Goal: Contribute content: Add original content to the website for others to see

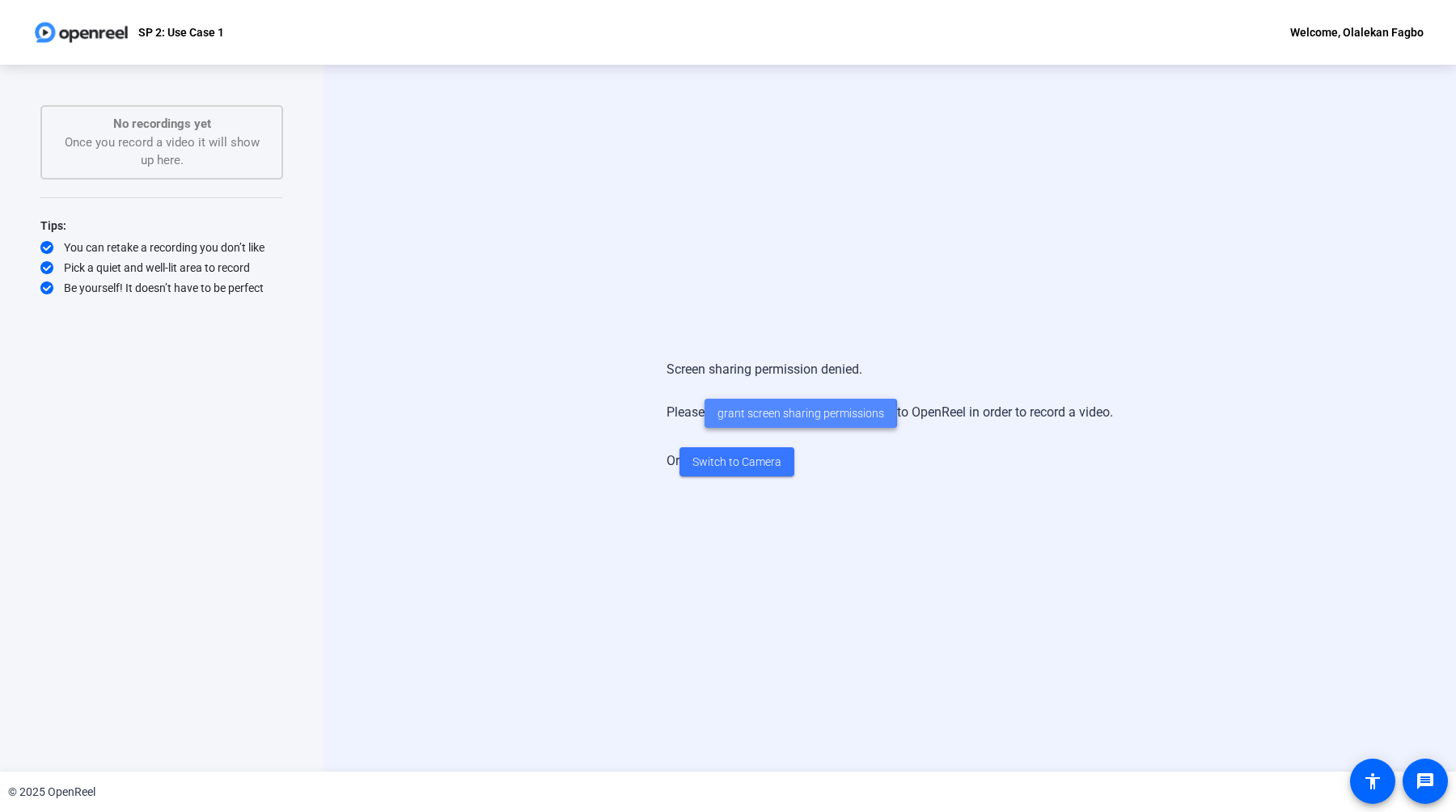
click at [767, 413] on span "grant screen sharing permissions" at bounding box center [800, 413] width 166 height 17
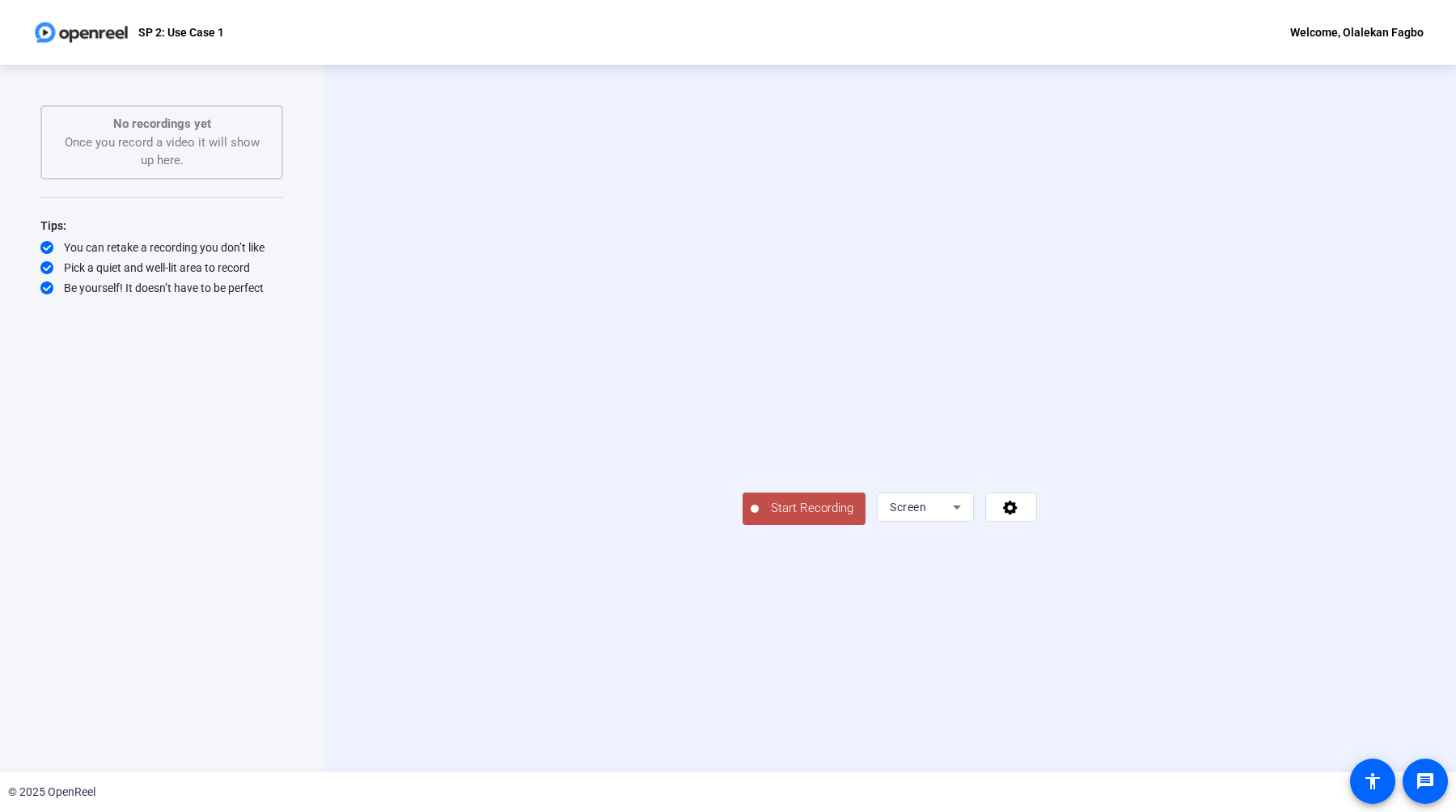
click at [953, 517] on div "Screen" at bounding box center [921, 507] width 63 height 19
click at [1205, 780] on span "Screen And Camera" at bounding box center [1228, 782] width 84 height 39
click at [1020, 515] on icon at bounding box center [1011, 507] width 18 height 16
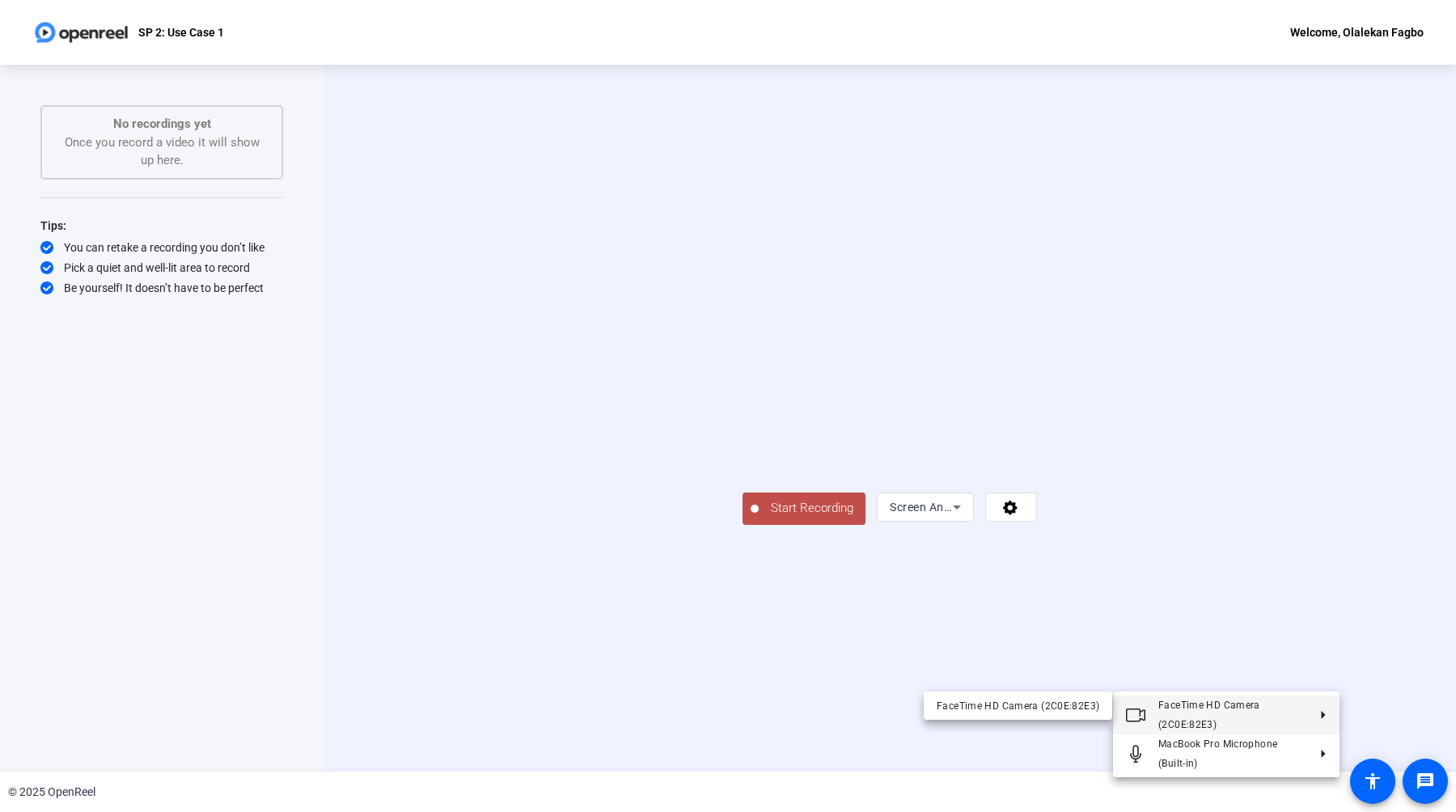
click at [1325, 715] on icon at bounding box center [1316, 715] width 19 height 8
click at [1383, 566] on div at bounding box center [728, 406] width 1456 height 812
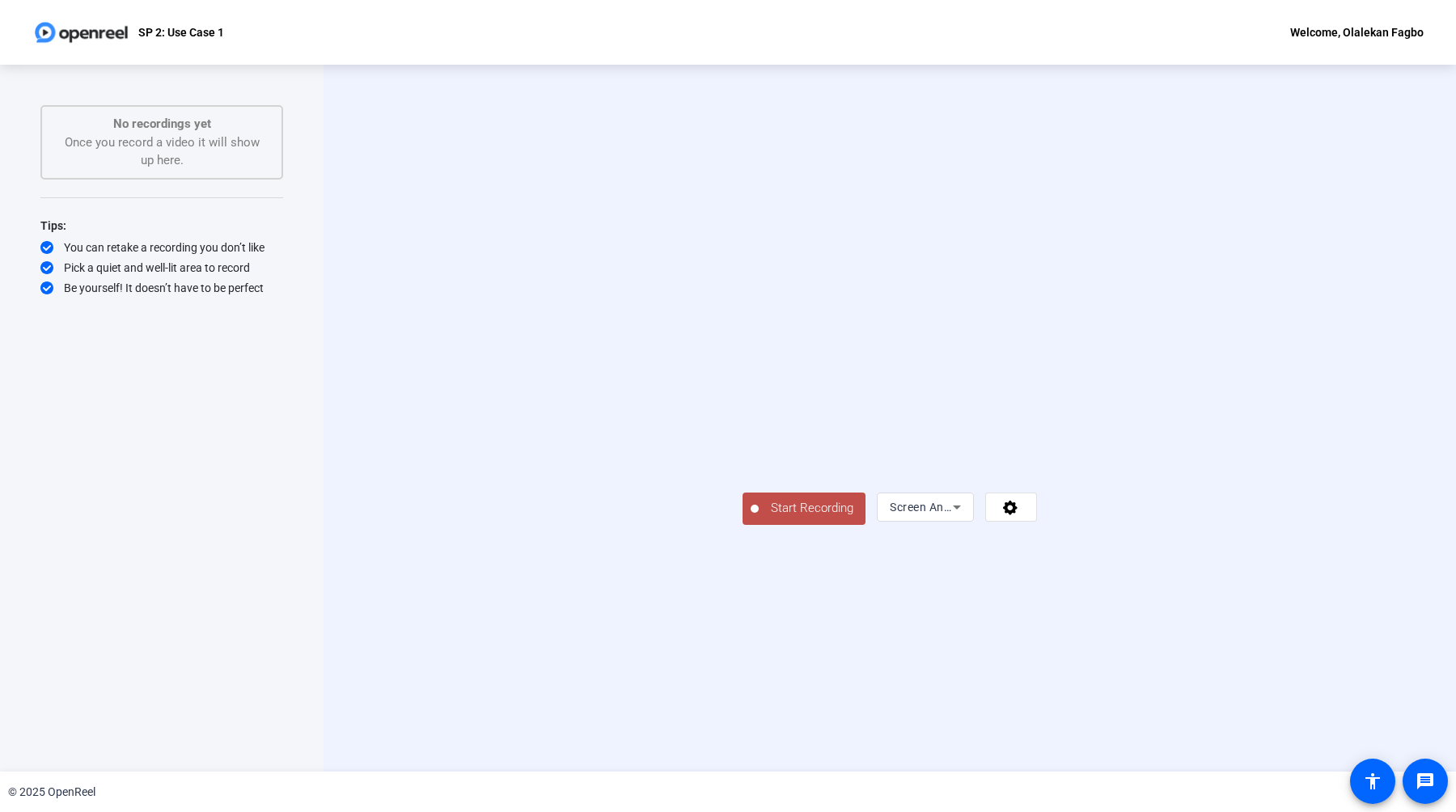
click at [966, 517] on icon at bounding box center [956, 507] width 19 height 19
click at [1335, 696] on div at bounding box center [728, 406] width 1456 height 812
click at [1020, 515] on icon at bounding box center [1011, 507] width 18 height 16
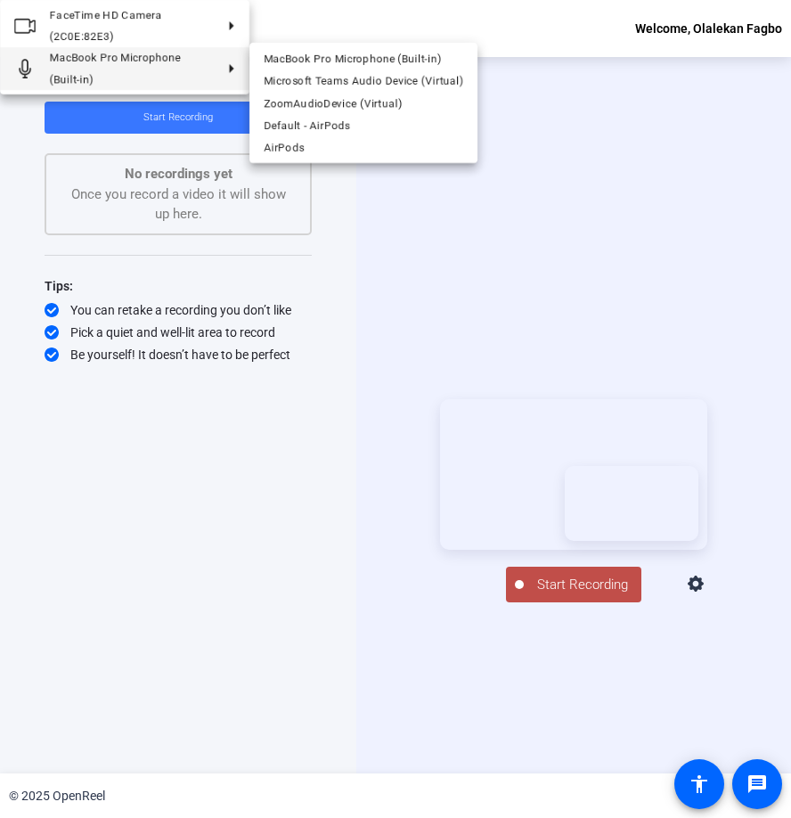
click at [595, 615] on div at bounding box center [395, 409] width 791 height 818
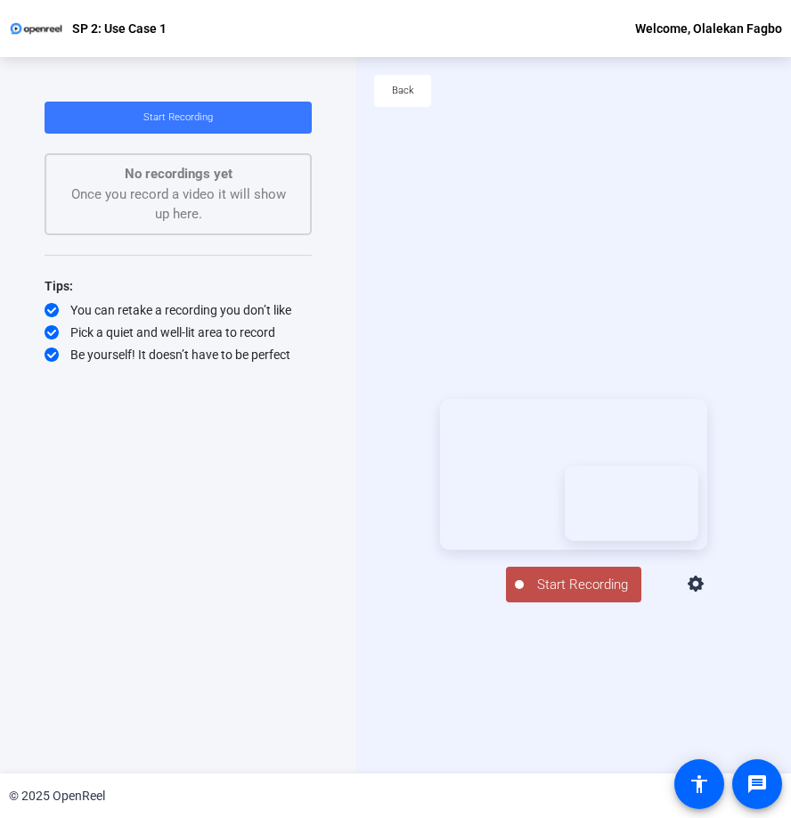
click at [571, 595] on span "Start Recording" at bounding box center [583, 584] width 118 height 20
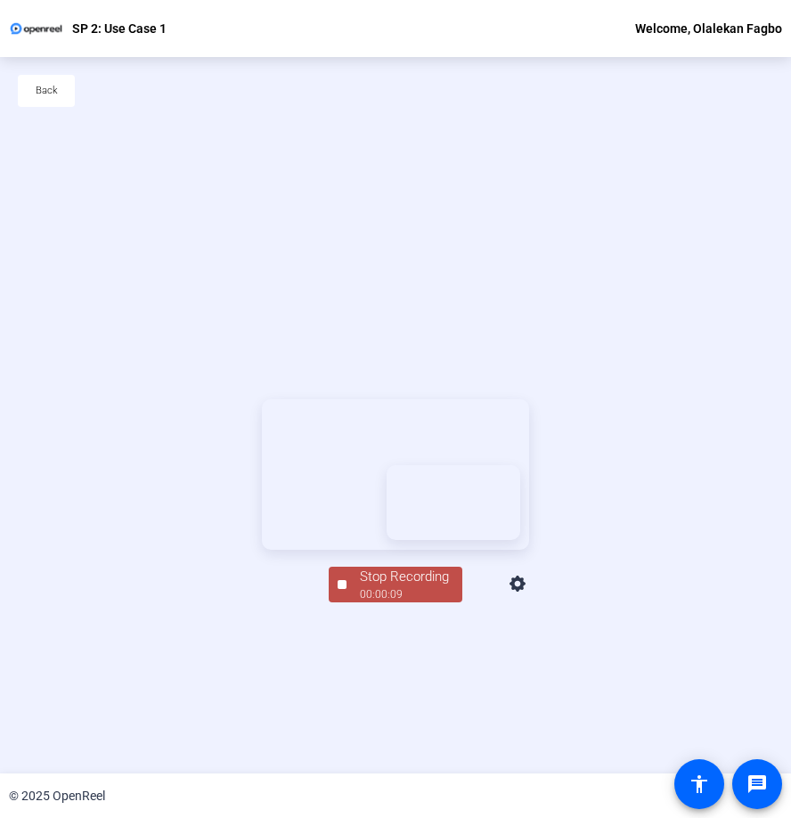
click at [386, 602] on div "00:00:09" at bounding box center [404, 594] width 89 height 16
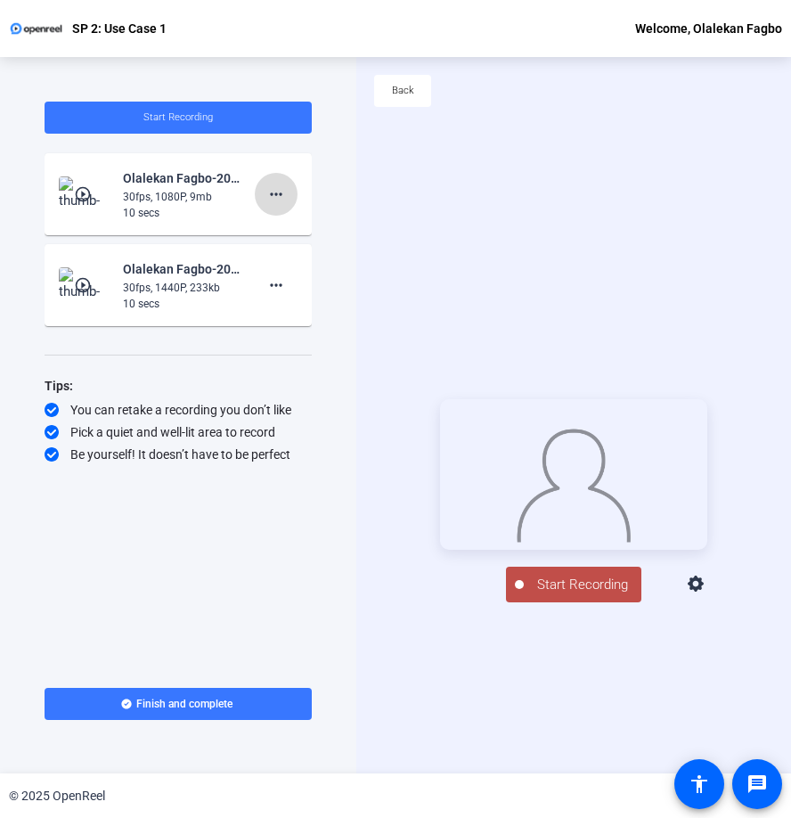
click at [277, 193] on mat-icon "more_horiz" at bounding box center [275, 193] width 21 height 21
click at [285, 231] on span "Delete clip" at bounding box center [304, 231] width 71 height 21
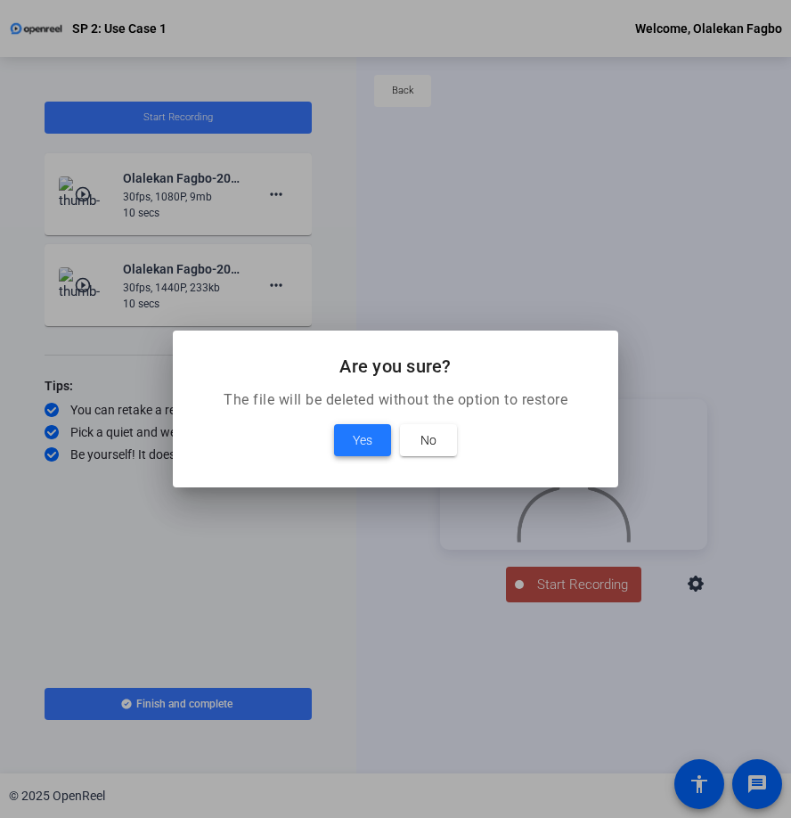
click at [367, 440] on span "Yes" at bounding box center [363, 439] width 20 height 21
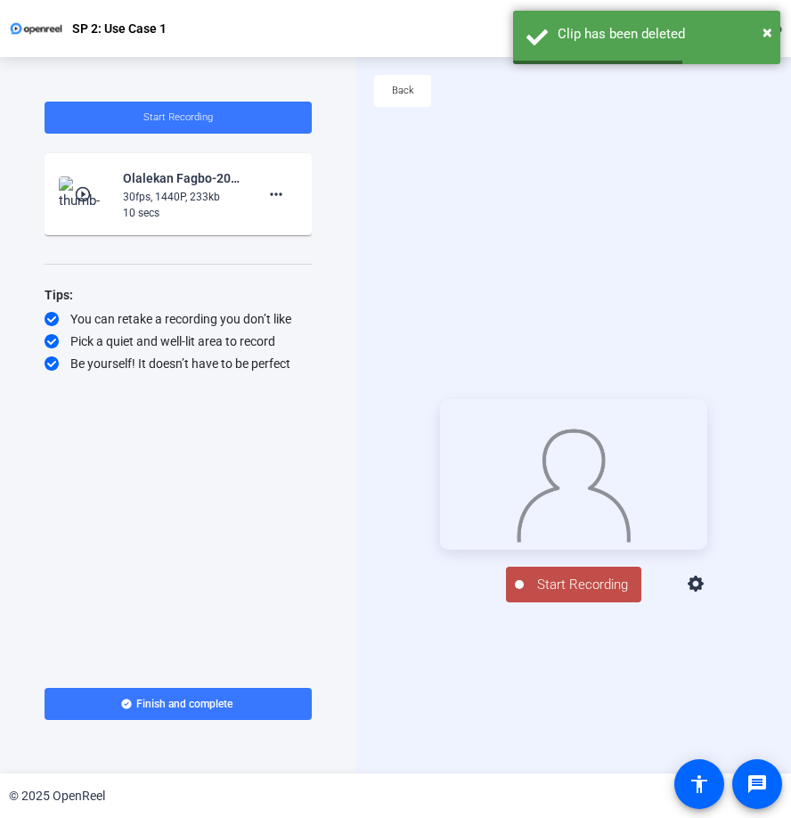
click at [85, 194] on mat-icon "play_circle_outline" at bounding box center [84, 194] width 21 height 18
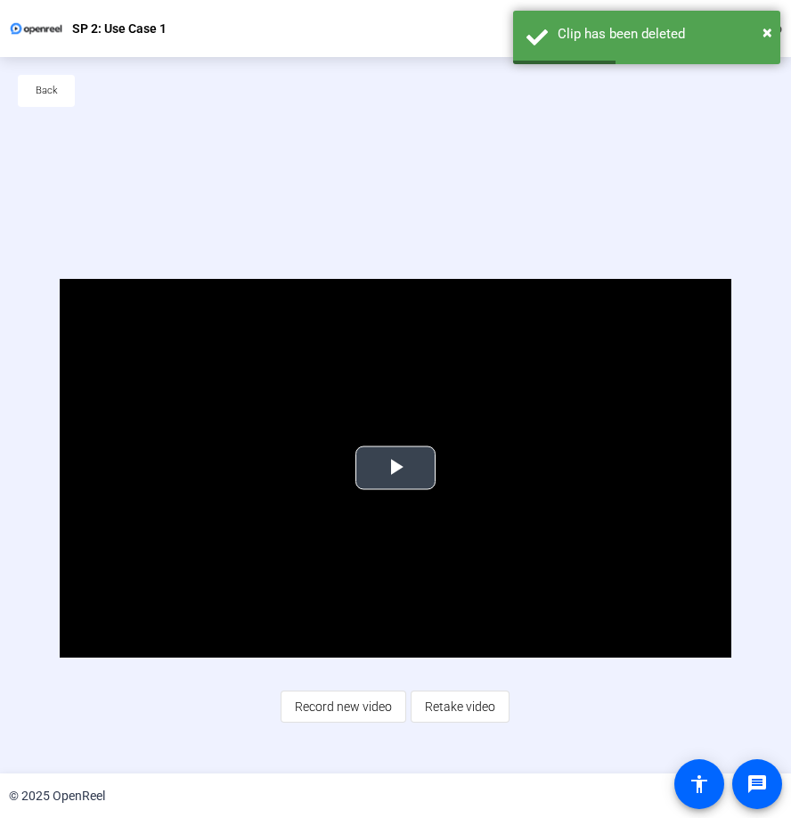
click at [395, 468] on span "Video Player" at bounding box center [395, 468] width 0 height 0
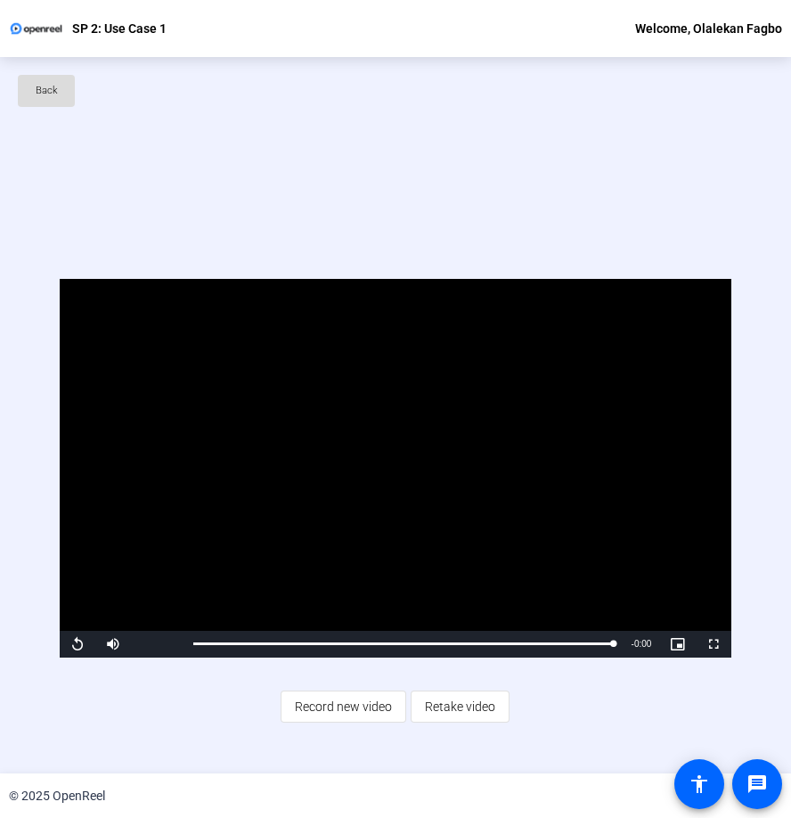
click at [49, 92] on span "Back" at bounding box center [47, 90] width 22 height 27
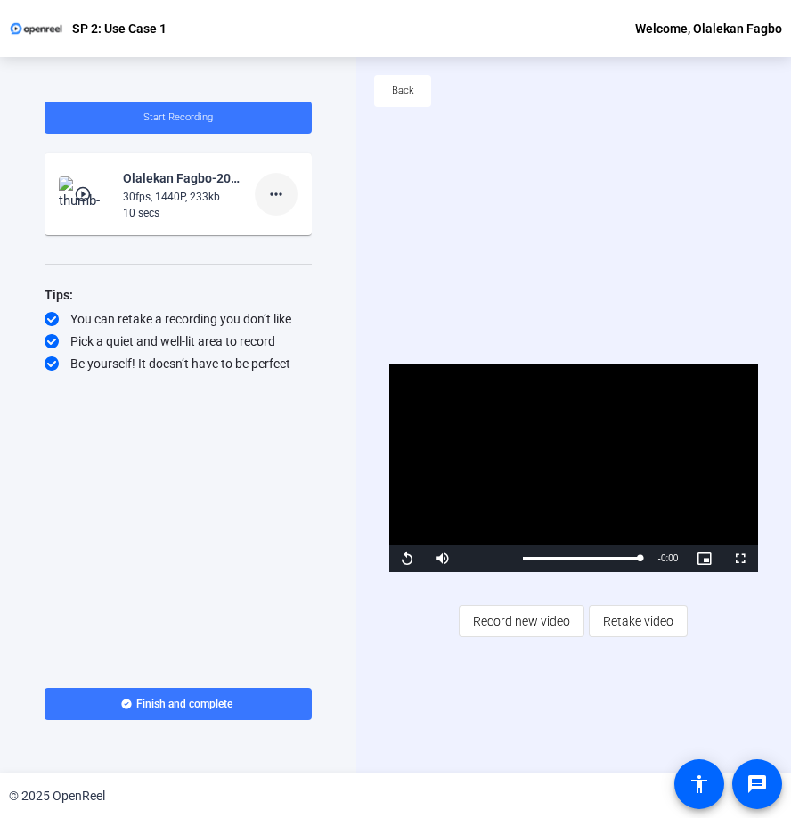
click at [272, 193] on mat-icon "more_horiz" at bounding box center [275, 193] width 21 height 21
click at [298, 231] on span "Delete clip" at bounding box center [304, 231] width 71 height 21
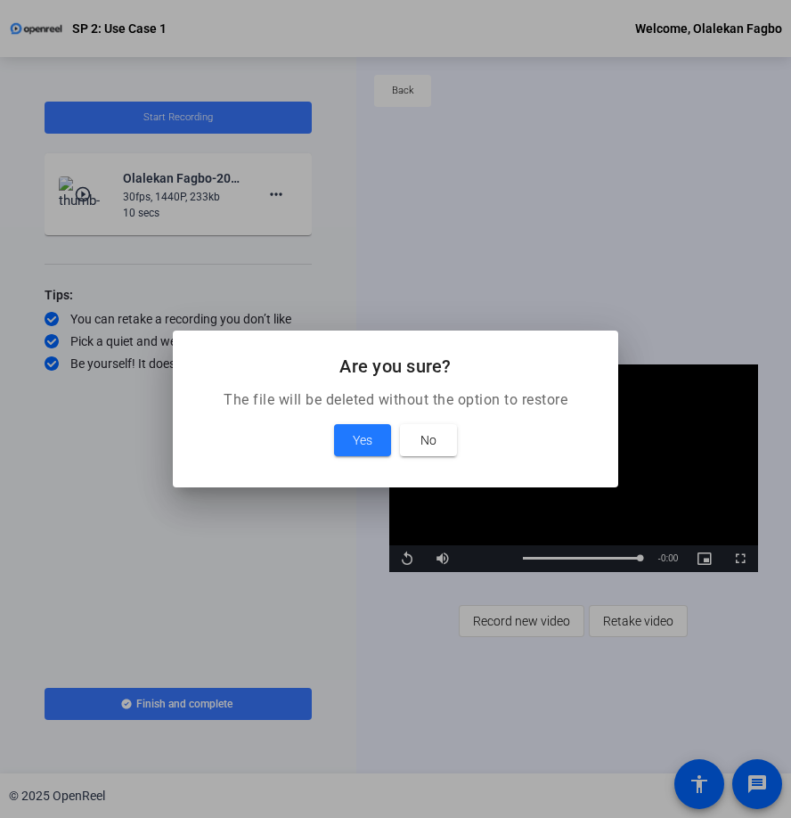
click at [437, 273] on div at bounding box center [395, 409] width 791 height 818
click at [419, 441] on span at bounding box center [428, 440] width 57 height 43
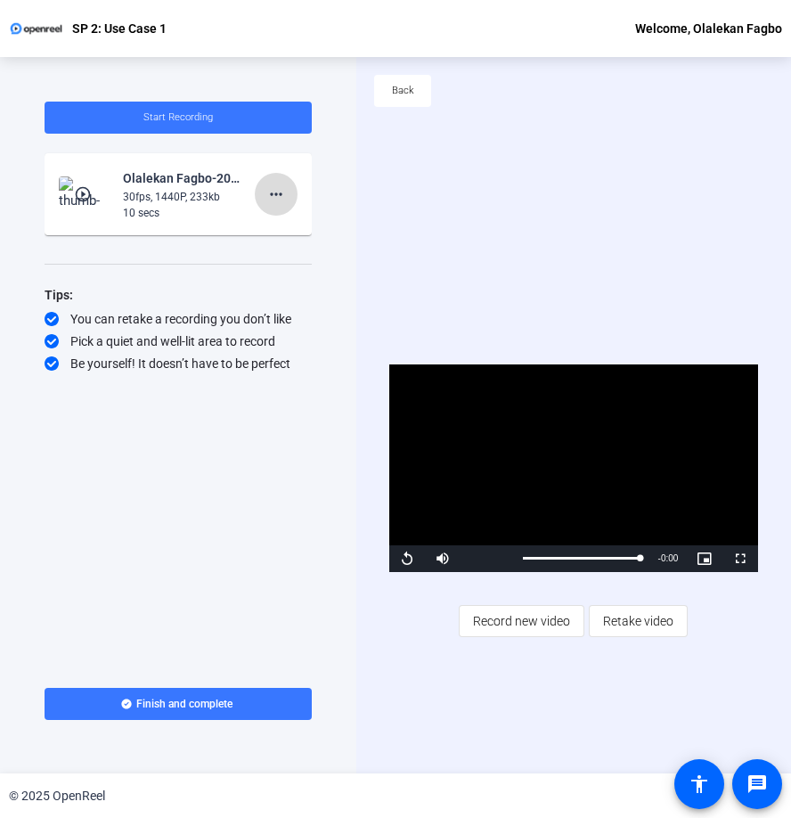
click at [281, 189] on mat-icon "more_horiz" at bounding box center [275, 193] width 21 height 21
click at [298, 254] on span "Retake" at bounding box center [304, 253] width 71 height 21
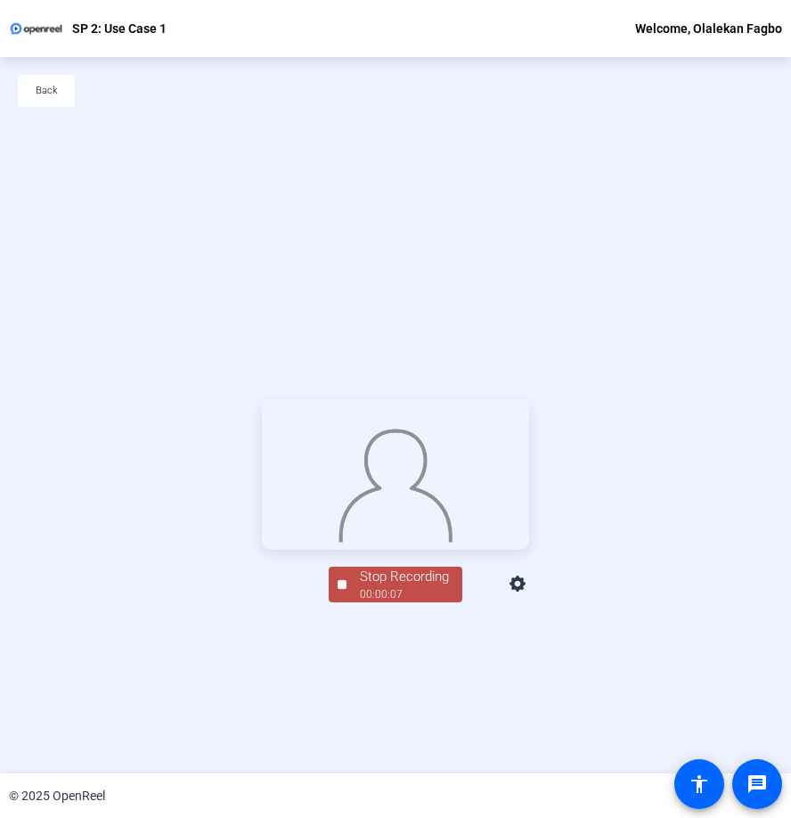
click at [423, 602] on div "00:00:07" at bounding box center [404, 594] width 89 height 16
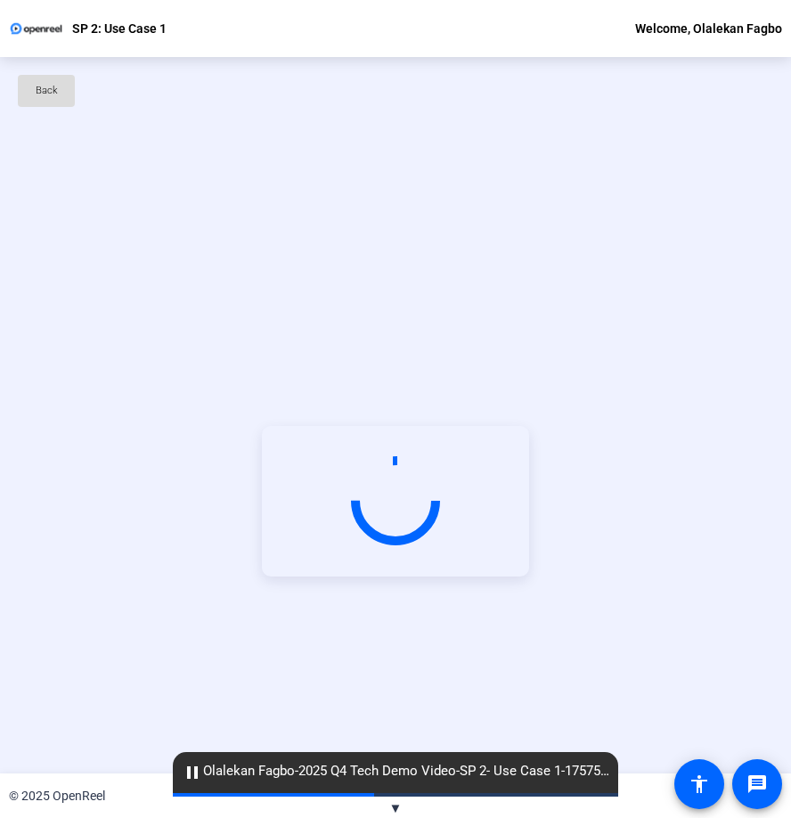
click at [43, 79] on span "Back" at bounding box center [47, 90] width 22 height 27
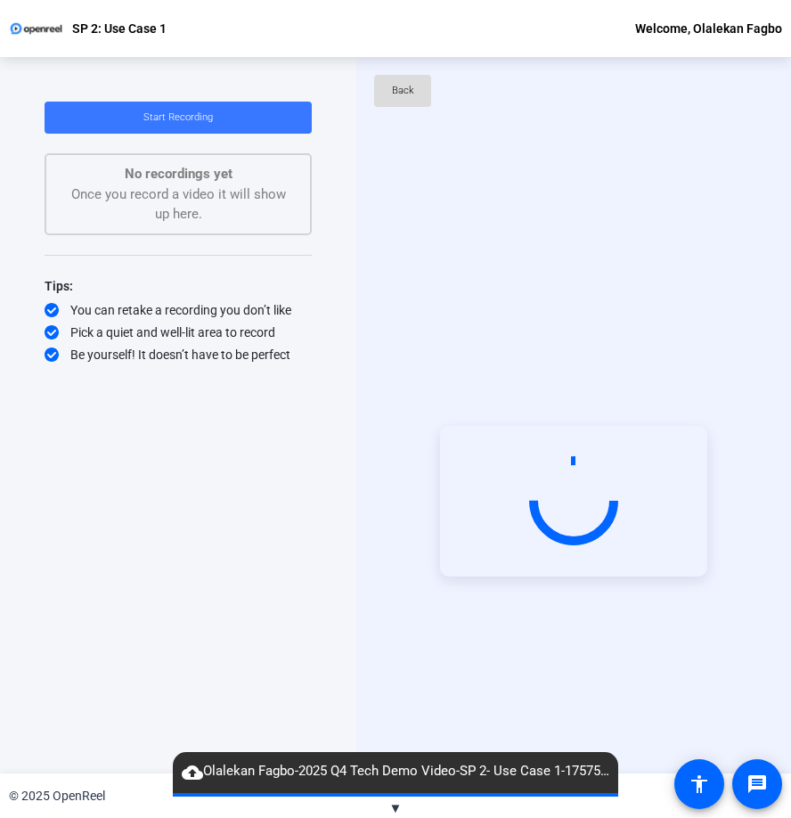
click at [405, 89] on span "Back" at bounding box center [403, 90] width 22 height 27
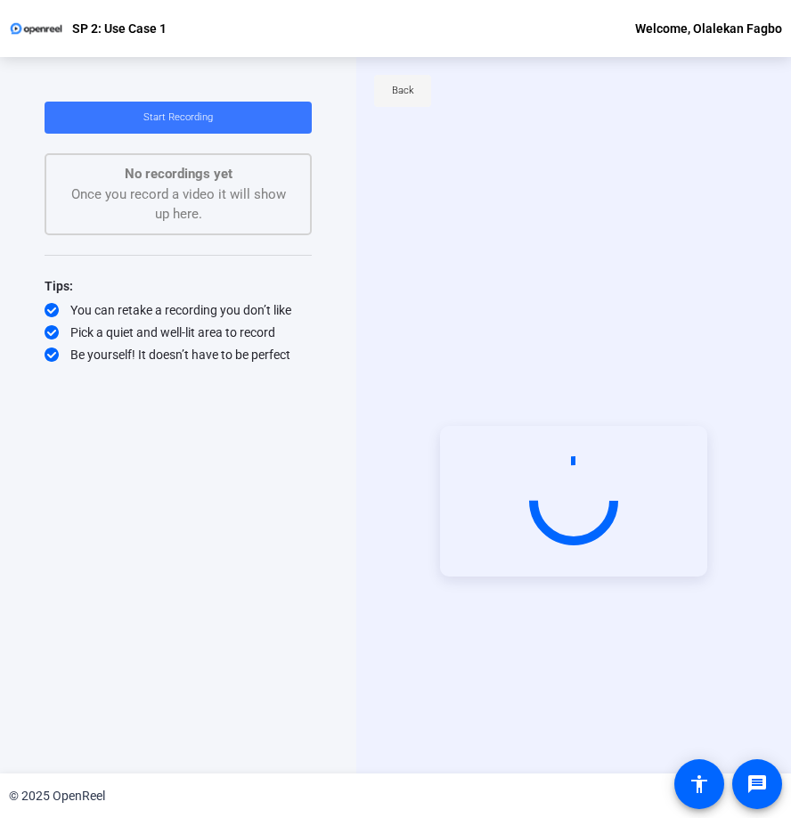
click at [405, 93] on span "Back" at bounding box center [403, 90] width 22 height 27
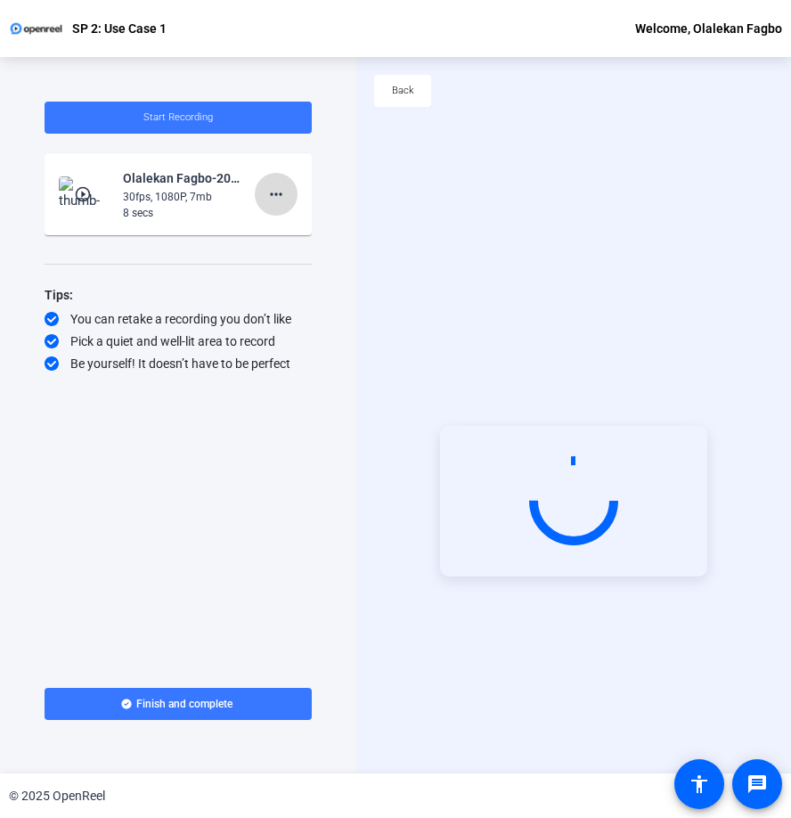
click at [276, 200] on mat-icon "more_horiz" at bounding box center [275, 193] width 21 height 21
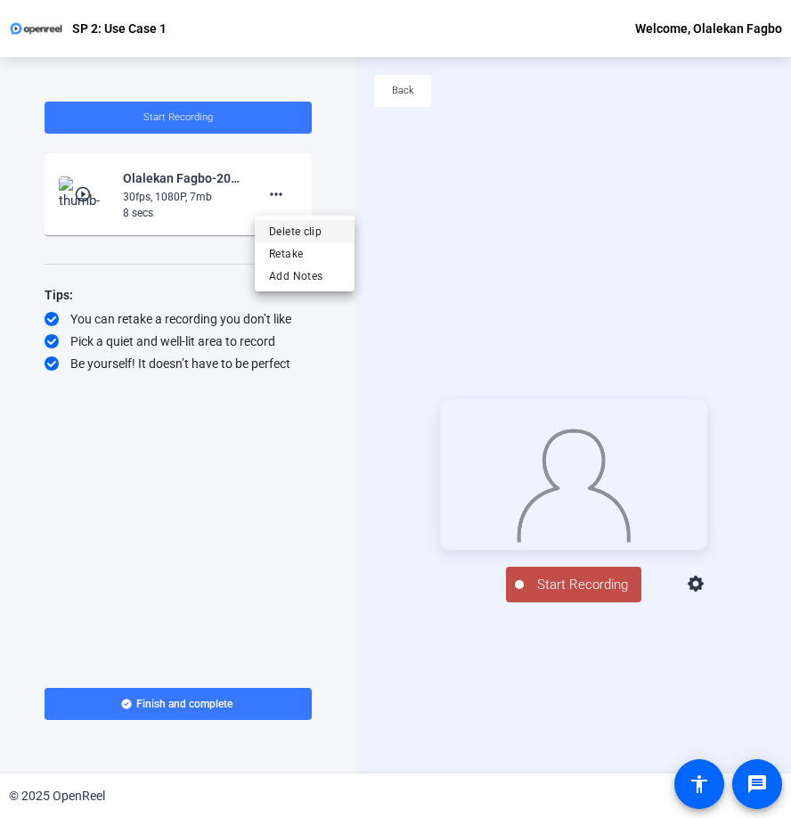
click at [291, 231] on span "Delete clip" at bounding box center [304, 231] width 71 height 21
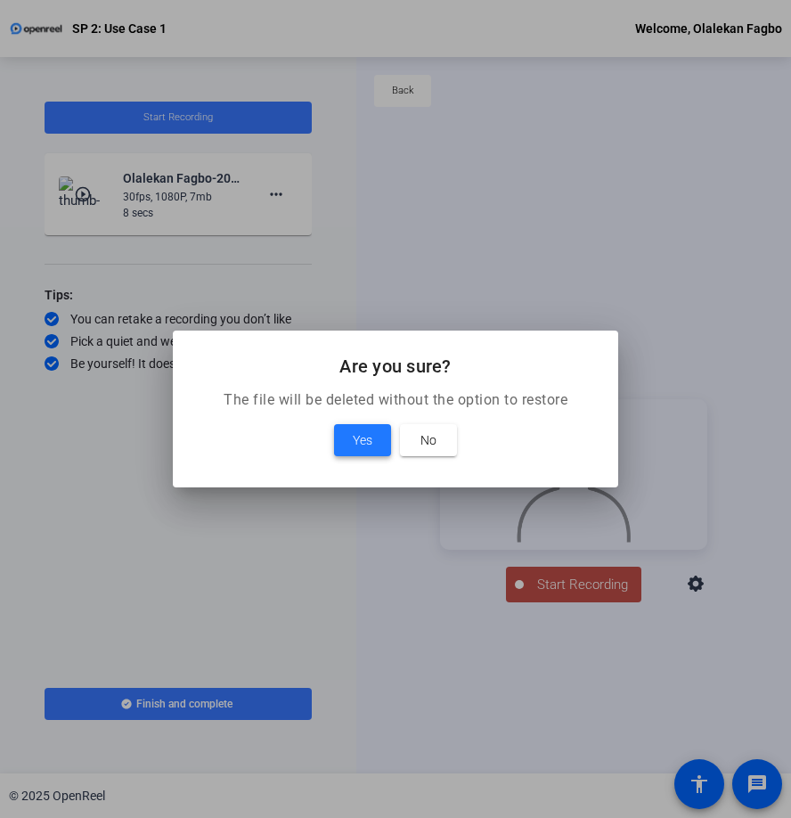
click at [372, 439] on span at bounding box center [362, 440] width 57 height 43
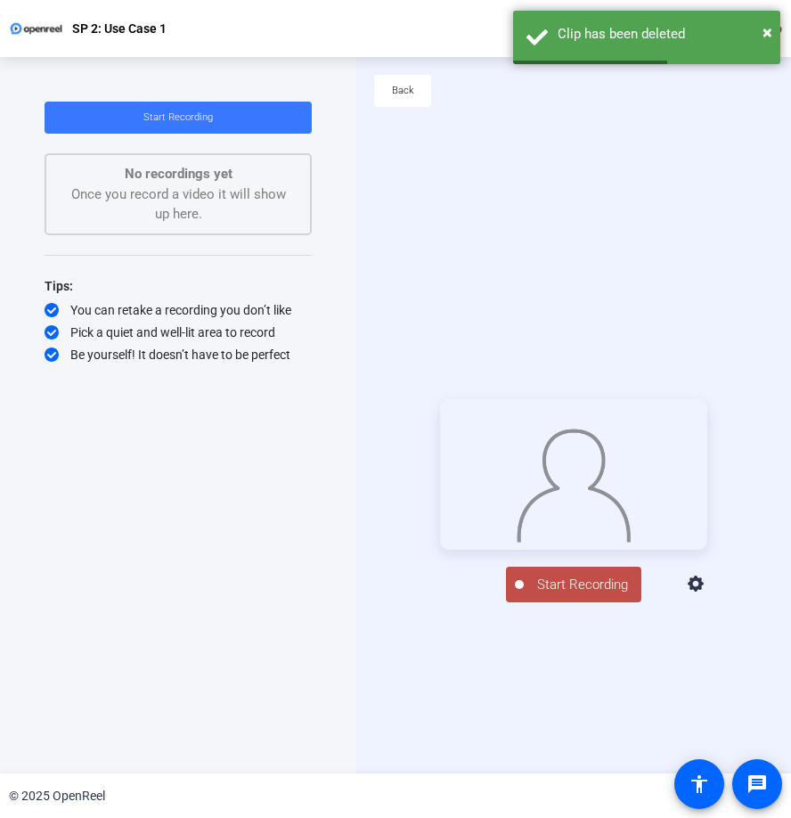
click at [707, 595] on icon at bounding box center [696, 584] width 21 height 21
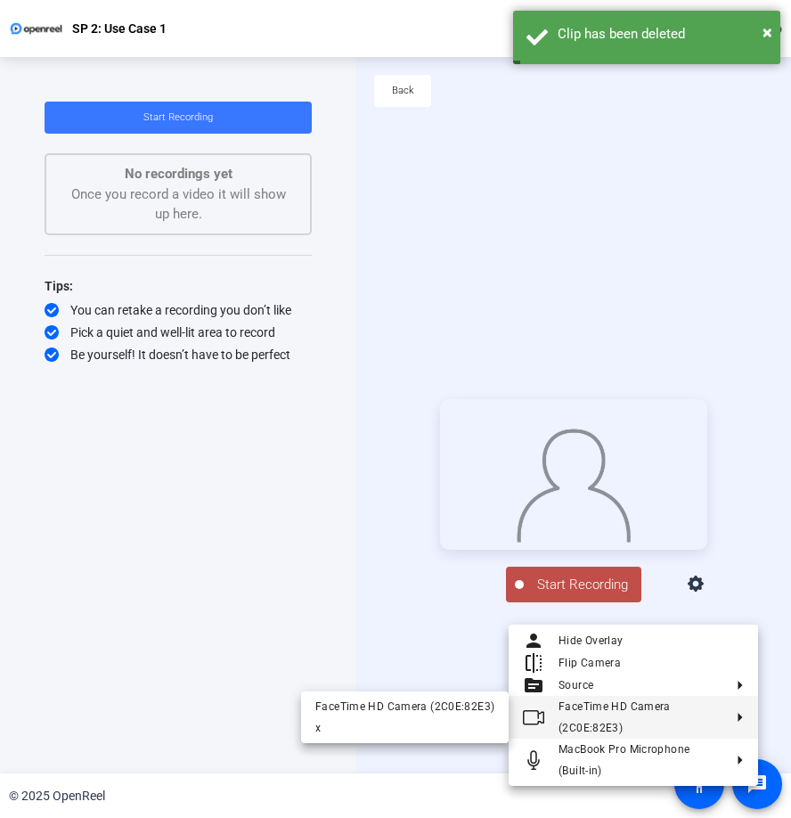
click at [410, 635] on div at bounding box center [395, 409] width 791 height 818
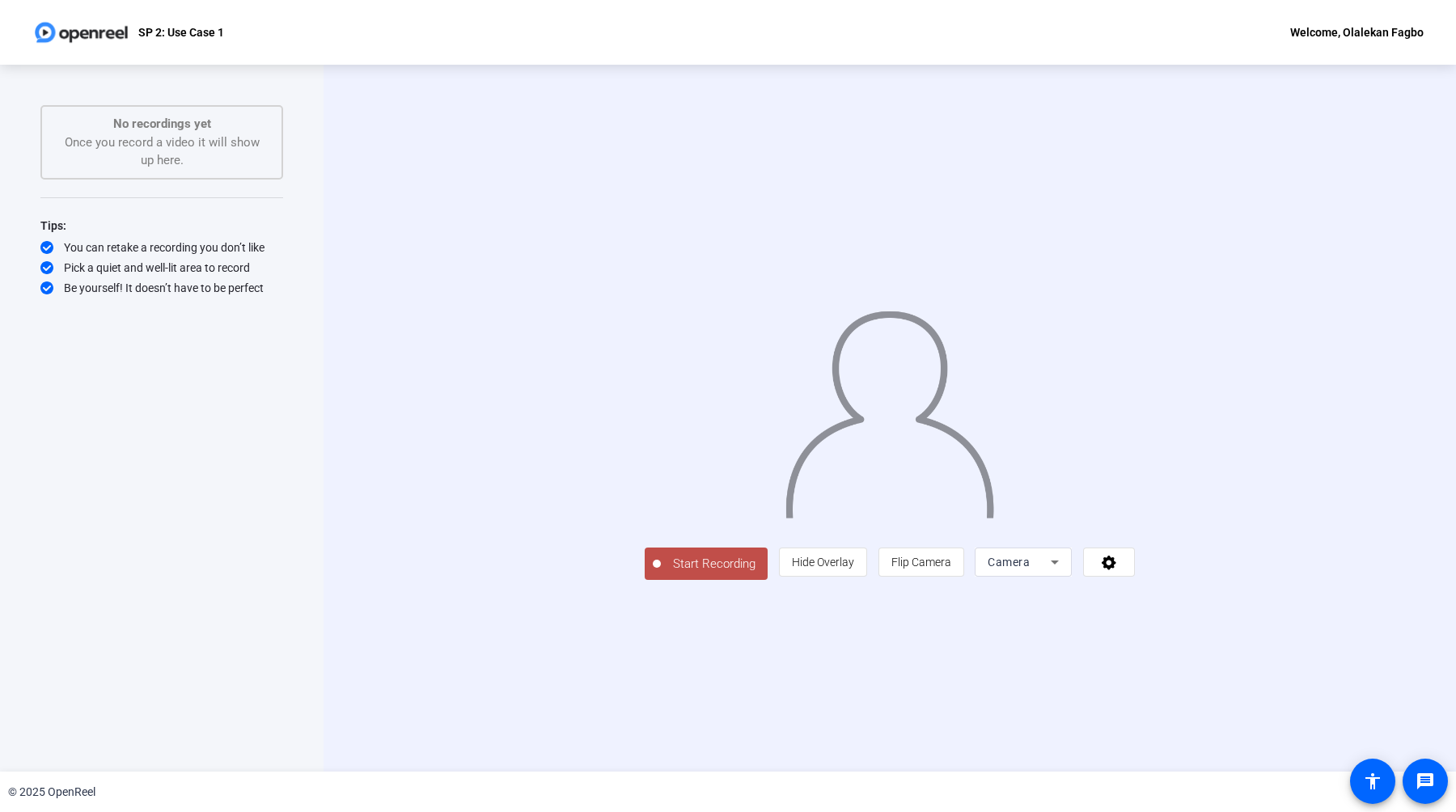
click at [718, 572] on icon at bounding box center [1055, 561] width 19 height 19
click at [718, 742] on span "Screen And Camera" at bounding box center [1228, 782] width 84 height 39
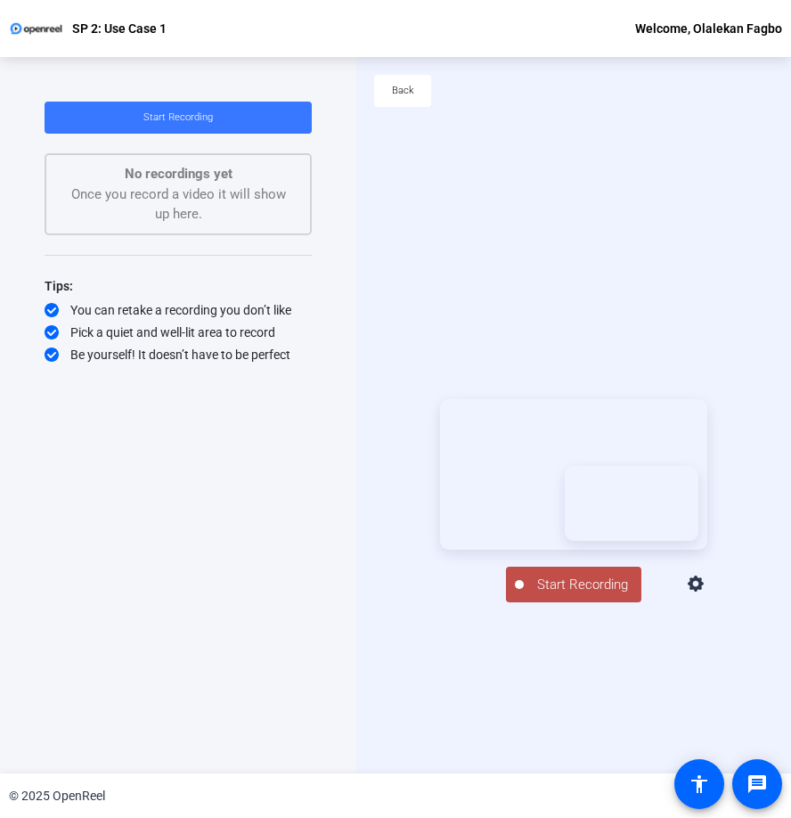
click at [555, 595] on span "Start Recording" at bounding box center [583, 584] width 118 height 20
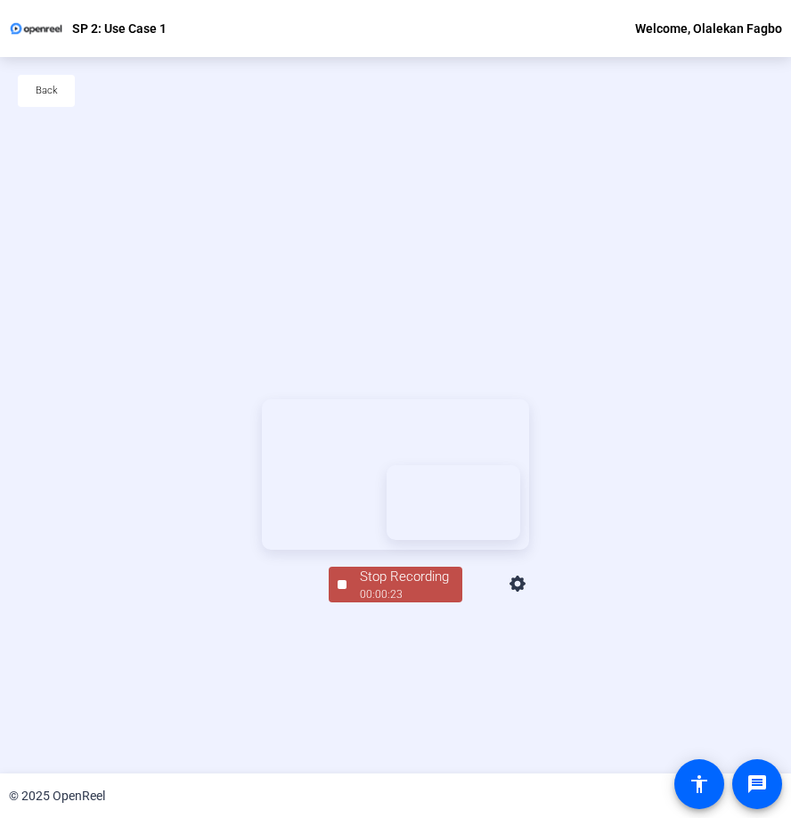
scroll to position [85, 0]
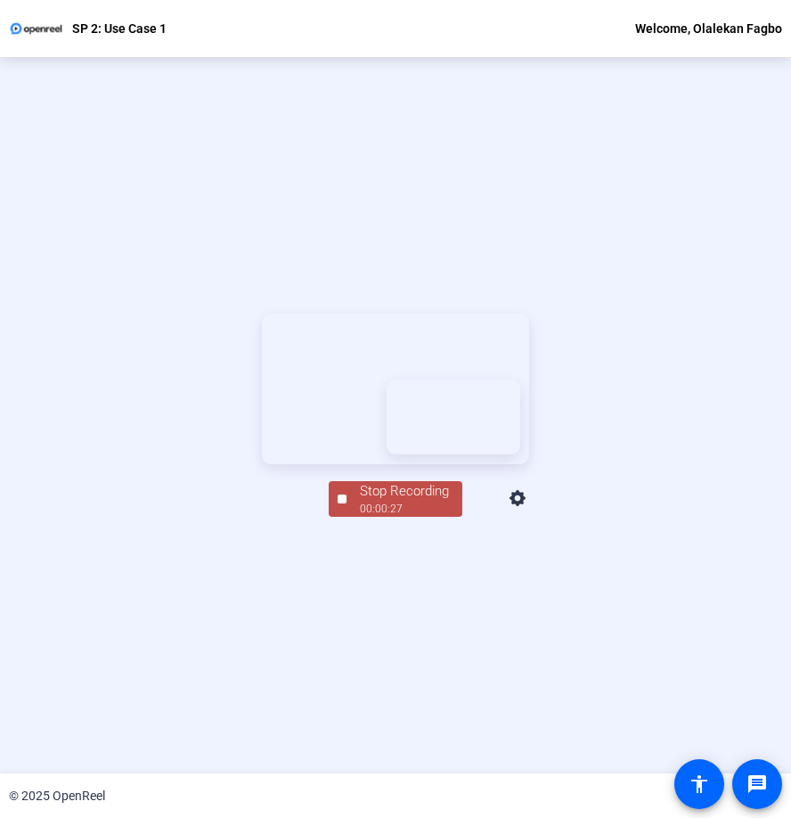
click at [380, 517] on div "00:00:27" at bounding box center [404, 509] width 89 height 16
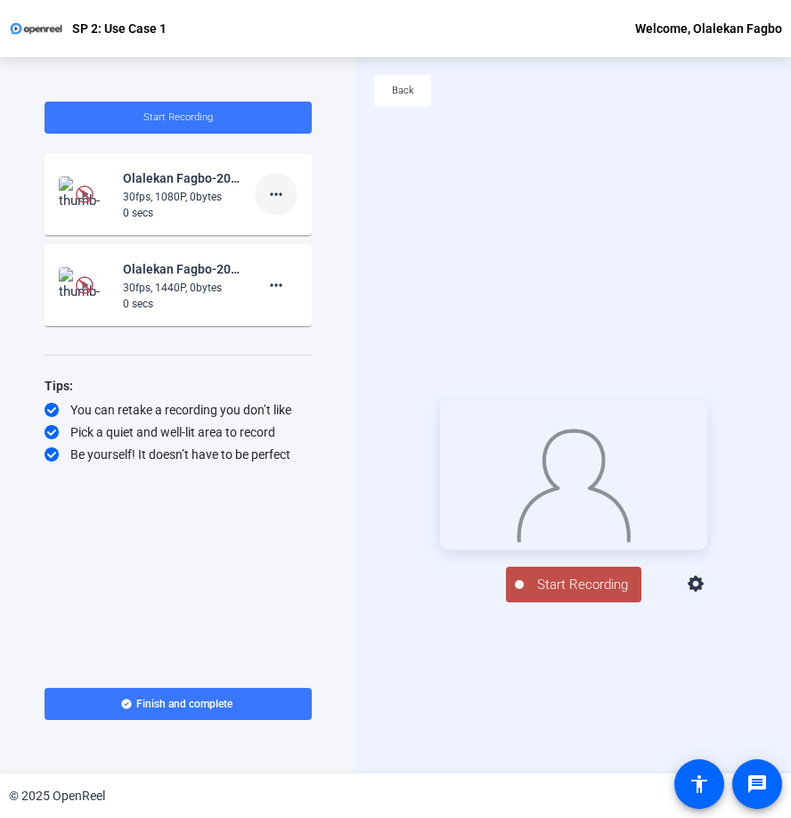
click at [274, 197] on mat-icon "more_horiz" at bounding box center [275, 193] width 21 height 21
click at [90, 287] on mat-icon "play_circle_outline" at bounding box center [84, 285] width 21 height 18
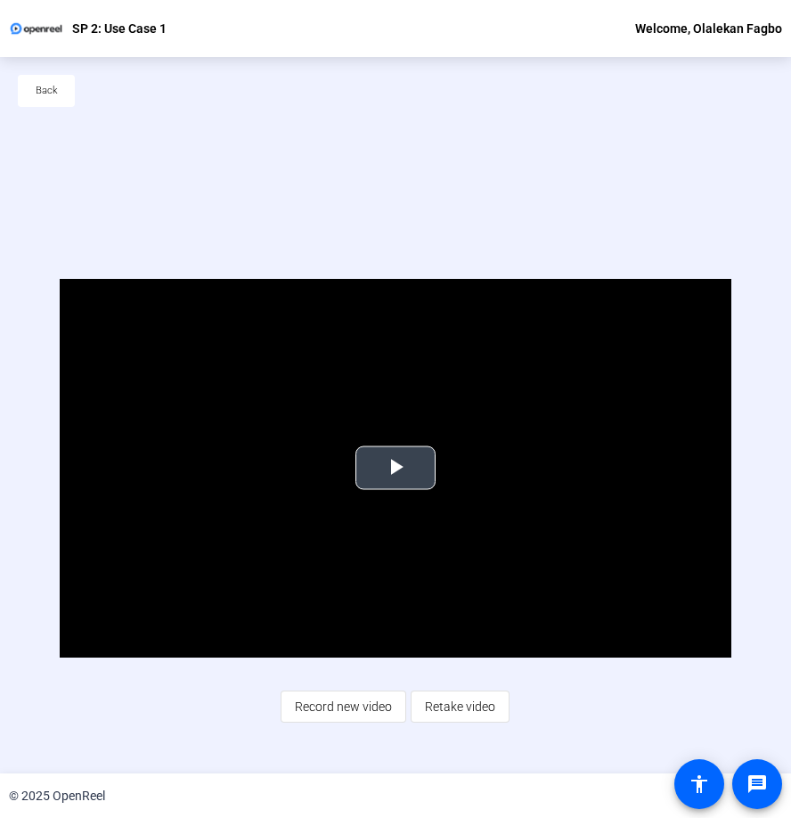
click at [395, 468] on span "Video Player" at bounding box center [395, 468] width 0 height 0
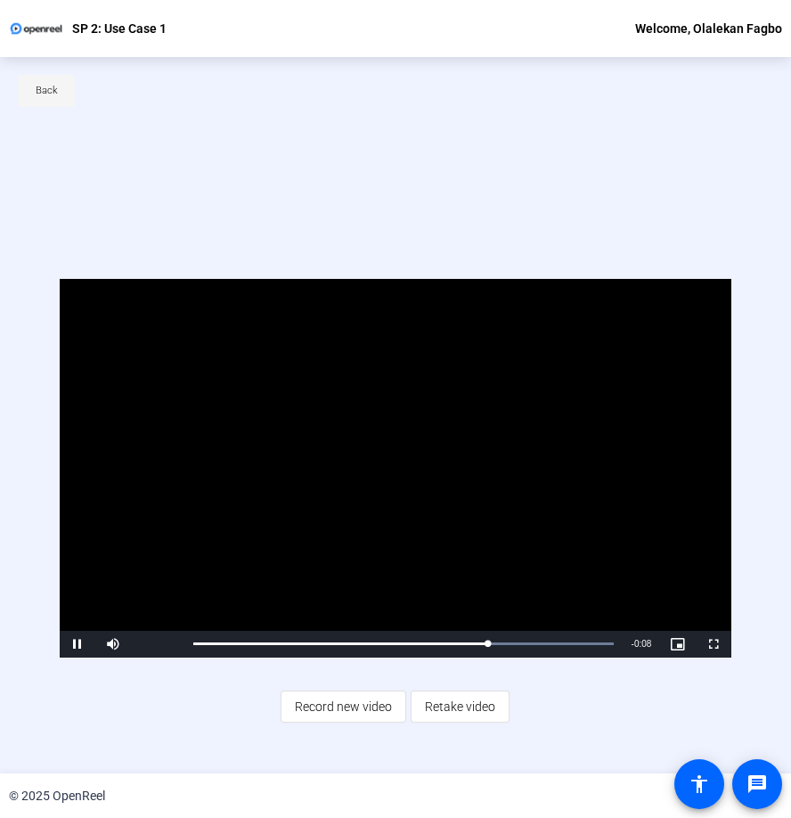
click at [58, 89] on span at bounding box center [46, 90] width 57 height 43
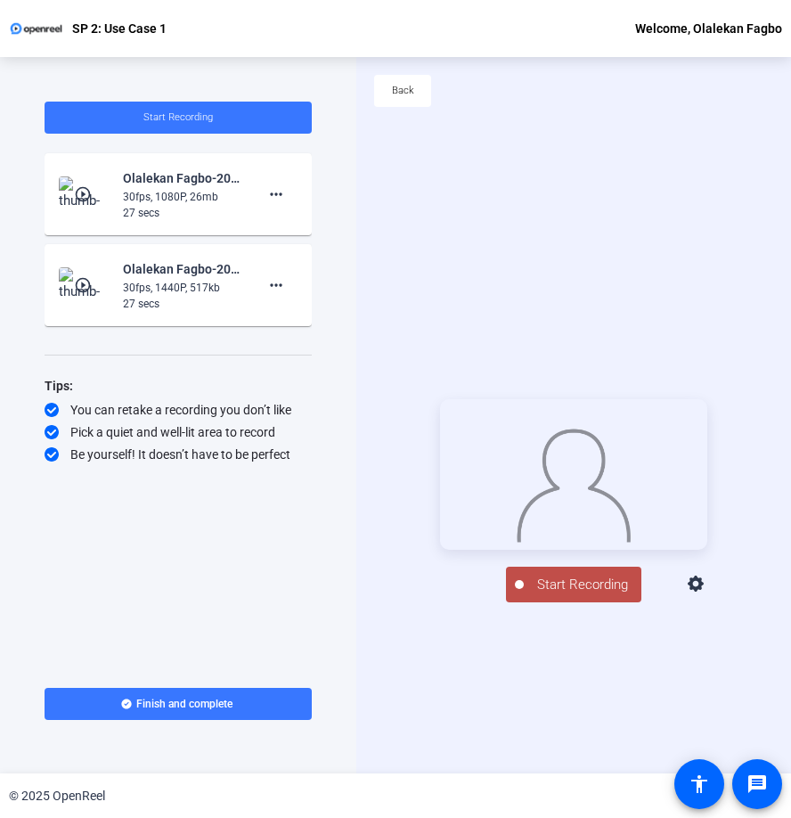
click at [86, 187] on mat-icon "play_circle_outline" at bounding box center [84, 194] width 21 height 18
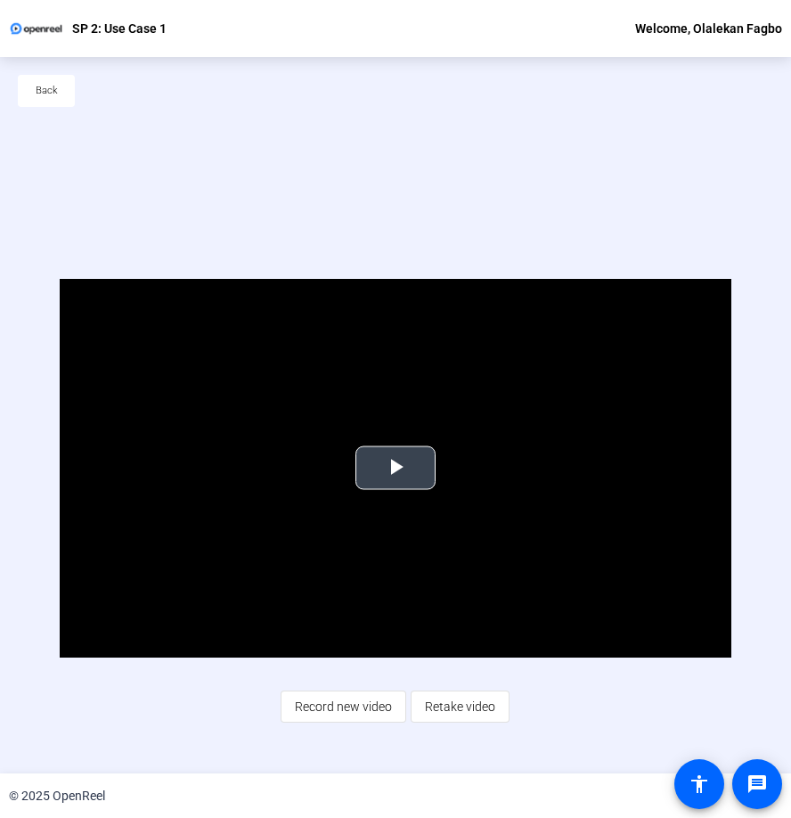
click at [395, 468] on span "Video Player" at bounding box center [395, 468] width 0 height 0
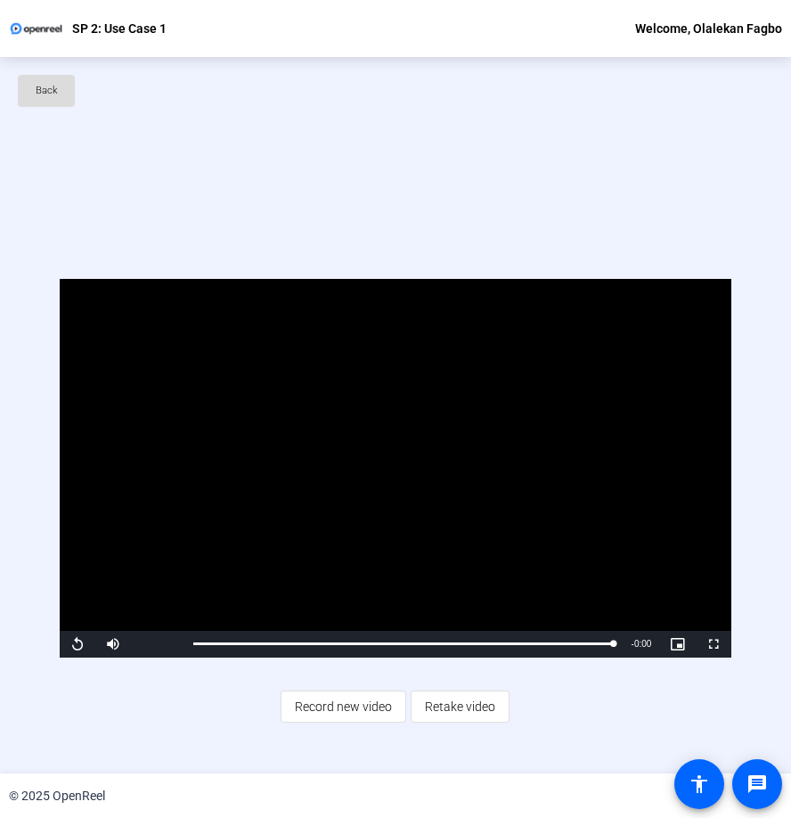
click at [40, 93] on span "Back" at bounding box center [47, 90] width 22 height 27
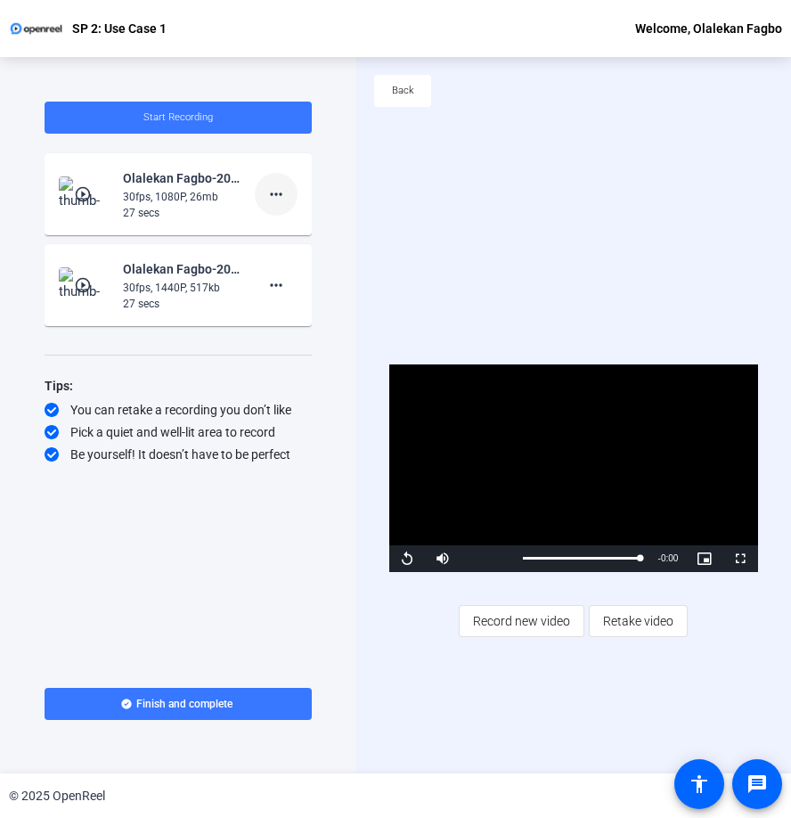
click at [281, 199] on mat-icon "more_horiz" at bounding box center [275, 193] width 21 height 21
click at [300, 231] on span "Delete clip" at bounding box center [304, 231] width 71 height 21
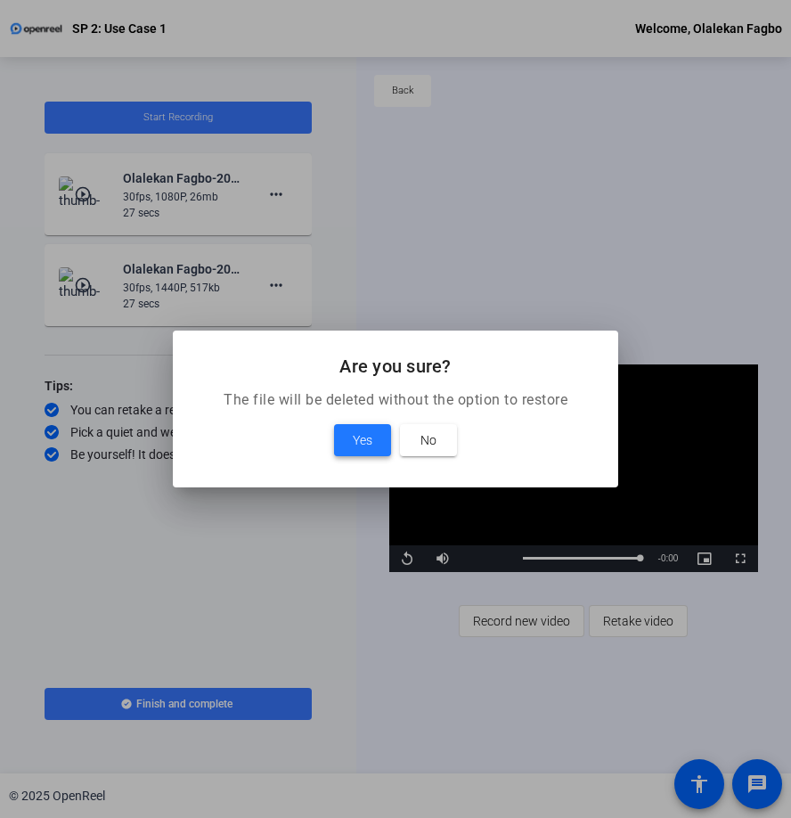
click at [373, 427] on span at bounding box center [362, 440] width 57 height 43
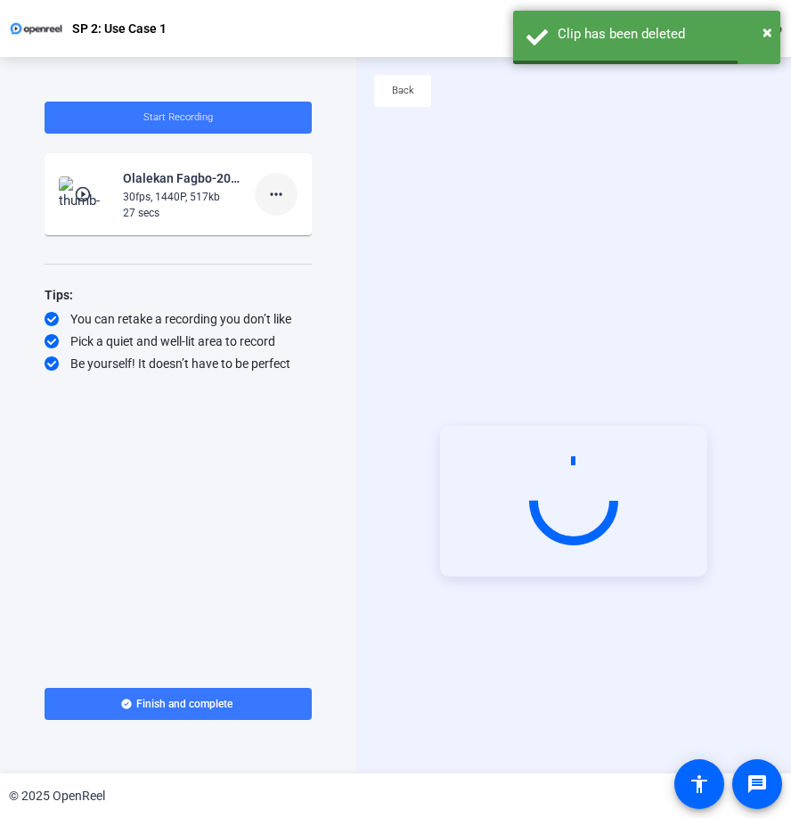
click at [273, 202] on mat-icon "more_horiz" at bounding box center [275, 193] width 21 height 21
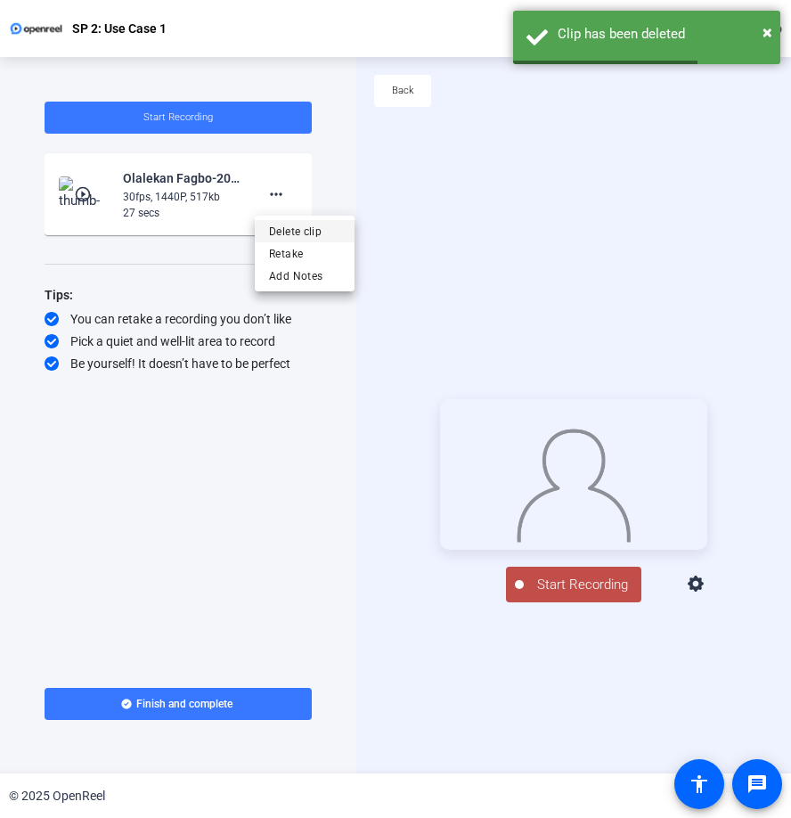
click at [281, 228] on span "Delete clip" at bounding box center [304, 231] width 71 height 21
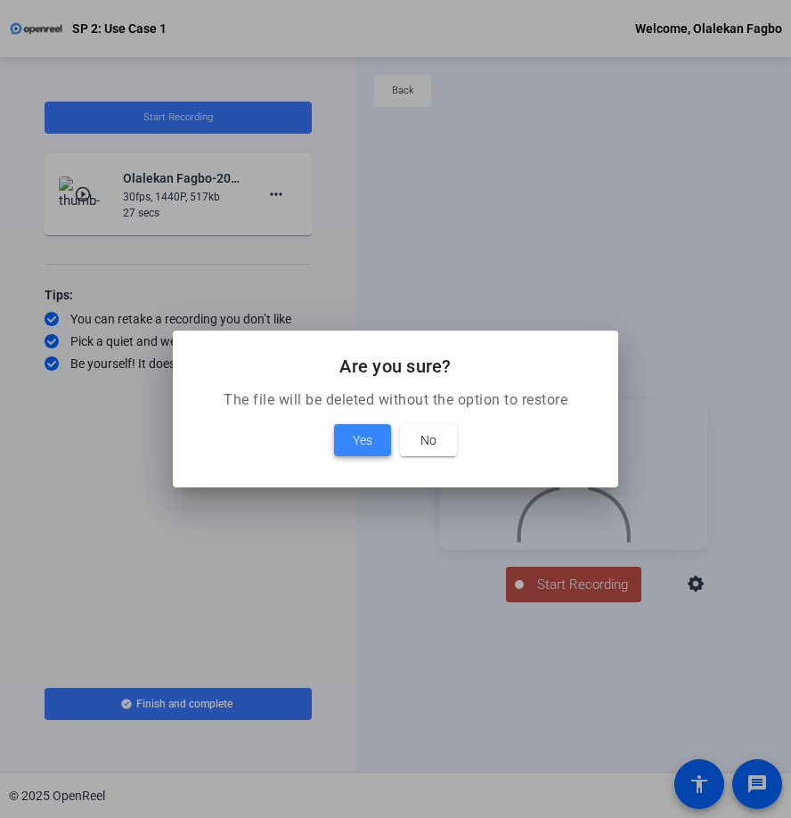
click at [360, 435] on span "Yes" at bounding box center [363, 439] width 20 height 21
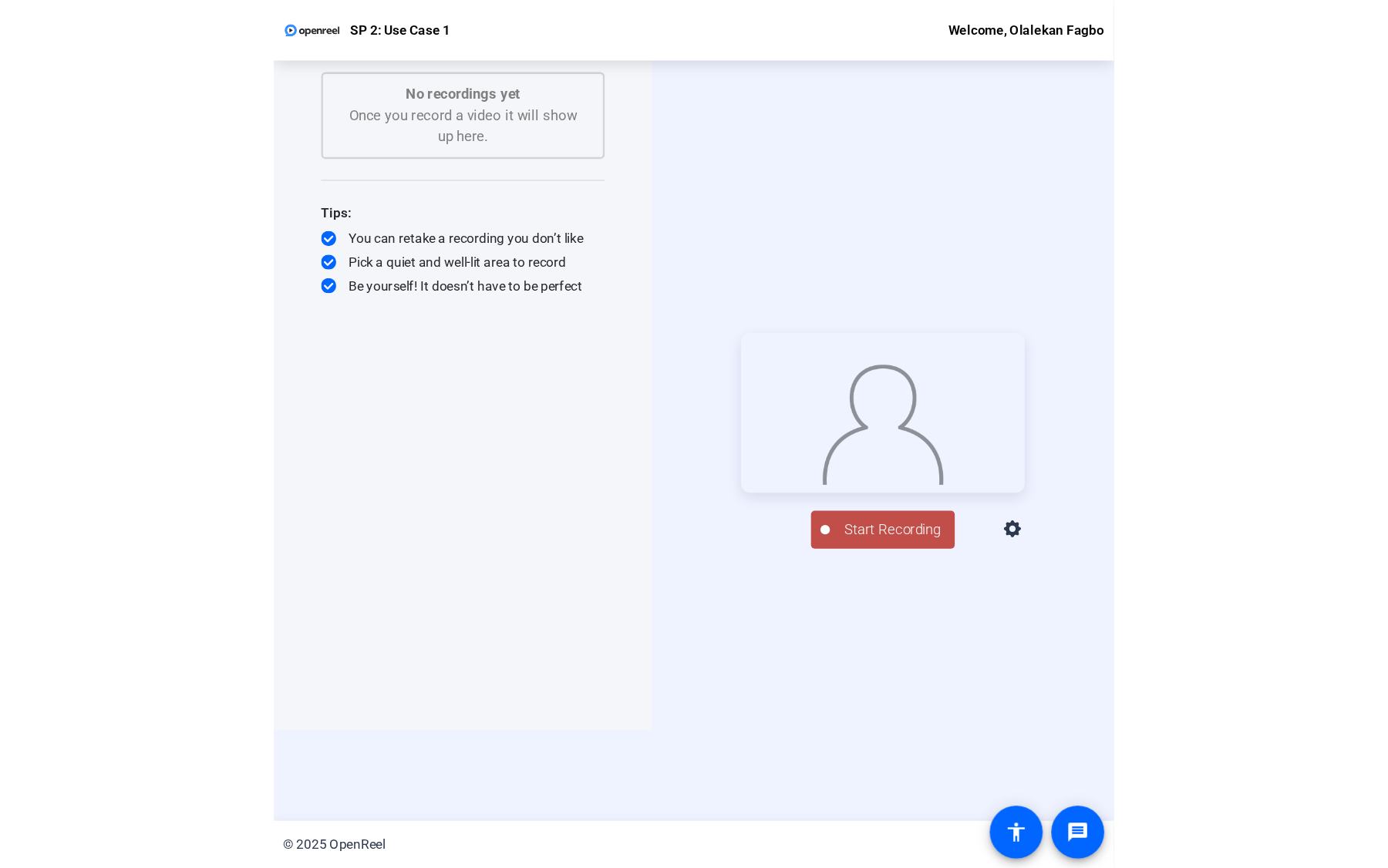
scroll to position [32, 0]
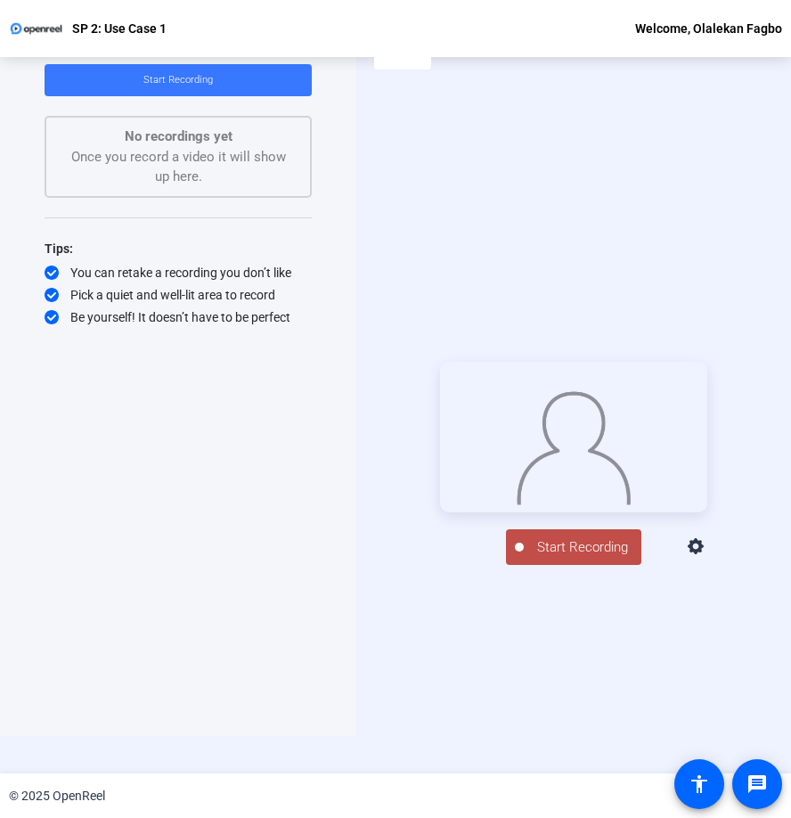
click at [707, 557] on icon at bounding box center [696, 546] width 21 height 21
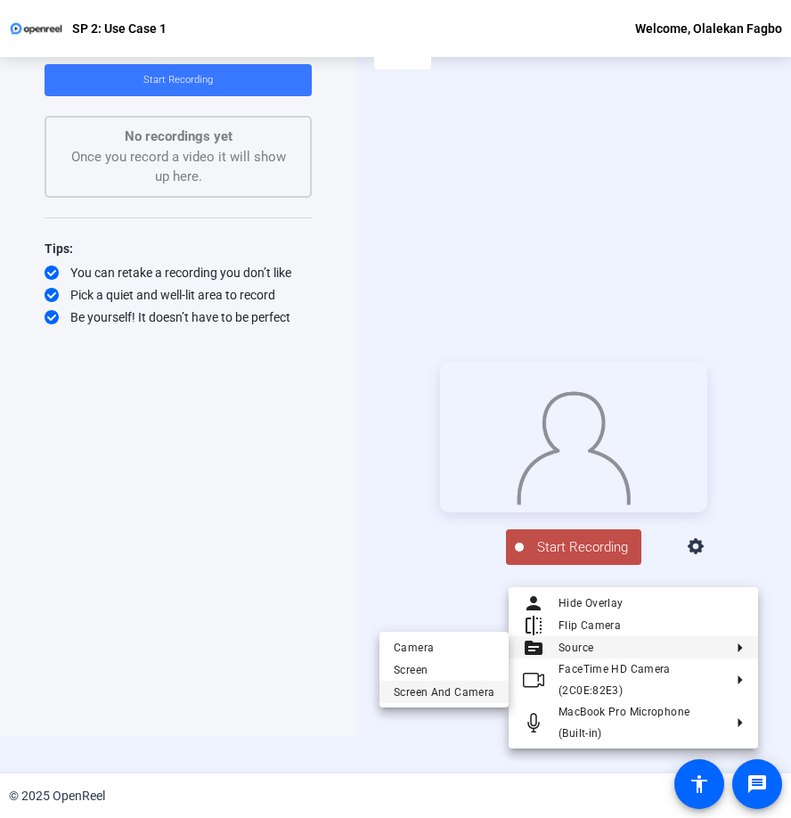
click at [452, 688] on span "Screen And Camera" at bounding box center [444, 691] width 101 height 21
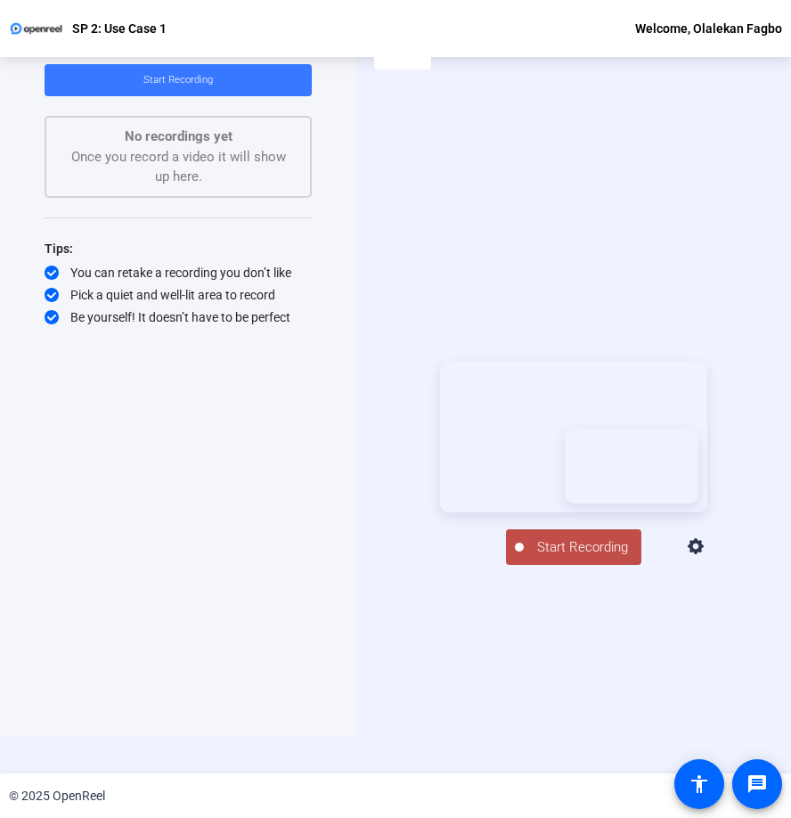
click at [707, 557] on icon at bounding box center [696, 546] width 21 height 21
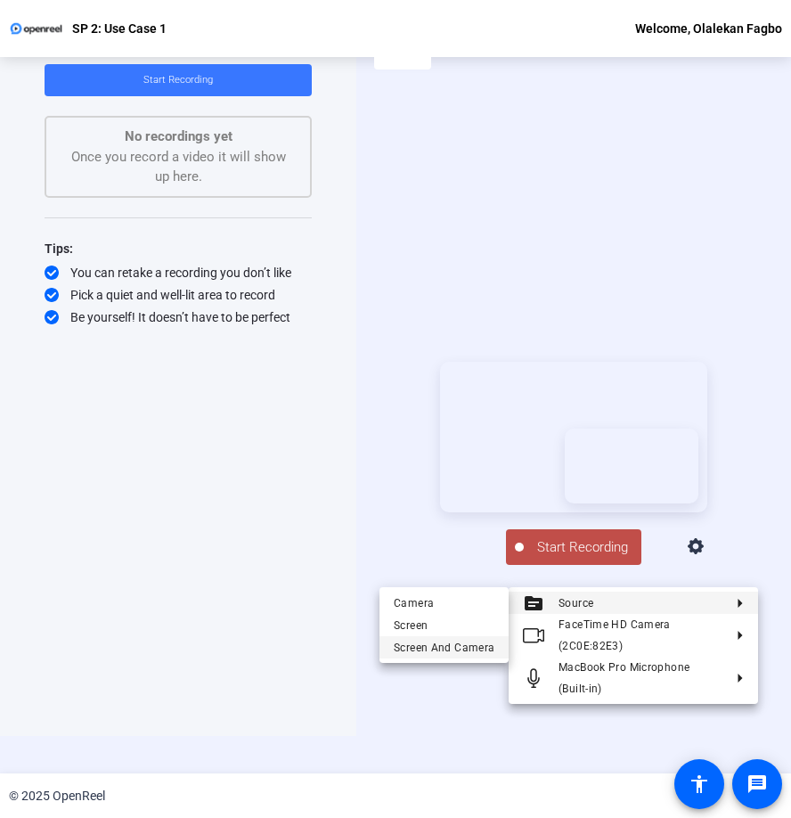
click at [461, 641] on span "Screen And Camera" at bounding box center [444, 647] width 101 height 21
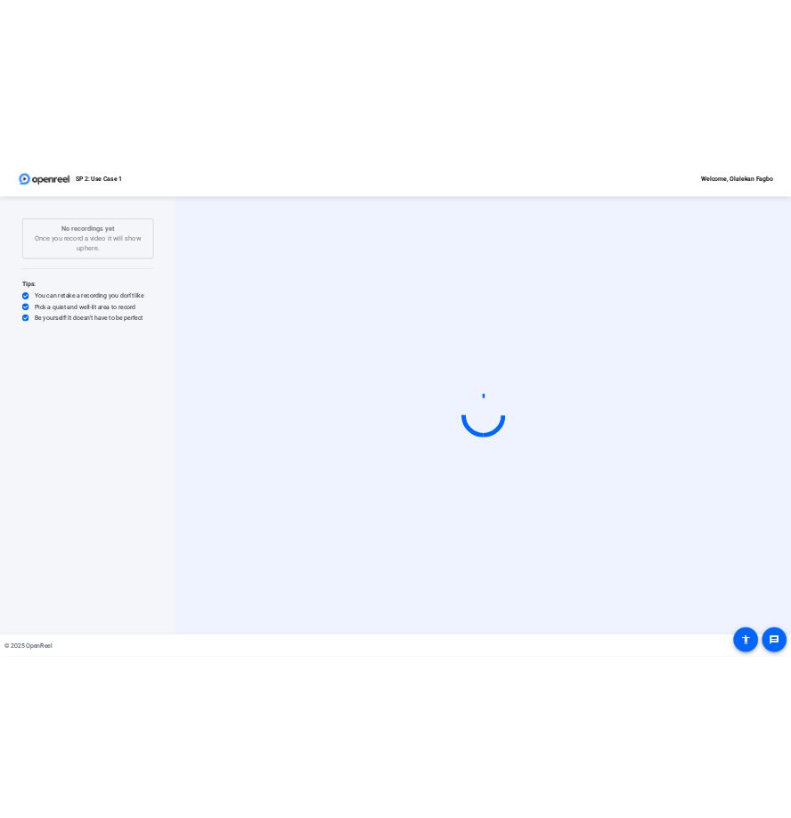
scroll to position [0, 0]
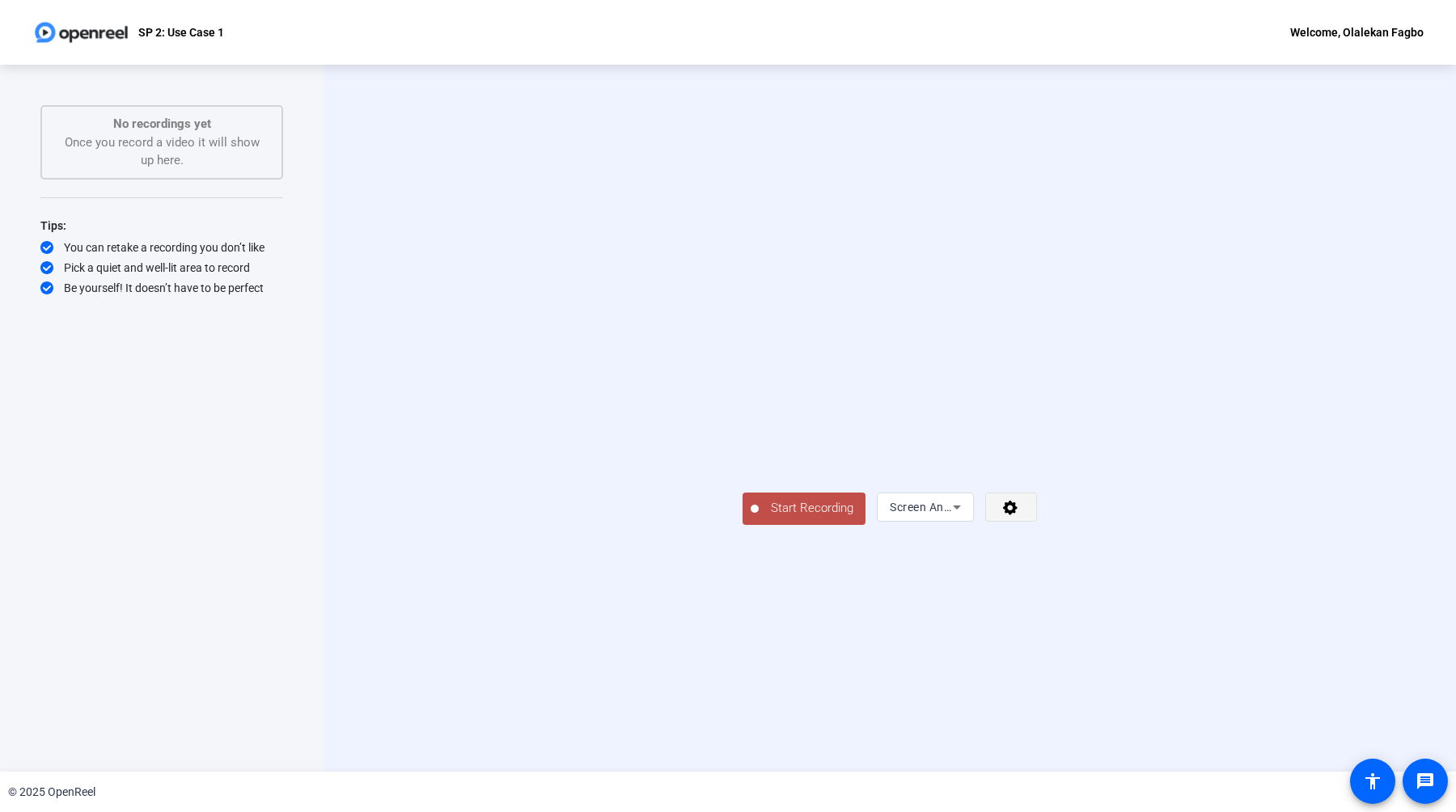
click at [718, 515] on icon at bounding box center [1010, 508] width 15 height 15
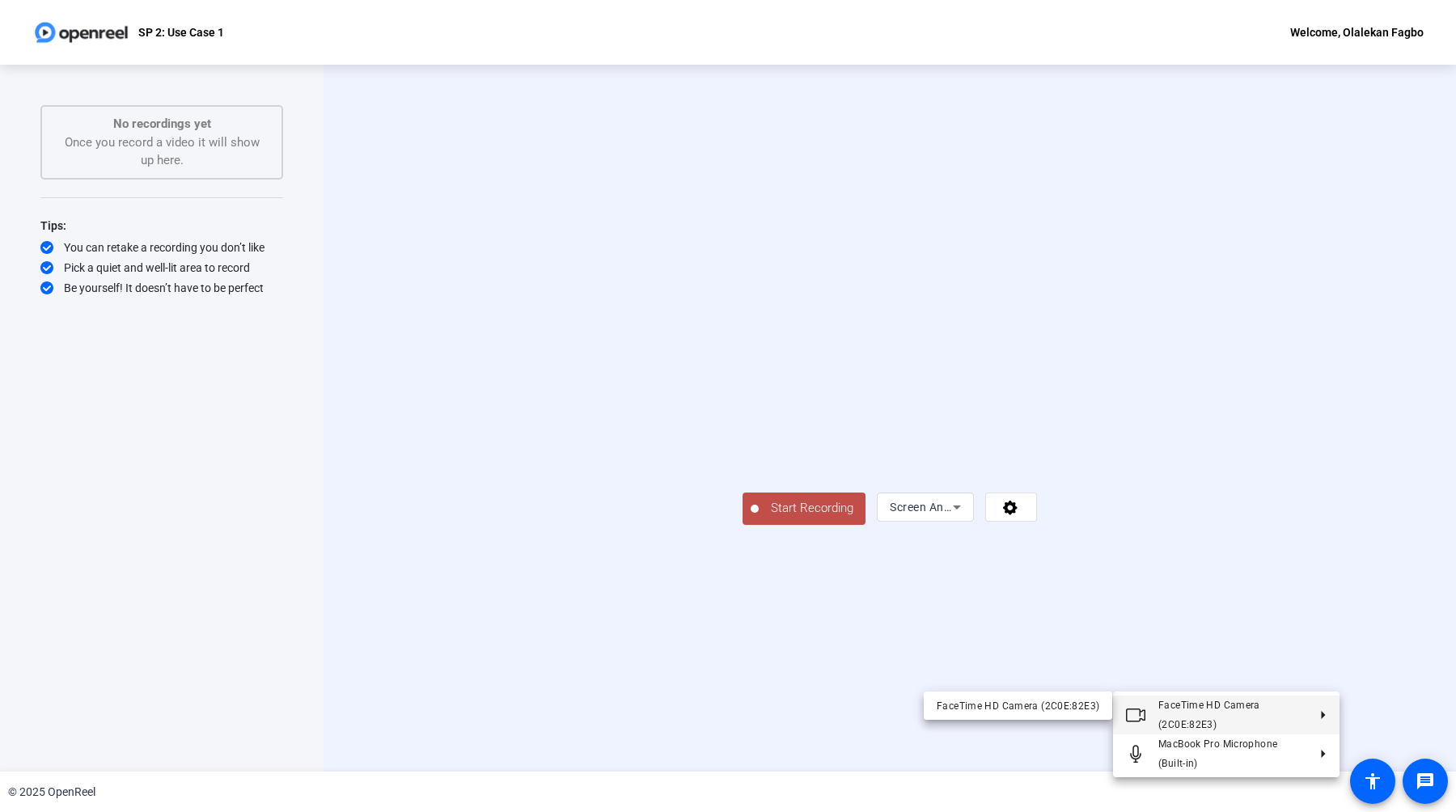
click at [718, 671] on div at bounding box center [728, 406] width 1456 height 812
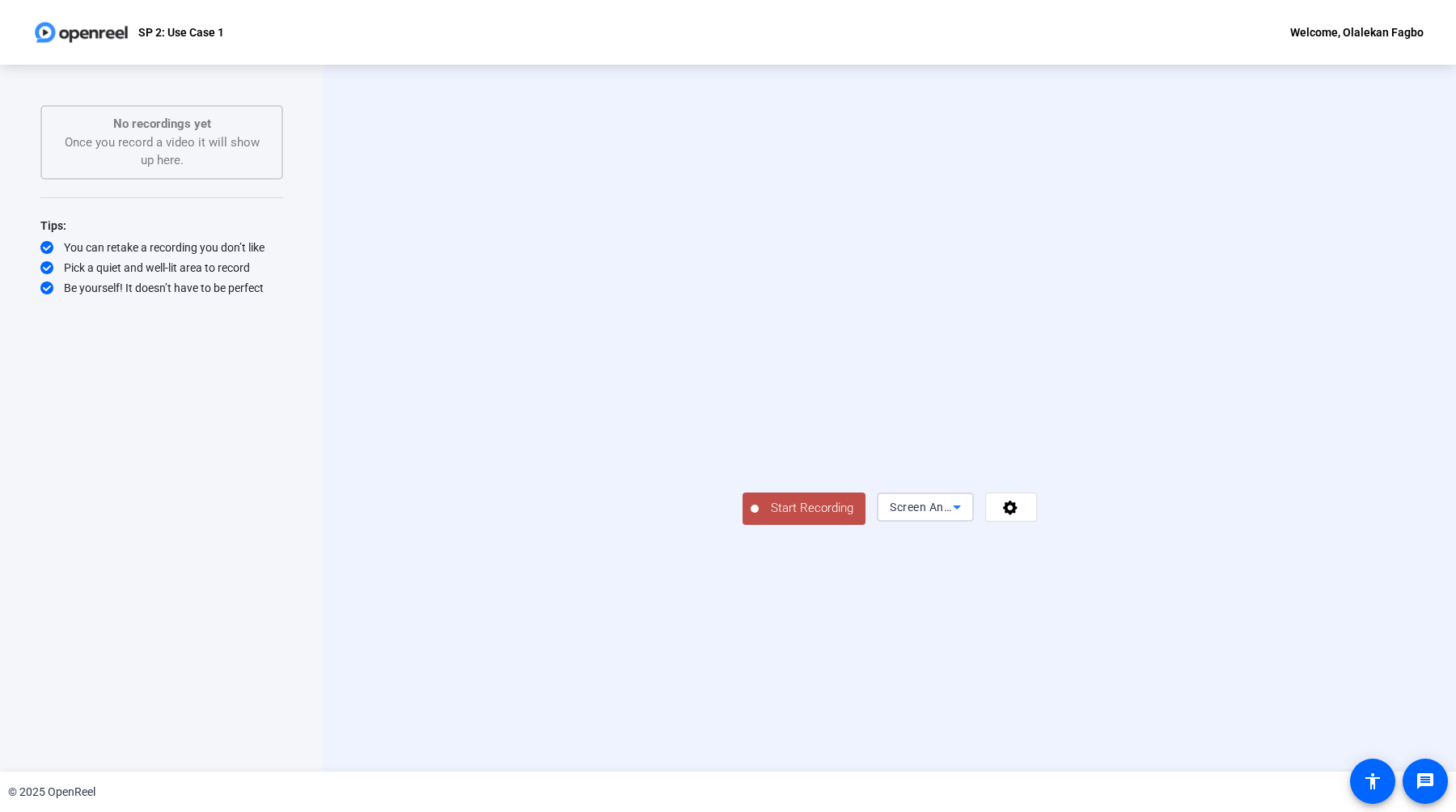
click at [718, 517] on icon at bounding box center [956, 507] width 19 height 19
click at [718, 648] on div at bounding box center [728, 406] width 1456 height 812
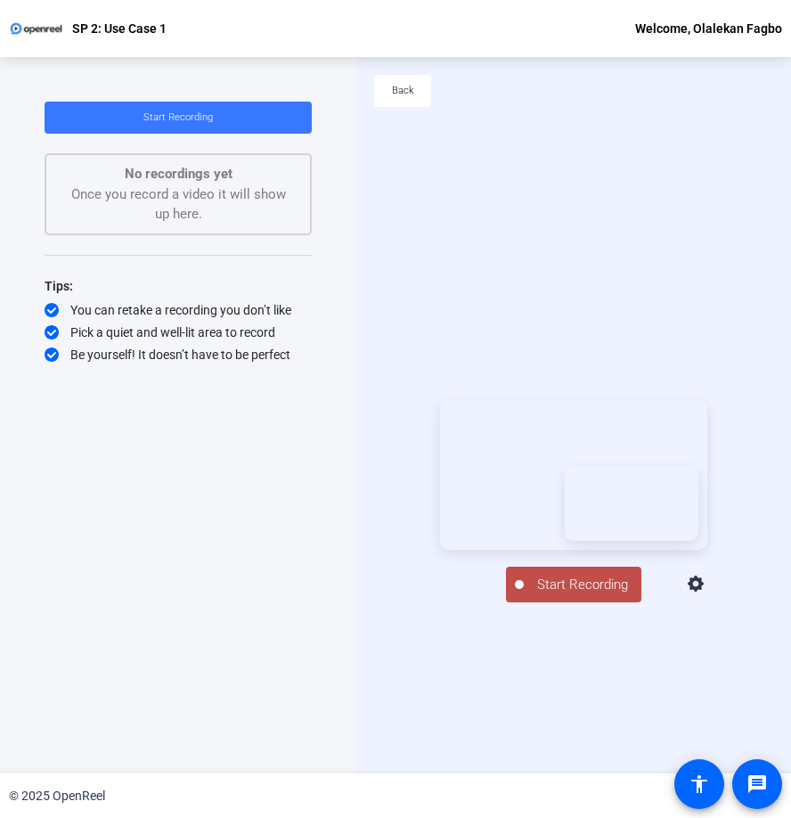
click at [566, 595] on span "Start Recording" at bounding box center [583, 584] width 118 height 20
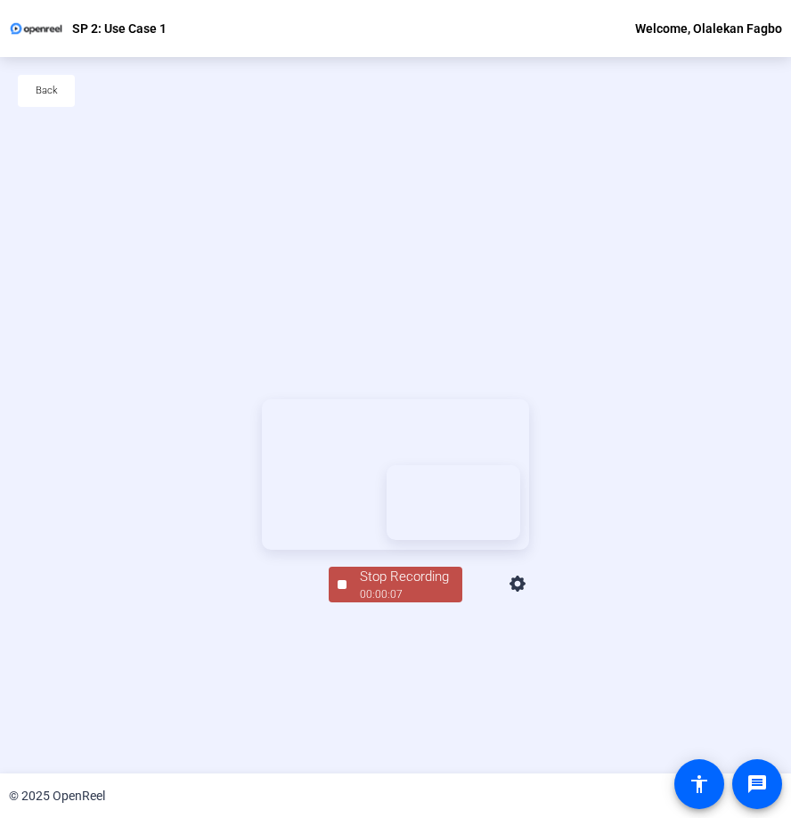
click at [377, 587] on div "Stop Recording" at bounding box center [404, 576] width 89 height 20
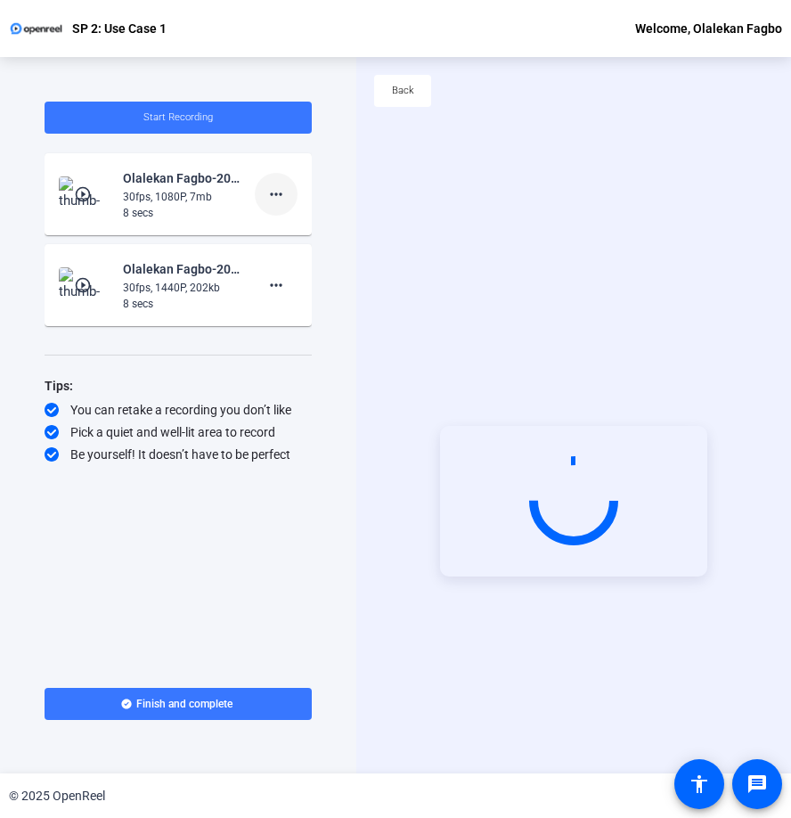
click at [280, 195] on mat-icon "more_horiz" at bounding box center [275, 193] width 21 height 21
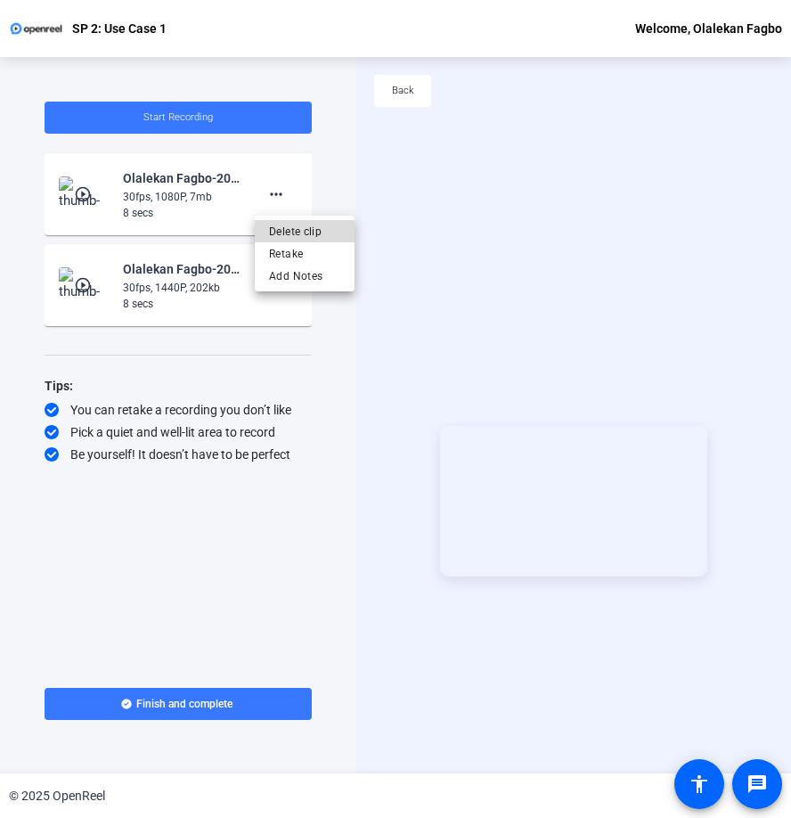
click at [278, 232] on span "Delete clip" at bounding box center [304, 231] width 71 height 21
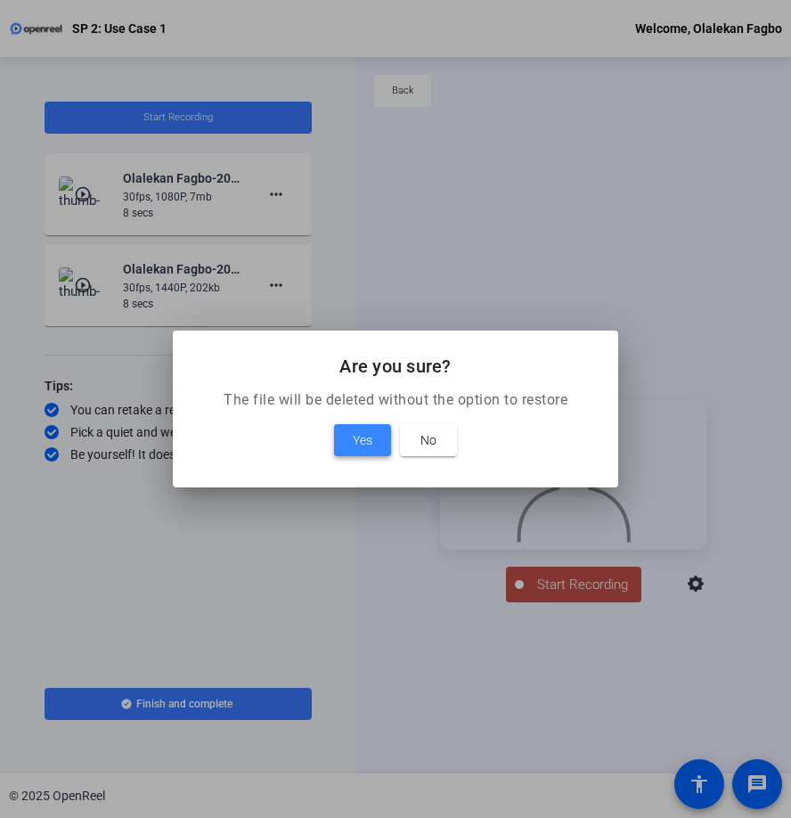
click at [362, 440] on span "Yes" at bounding box center [363, 439] width 20 height 21
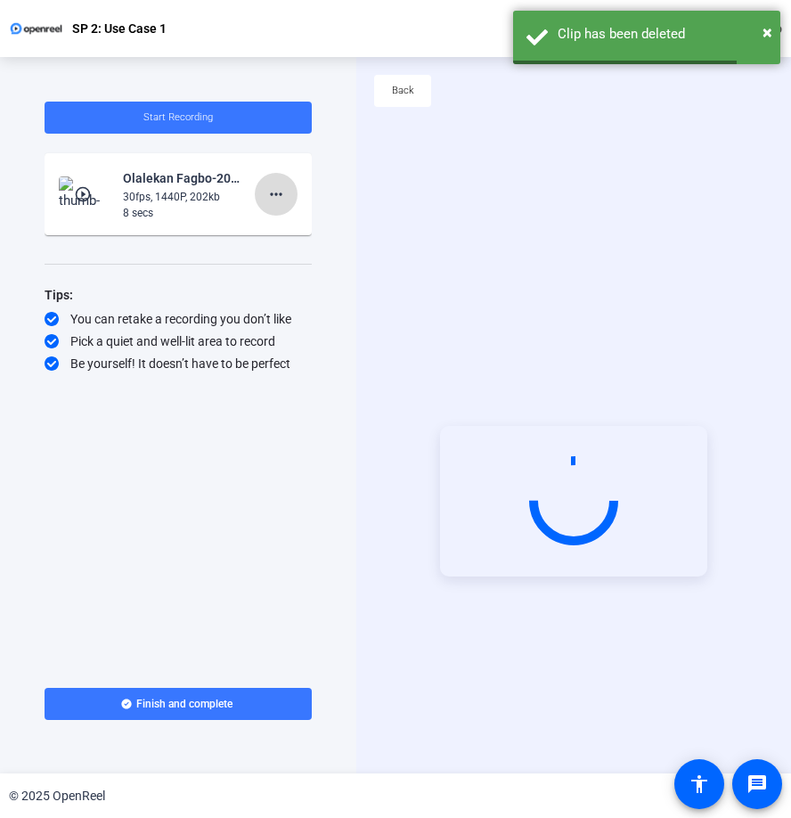
click at [273, 199] on mat-icon "more_horiz" at bounding box center [275, 193] width 21 height 21
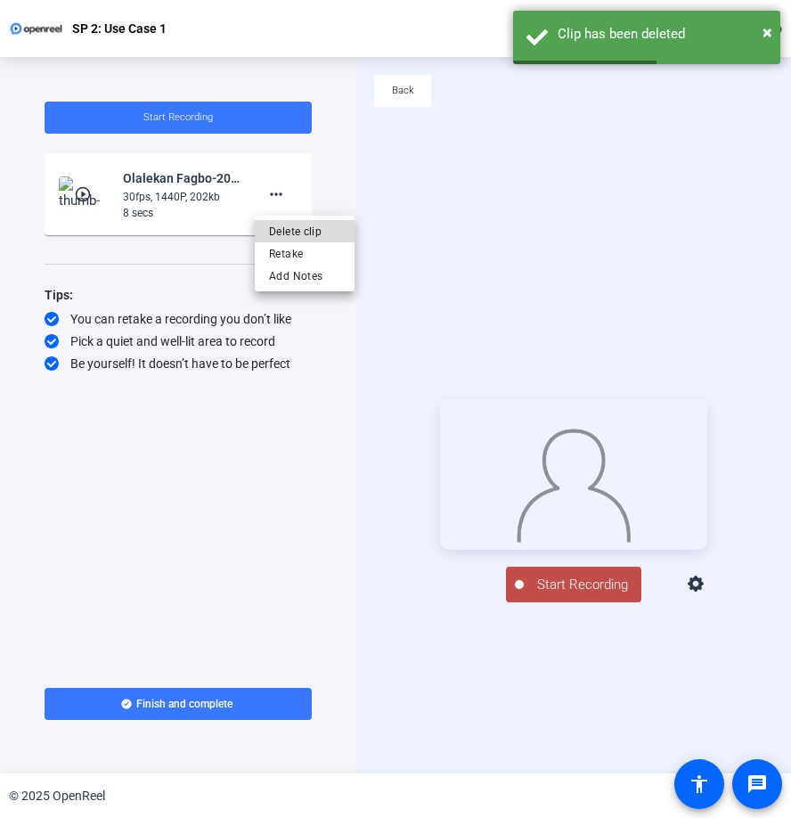
click at [294, 234] on span "Delete clip" at bounding box center [304, 231] width 71 height 21
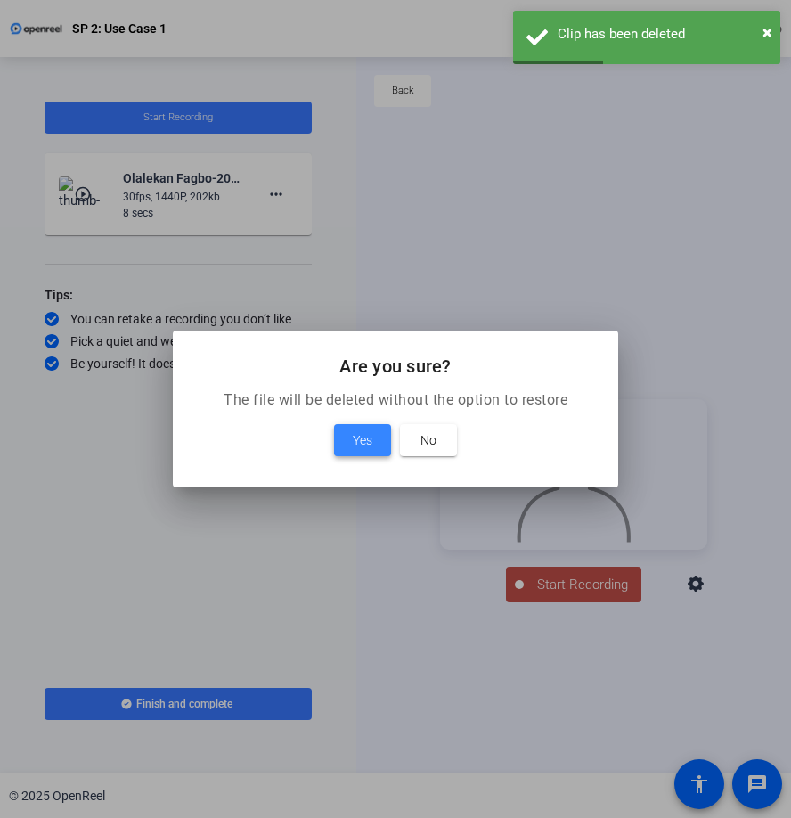
click at [361, 438] on span "Yes" at bounding box center [363, 439] width 20 height 21
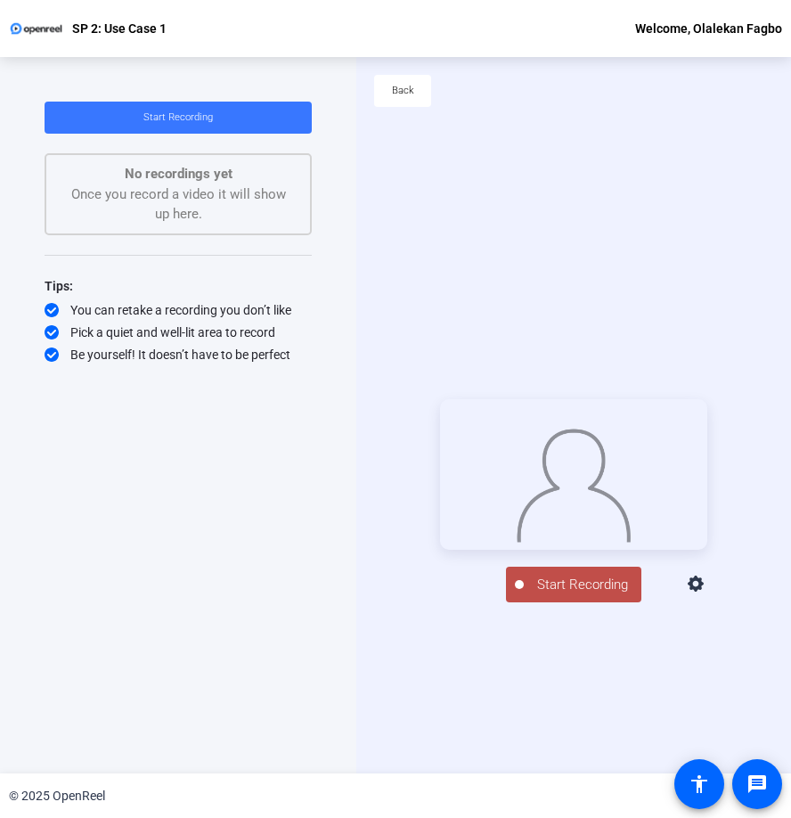
click at [563, 595] on span "Start Recording" at bounding box center [583, 584] width 118 height 20
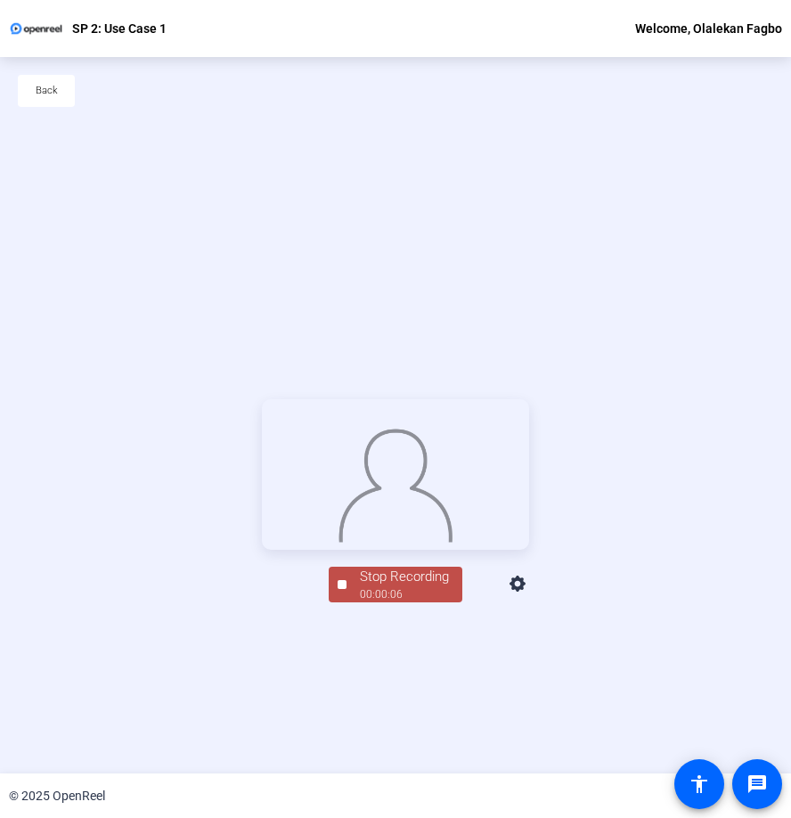
click at [338, 589] on div at bounding box center [342, 584] width 9 height 9
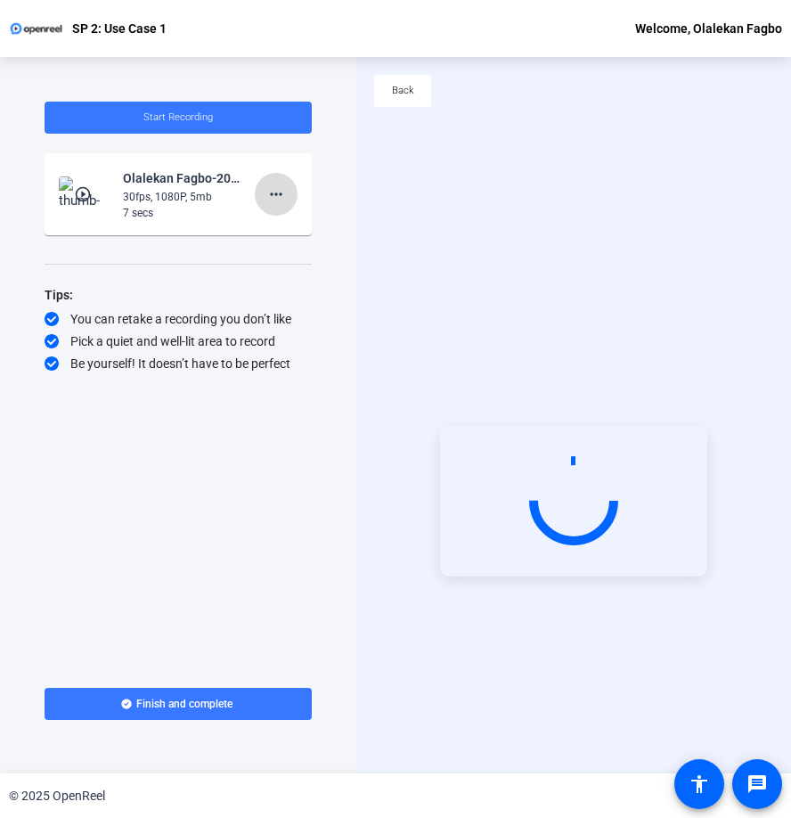
click at [280, 195] on mat-icon "more_horiz" at bounding box center [275, 193] width 21 height 21
click at [281, 230] on span "Delete clip" at bounding box center [304, 231] width 71 height 21
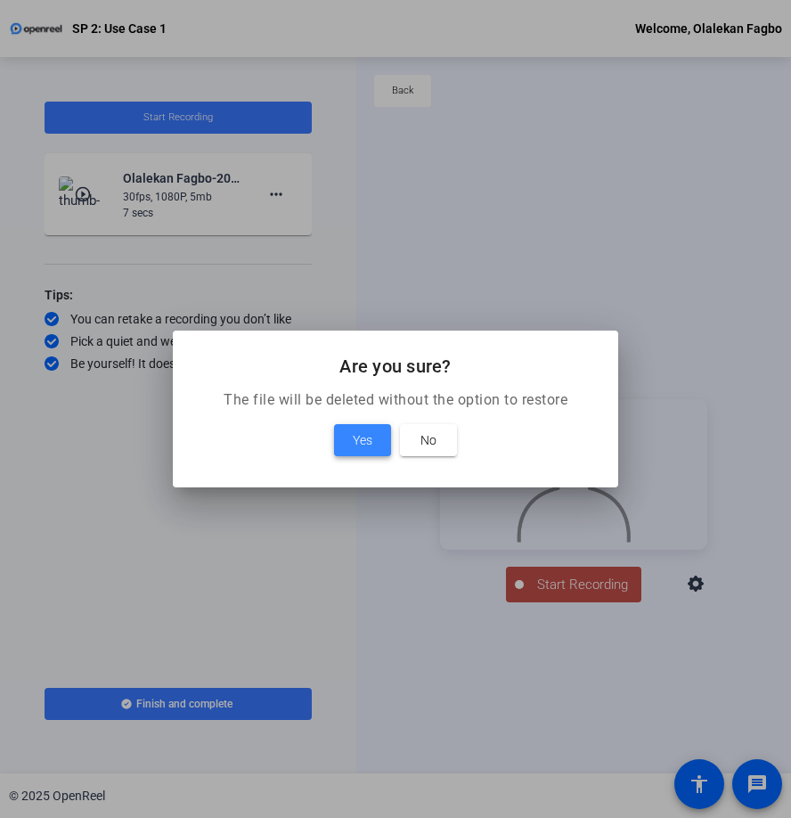
click at [366, 437] on span "Yes" at bounding box center [363, 439] width 20 height 21
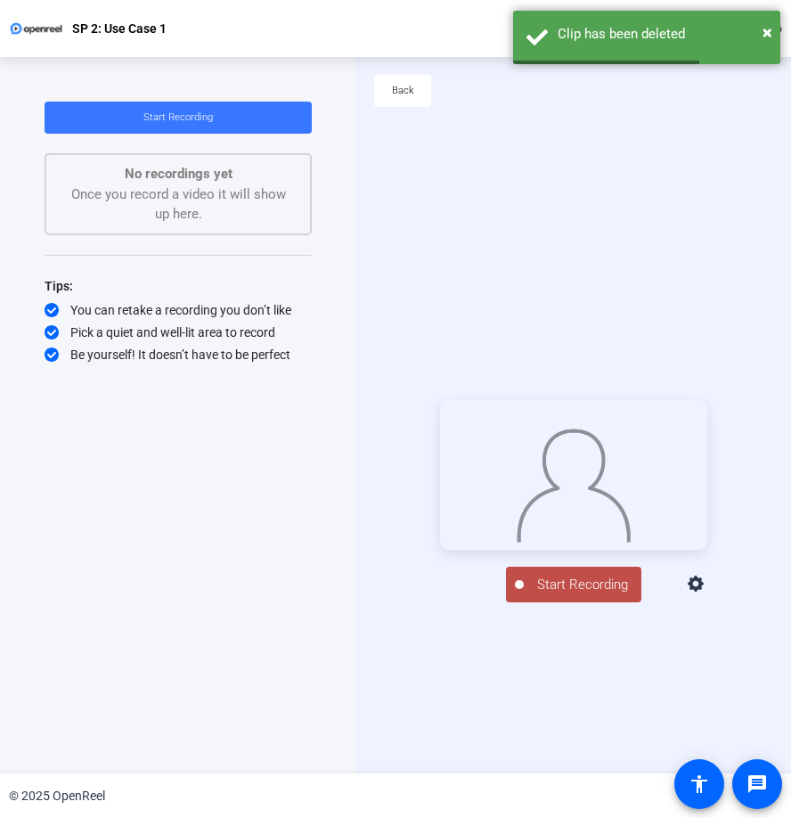
click at [704, 591] on icon at bounding box center [696, 583] width 16 height 16
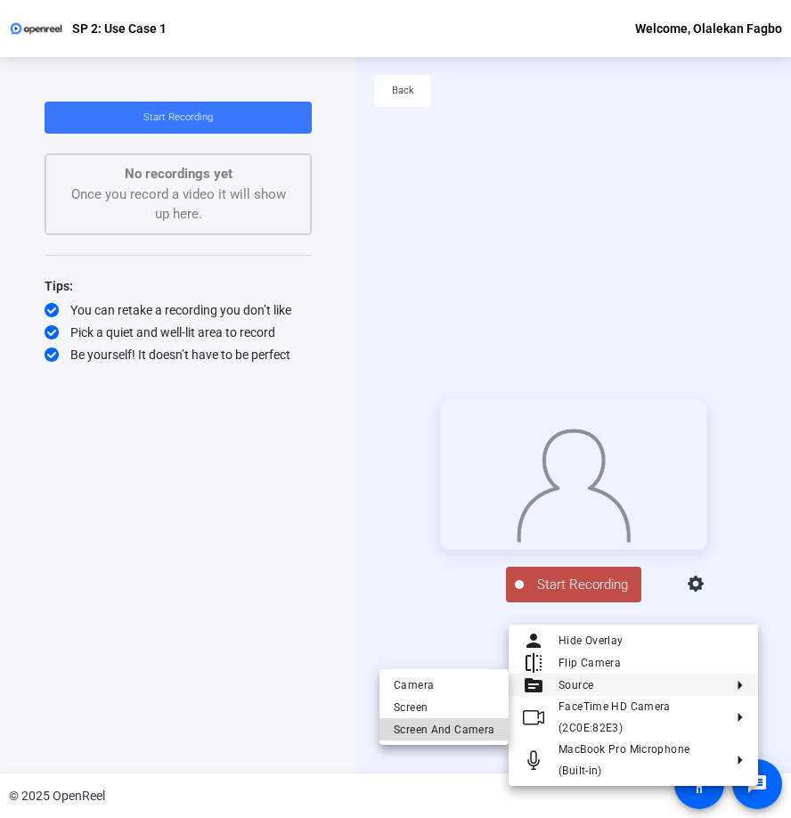
click at [463, 728] on span "Screen And Camera" at bounding box center [444, 729] width 101 height 21
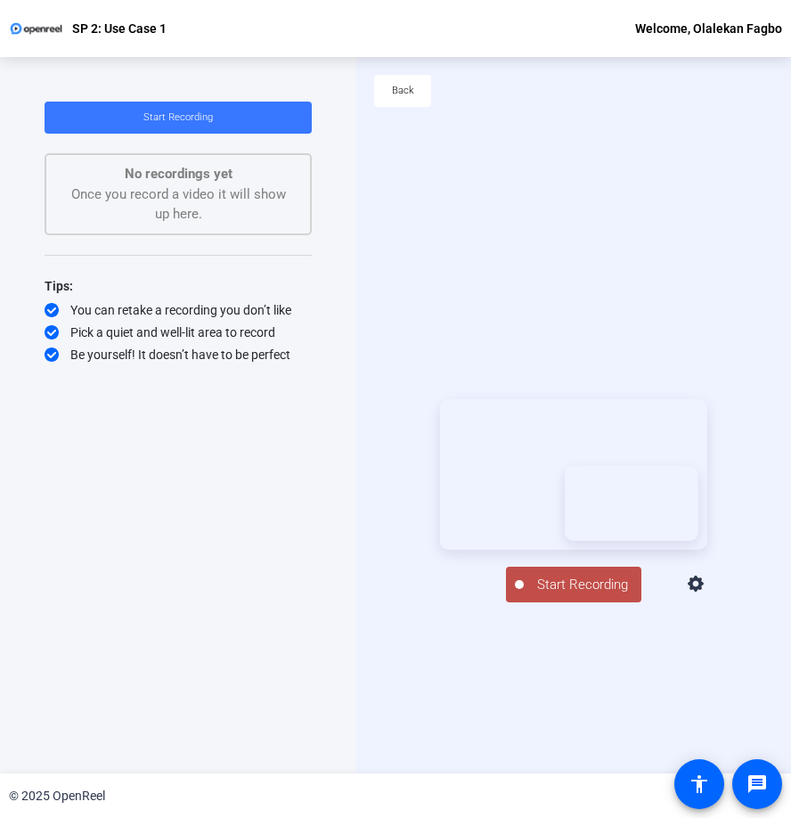
click at [554, 595] on span "Start Recording" at bounding box center [583, 584] width 118 height 20
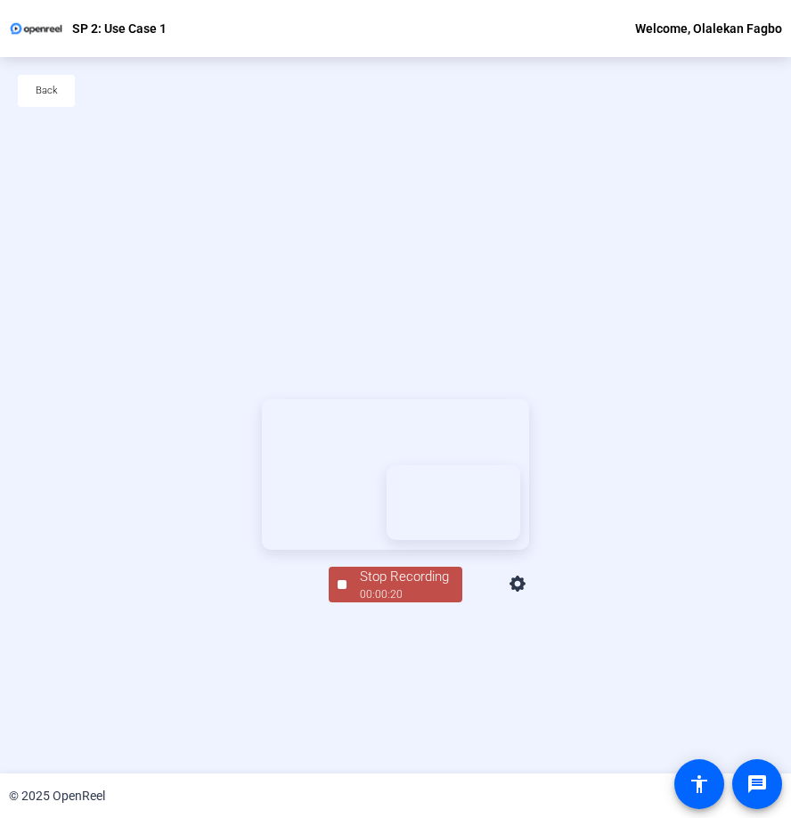
click at [378, 587] on div "Stop Recording" at bounding box center [404, 576] width 89 height 20
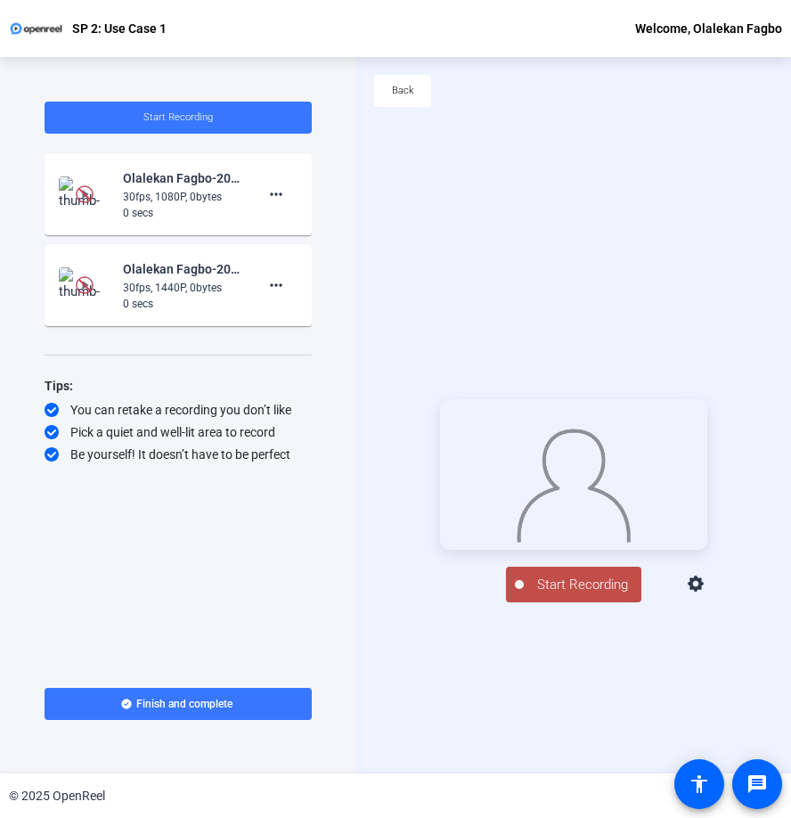
click at [707, 595] on icon at bounding box center [696, 584] width 21 height 21
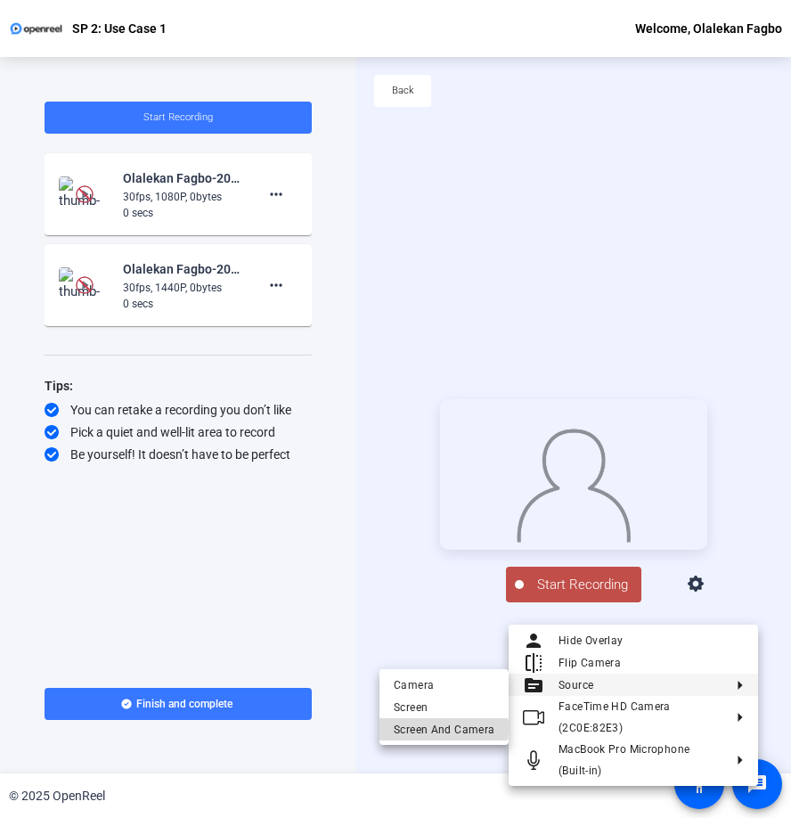
click at [440, 728] on span "Screen And Camera" at bounding box center [444, 729] width 101 height 21
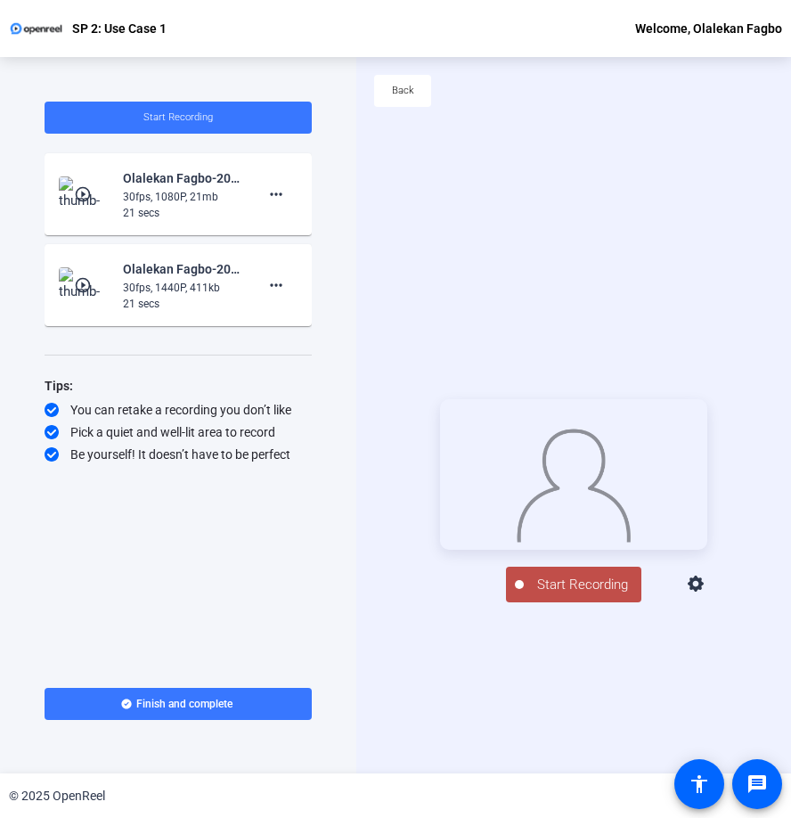
click at [87, 196] on mat-icon "play_circle_outline" at bounding box center [84, 194] width 21 height 18
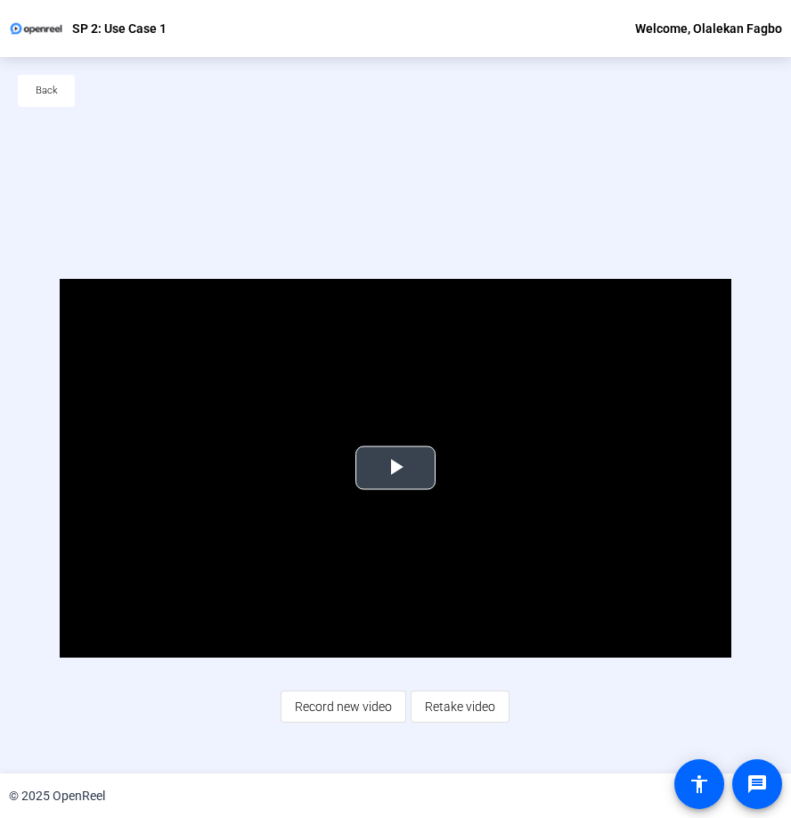
click at [395, 468] on span "Video Player" at bounding box center [395, 468] width 0 height 0
click at [48, 88] on span "Back" at bounding box center [47, 90] width 22 height 27
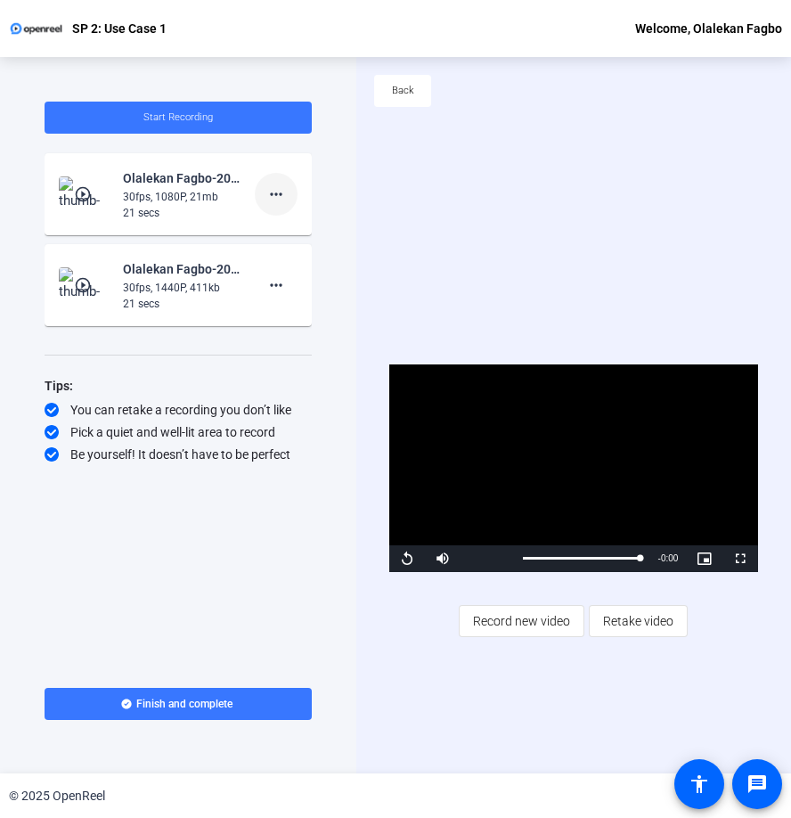
click at [282, 192] on mat-icon "more_horiz" at bounding box center [275, 193] width 21 height 21
click at [301, 230] on span "Delete clip" at bounding box center [304, 231] width 71 height 21
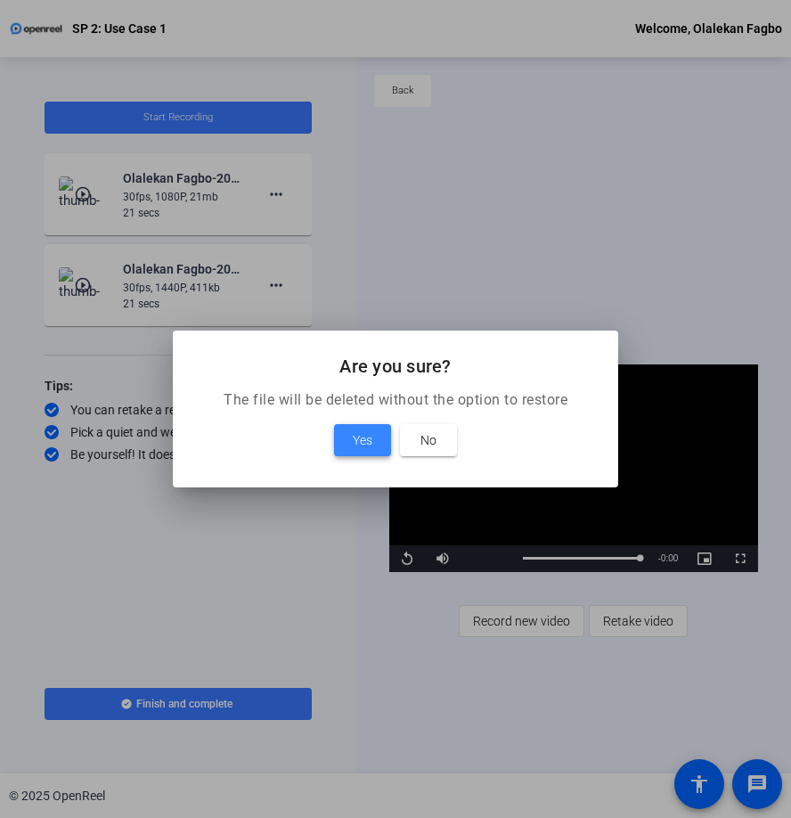
click at [353, 440] on span "Yes" at bounding box center [363, 439] width 20 height 21
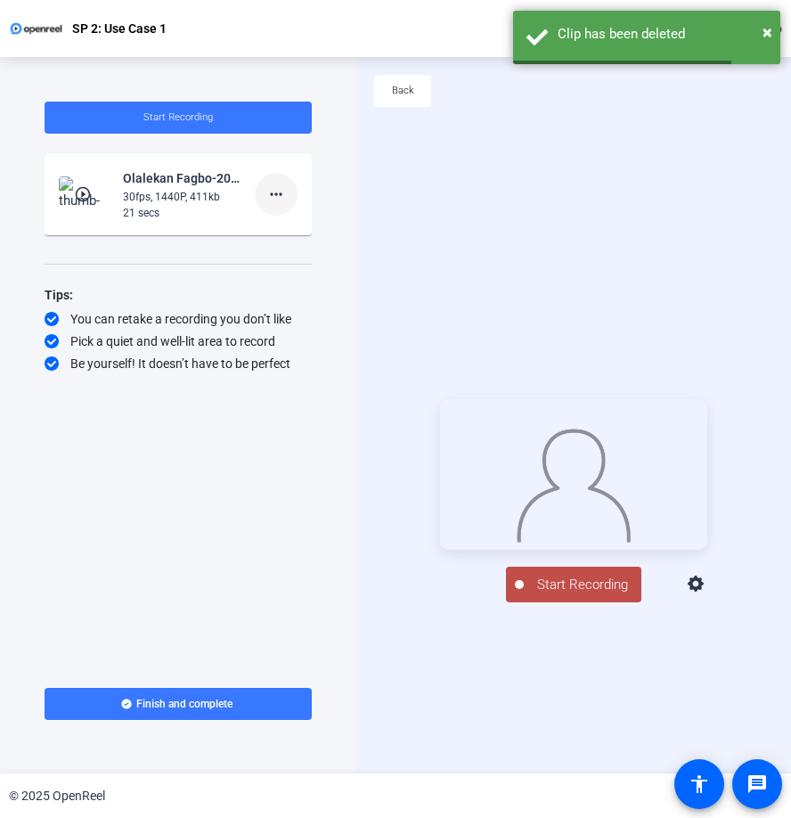
click at [273, 202] on mat-icon "more_horiz" at bounding box center [275, 193] width 21 height 21
click at [281, 233] on span "Delete clip" at bounding box center [304, 231] width 71 height 21
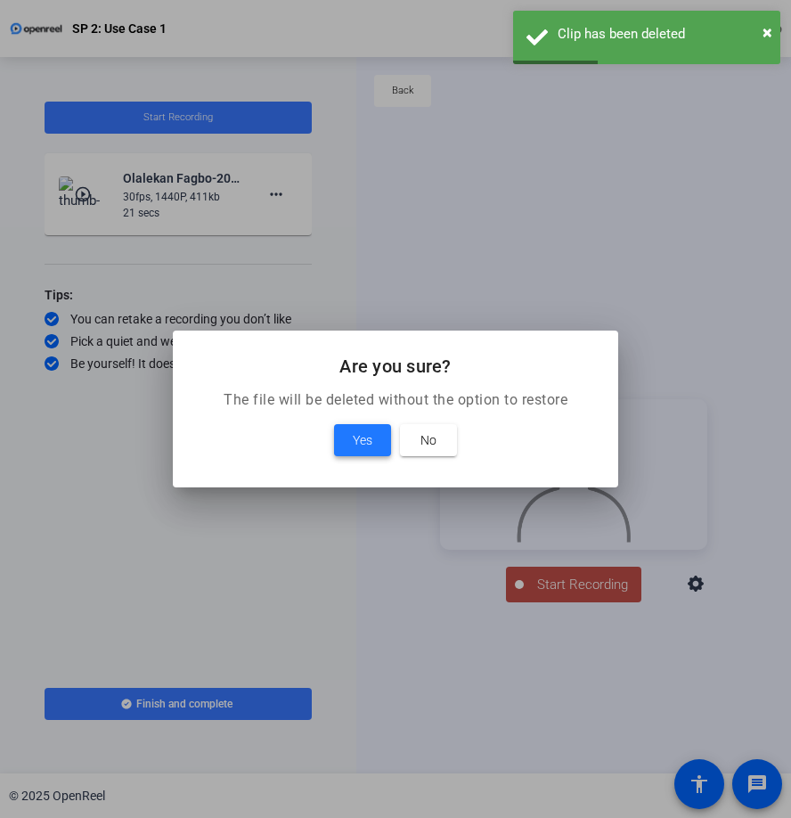
click at [367, 425] on span at bounding box center [362, 440] width 57 height 43
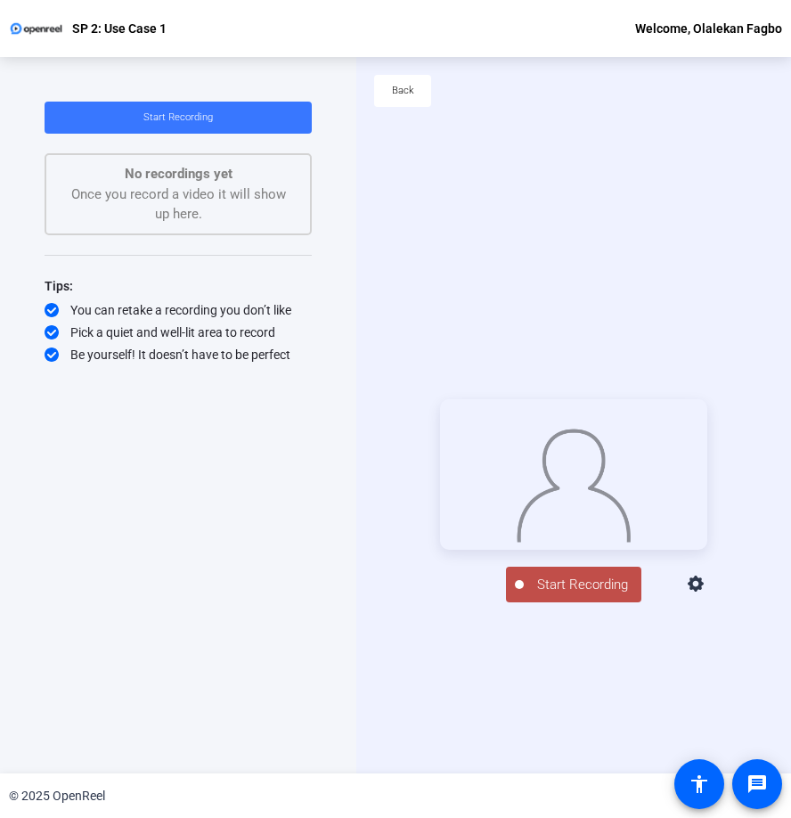
click at [608, 595] on span "Start Recording" at bounding box center [583, 584] width 118 height 20
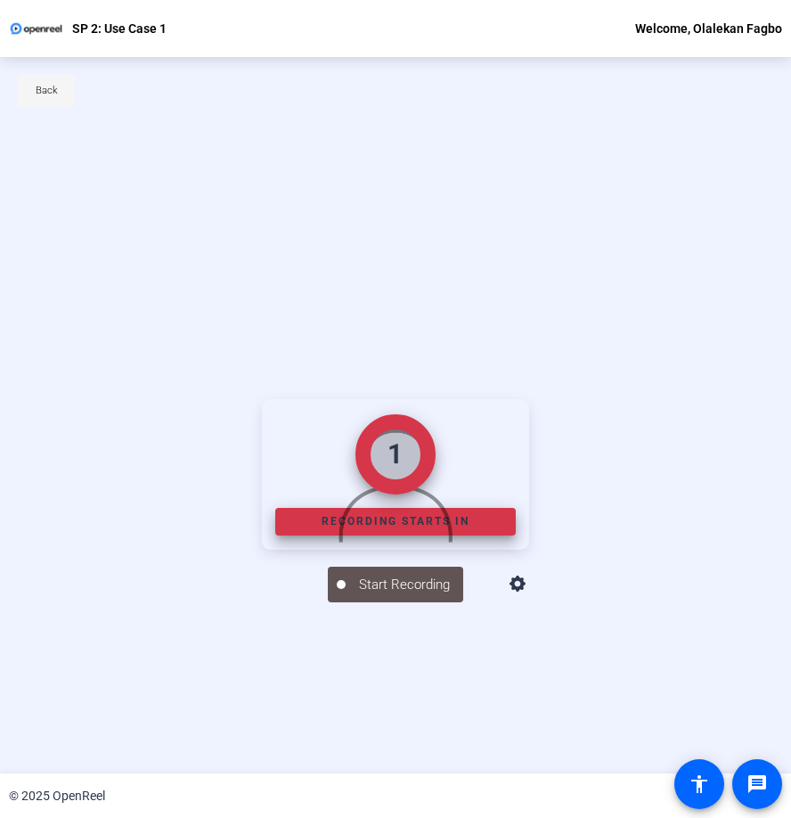
click at [61, 89] on span at bounding box center [46, 90] width 57 height 43
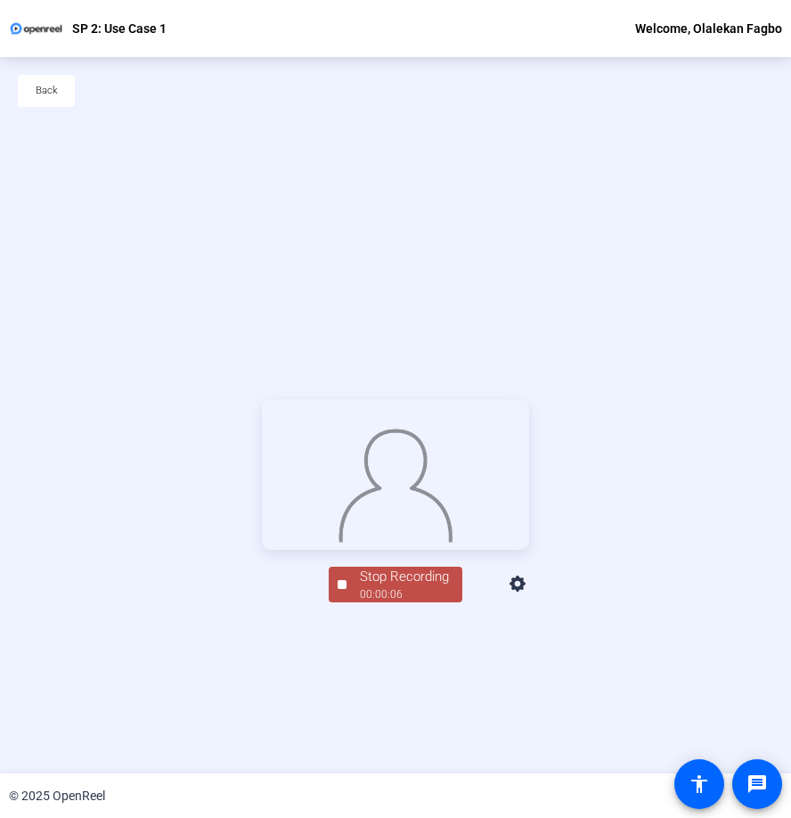
click at [381, 587] on div "Stop Recording" at bounding box center [404, 576] width 89 height 20
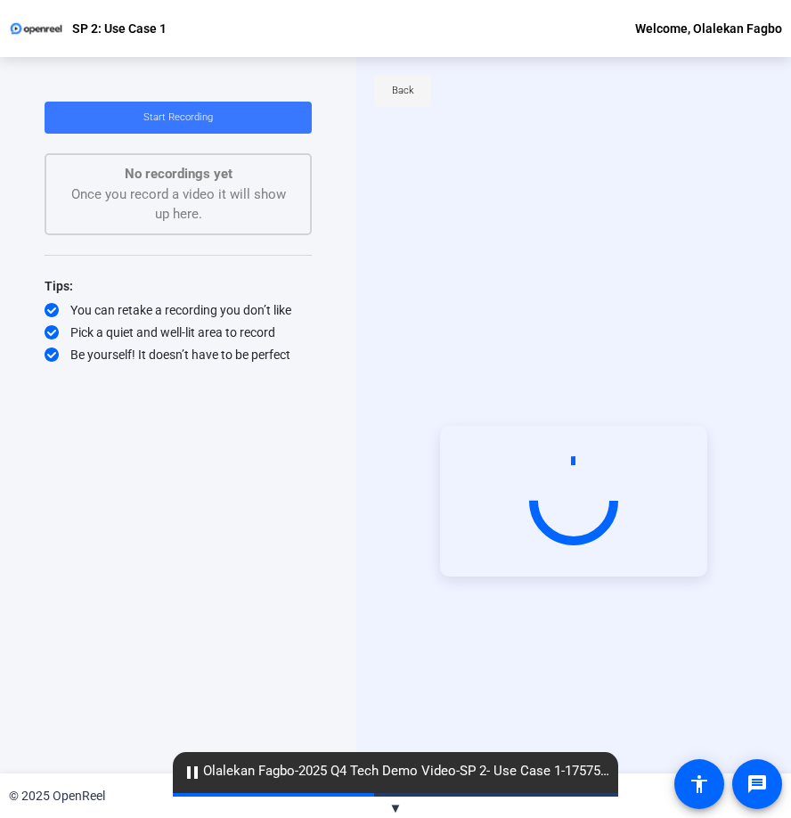
click at [398, 90] on span "Back" at bounding box center [403, 90] width 22 height 27
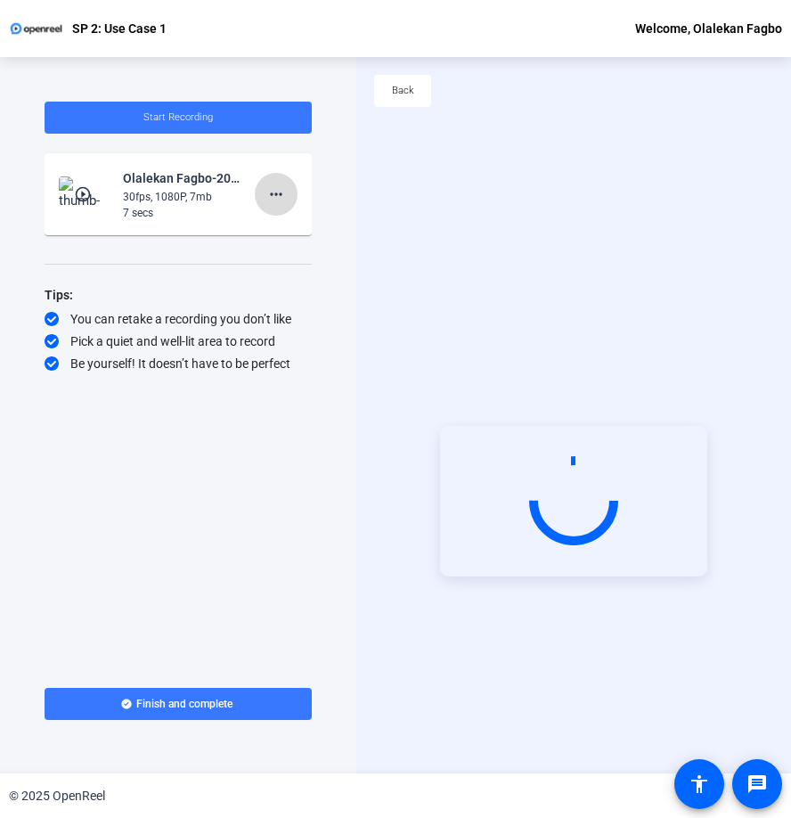
click at [267, 191] on mat-icon "more_horiz" at bounding box center [275, 193] width 21 height 21
click at [289, 231] on span "Delete clip" at bounding box center [304, 231] width 71 height 21
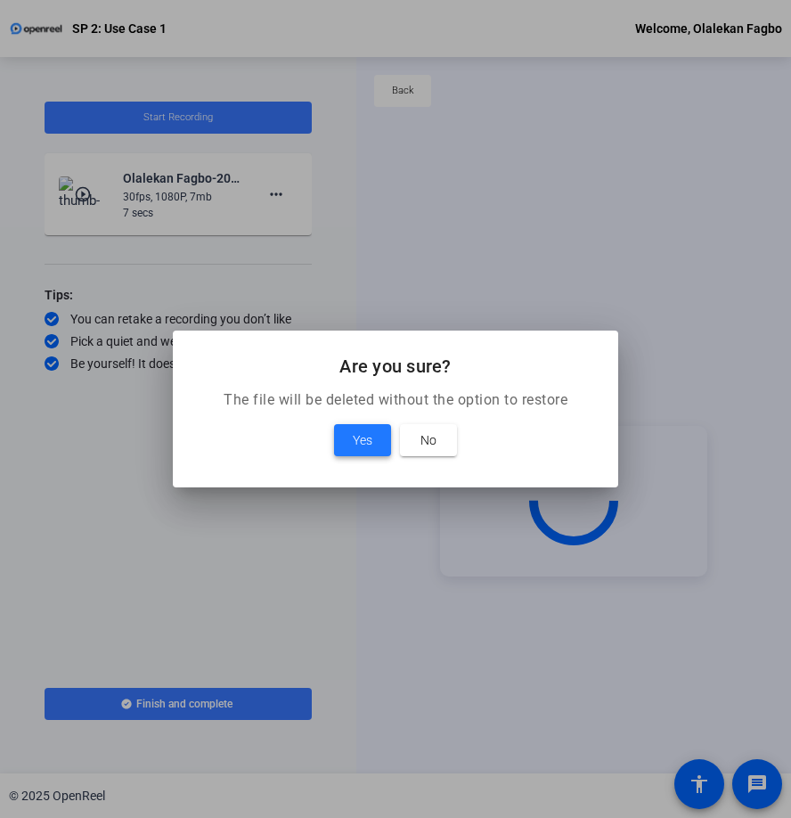
click at [364, 443] on span "Yes" at bounding box center [363, 439] width 20 height 21
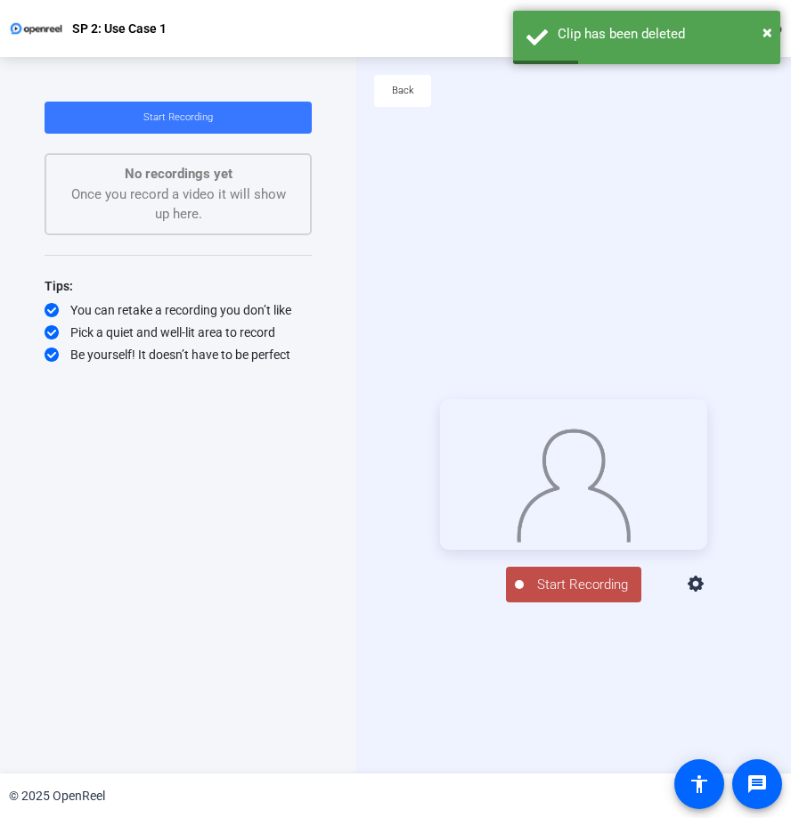
click at [569, 595] on span "Start Recording" at bounding box center [583, 584] width 118 height 20
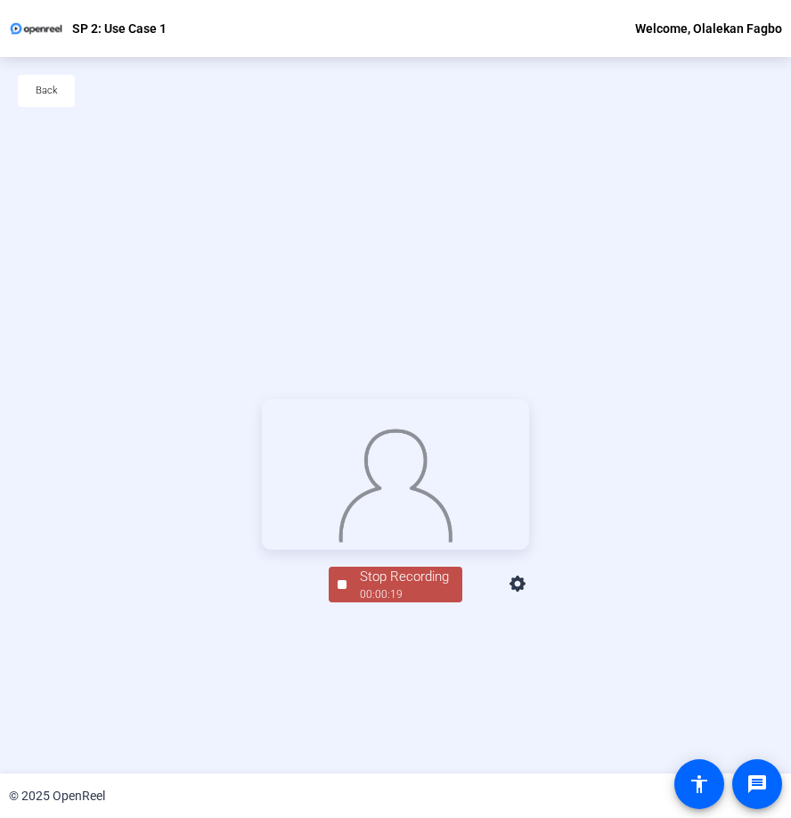
click at [370, 587] on div "Stop Recording" at bounding box center [404, 576] width 89 height 20
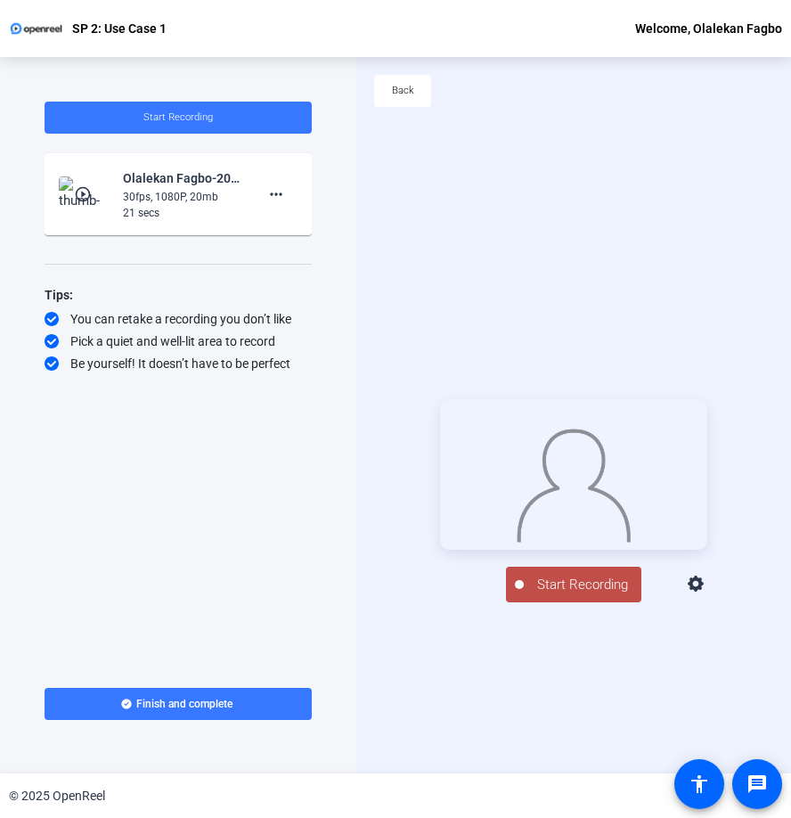
click at [87, 191] on mat-icon "play_circle_outline" at bounding box center [84, 194] width 21 height 18
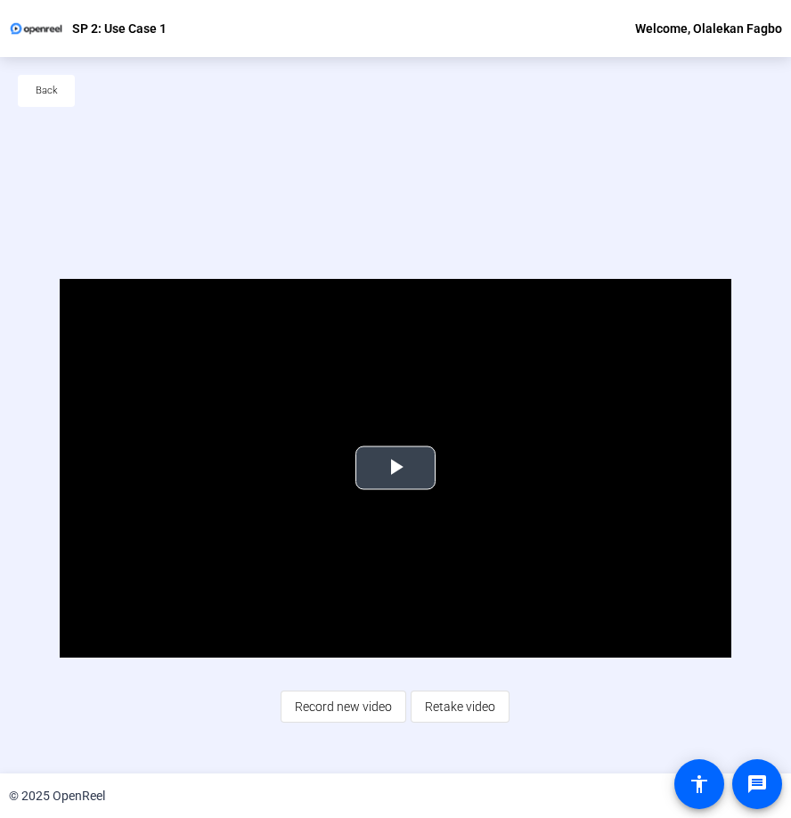
click at [395, 468] on span "Video Player" at bounding box center [395, 468] width 0 height 0
click at [51, 95] on span "Back" at bounding box center [47, 90] width 22 height 27
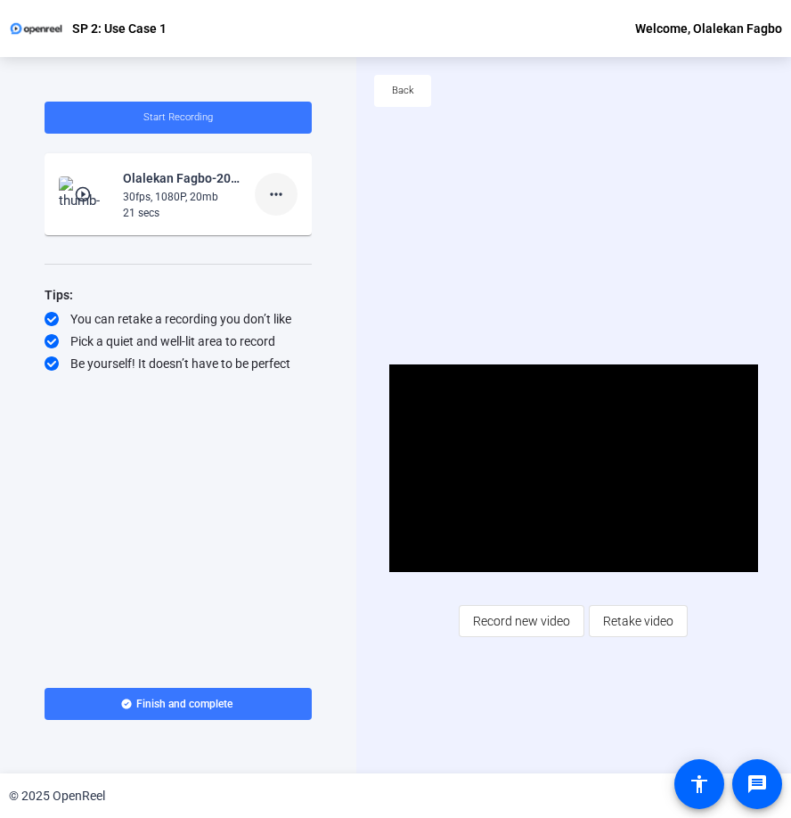
click at [277, 195] on mat-icon "more_horiz" at bounding box center [275, 193] width 21 height 21
click at [304, 227] on span "Delete clip" at bounding box center [304, 231] width 71 height 21
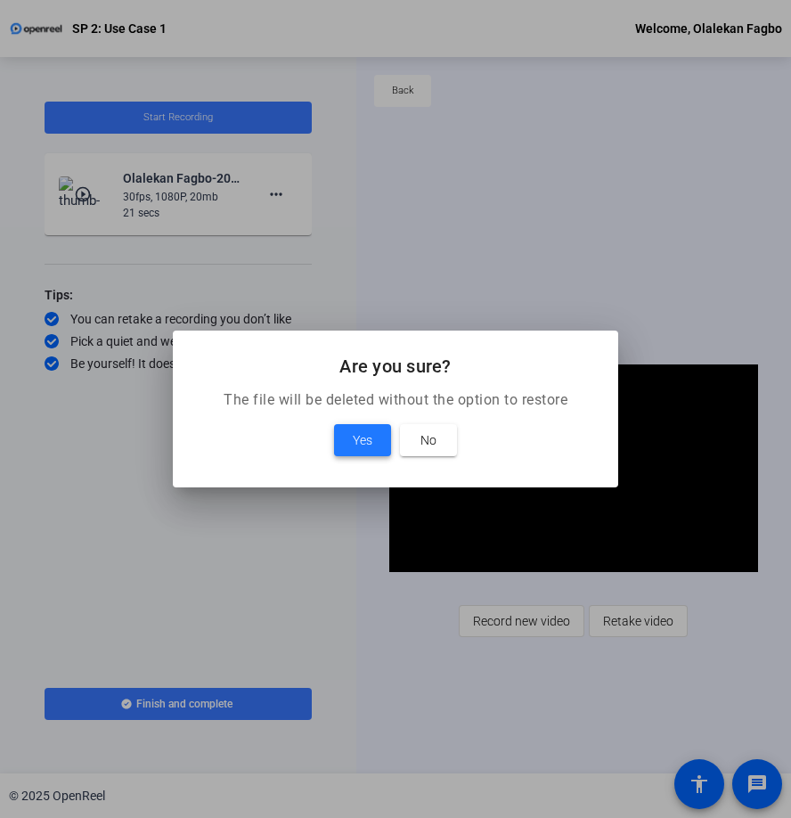
click at [367, 437] on span "Yes" at bounding box center [363, 439] width 20 height 21
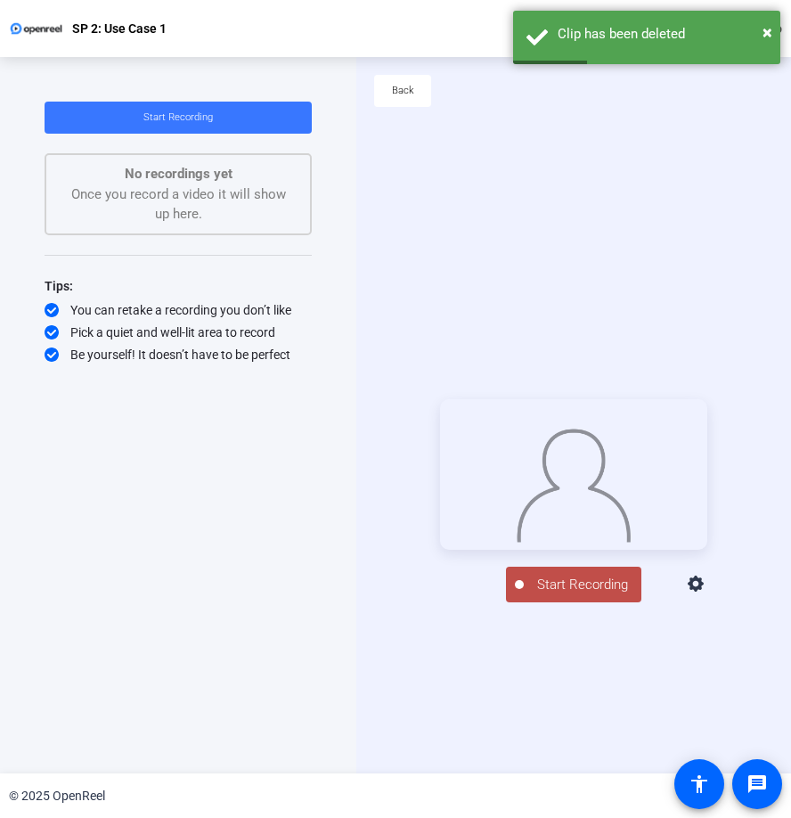
click at [707, 595] on icon at bounding box center [696, 584] width 21 height 21
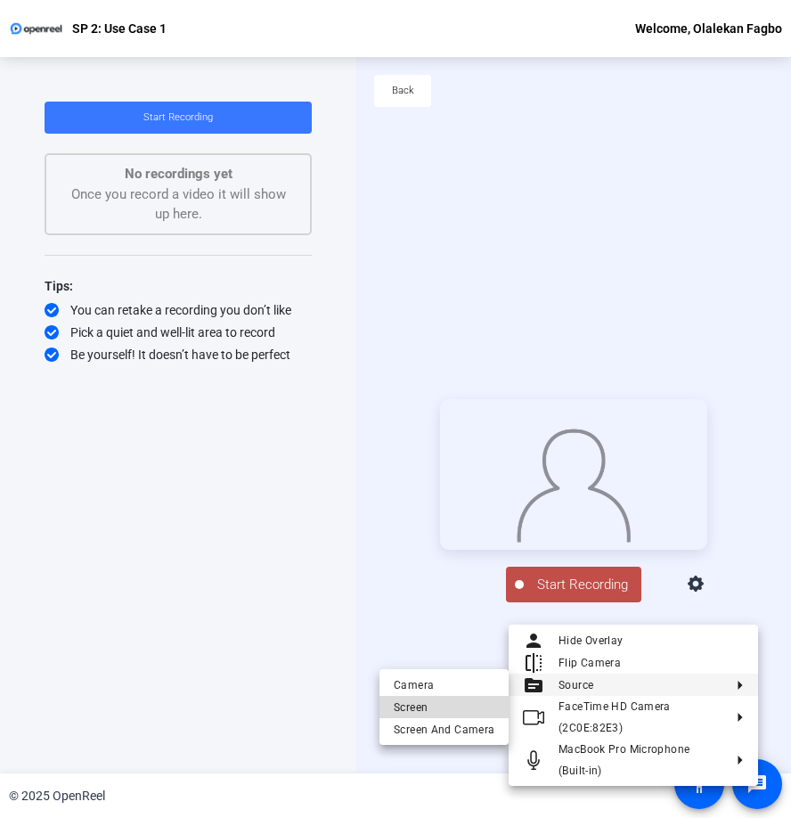
click at [447, 709] on span "Screen" at bounding box center [444, 706] width 101 height 21
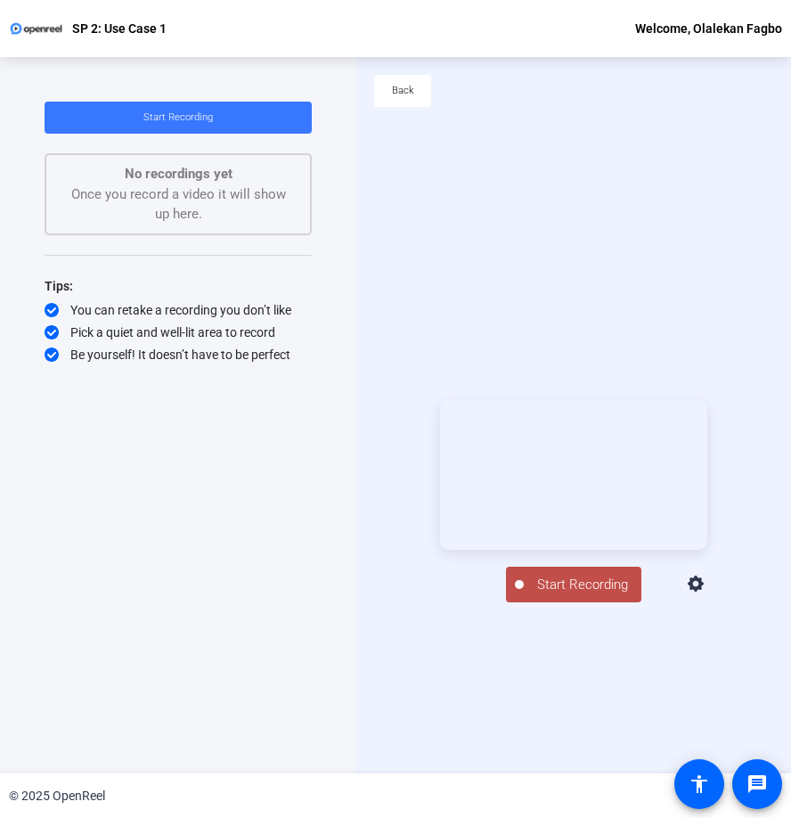
click at [707, 595] on icon at bounding box center [696, 584] width 21 height 21
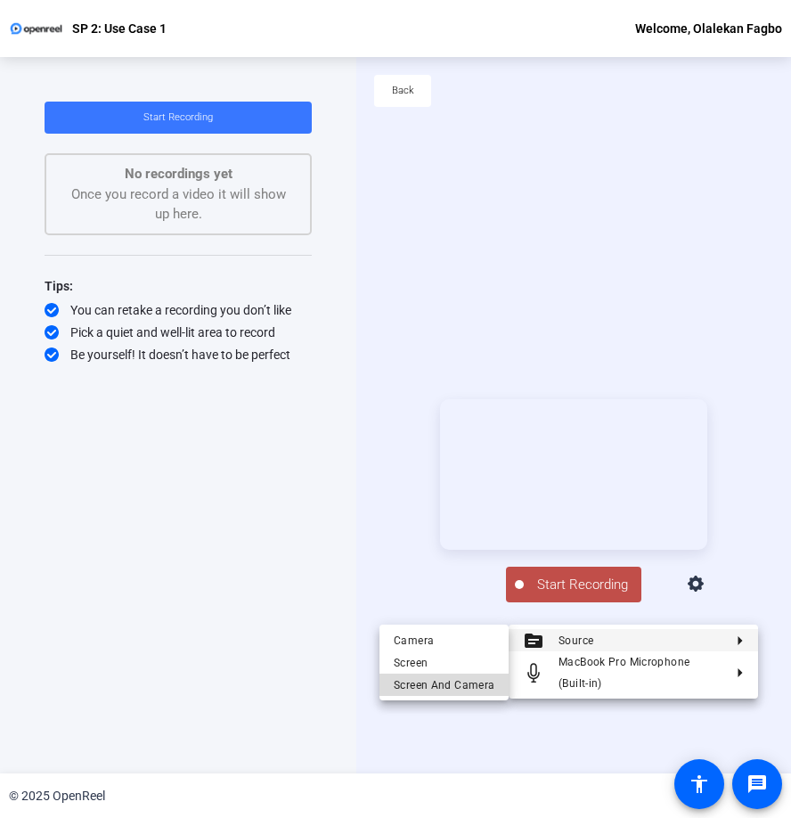
click at [463, 686] on span "Screen And Camera" at bounding box center [444, 684] width 101 height 21
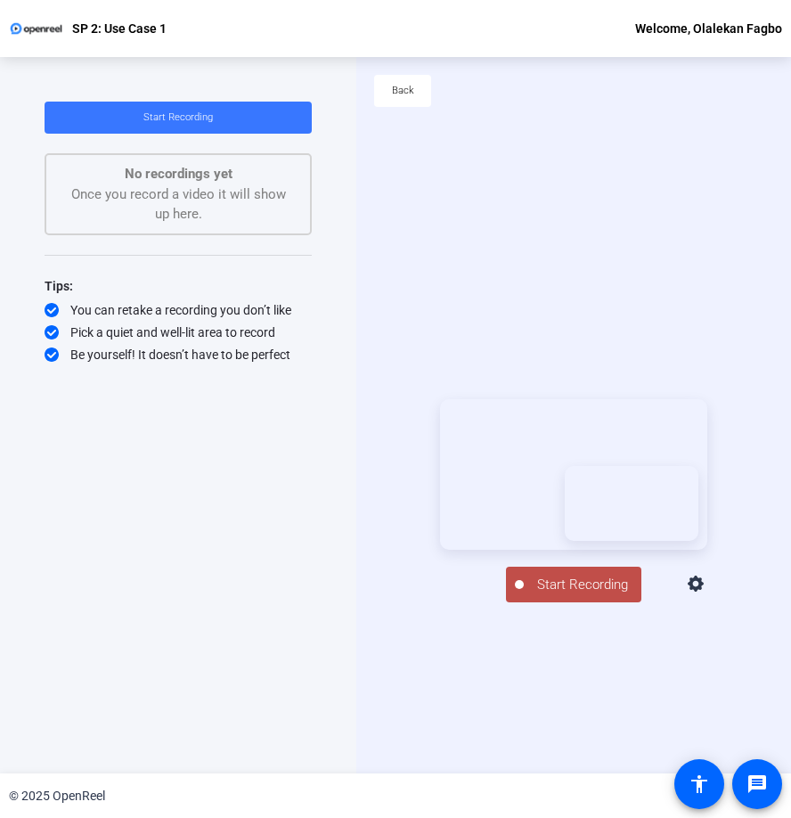
click at [571, 595] on span "Start Recording" at bounding box center [583, 584] width 118 height 20
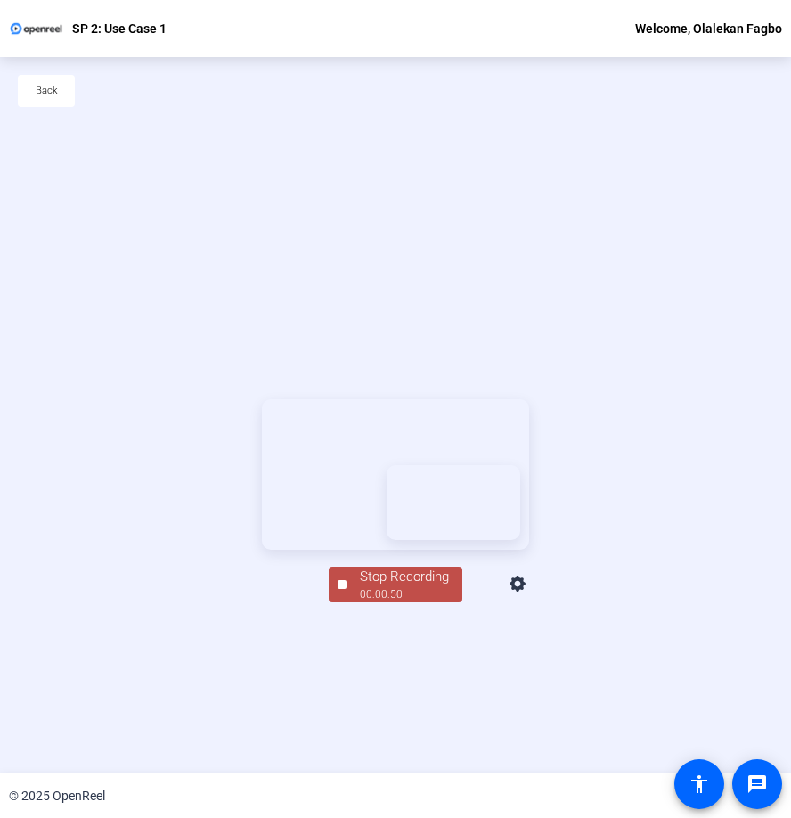
click at [362, 587] on div "Stop Recording" at bounding box center [404, 576] width 89 height 20
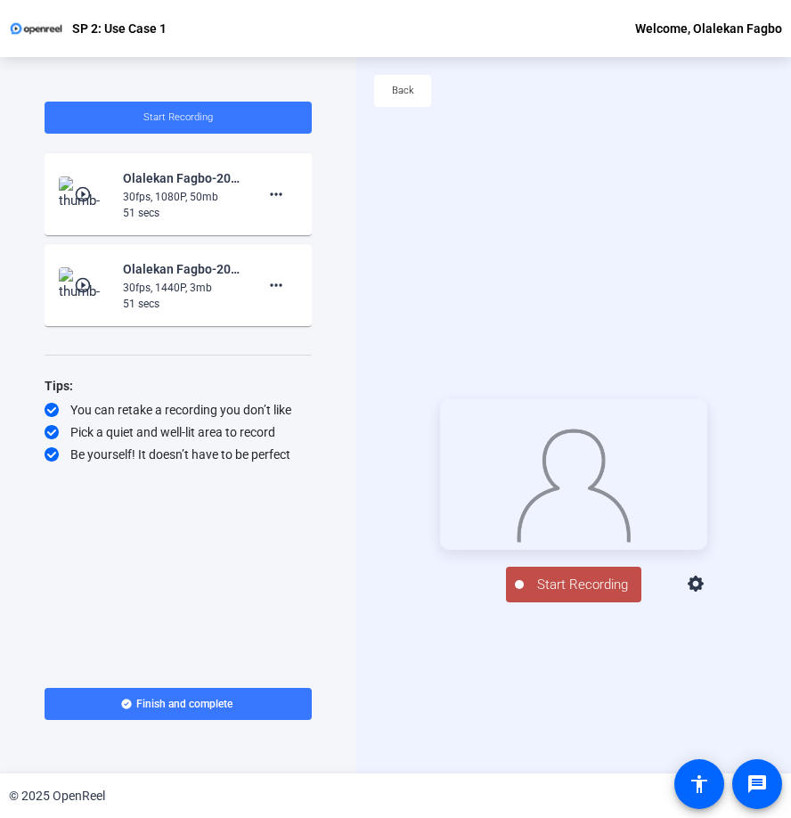
click at [570, 491] on img at bounding box center [574, 482] width 116 height 120
click at [215, 207] on div "51 secs" at bounding box center [182, 213] width 119 height 16
click at [134, 207] on div "51 secs" at bounding box center [182, 213] width 119 height 16
click at [86, 198] on mat-icon "play_circle_outline" at bounding box center [84, 194] width 21 height 18
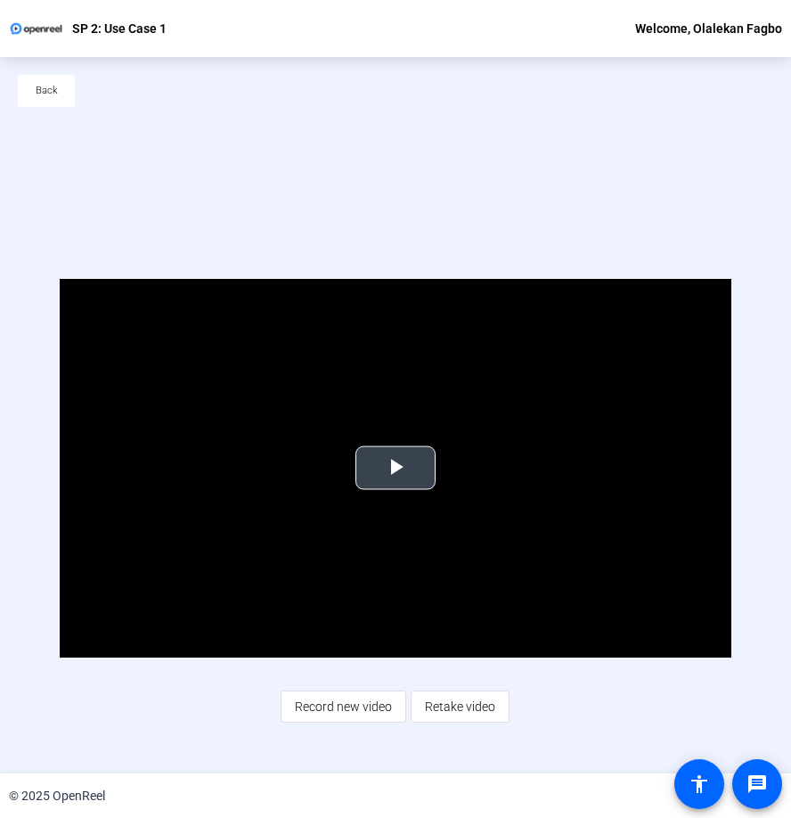
click at [395, 468] on span "Video Player" at bounding box center [395, 468] width 0 height 0
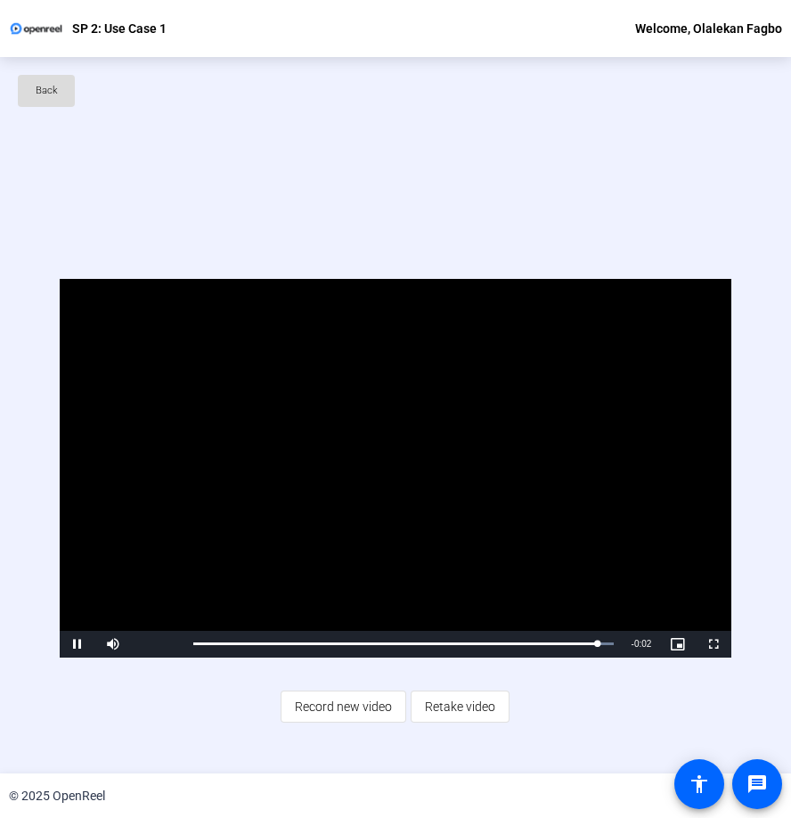
click at [56, 93] on span "Back" at bounding box center [47, 90] width 22 height 27
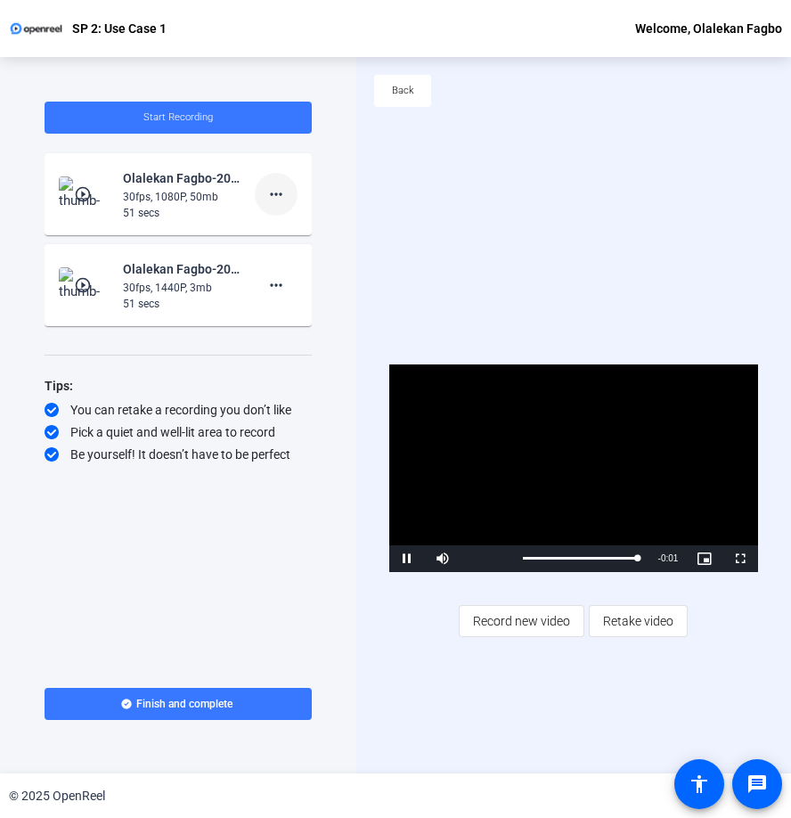
click at [275, 203] on mat-icon "more_horiz" at bounding box center [275, 193] width 21 height 21
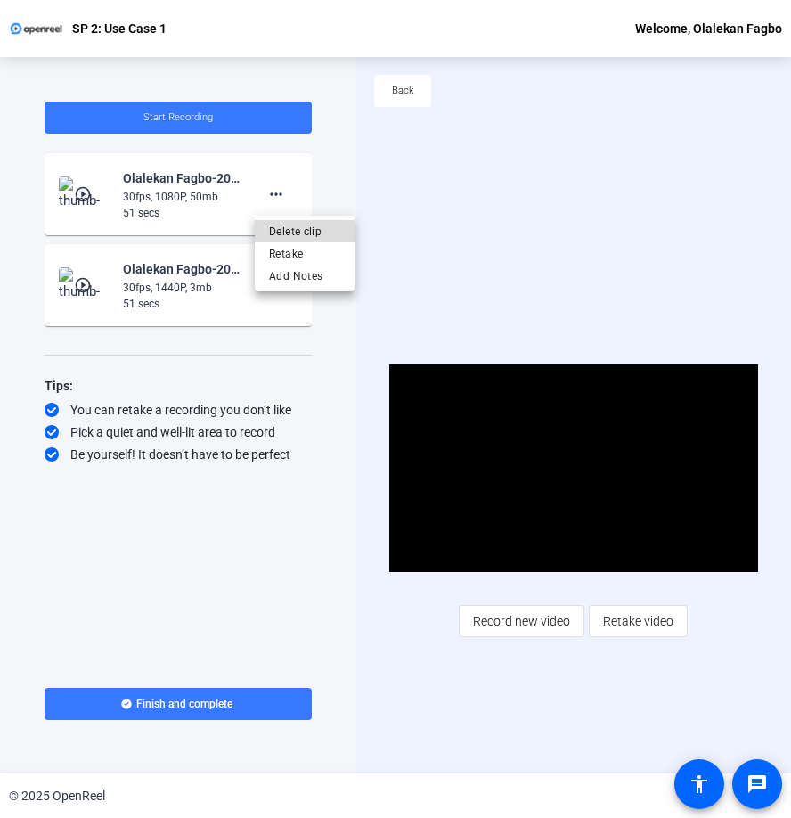
click at [295, 232] on span "Delete clip" at bounding box center [304, 231] width 71 height 21
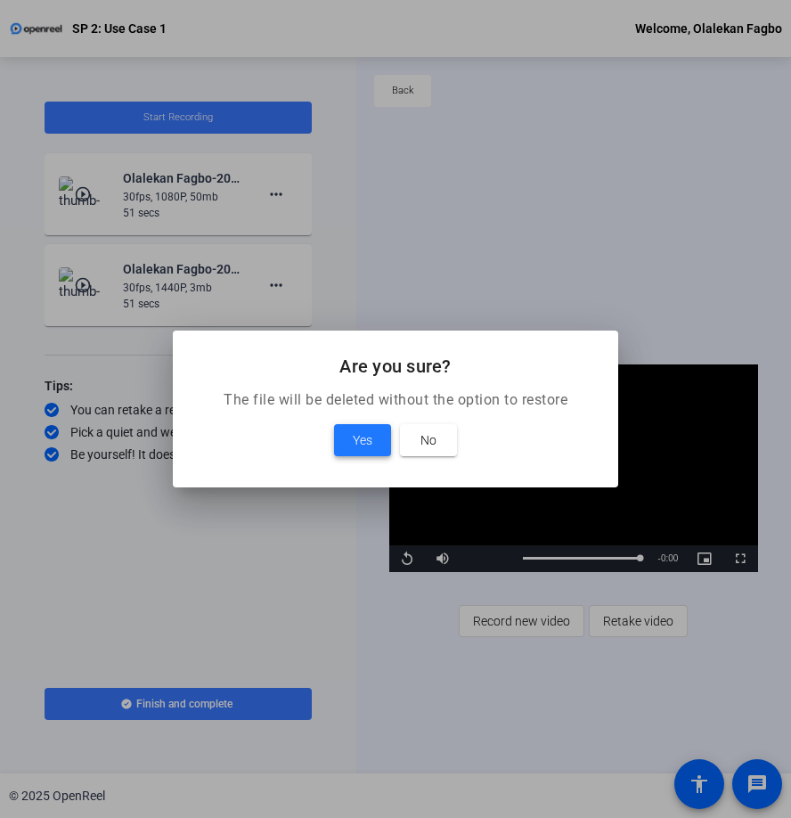
click at [369, 447] on span "Yes" at bounding box center [363, 439] width 20 height 21
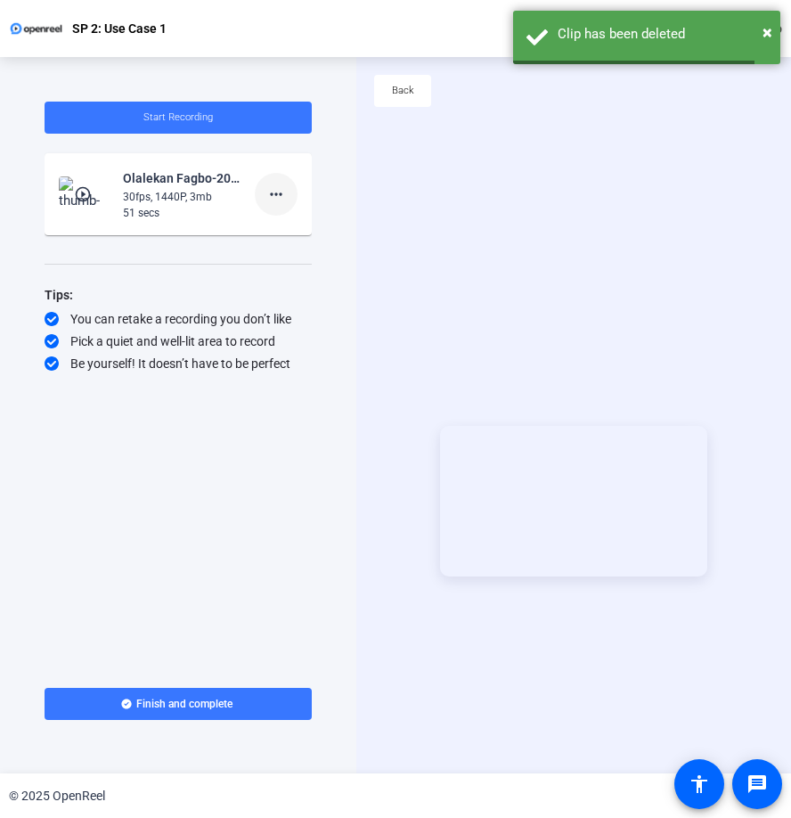
click at [273, 192] on mat-icon "more_horiz" at bounding box center [275, 193] width 21 height 21
click at [277, 238] on span "Delete clip" at bounding box center [304, 231] width 71 height 21
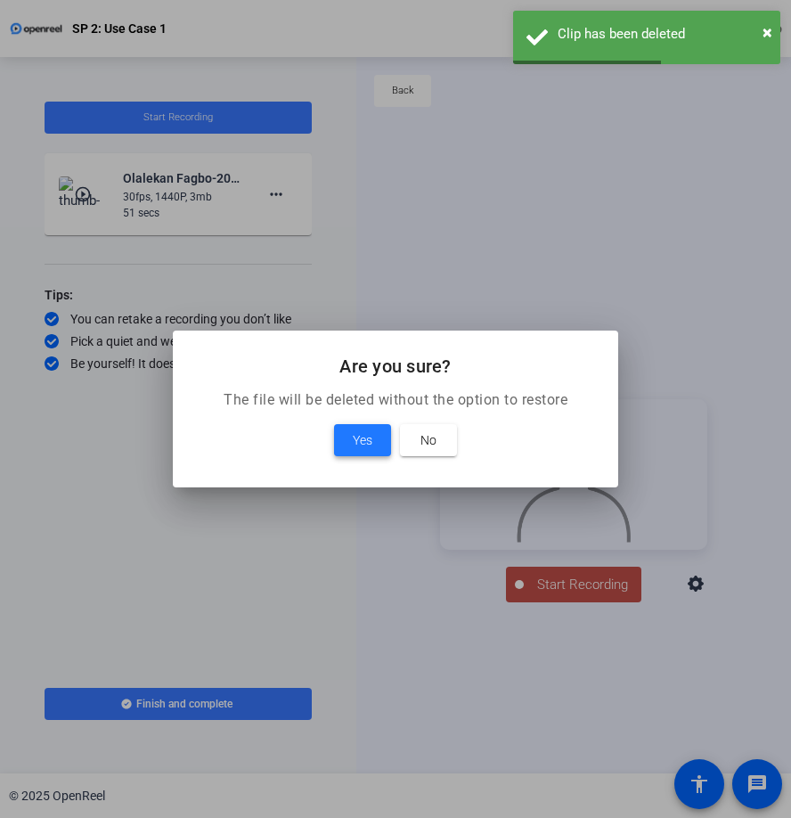
click at [370, 434] on span "Yes" at bounding box center [363, 439] width 20 height 21
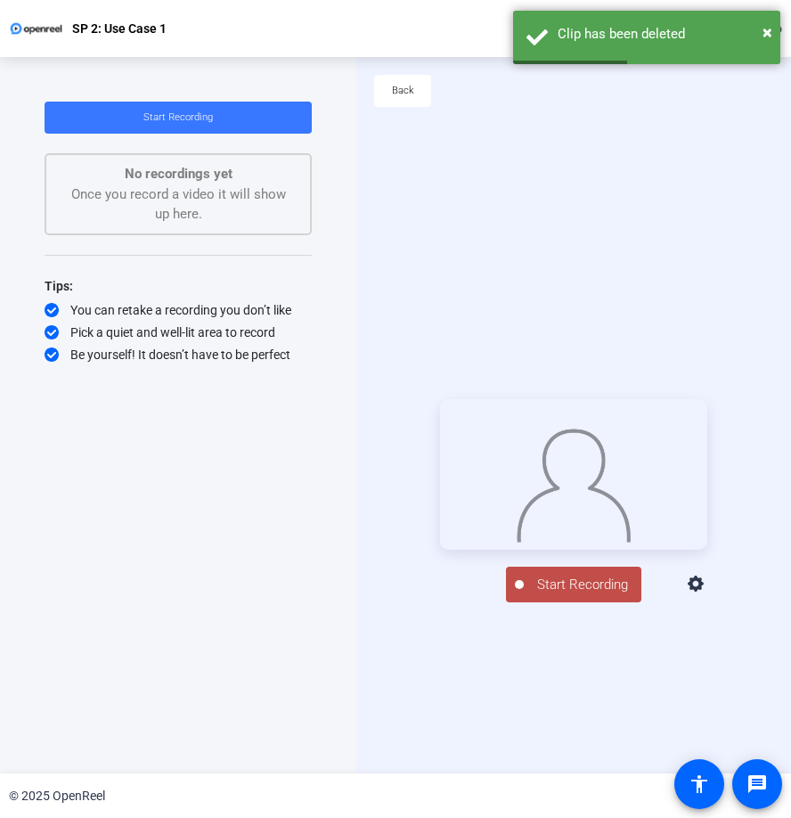
click at [704, 591] on icon at bounding box center [696, 583] width 16 height 16
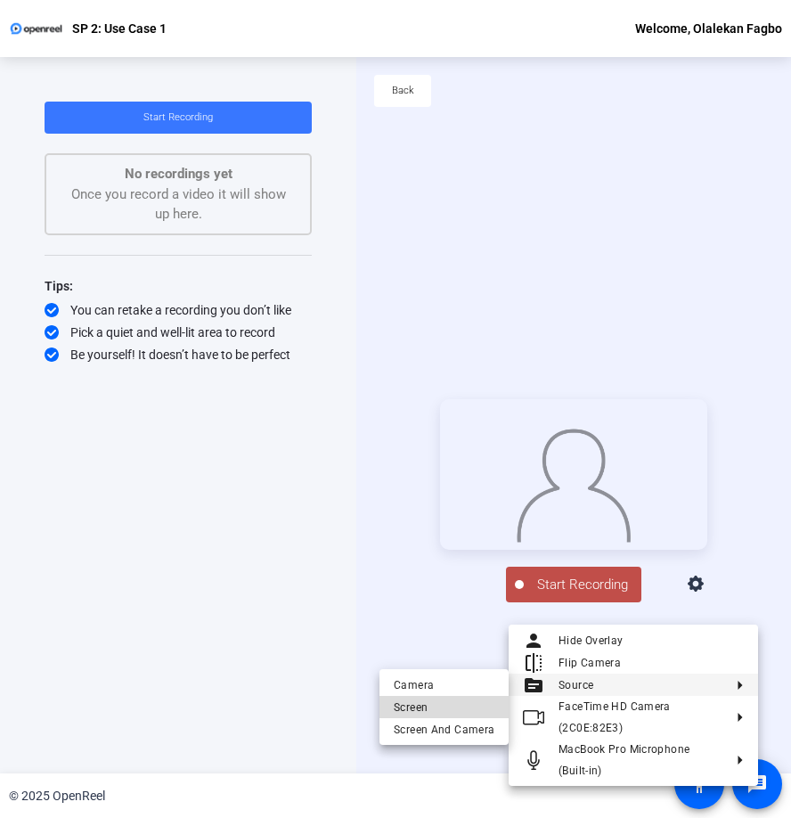
click at [454, 704] on span "Screen" at bounding box center [444, 706] width 101 height 21
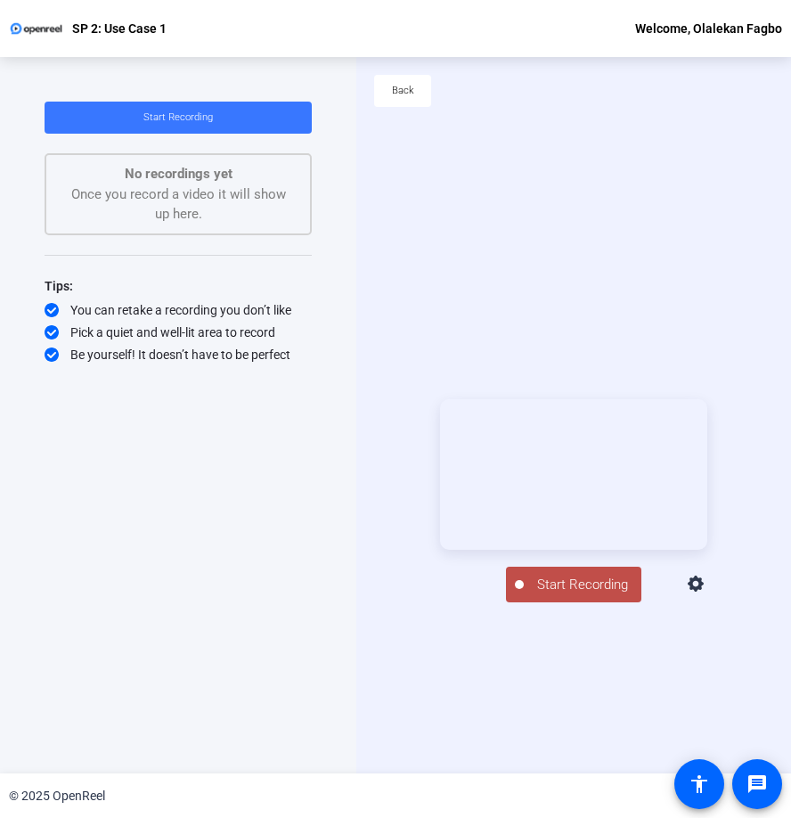
click at [571, 595] on span "Start Recording" at bounding box center [583, 584] width 118 height 20
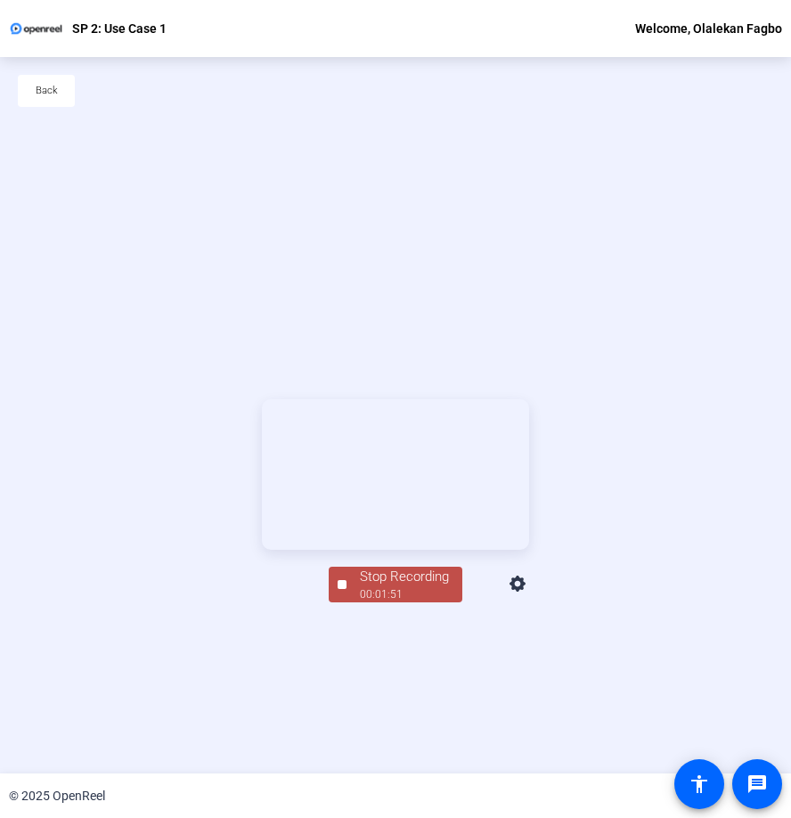
click at [386, 587] on div "Stop Recording" at bounding box center [404, 576] width 89 height 20
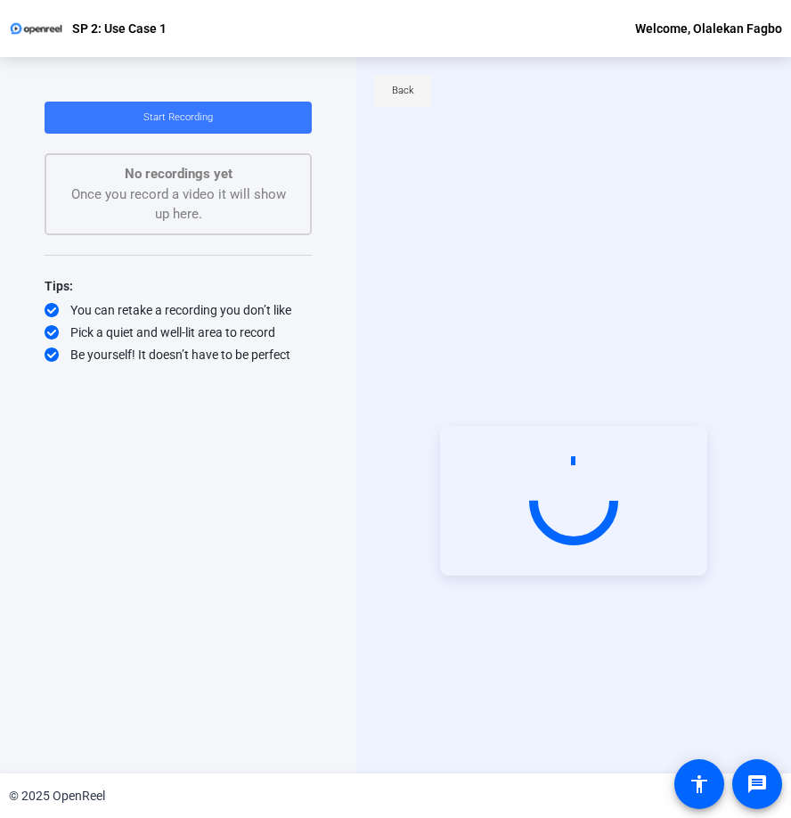
click at [397, 84] on span "Back" at bounding box center [403, 90] width 22 height 27
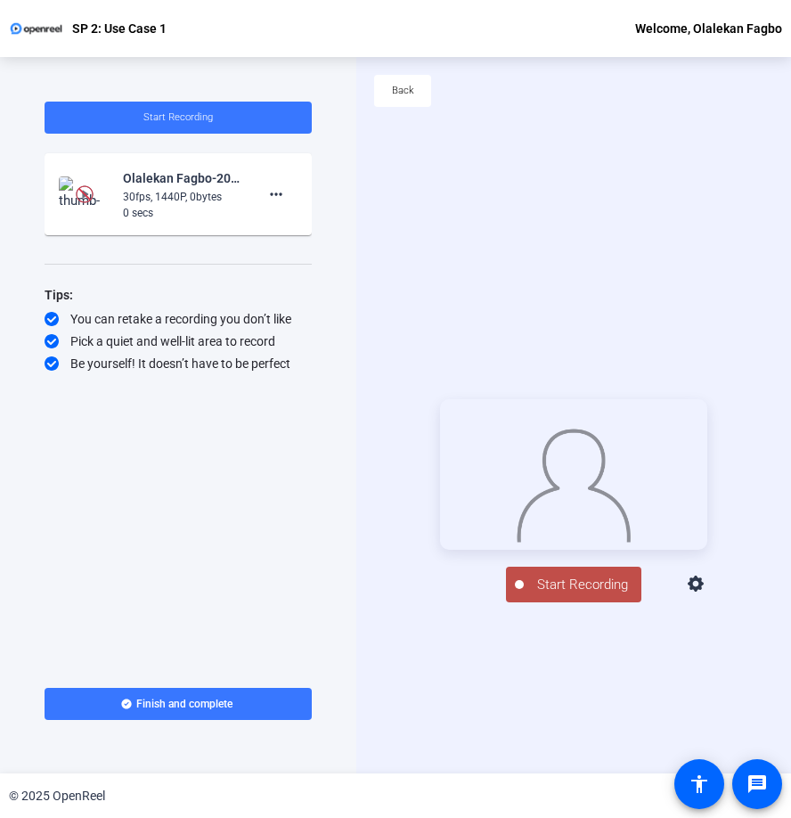
click at [704, 591] on icon at bounding box center [696, 583] width 16 height 16
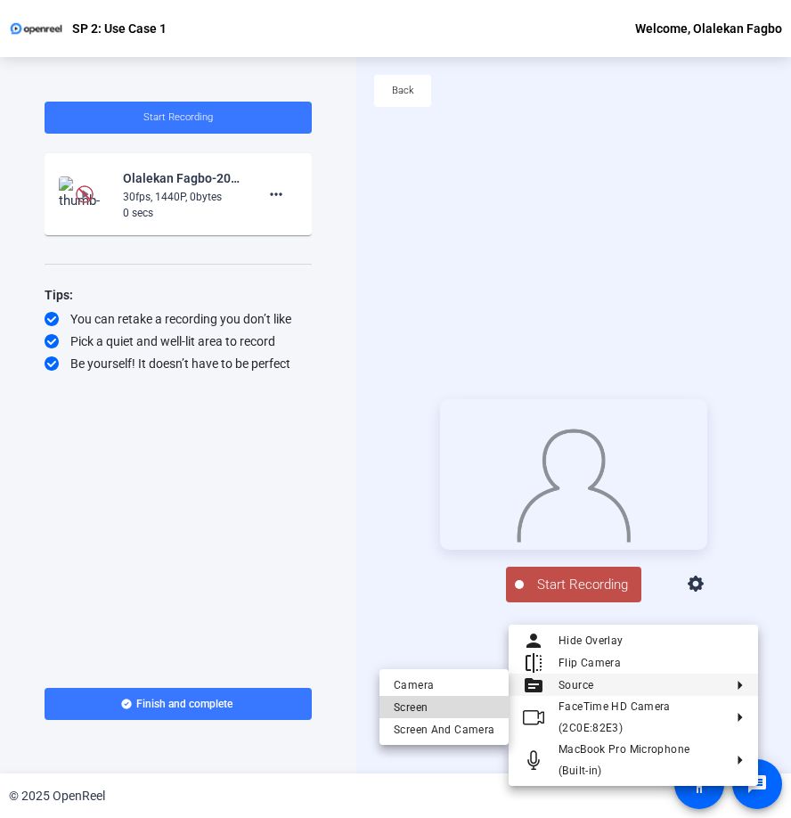
click at [464, 707] on span "Screen" at bounding box center [444, 706] width 101 height 21
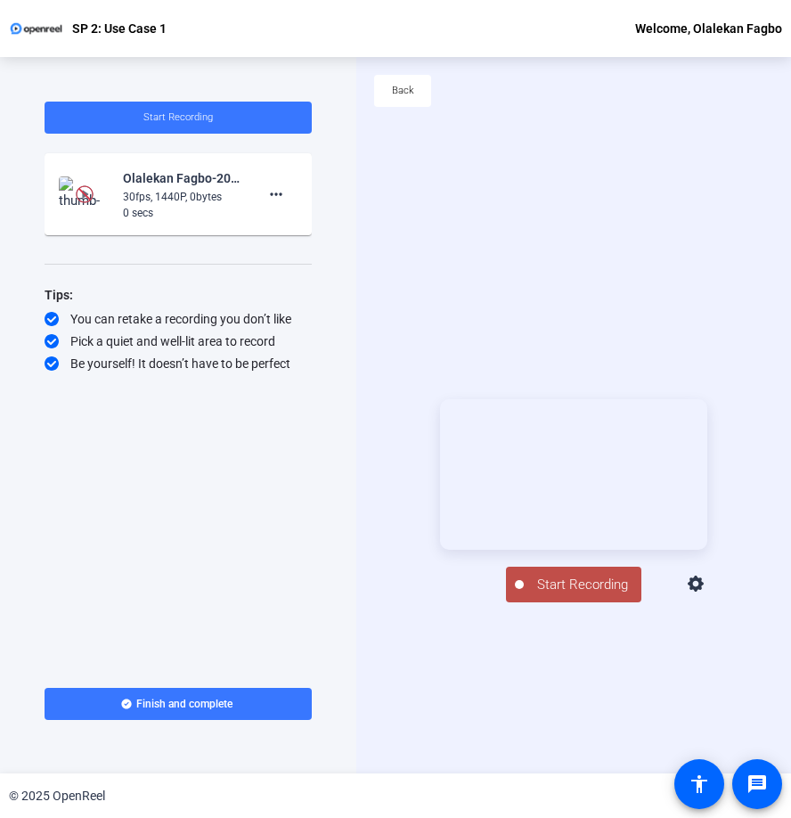
click at [570, 595] on span "Start Recording" at bounding box center [583, 584] width 118 height 20
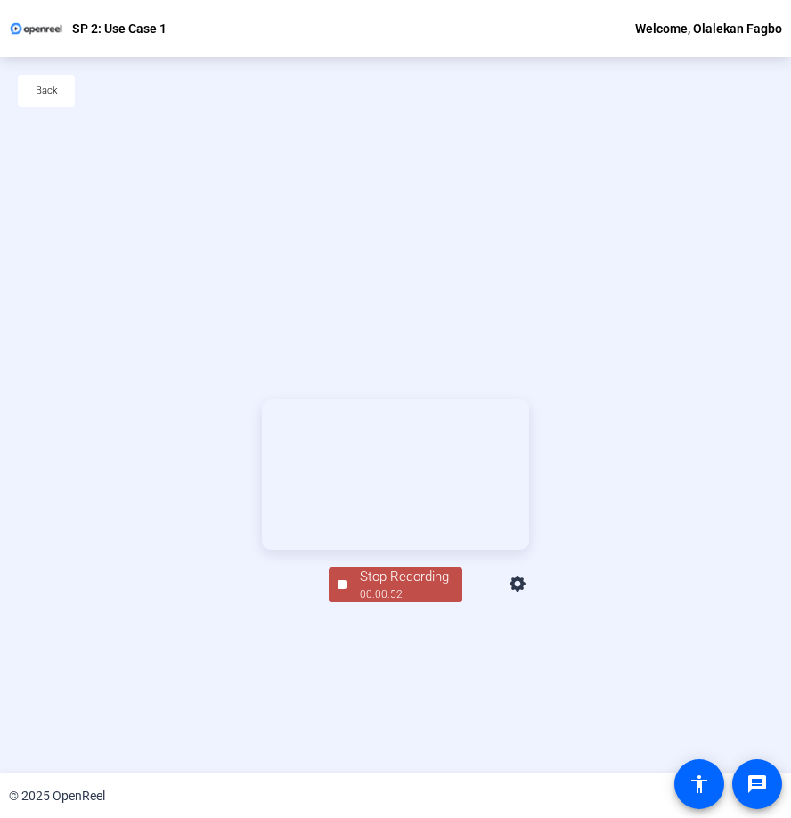
click at [376, 587] on div "Stop Recording" at bounding box center [404, 576] width 89 height 20
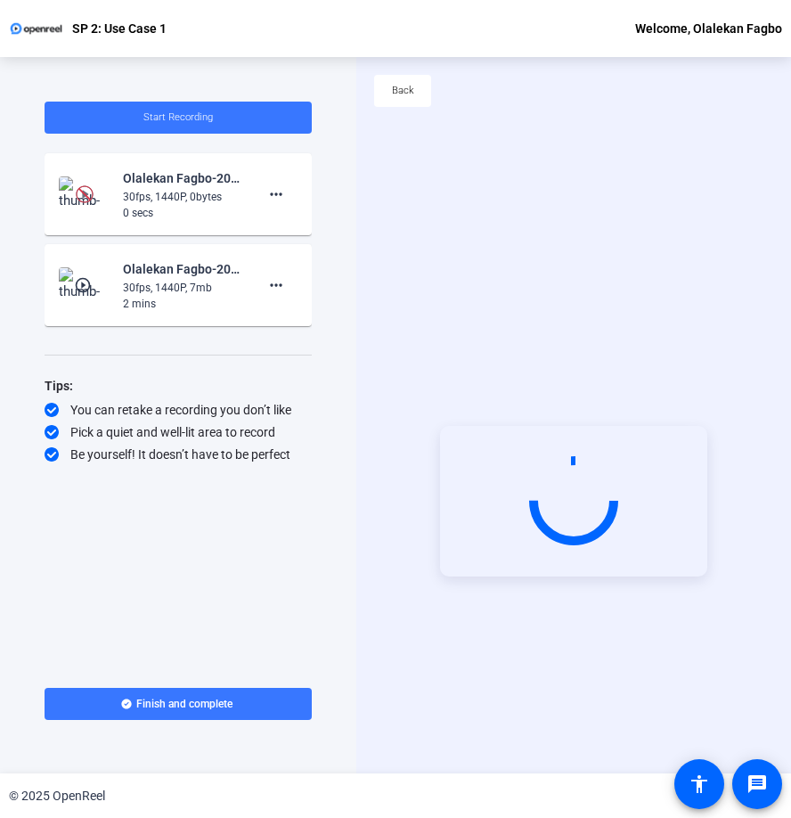
click at [90, 285] on mat-icon "play_circle_outline" at bounding box center [84, 285] width 21 height 18
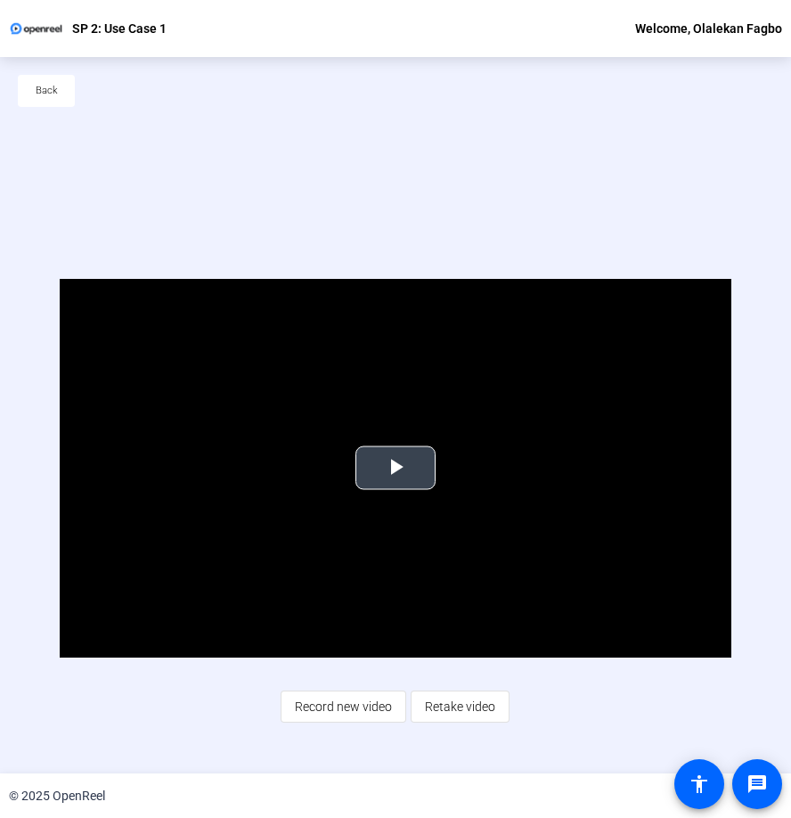
click at [395, 468] on span "Video Player" at bounding box center [395, 468] width 0 height 0
click at [50, 91] on span "Back" at bounding box center [47, 90] width 22 height 27
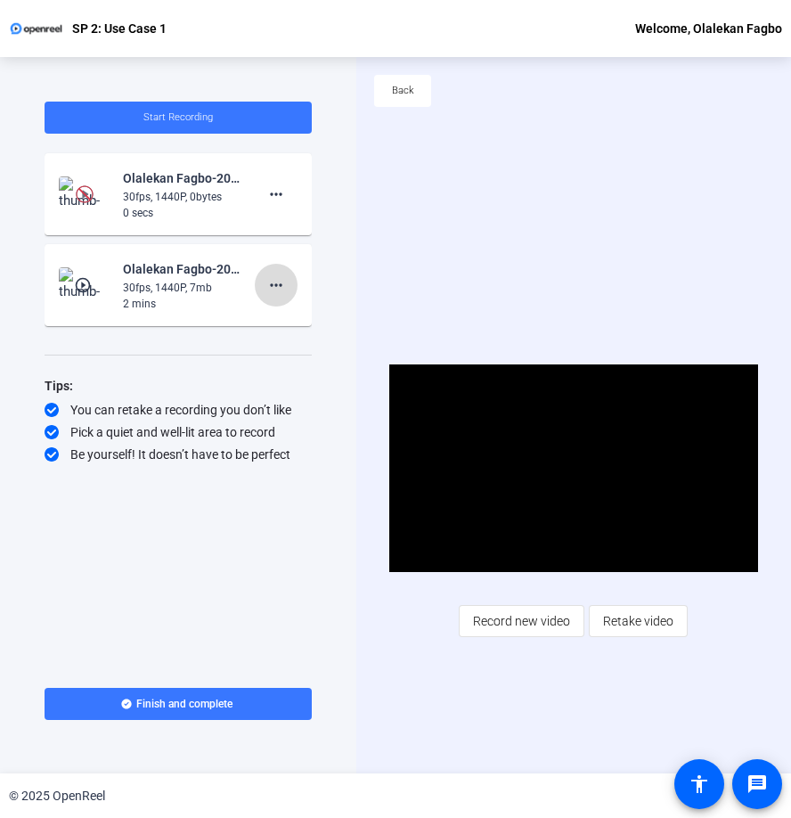
click at [278, 284] on mat-icon "more_horiz" at bounding box center [275, 284] width 21 height 21
click at [284, 318] on span "Delete clip" at bounding box center [304, 322] width 71 height 21
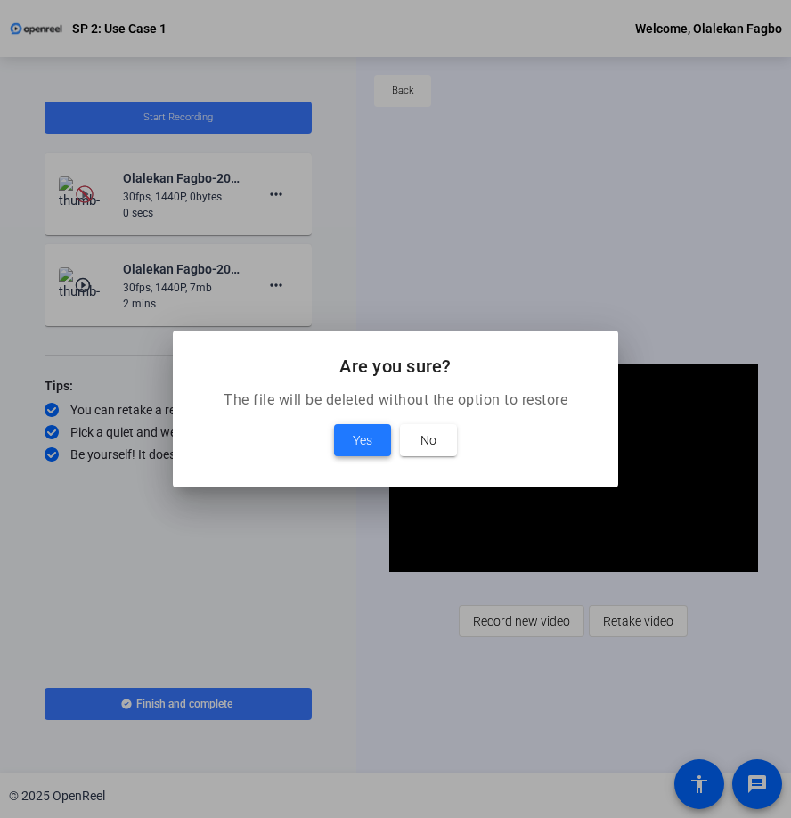
click at [353, 444] on span "Yes" at bounding box center [363, 439] width 20 height 21
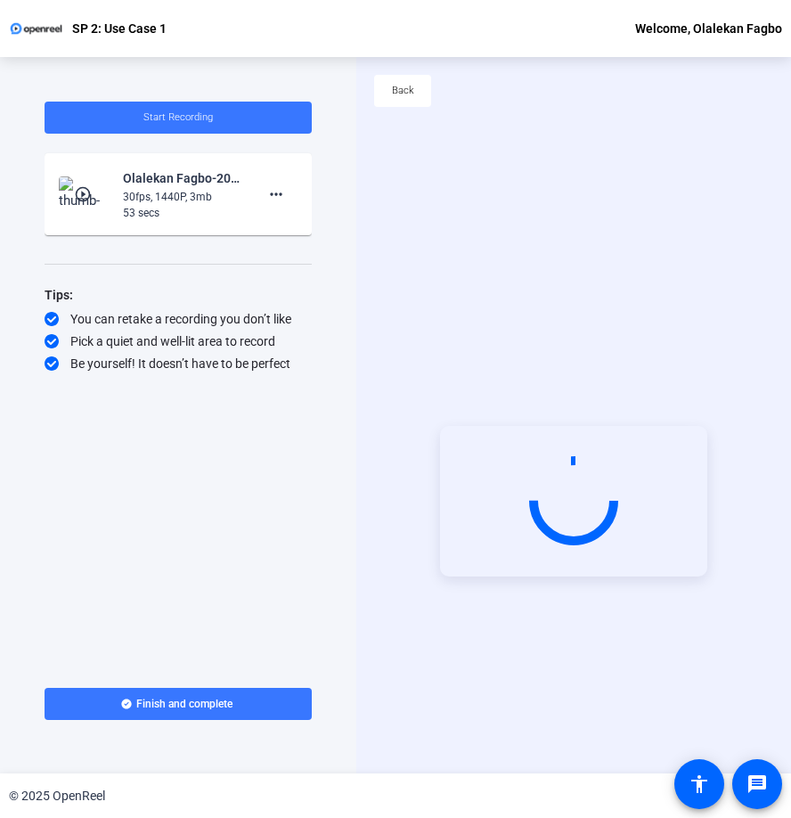
click at [91, 189] on mat-icon "play_circle_outline" at bounding box center [84, 194] width 21 height 18
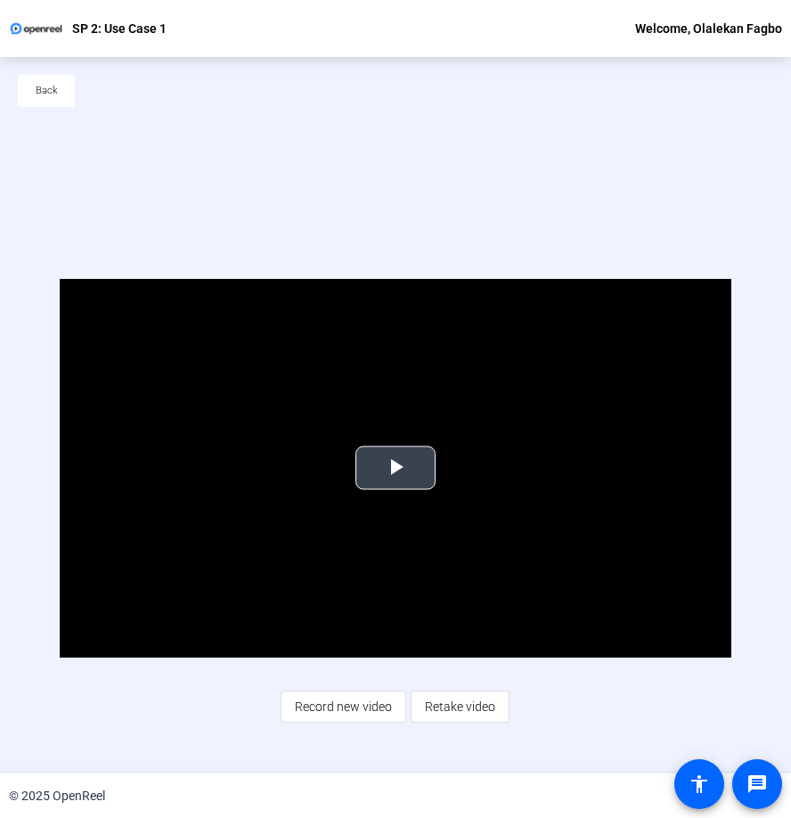
click at [395, 468] on span "Video Player" at bounding box center [395, 468] width 0 height 0
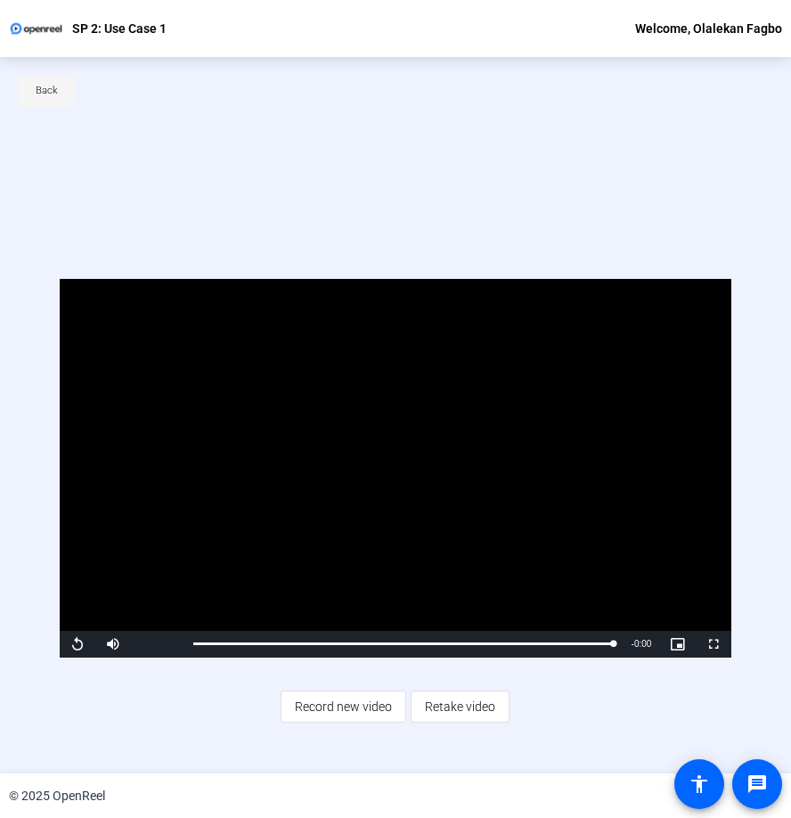
click at [48, 94] on span "Back" at bounding box center [47, 90] width 22 height 27
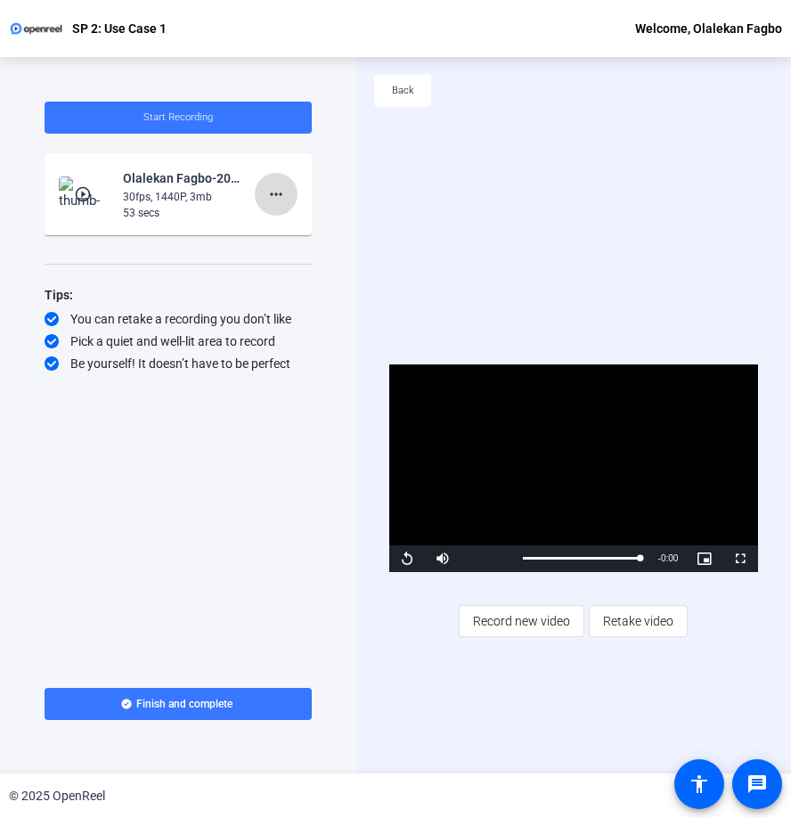
click at [275, 190] on mat-icon "more_horiz" at bounding box center [275, 193] width 21 height 21
click at [288, 228] on span "Delete clip" at bounding box center [304, 231] width 71 height 21
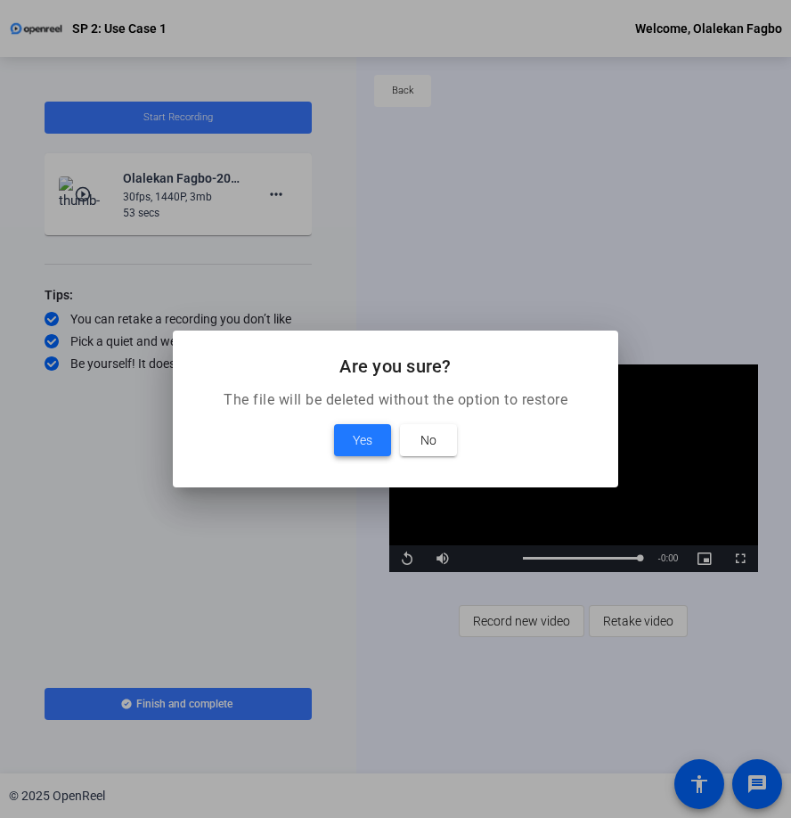
click at [360, 433] on span "Yes" at bounding box center [363, 439] width 20 height 21
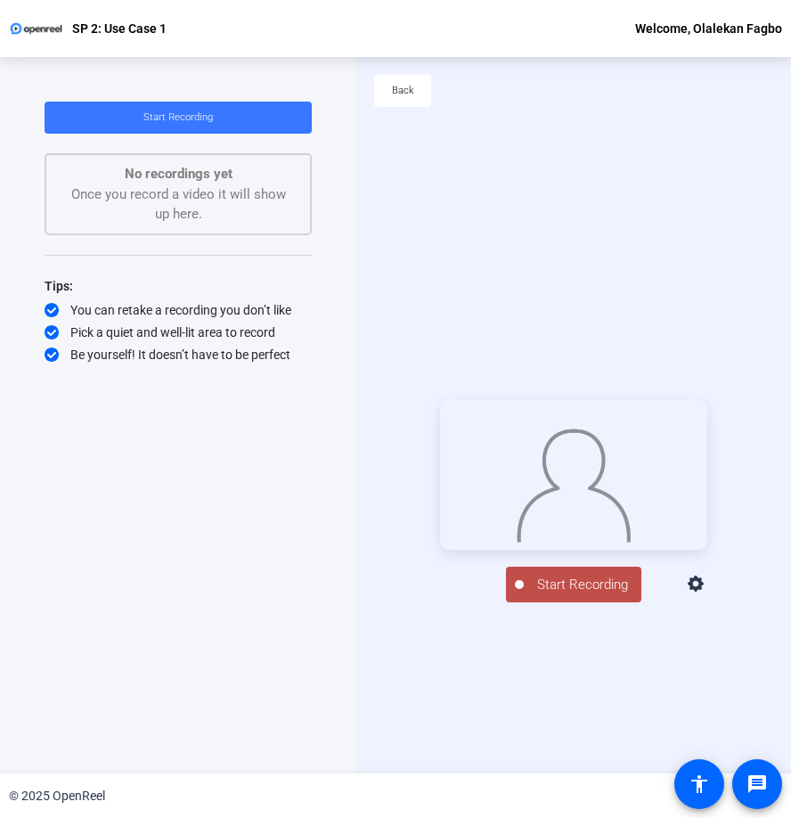
click at [704, 591] on icon at bounding box center [696, 583] width 16 height 16
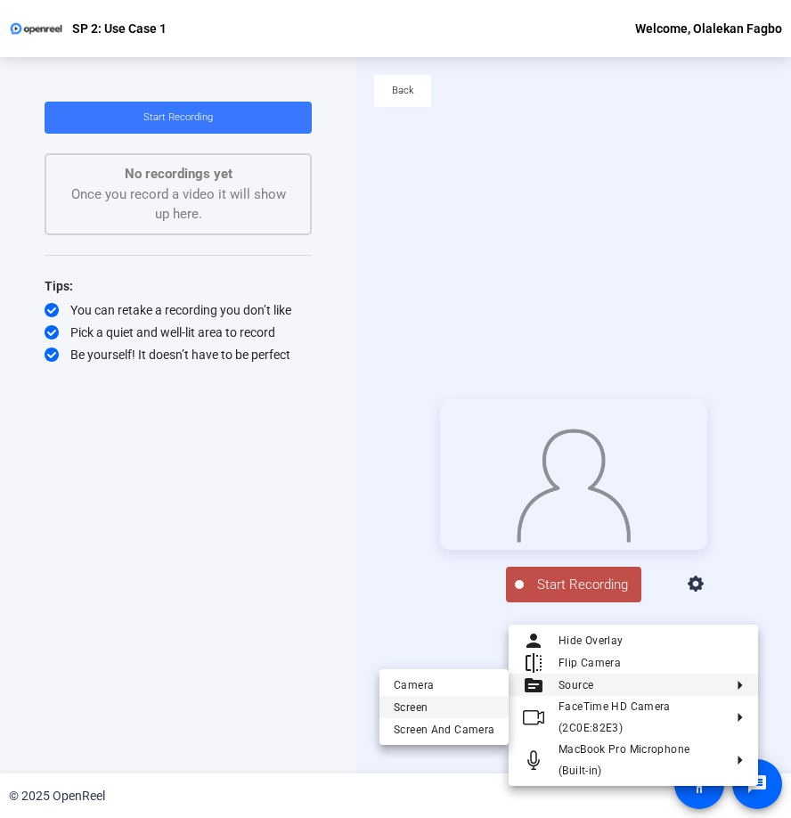
click at [468, 703] on span "Screen" at bounding box center [444, 706] width 101 height 21
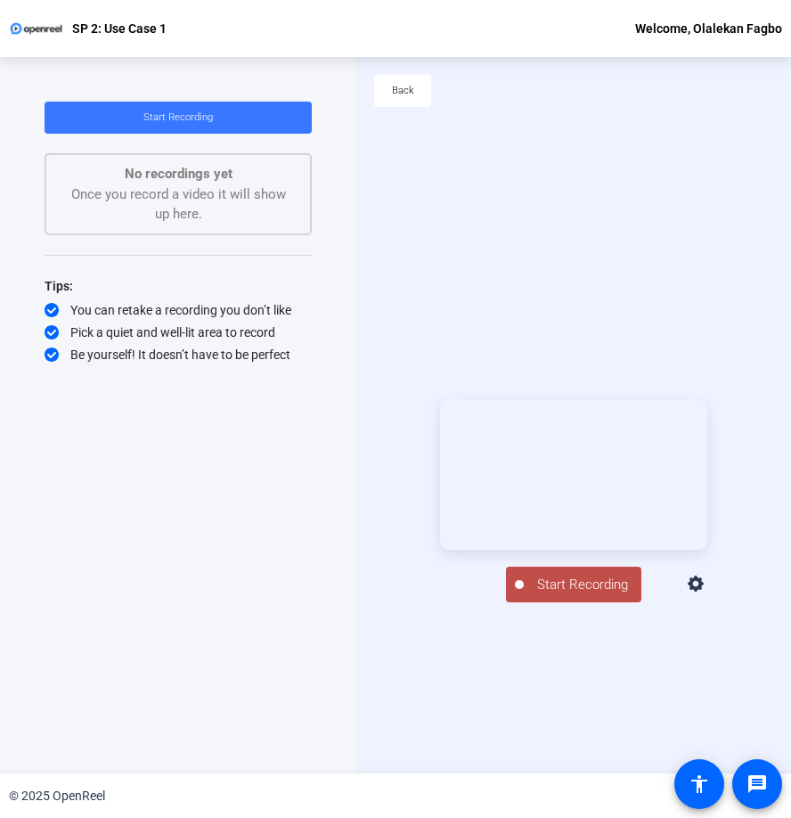
click at [581, 595] on span "Start Recording" at bounding box center [583, 584] width 118 height 20
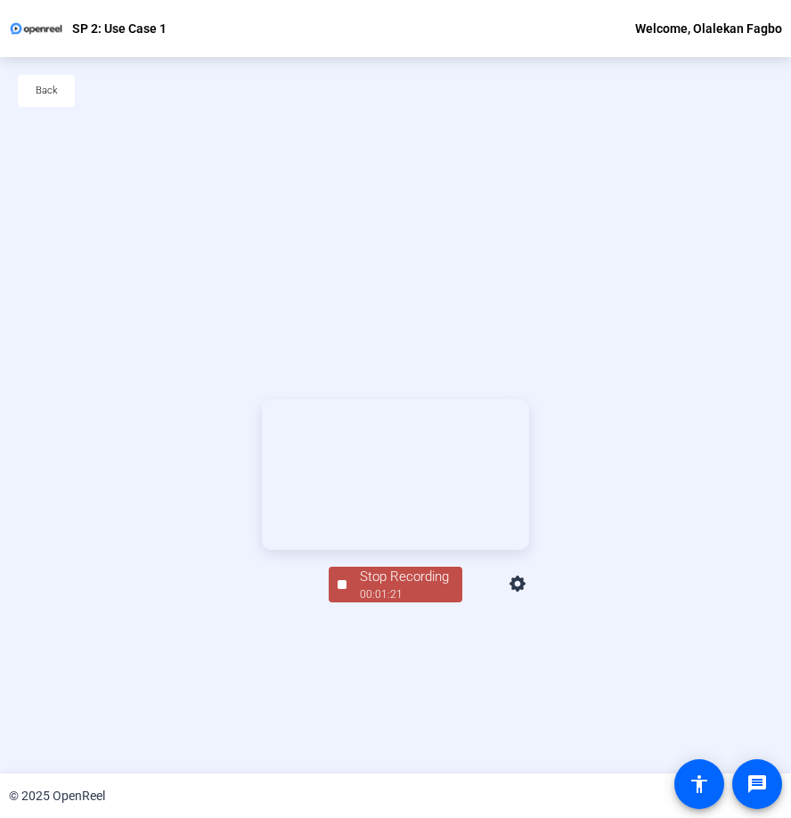
click at [378, 602] on div "00:01:21" at bounding box center [404, 594] width 89 height 16
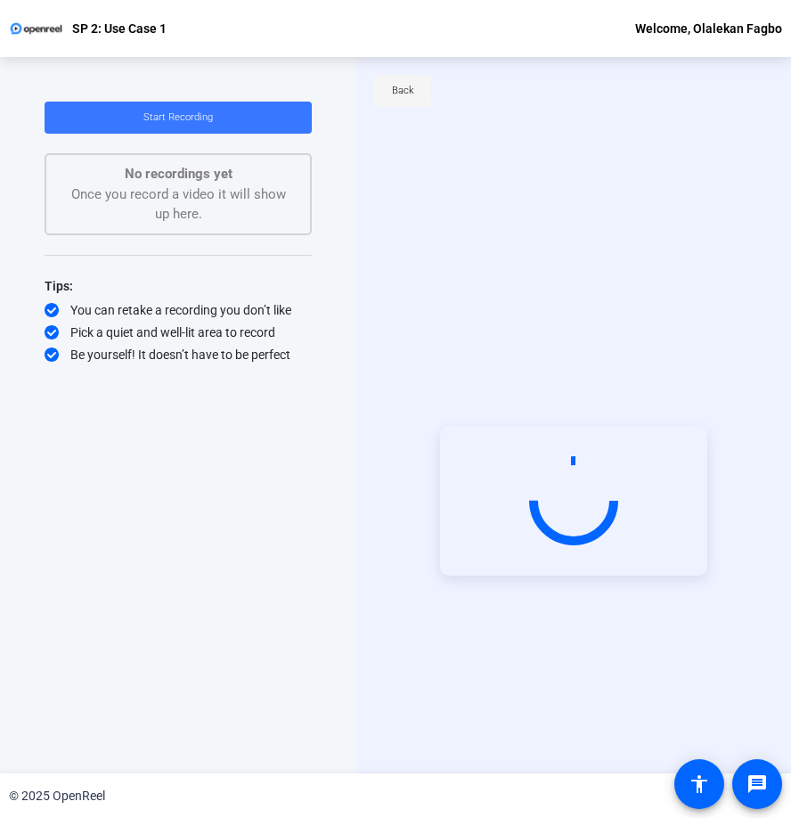
click at [406, 83] on span "Back" at bounding box center [403, 90] width 22 height 27
click at [408, 94] on span "Back" at bounding box center [403, 90] width 22 height 27
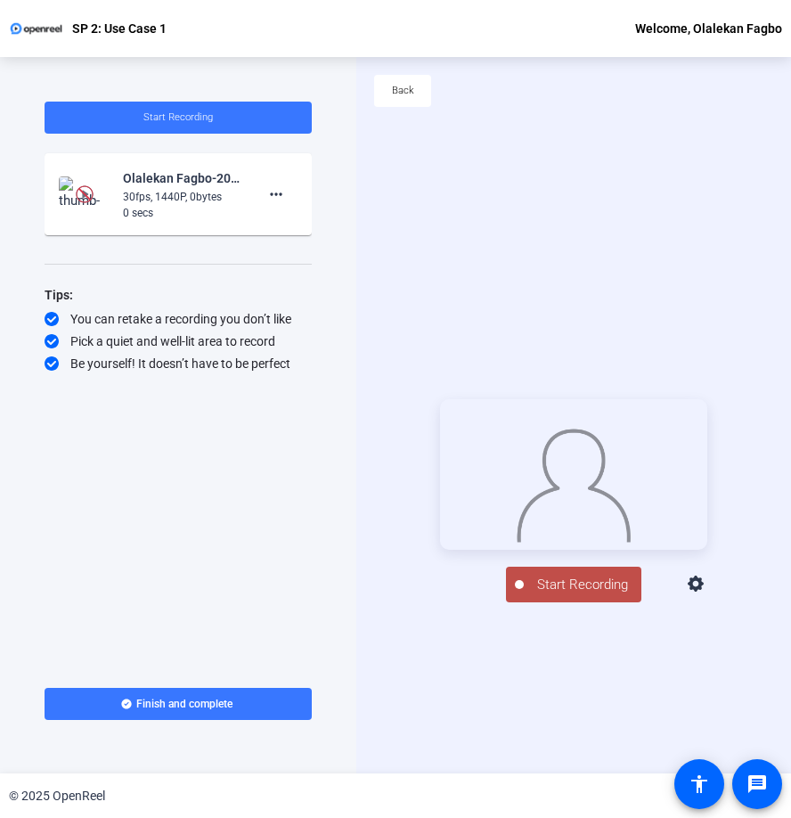
click at [704, 591] on icon at bounding box center [696, 583] width 16 height 16
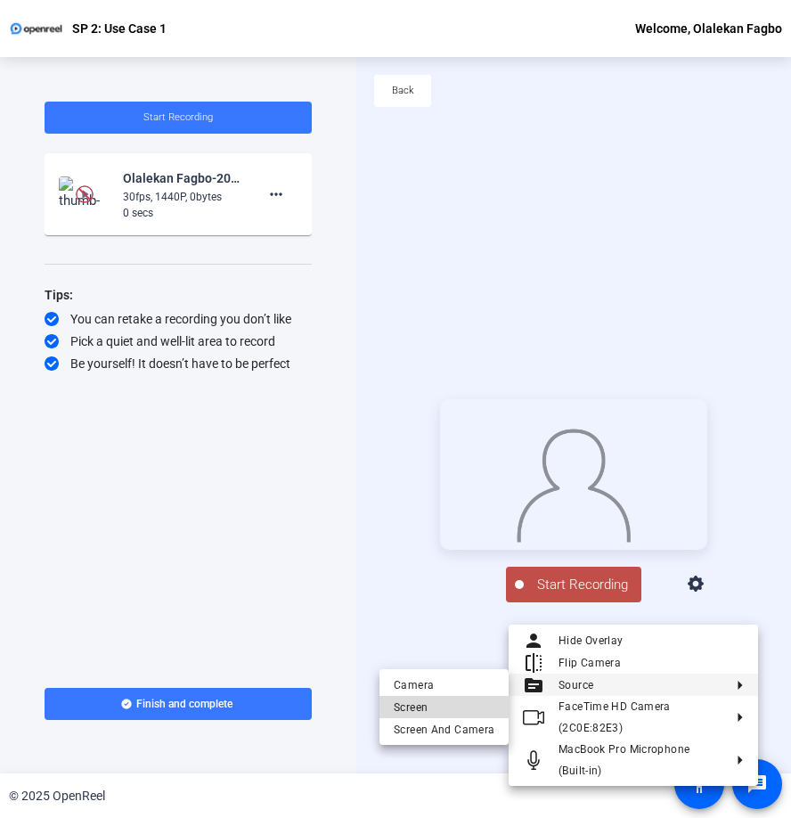
click at [453, 707] on span "Screen" at bounding box center [444, 706] width 101 height 21
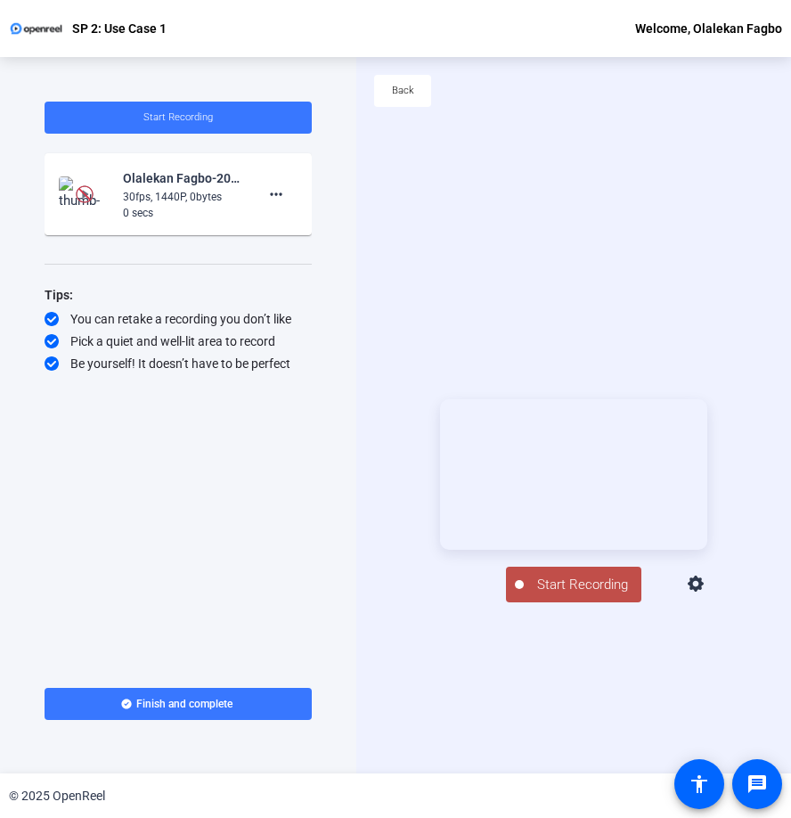
click at [581, 595] on span "Start Recording" at bounding box center [583, 584] width 118 height 20
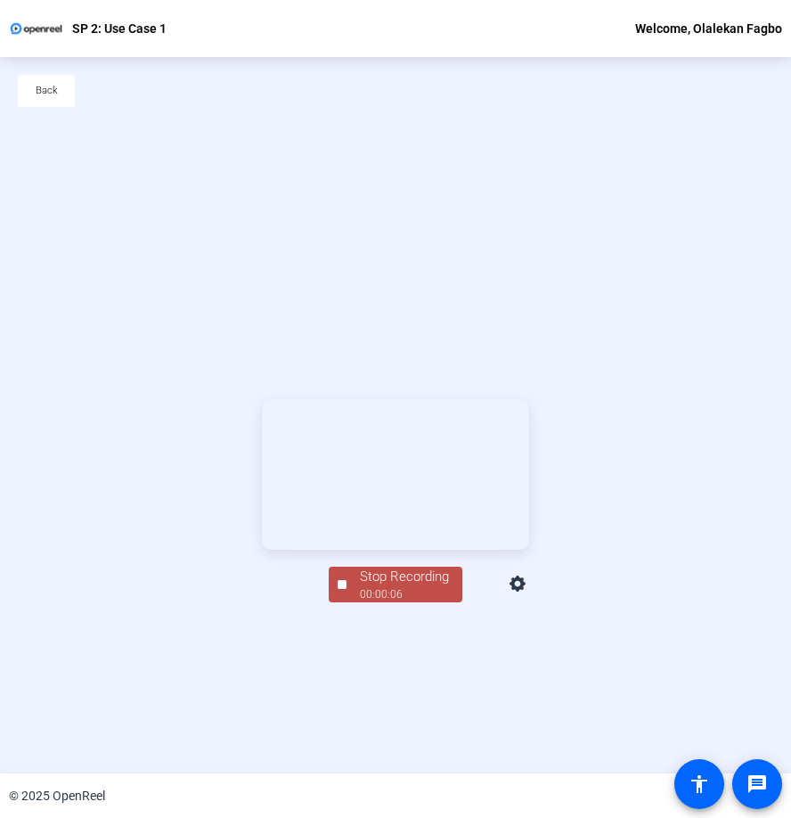
click at [381, 602] on div "00:00:06" at bounding box center [404, 594] width 89 height 16
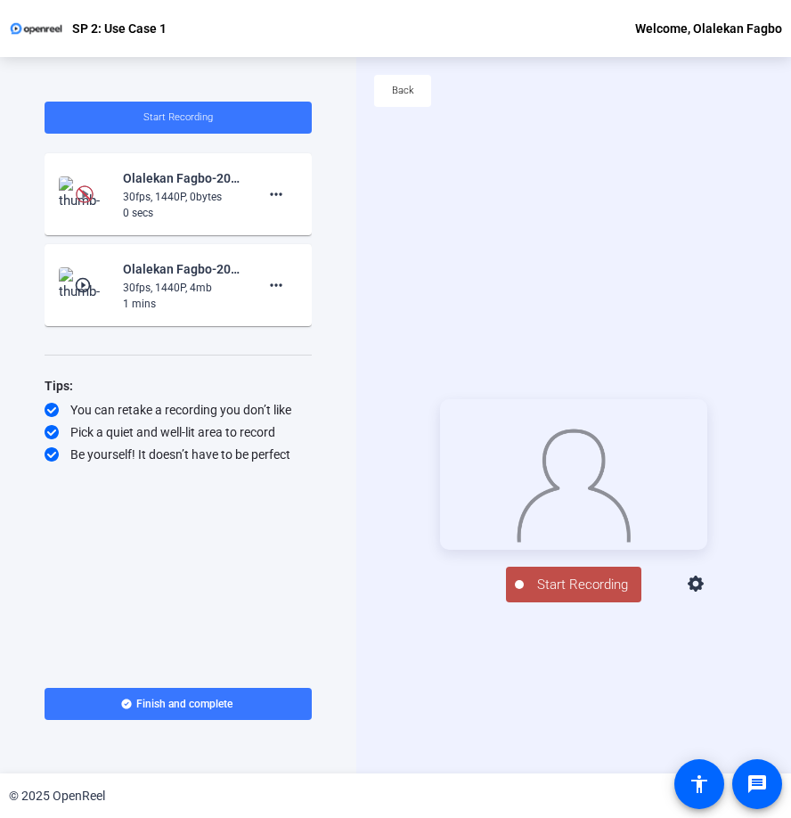
click at [704, 591] on icon at bounding box center [696, 583] width 16 height 16
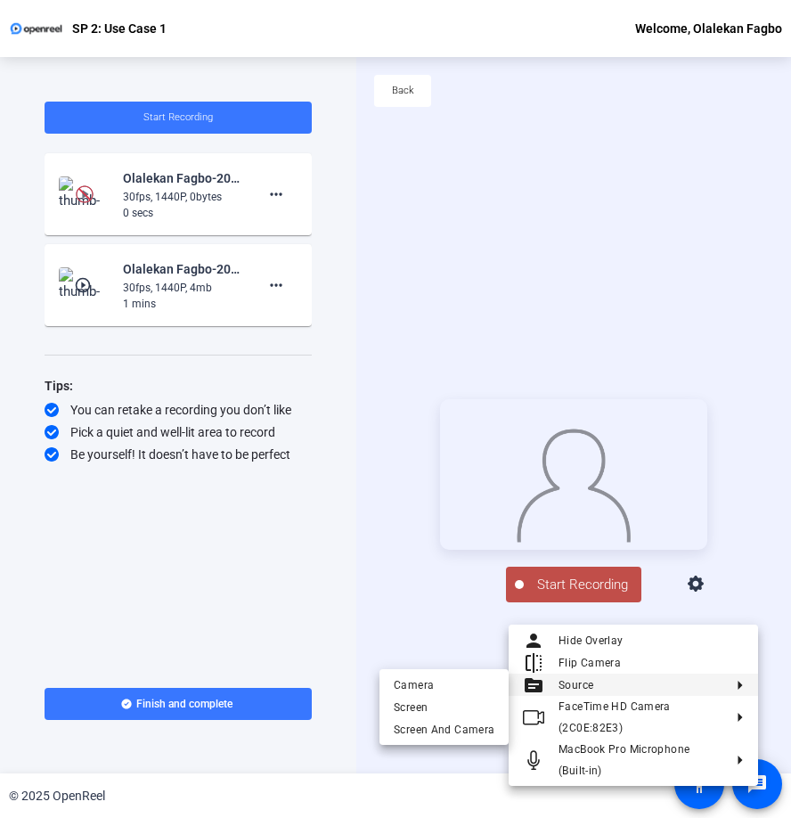
click at [276, 288] on div at bounding box center [395, 409] width 791 height 818
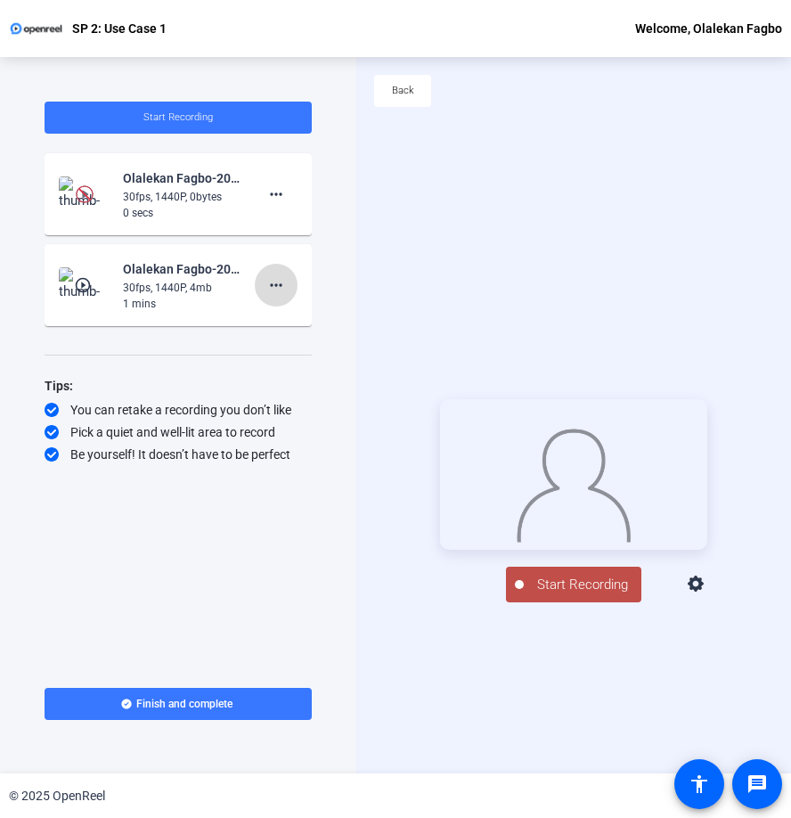
click at [276, 285] on mat-icon "more_horiz" at bounding box center [275, 284] width 21 height 21
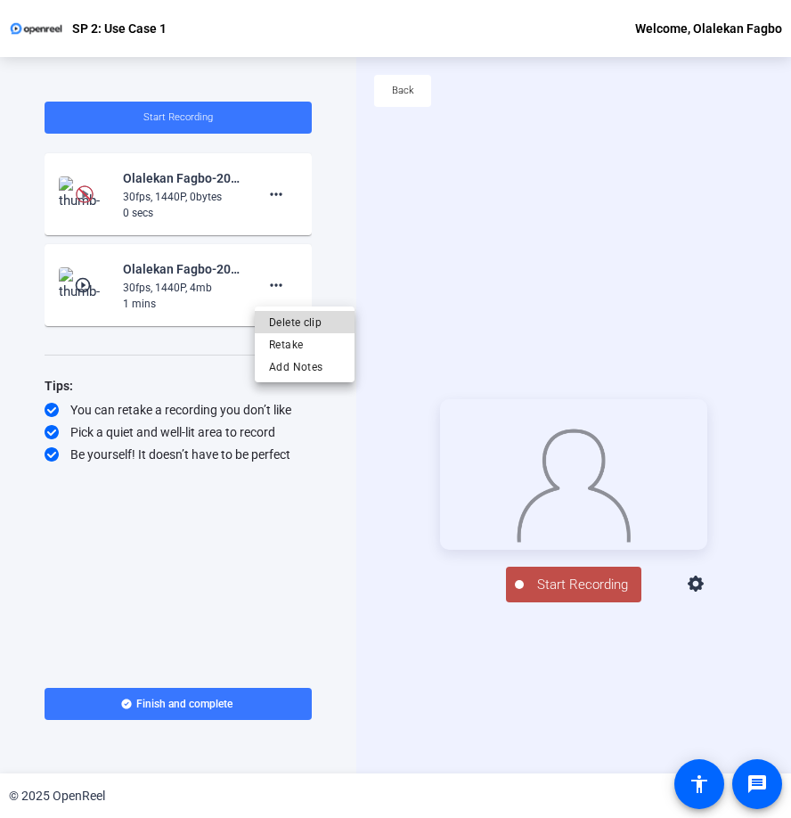
click at [289, 318] on span "Delete clip" at bounding box center [304, 322] width 71 height 21
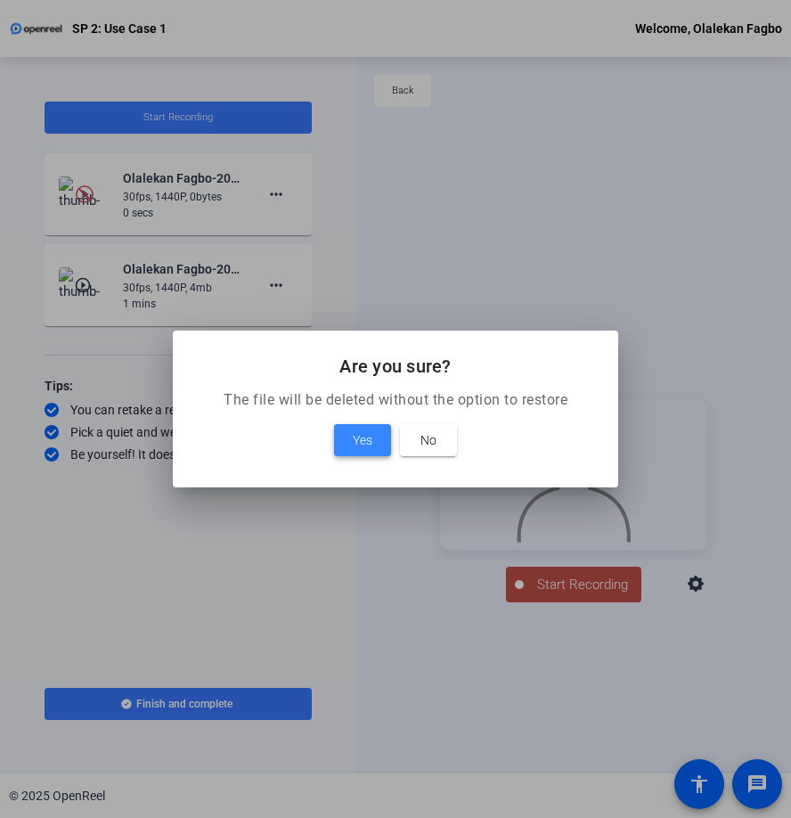
click at [357, 444] on span "Yes" at bounding box center [363, 439] width 20 height 21
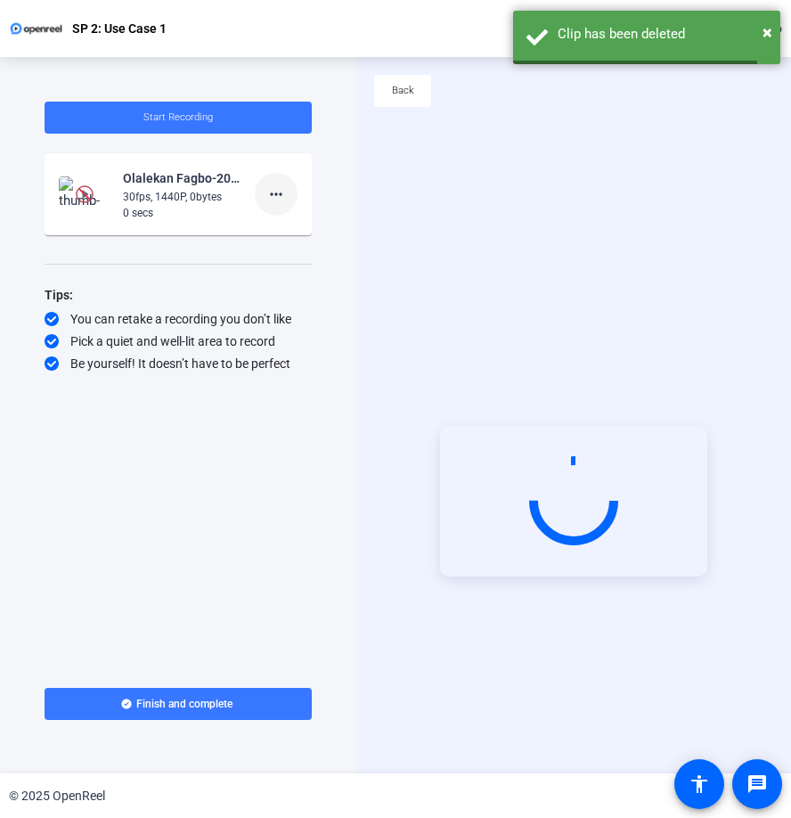
click at [284, 196] on mat-icon "more_horiz" at bounding box center [275, 193] width 21 height 21
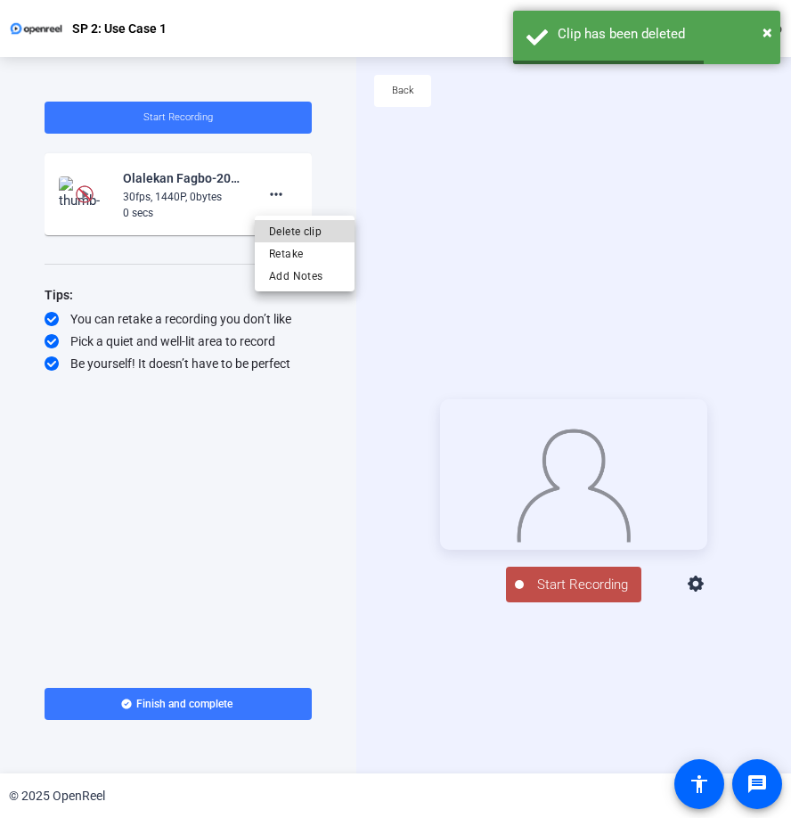
click at [290, 228] on span "Delete clip" at bounding box center [304, 231] width 71 height 21
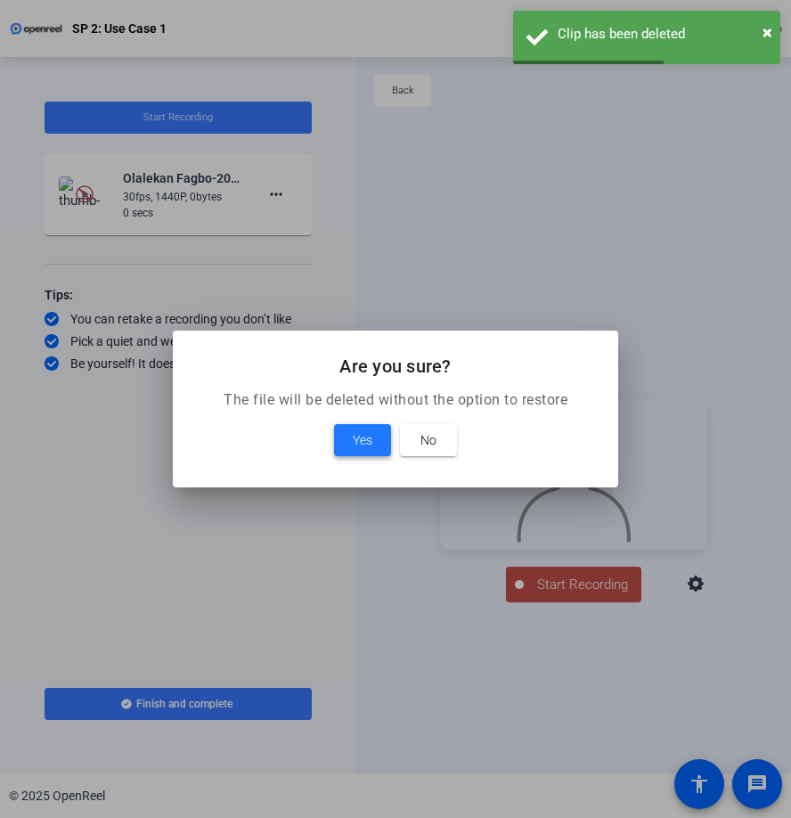
click at [371, 446] on span "Yes" at bounding box center [363, 439] width 20 height 21
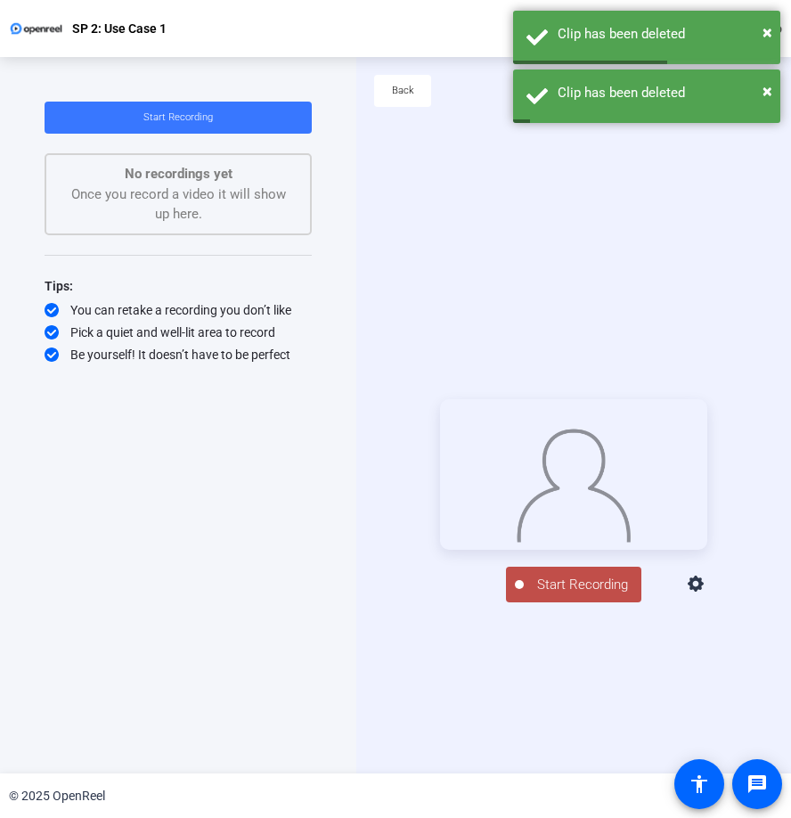
click at [707, 595] on icon at bounding box center [696, 584] width 21 height 21
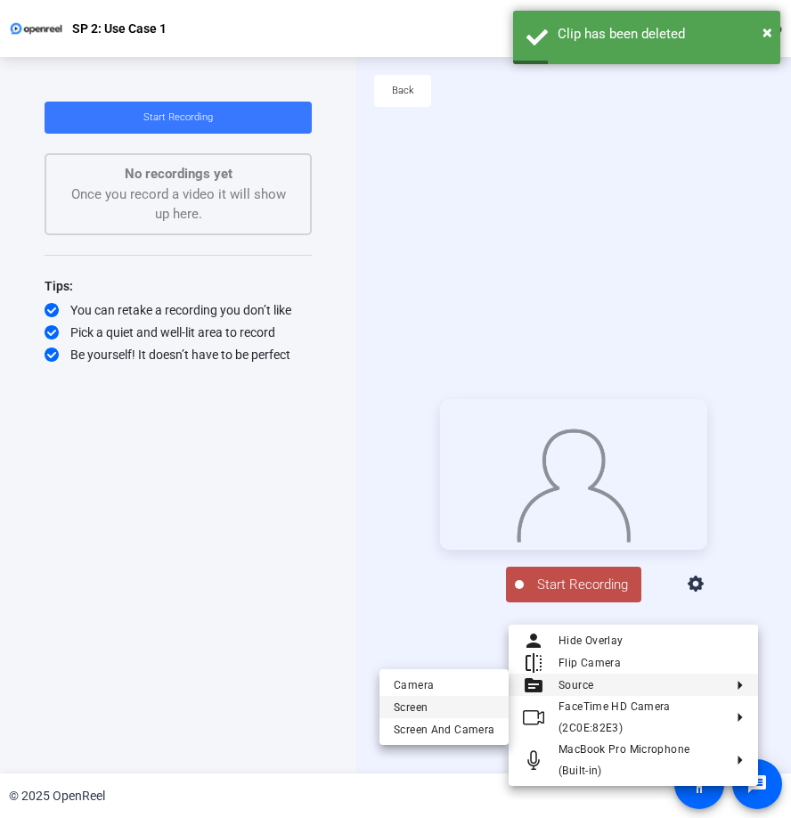
click at [438, 704] on span "Screen" at bounding box center [444, 706] width 101 height 21
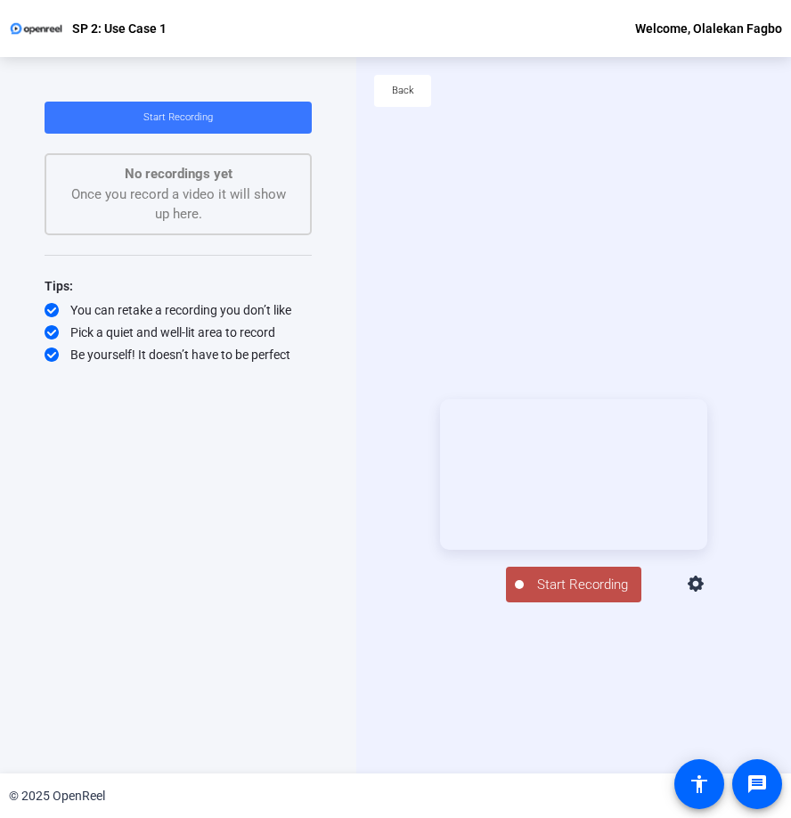
click at [565, 595] on span "Start Recording" at bounding box center [583, 584] width 118 height 20
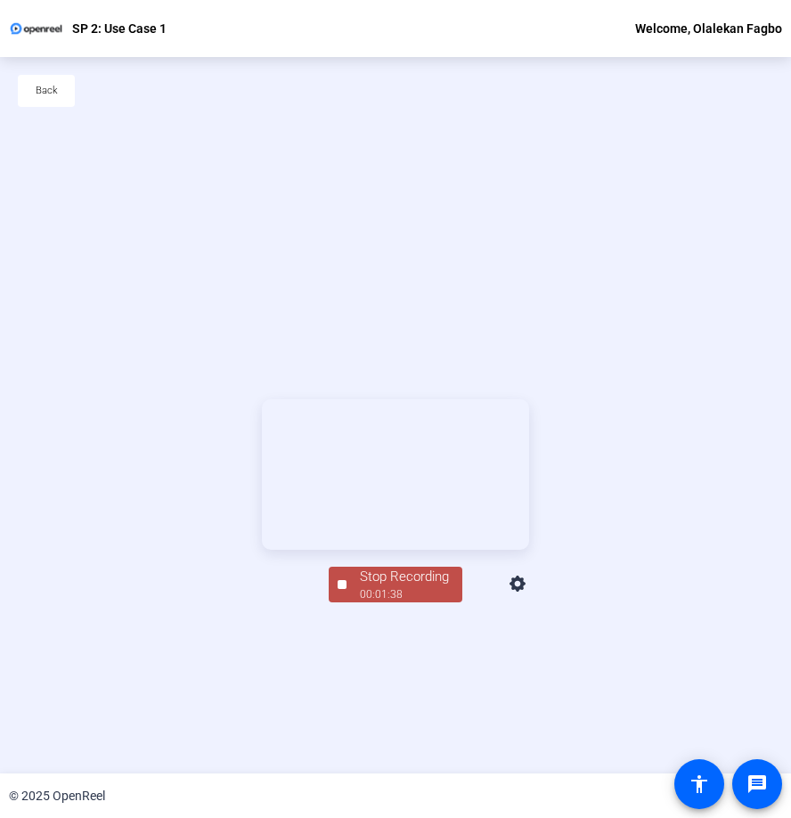
click at [398, 602] on div "00:01:38" at bounding box center [404, 594] width 89 height 16
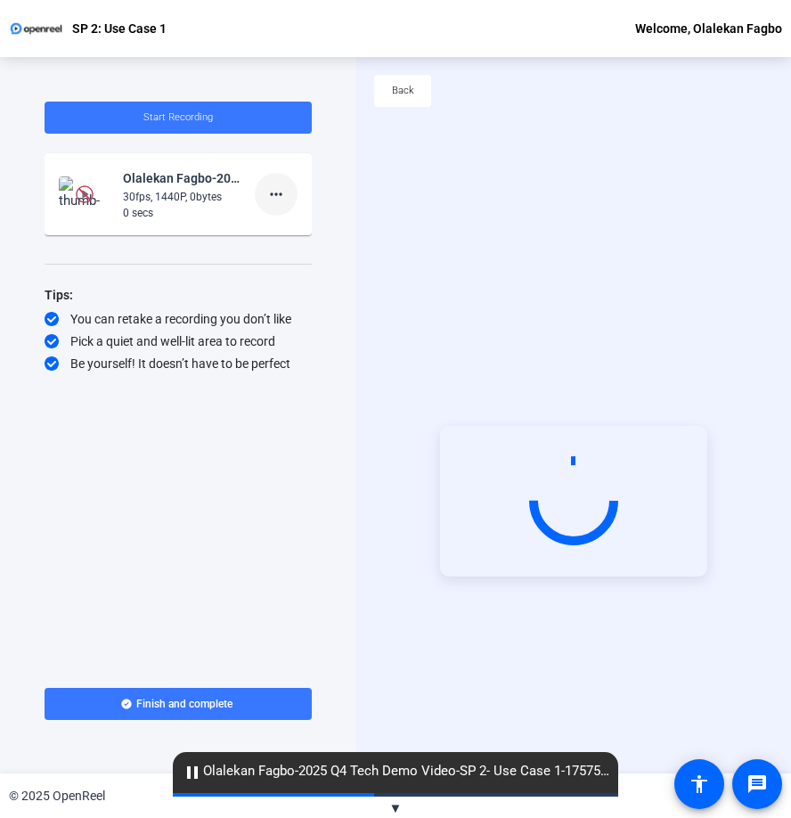
click at [280, 191] on mat-icon "more_horiz" at bounding box center [275, 193] width 21 height 21
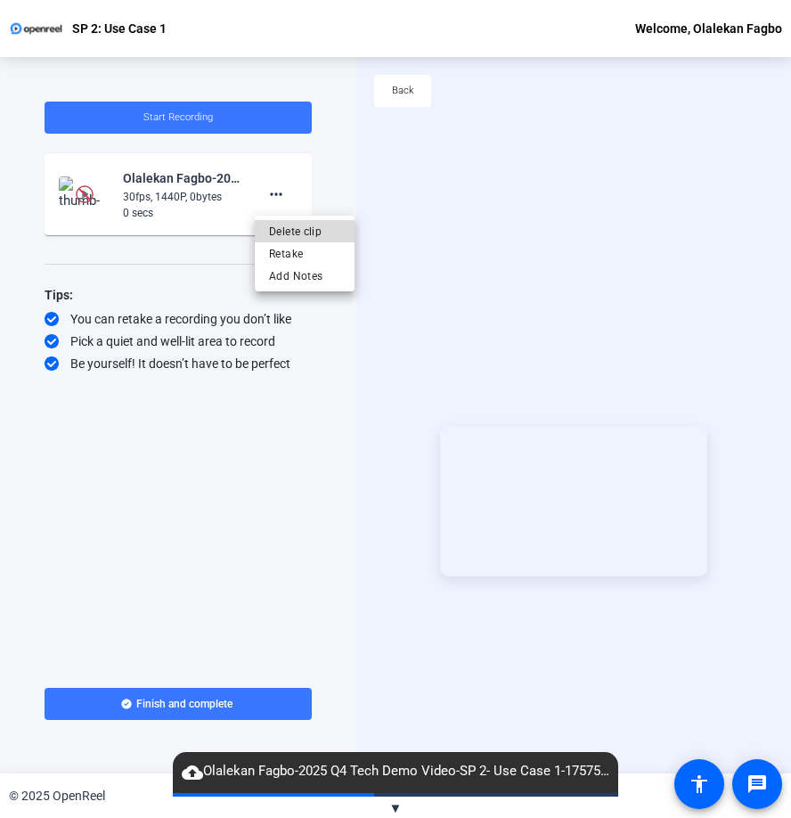
click at [303, 234] on span "Delete clip" at bounding box center [304, 231] width 71 height 21
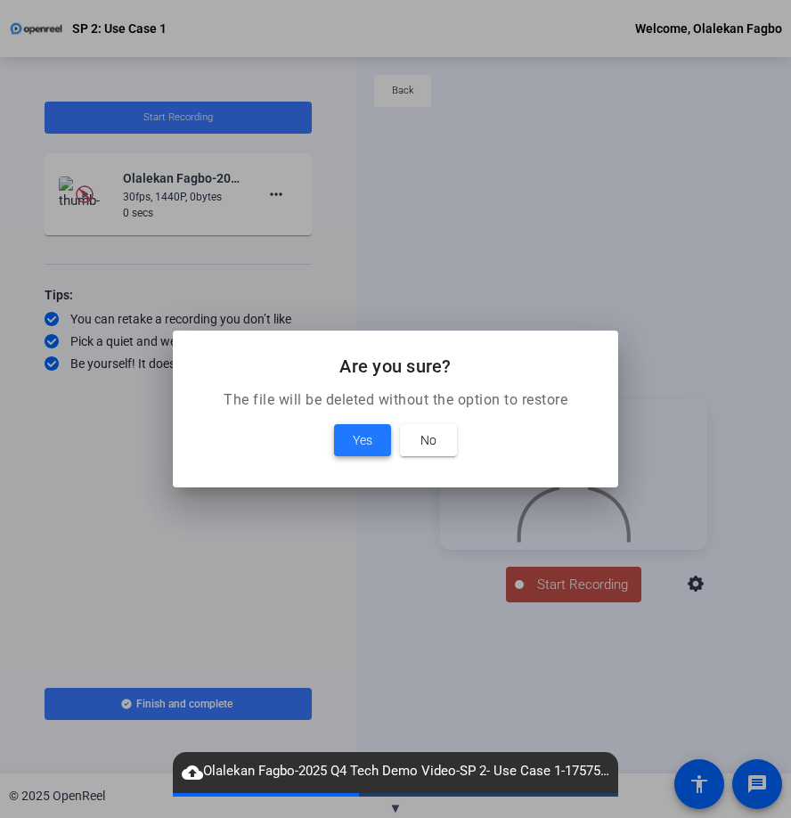
click at [371, 437] on span "Yes" at bounding box center [363, 439] width 20 height 21
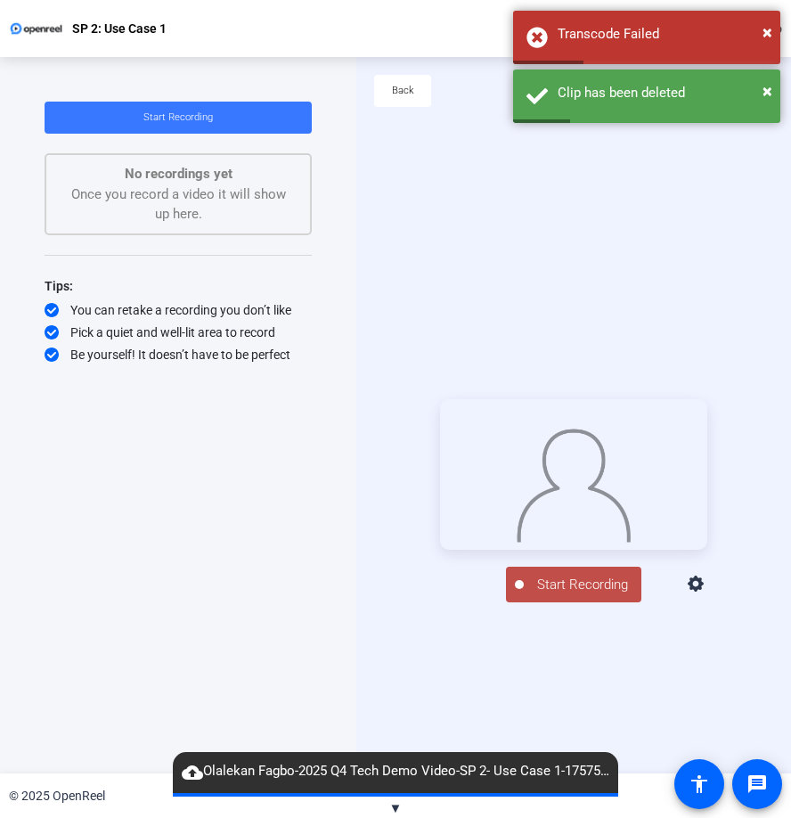
click at [704, 591] on icon at bounding box center [696, 583] width 16 height 16
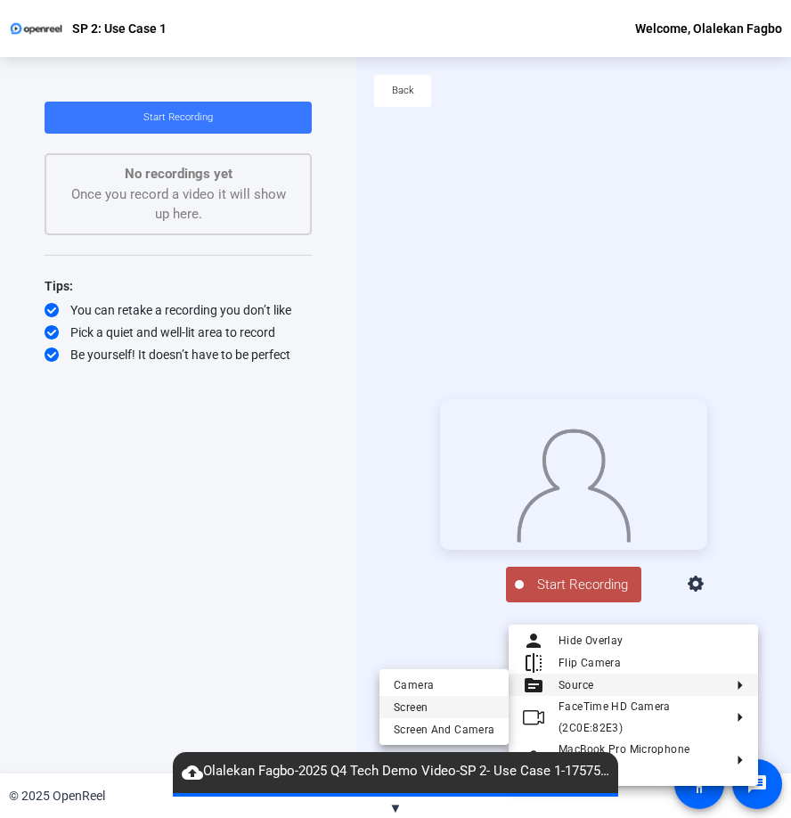
click at [456, 709] on span "Screen" at bounding box center [444, 706] width 101 height 21
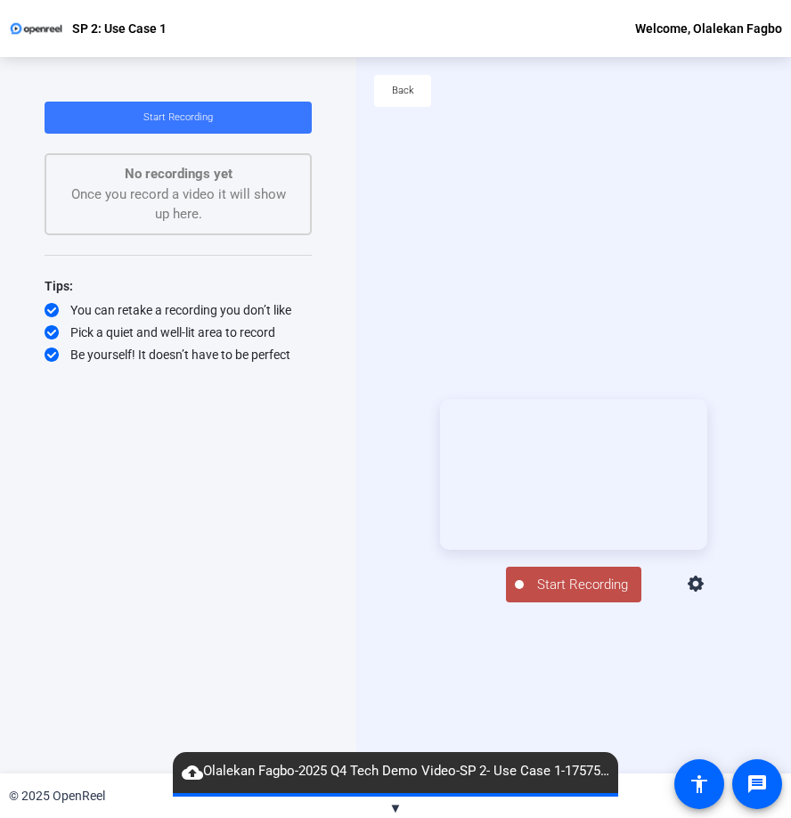
click at [576, 595] on span "Start Recording" at bounding box center [583, 584] width 118 height 20
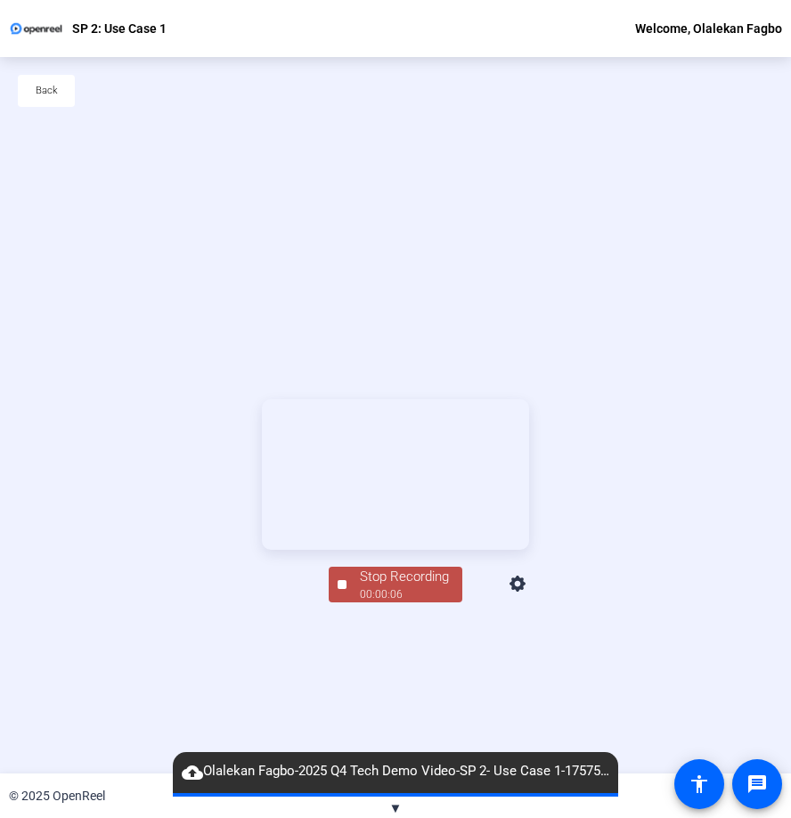
click at [344, 589] on div at bounding box center [342, 584] width 9 height 9
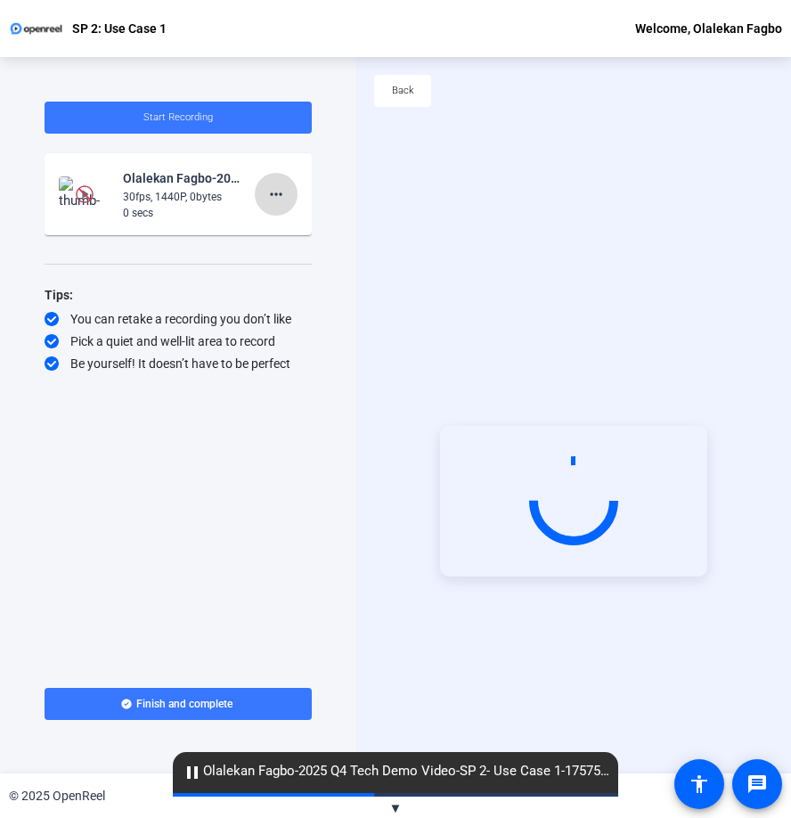
click at [273, 189] on mat-icon "more_horiz" at bounding box center [275, 193] width 21 height 21
click at [287, 226] on span "Delete clip" at bounding box center [304, 231] width 71 height 21
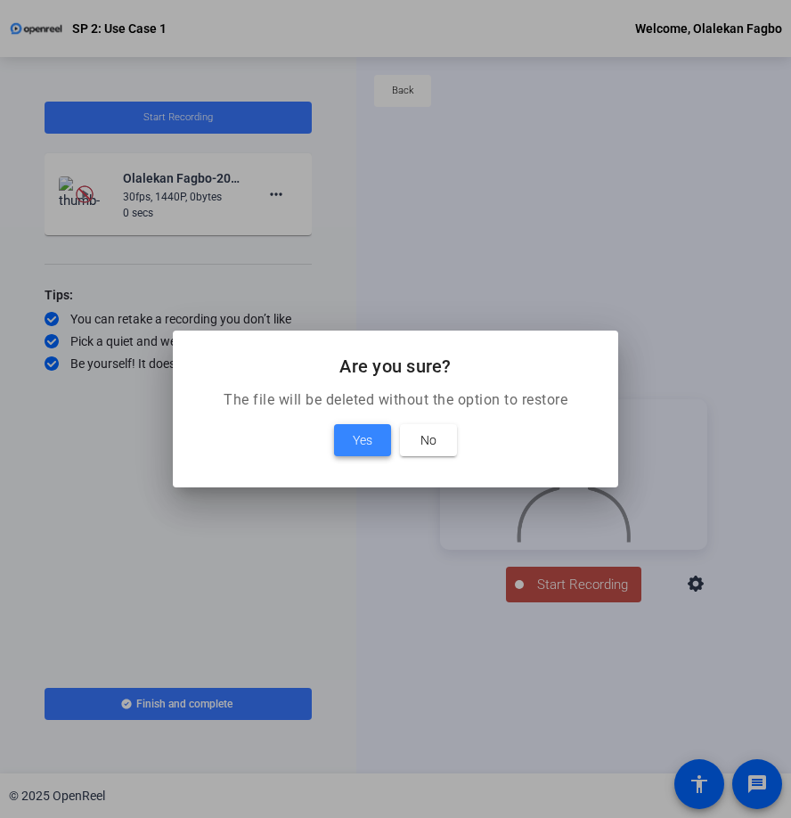
click at [363, 444] on span "Yes" at bounding box center [363, 439] width 20 height 21
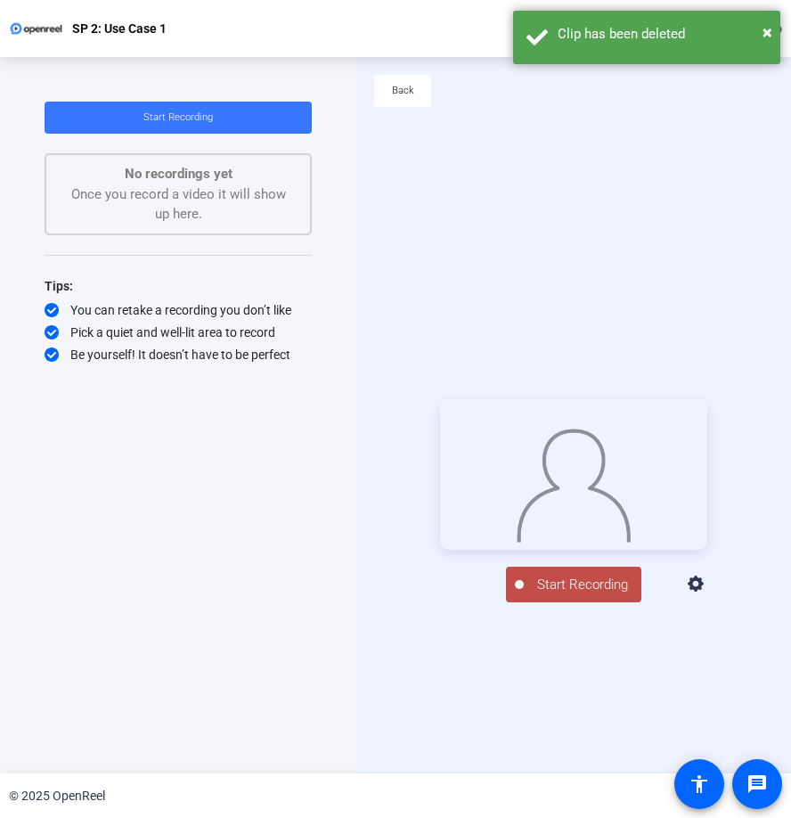
click at [598, 293] on div "Start Recording person Hide Overlay flip Flip Camera Camera" at bounding box center [573, 500] width 435 height 716
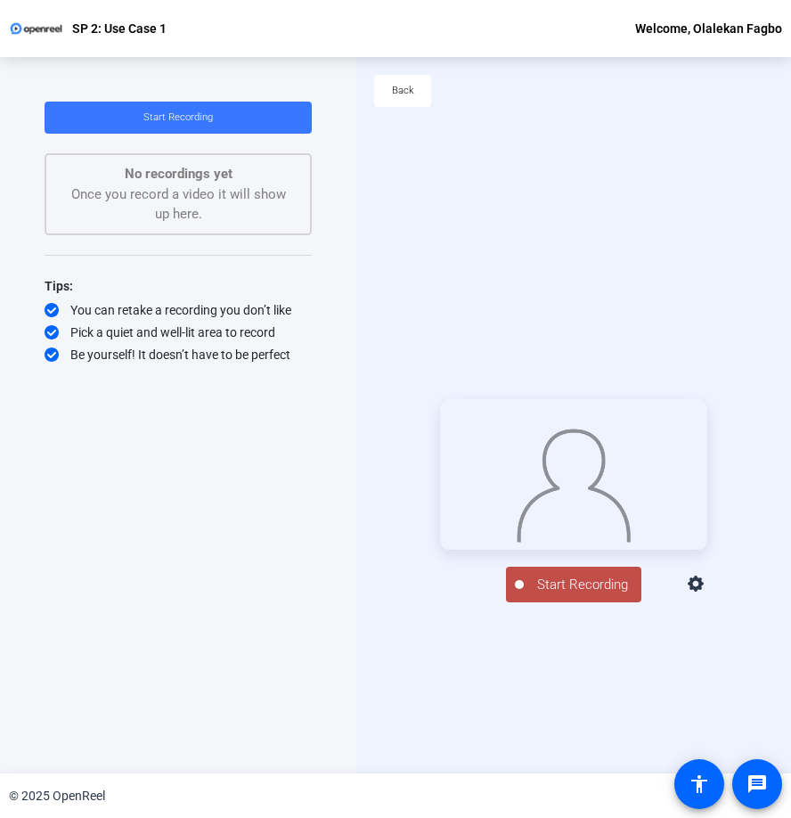
click at [704, 591] on icon at bounding box center [696, 583] width 16 height 16
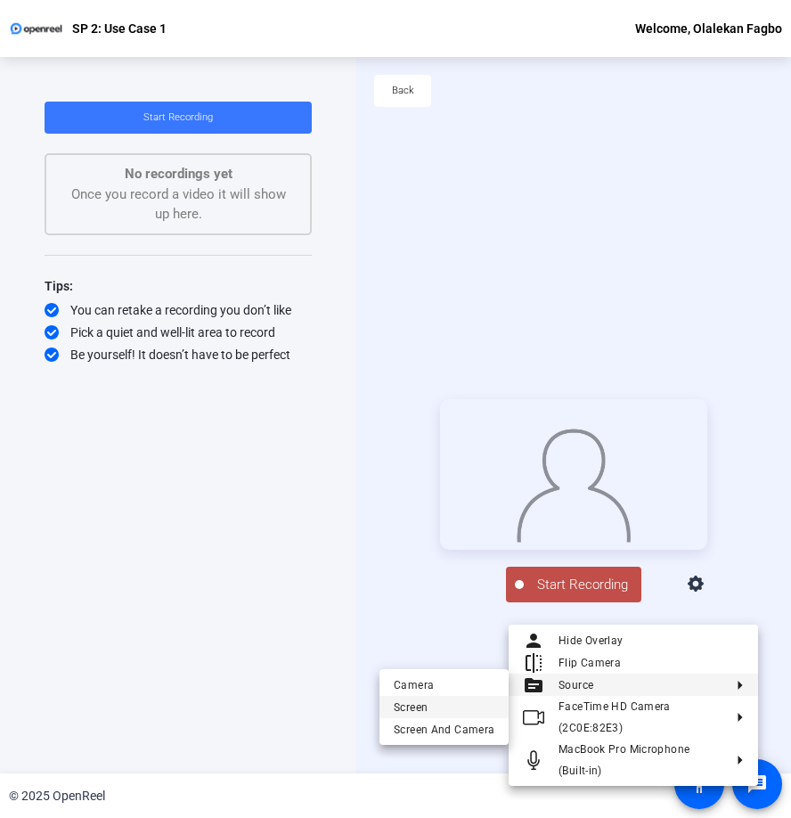
click at [451, 703] on span "Screen" at bounding box center [444, 706] width 101 height 21
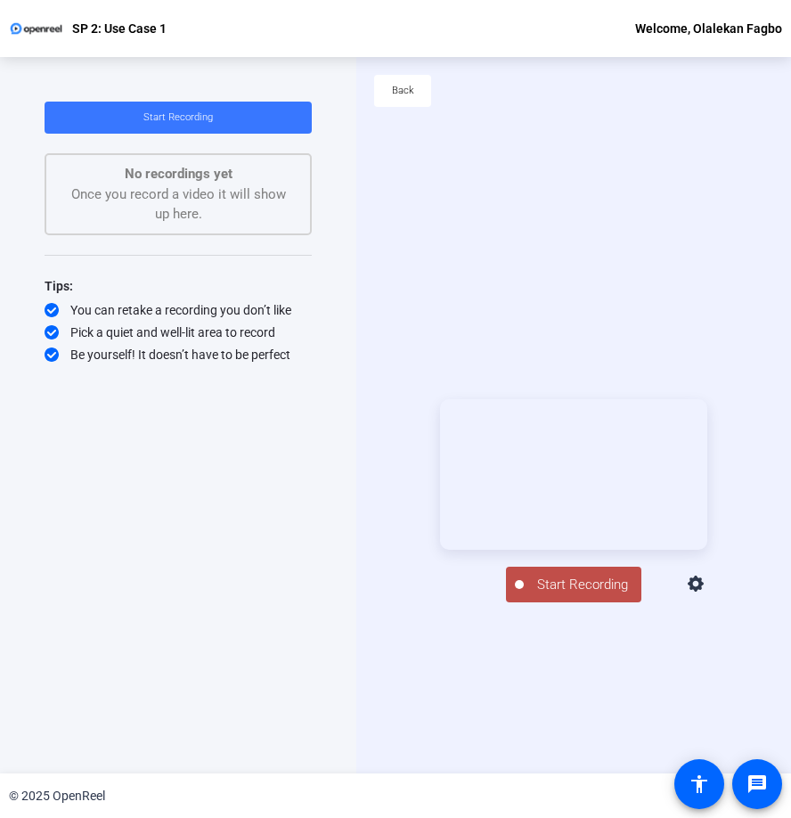
click at [563, 595] on span "Start Recording" at bounding box center [583, 584] width 118 height 20
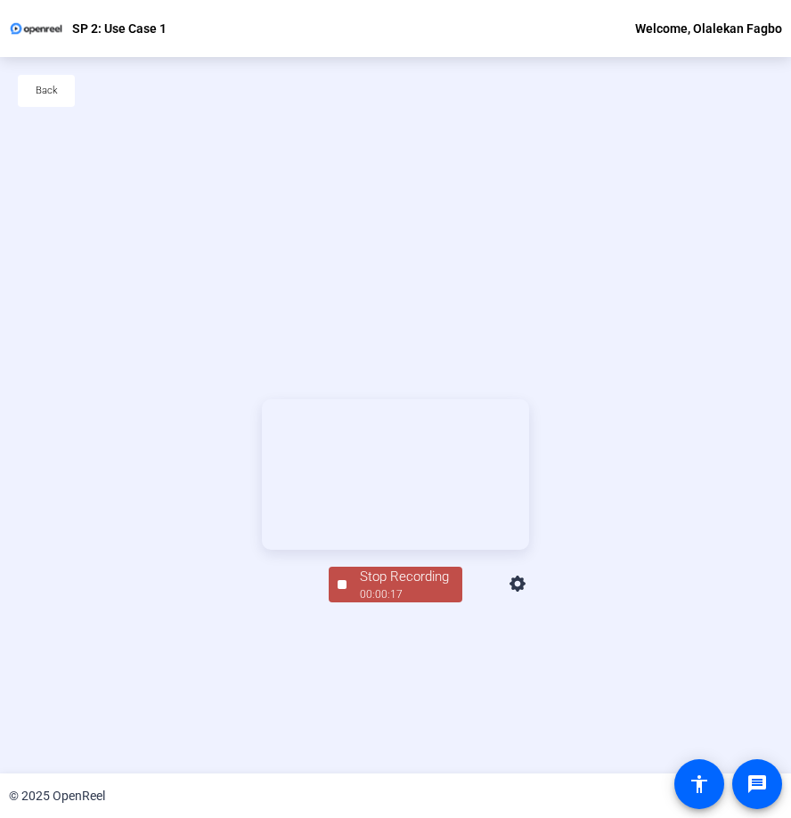
click at [387, 587] on div "Stop Recording" at bounding box center [404, 576] width 89 height 20
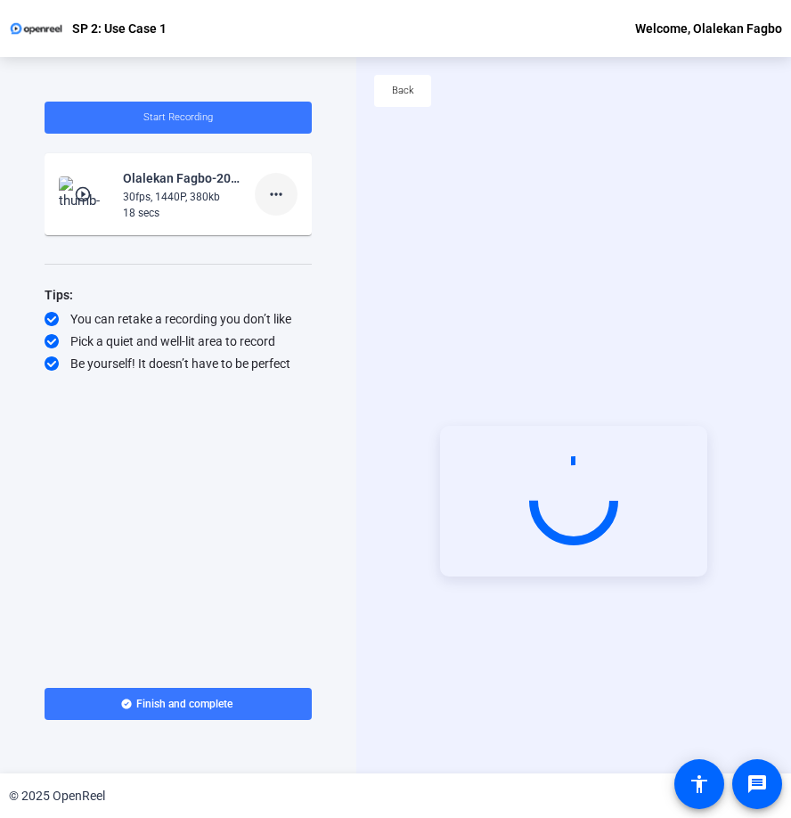
click at [284, 191] on mat-icon "more_horiz" at bounding box center [275, 193] width 21 height 21
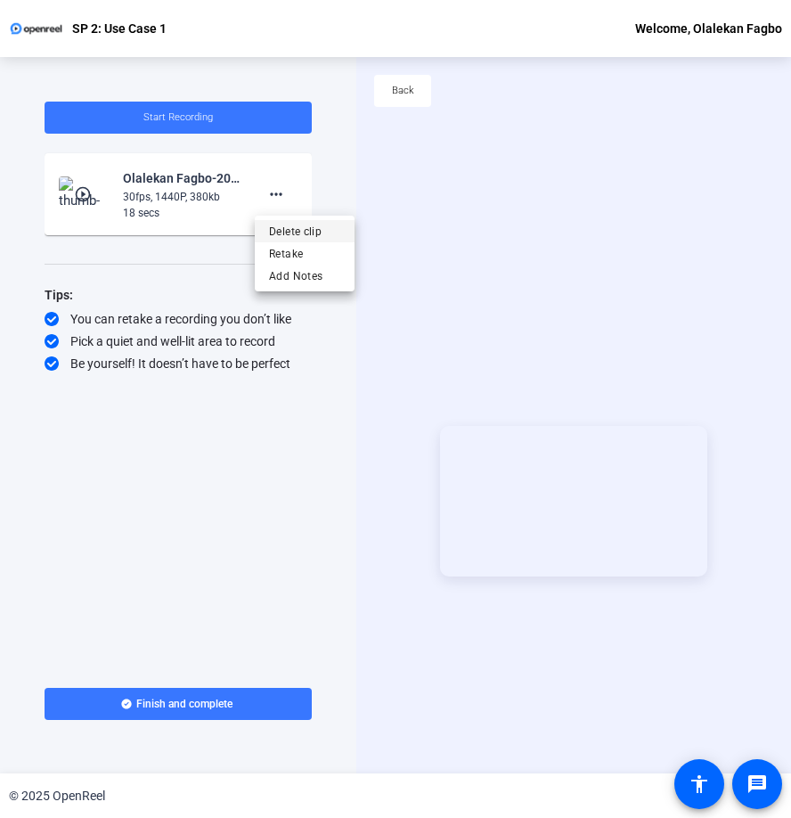
click at [309, 222] on span "Delete clip" at bounding box center [304, 231] width 71 height 21
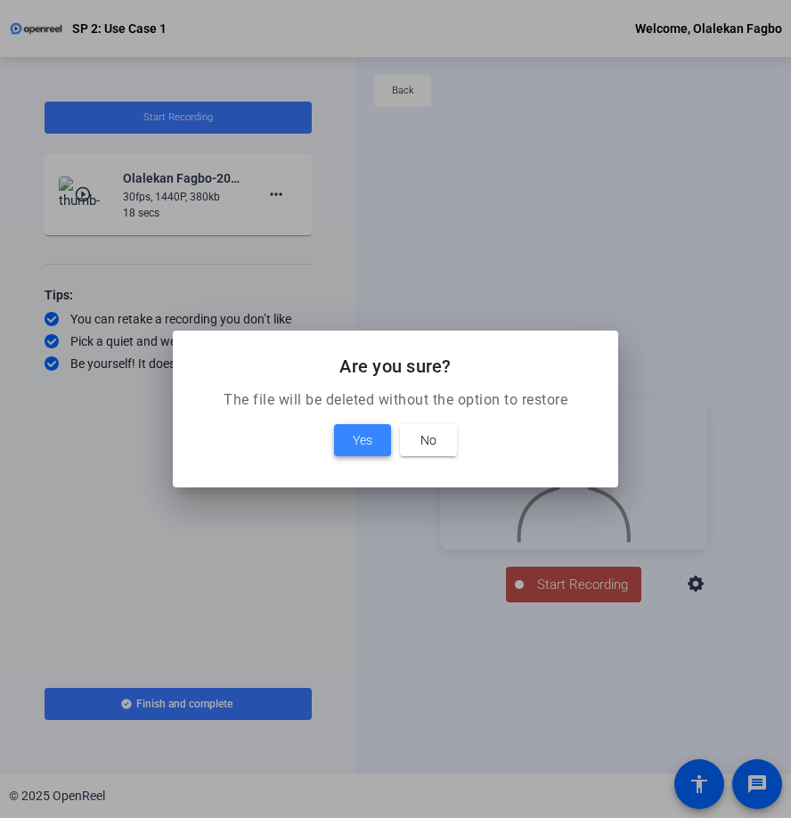
click at [381, 444] on span at bounding box center [362, 440] width 57 height 43
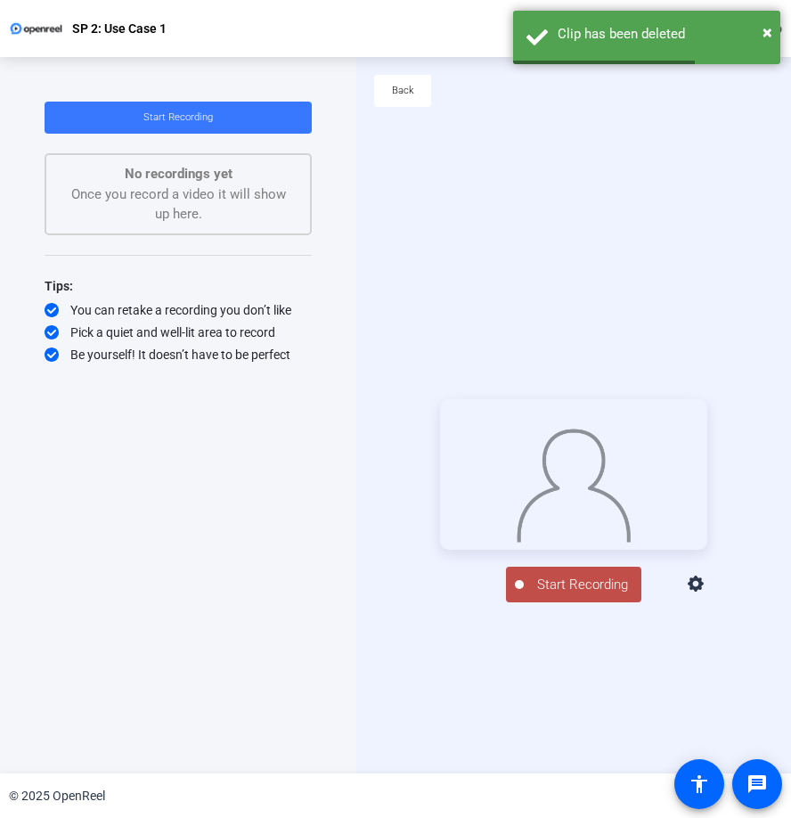
click at [704, 591] on icon at bounding box center [696, 583] width 16 height 16
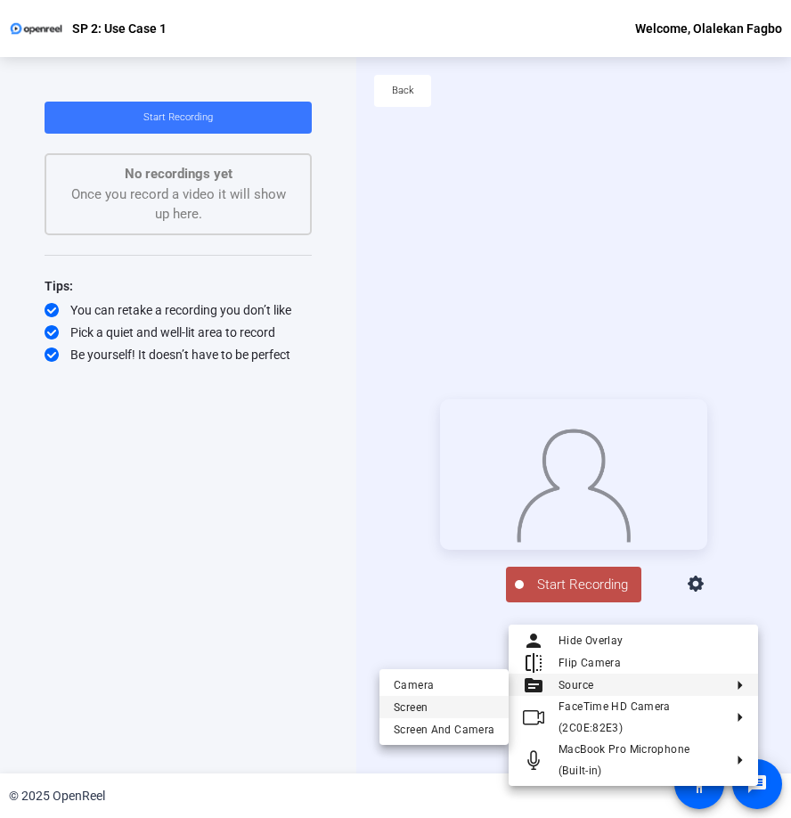
click at [449, 707] on span "Screen" at bounding box center [444, 706] width 101 height 21
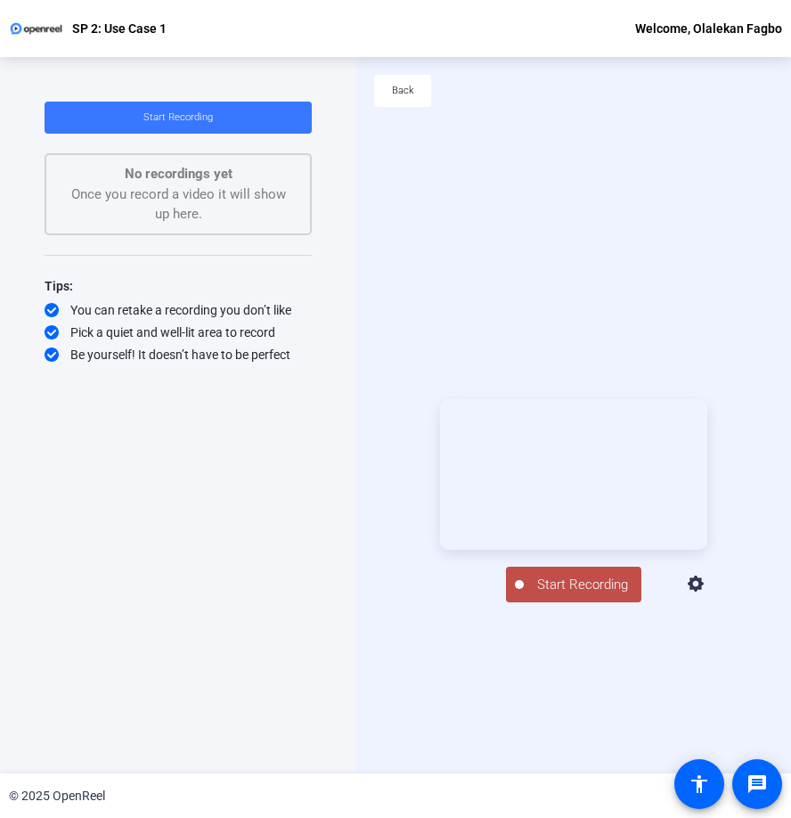
click at [582, 595] on span "Start Recording" at bounding box center [583, 584] width 118 height 20
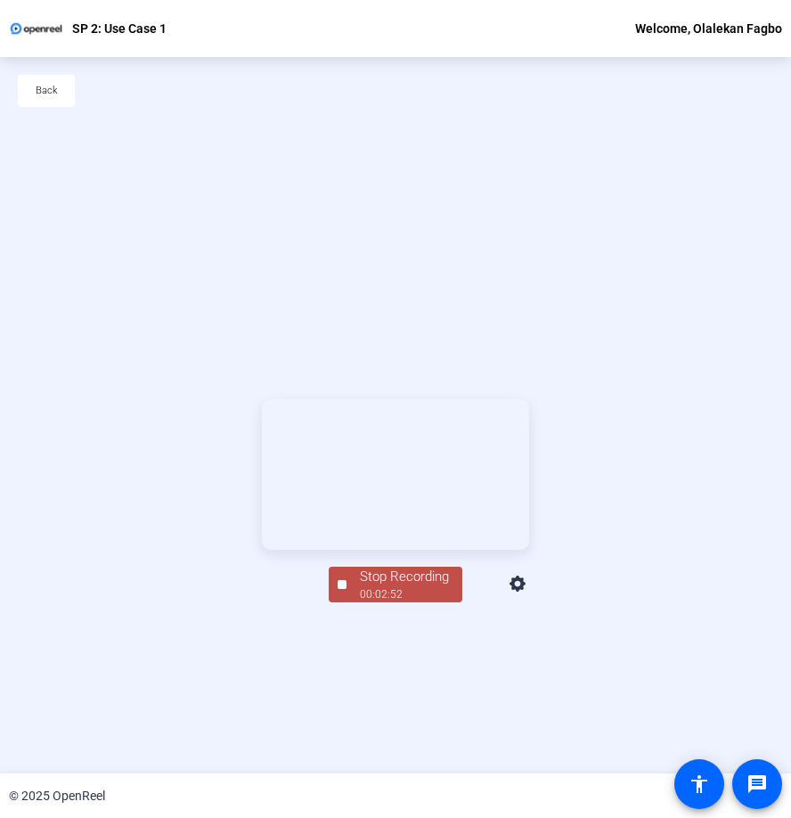
click at [411, 602] on div "00:02:52" at bounding box center [404, 594] width 89 height 16
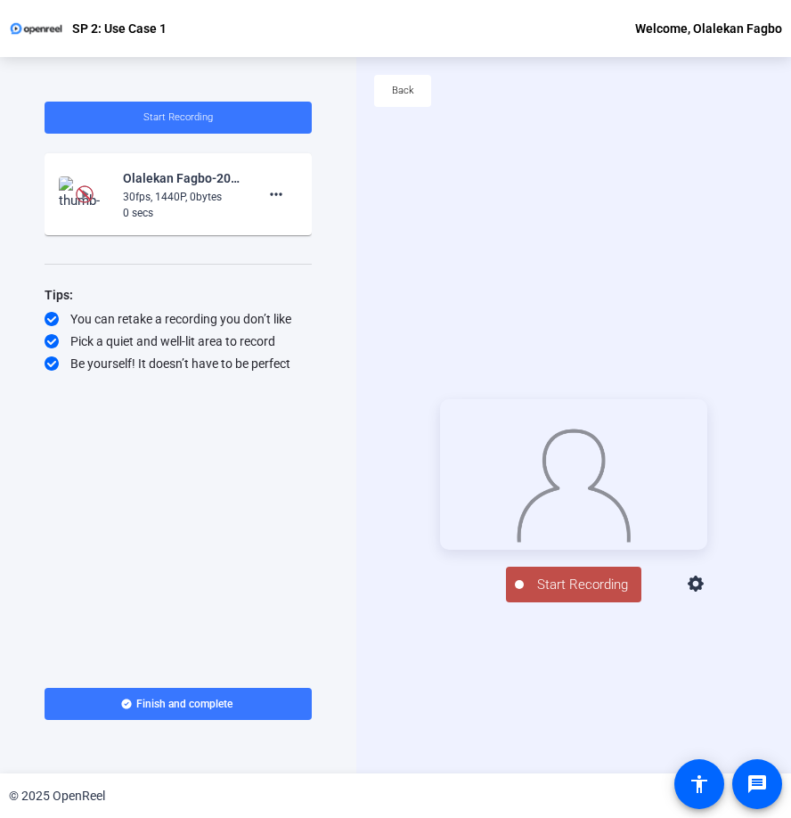
click at [631, 279] on div "Start Recording person Hide Overlay flip Flip Camera Camera" at bounding box center [573, 500] width 435 height 716
click at [707, 595] on icon at bounding box center [696, 584] width 21 height 21
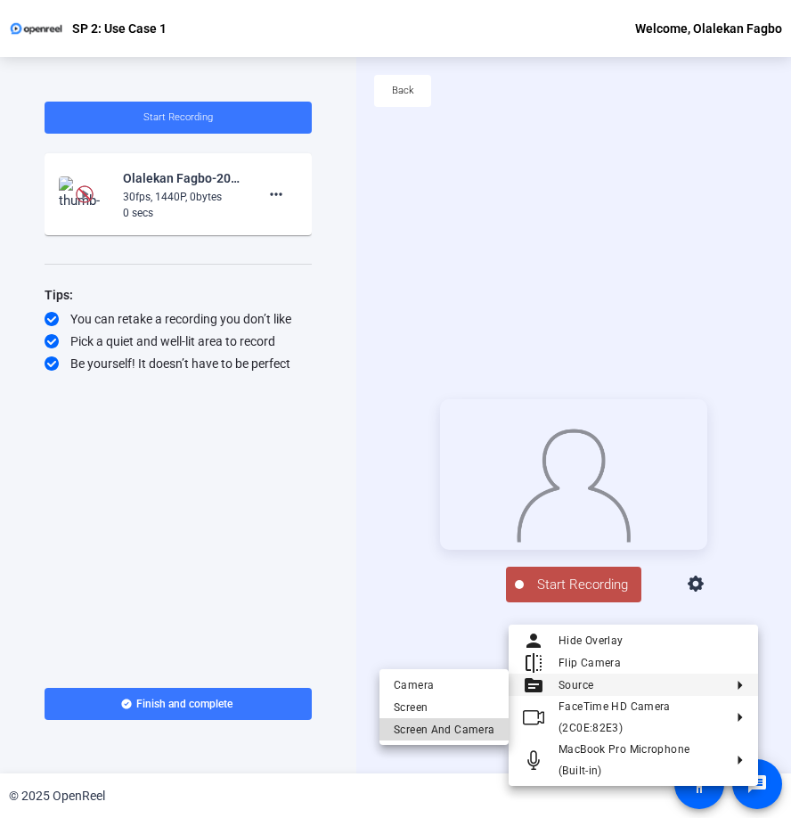
click at [471, 720] on span "Screen And Camera" at bounding box center [444, 729] width 101 height 21
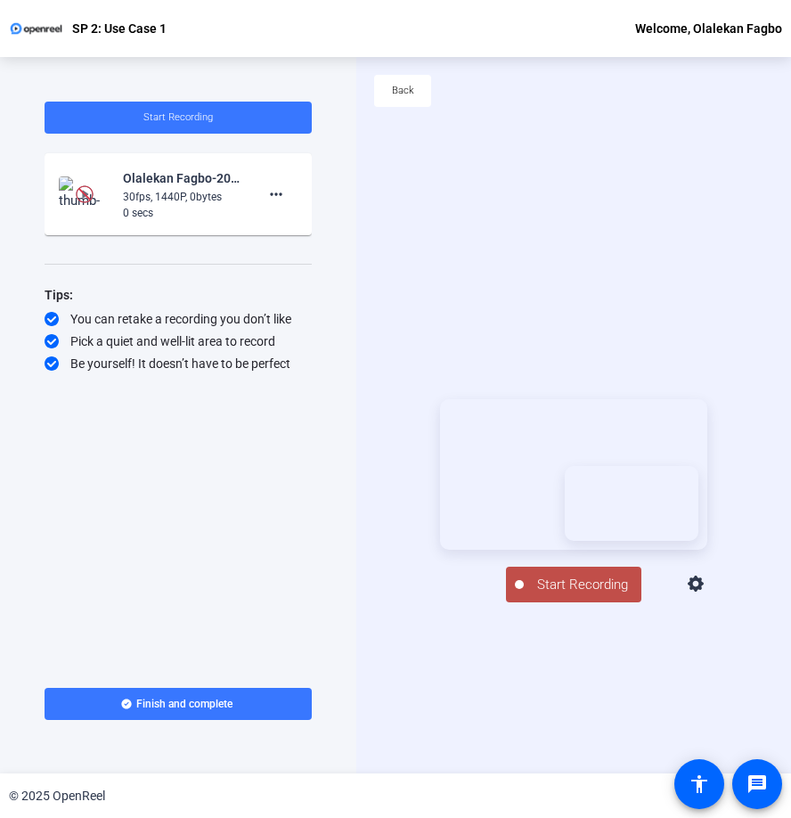
click at [566, 595] on span "Start Recording" at bounding box center [583, 584] width 118 height 20
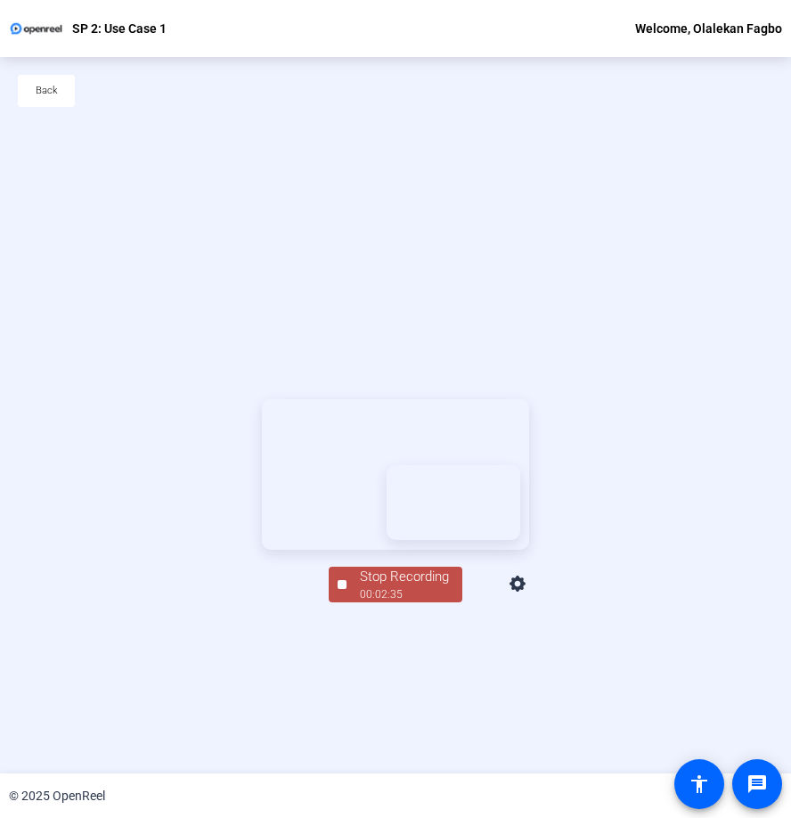
click at [441, 587] on div "Stop Recording" at bounding box center [404, 576] width 89 height 20
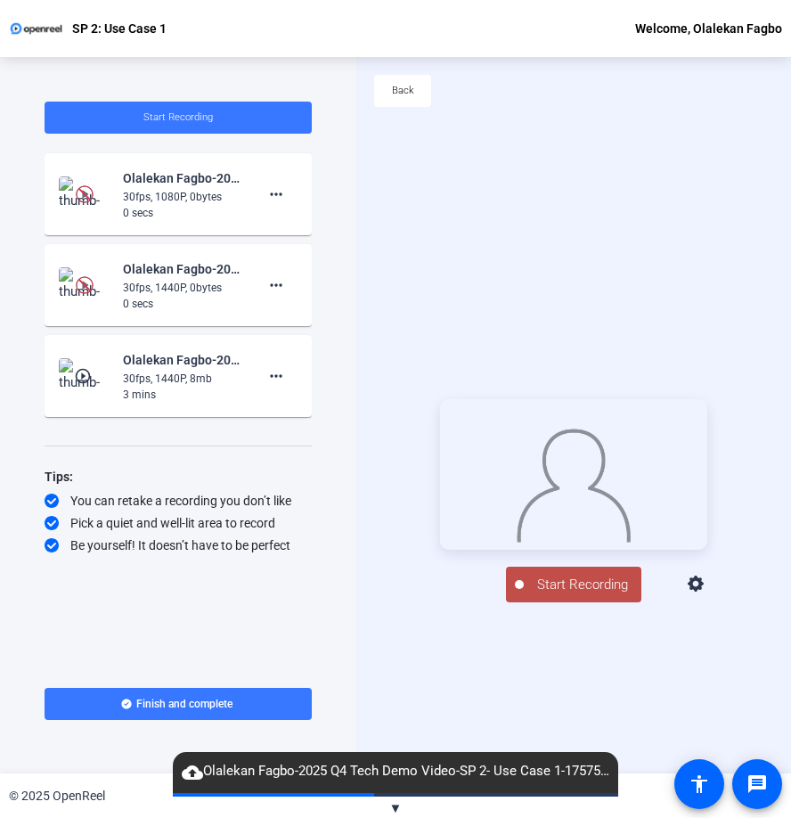
click at [707, 595] on icon at bounding box center [696, 584] width 21 height 21
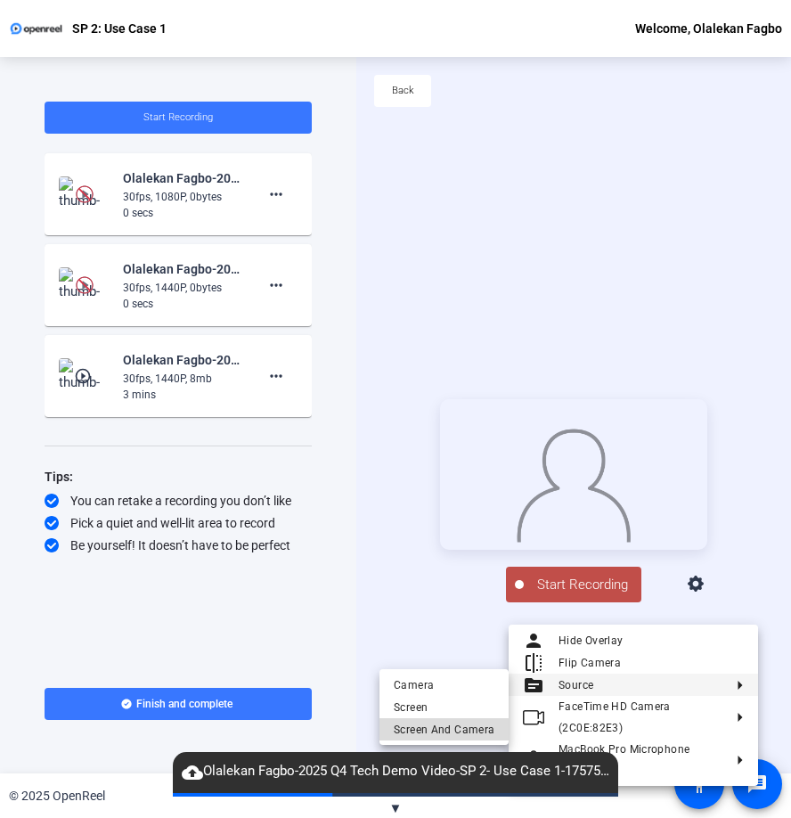
click at [469, 724] on span "Screen And Camera" at bounding box center [444, 729] width 101 height 21
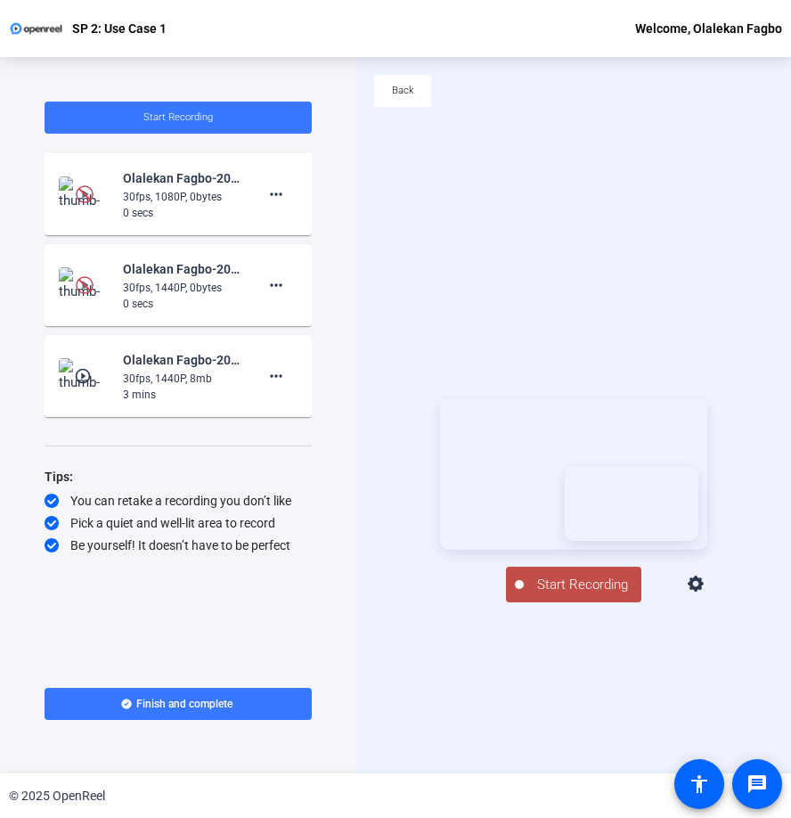
click at [564, 595] on span "Start Recording" at bounding box center [583, 584] width 118 height 20
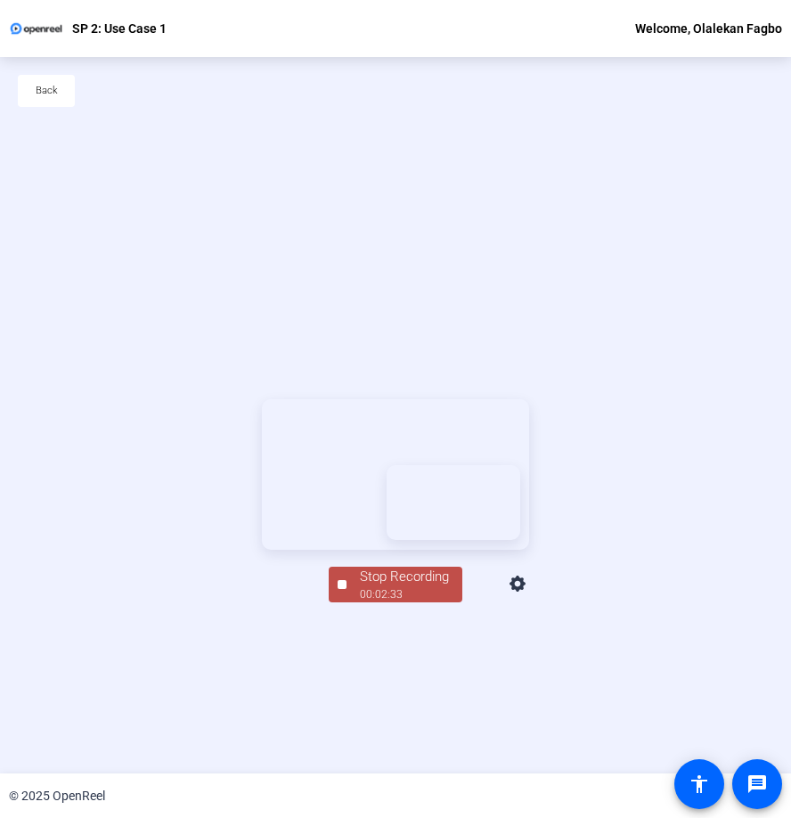
click at [376, 602] on div "00:02:33" at bounding box center [404, 594] width 89 height 16
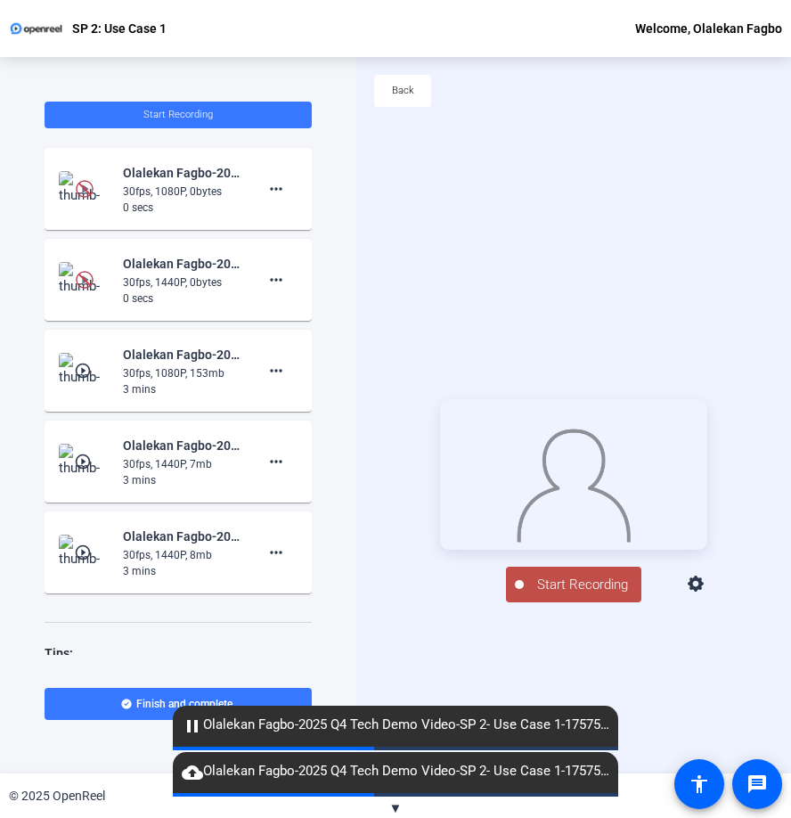
click at [120, 364] on div "play_circle_outline Olalekan Fagbo-2025 Q4 Tech Demo Video-SP 2- Use Case 1-175…" at bounding box center [178, 370] width 239 height 53
click at [163, 378] on div "30fps, 1080P, 153mb" at bounding box center [182, 373] width 119 height 16
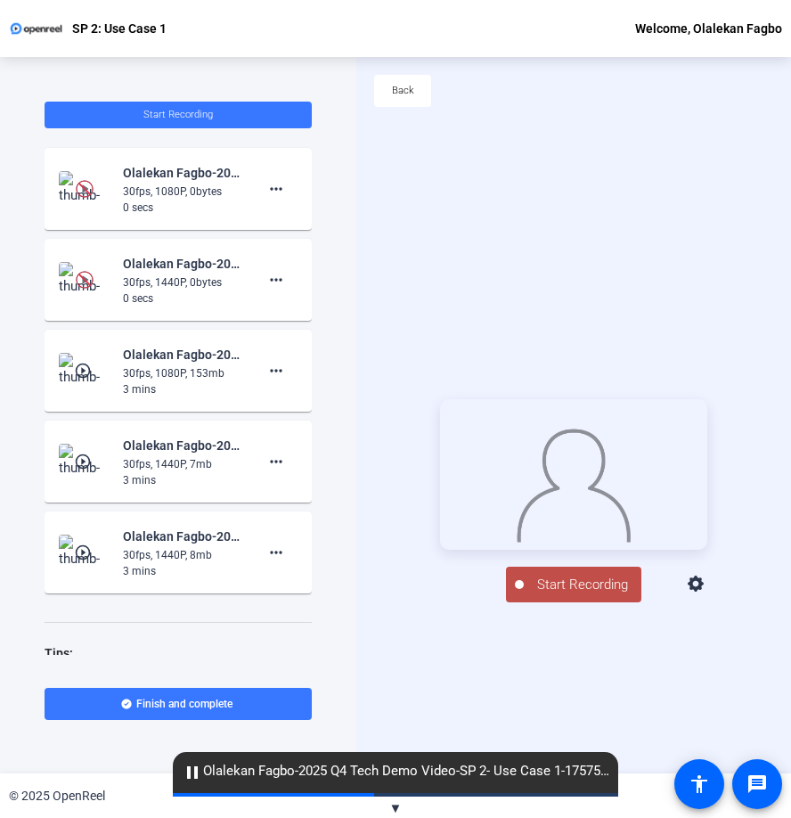
click at [81, 369] on mat-icon "play_circle_outline" at bounding box center [84, 371] width 21 height 18
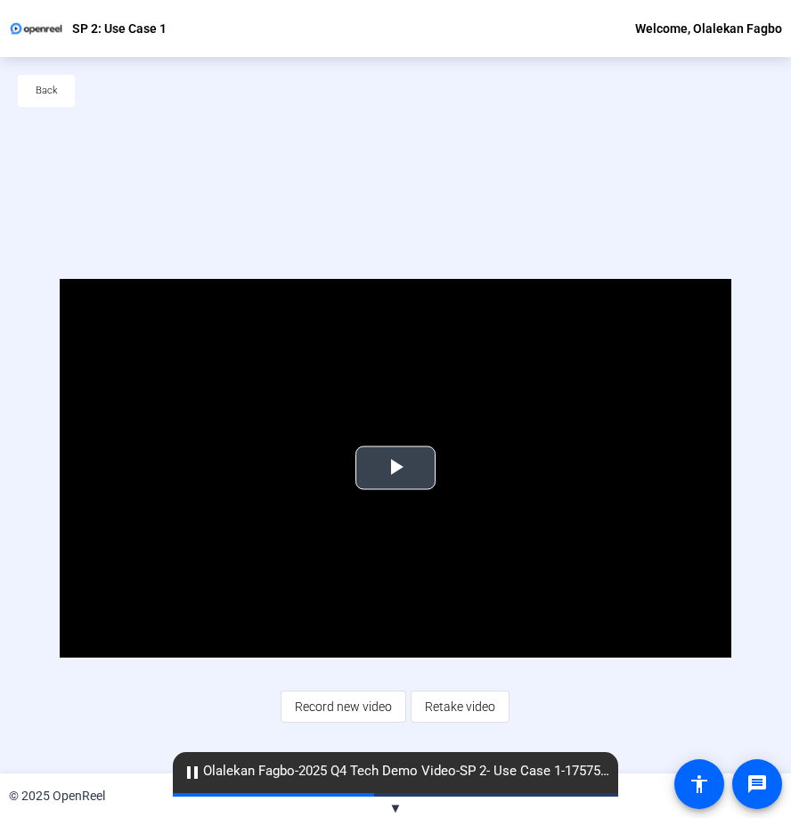
click at [395, 468] on span "Video Player" at bounding box center [395, 468] width 0 height 0
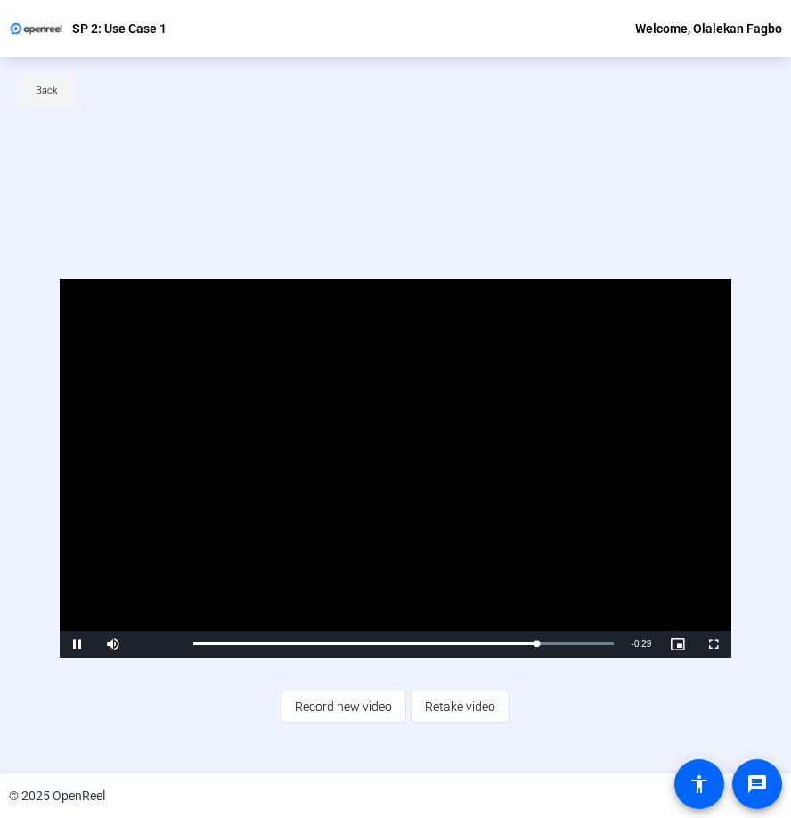
click at [52, 92] on span "Back" at bounding box center [47, 90] width 22 height 27
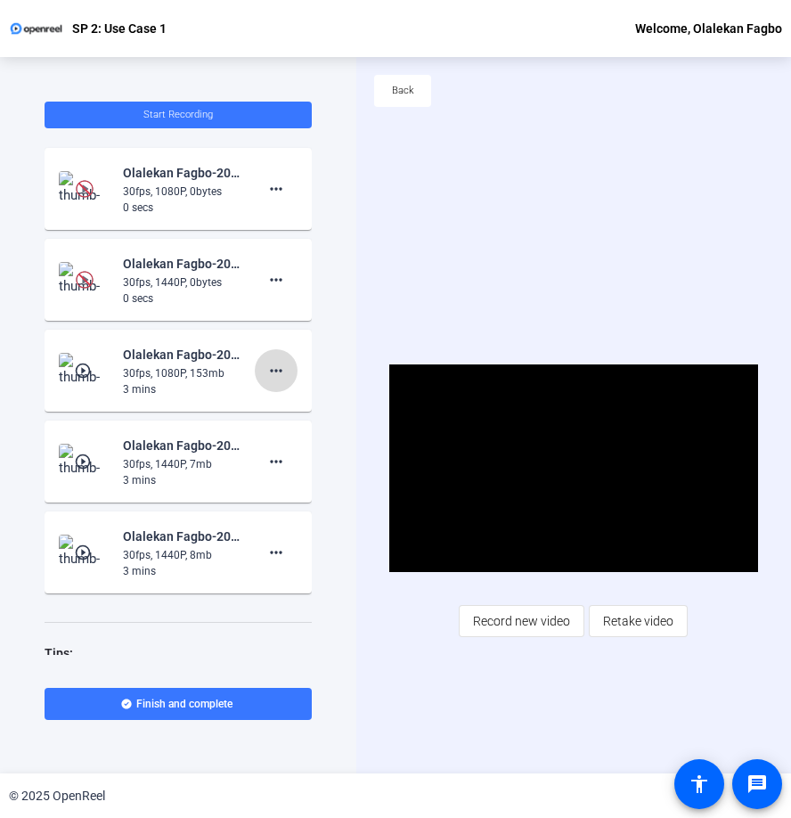
click at [272, 366] on mat-icon "more_horiz" at bounding box center [275, 370] width 21 height 21
click at [286, 408] on span "Delete clip" at bounding box center [304, 407] width 71 height 21
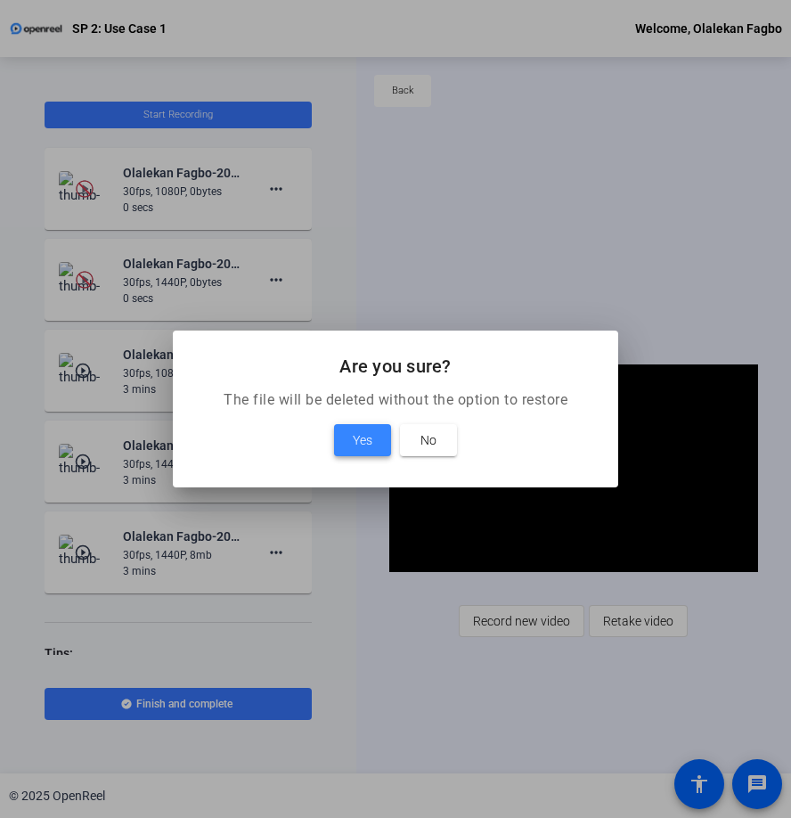
click at [356, 451] on span at bounding box center [362, 440] width 57 height 43
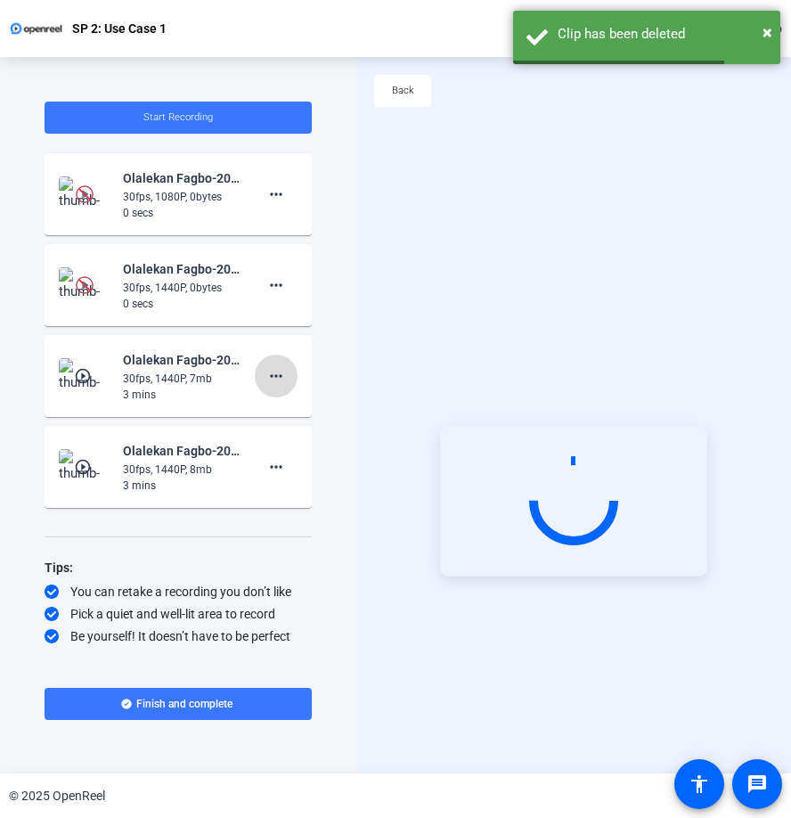
click at [273, 386] on mat-icon "more_horiz" at bounding box center [275, 375] width 21 height 21
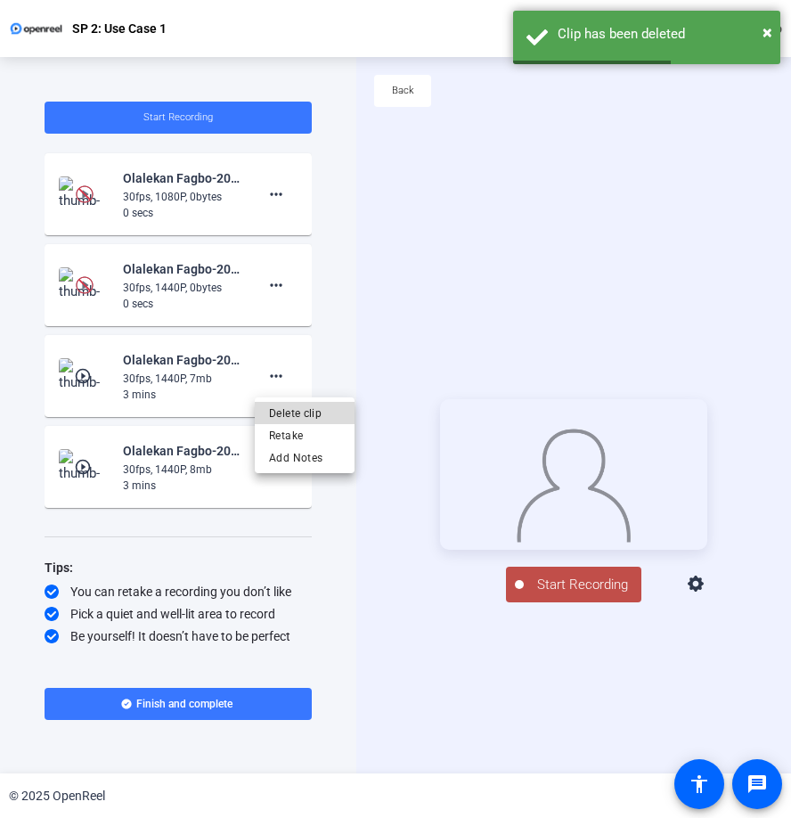
click at [285, 416] on span "Delete clip" at bounding box center [304, 413] width 71 height 21
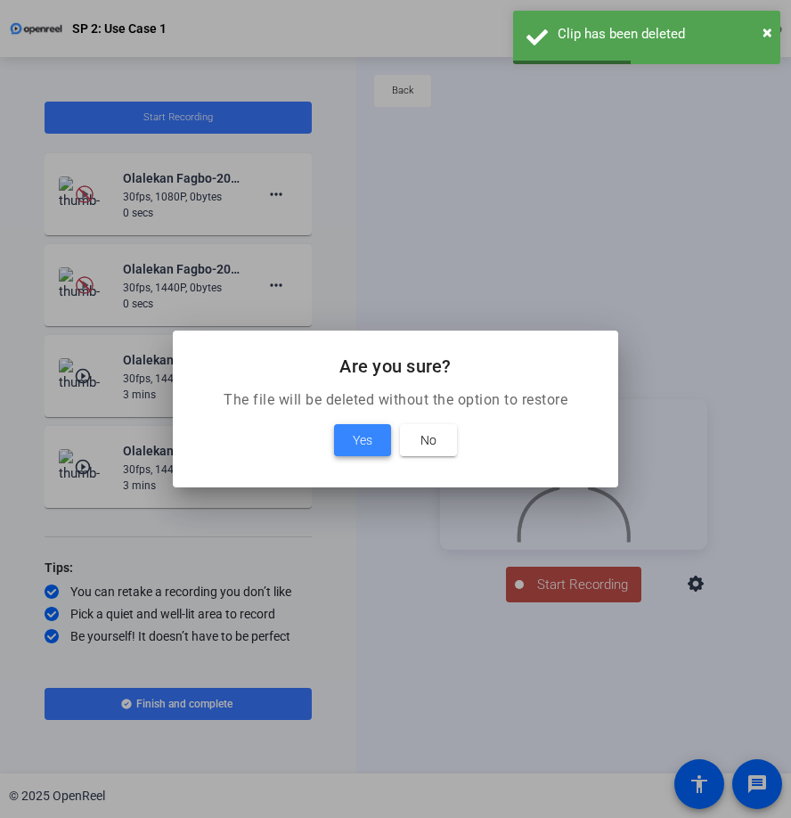
click at [357, 440] on span "Yes" at bounding box center [363, 439] width 20 height 21
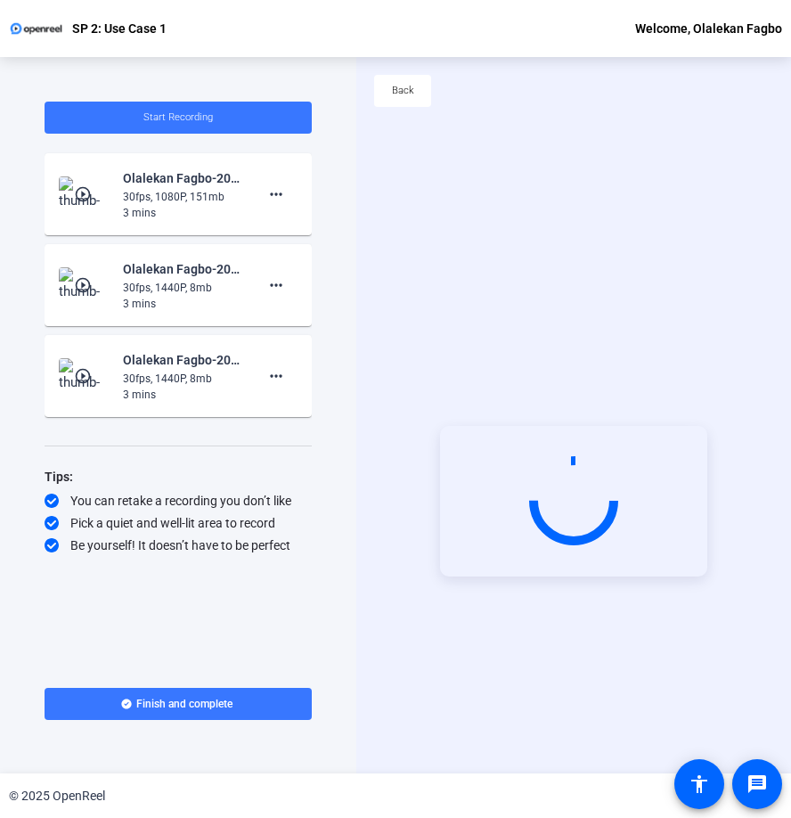
click at [90, 191] on mat-icon "play_circle_outline" at bounding box center [84, 194] width 21 height 18
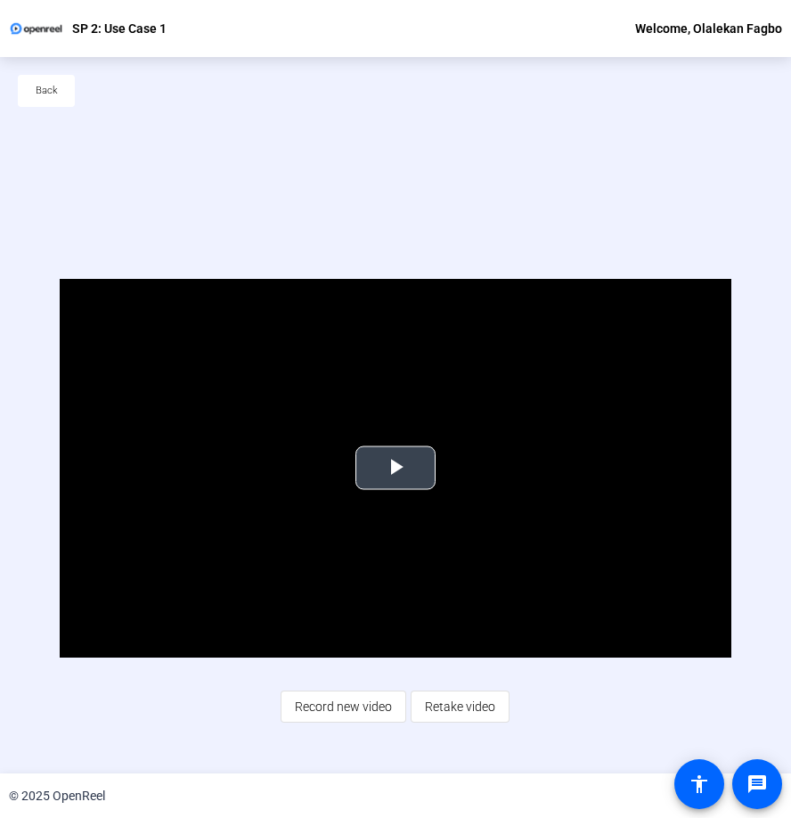
click at [395, 468] on span "Video Player" at bounding box center [395, 468] width 0 height 0
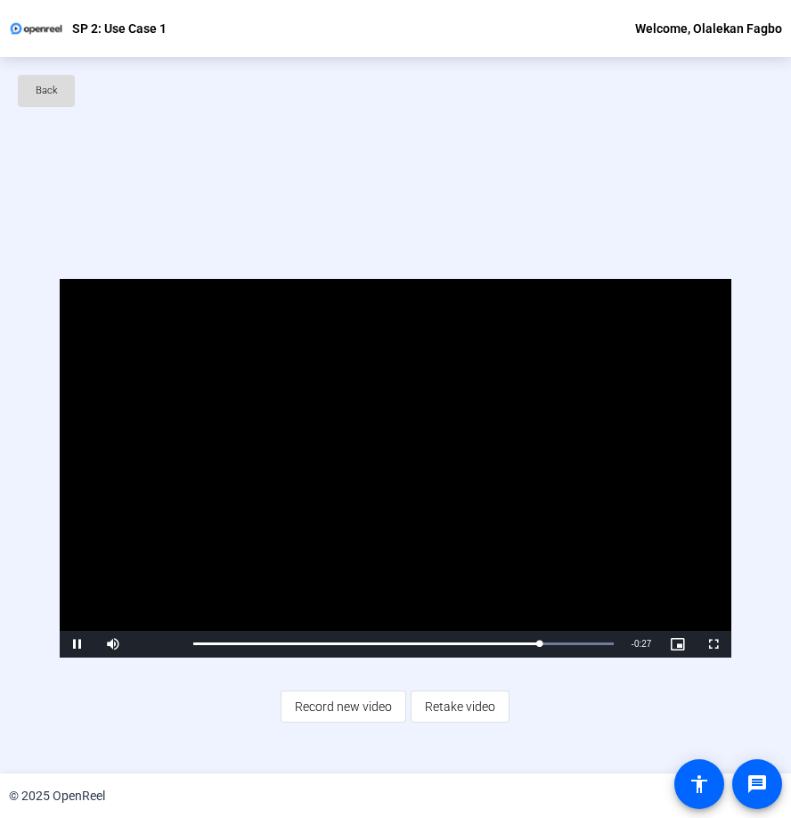
click at [54, 92] on span "Back" at bounding box center [47, 90] width 22 height 27
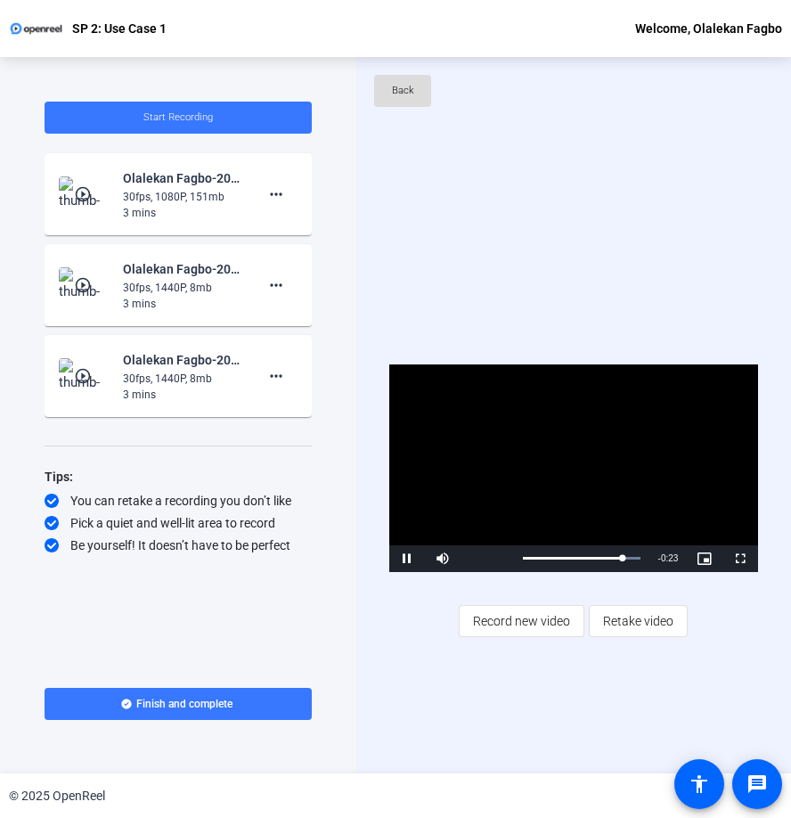
click at [395, 95] on span "Back" at bounding box center [403, 90] width 22 height 27
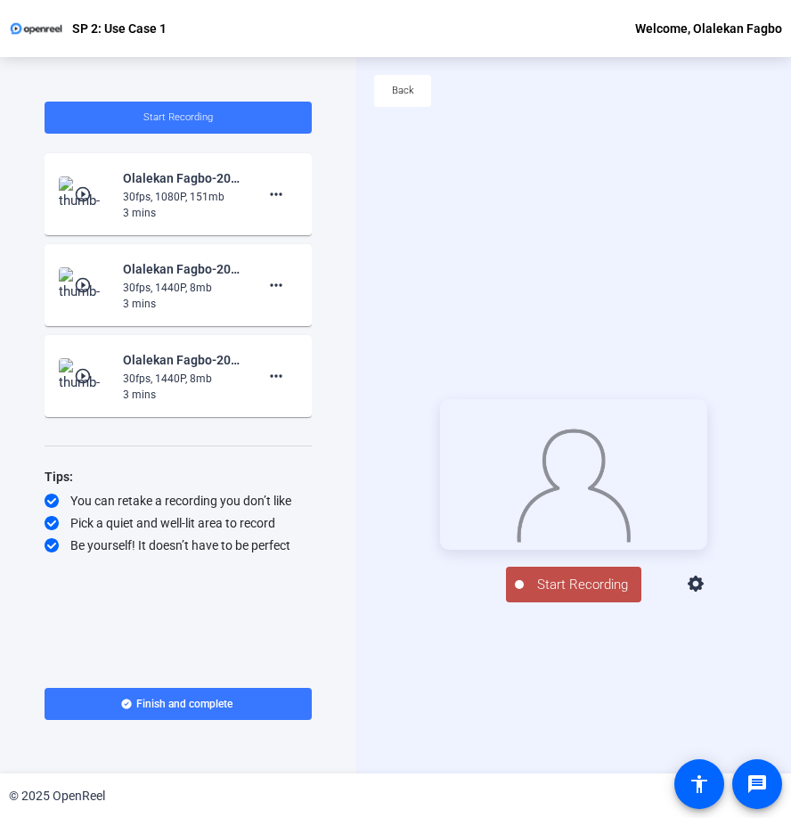
click at [707, 595] on icon at bounding box center [696, 584] width 21 height 21
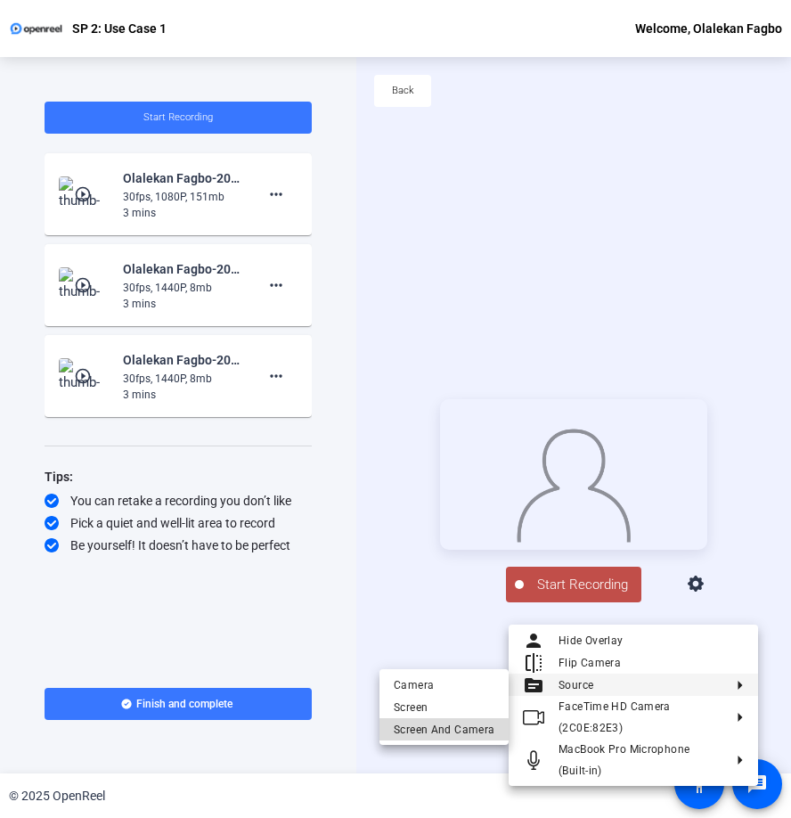
click at [462, 723] on span "Screen And Camera" at bounding box center [444, 729] width 101 height 21
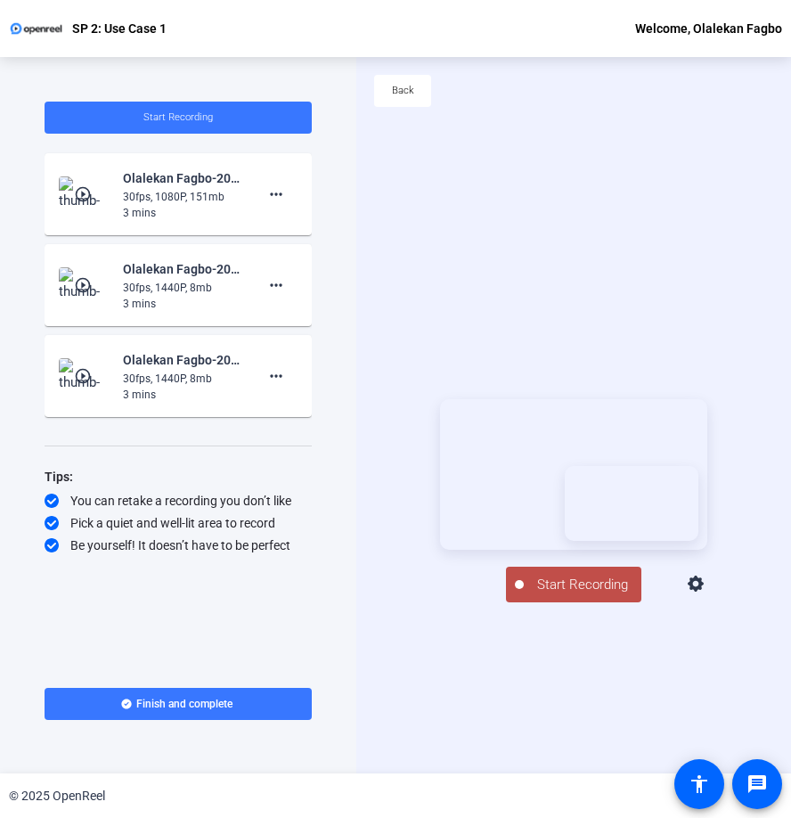
click at [567, 595] on span "Start Recording" at bounding box center [583, 584] width 118 height 20
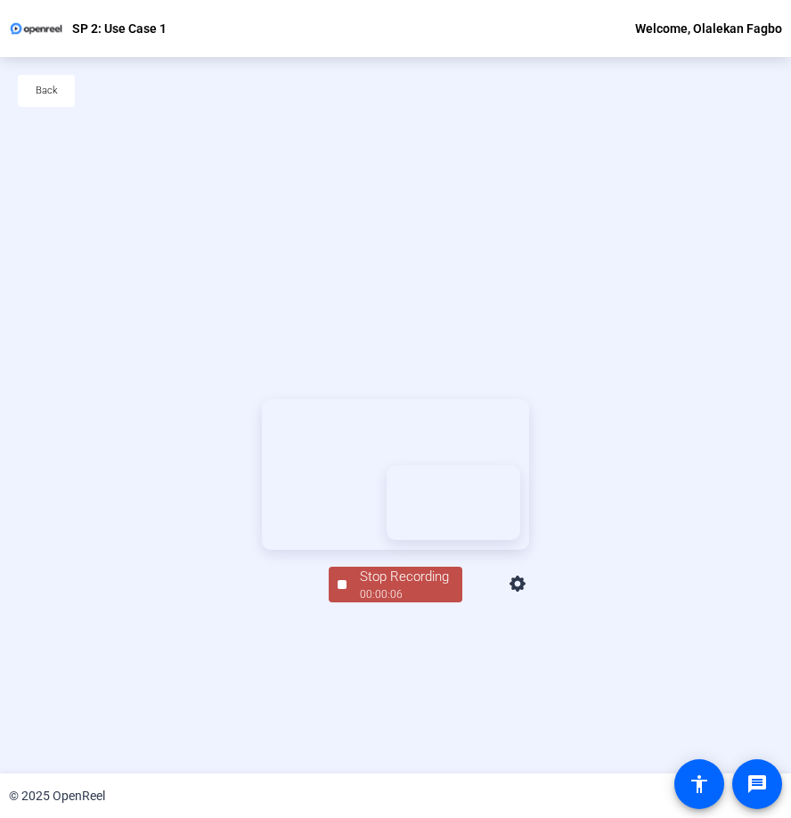
click at [382, 587] on div "Stop Recording" at bounding box center [404, 576] width 89 height 20
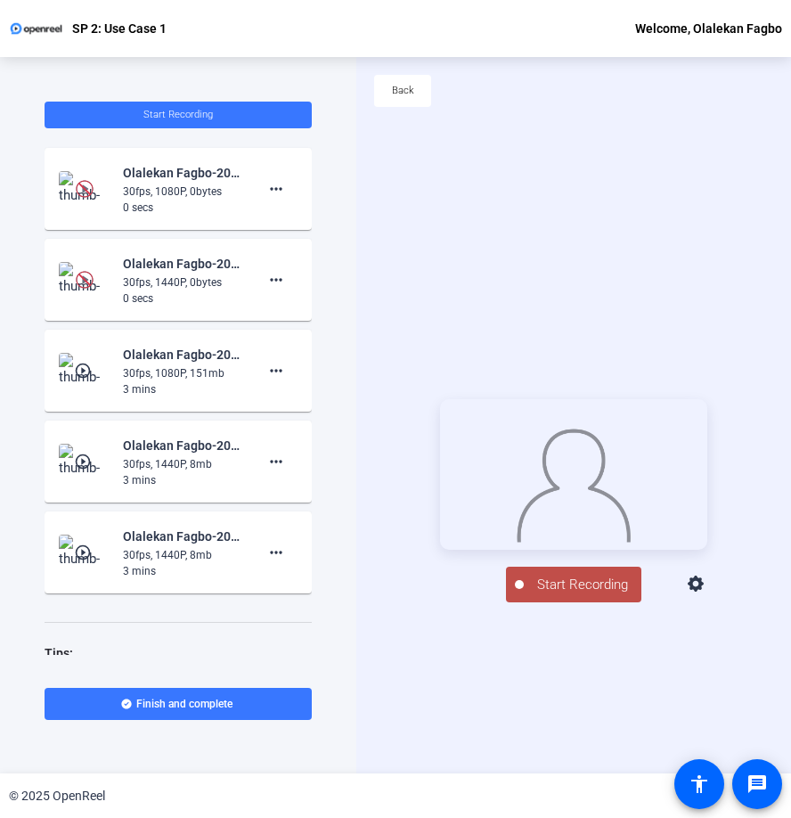
click at [707, 595] on icon at bounding box center [696, 584] width 21 height 21
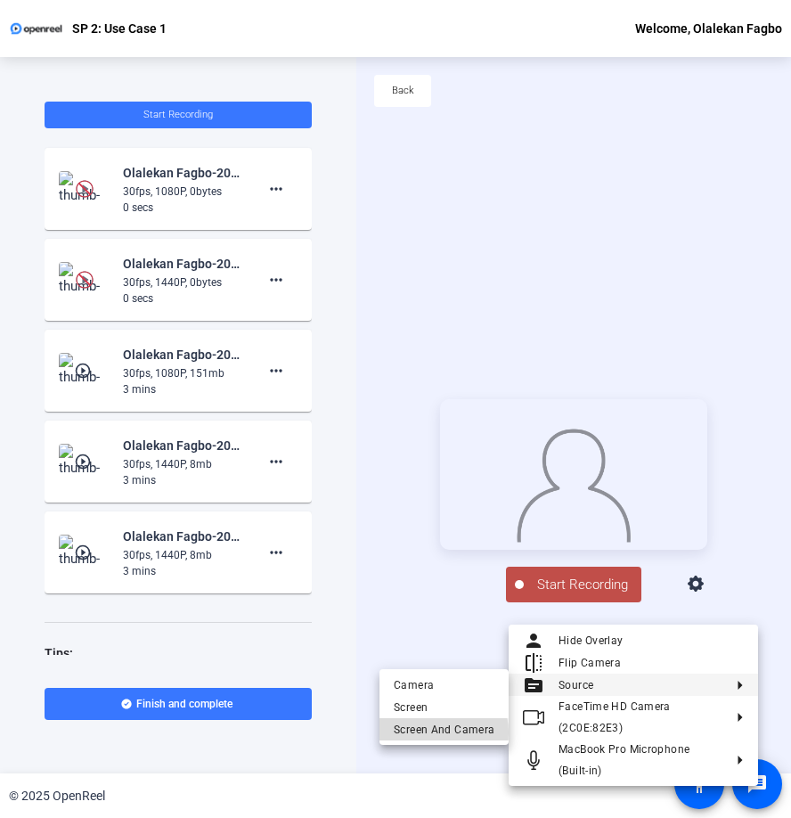
click at [435, 732] on span "Screen And Camera" at bounding box center [444, 729] width 101 height 21
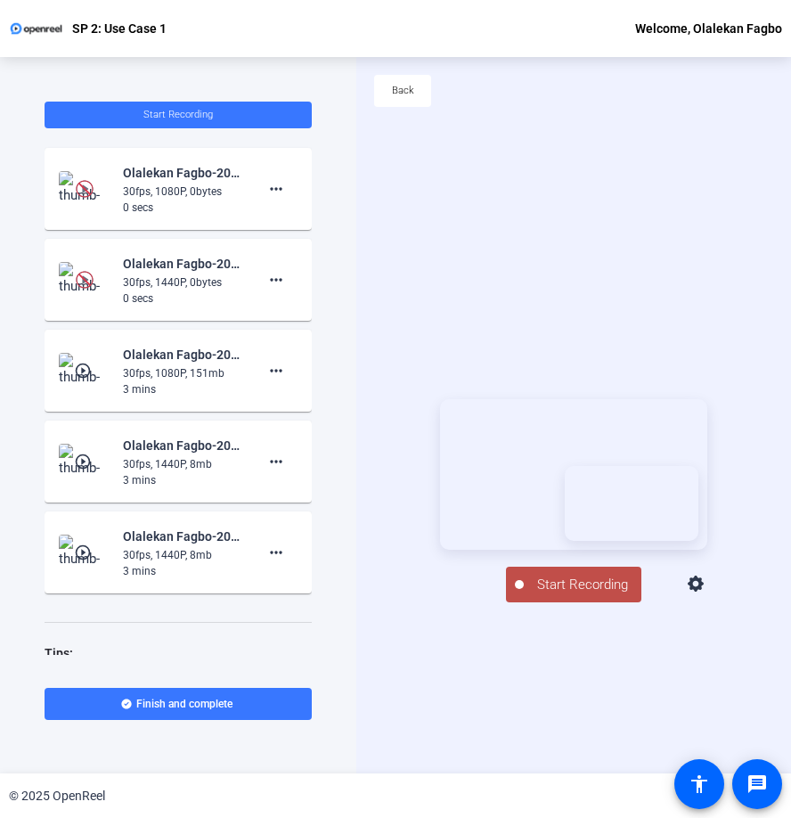
click at [546, 595] on span "Start Recording" at bounding box center [583, 584] width 118 height 20
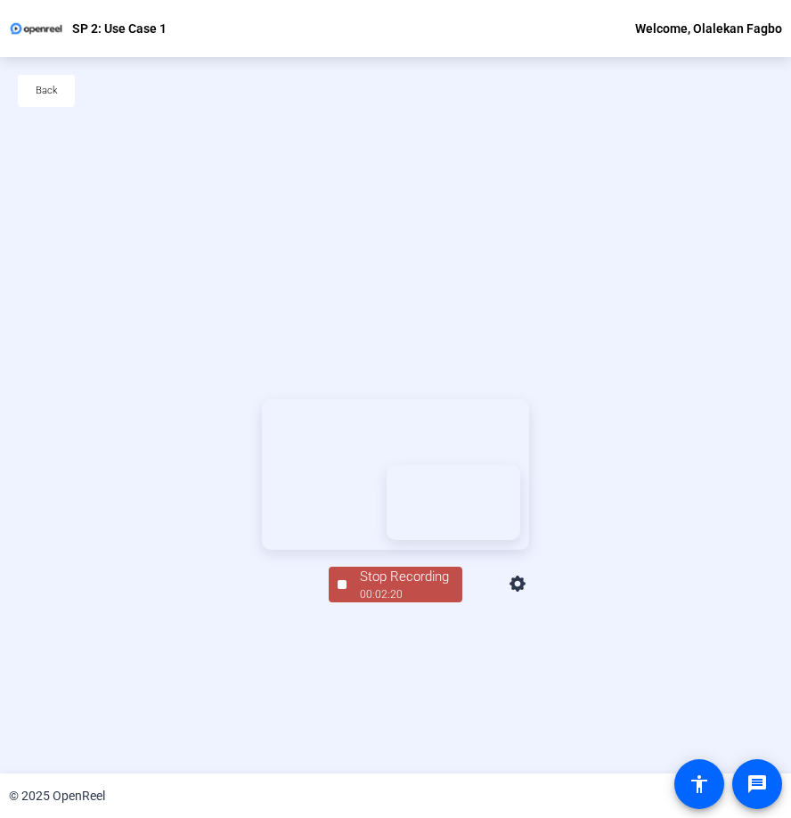
click at [393, 587] on div "Stop Recording" at bounding box center [404, 576] width 89 height 20
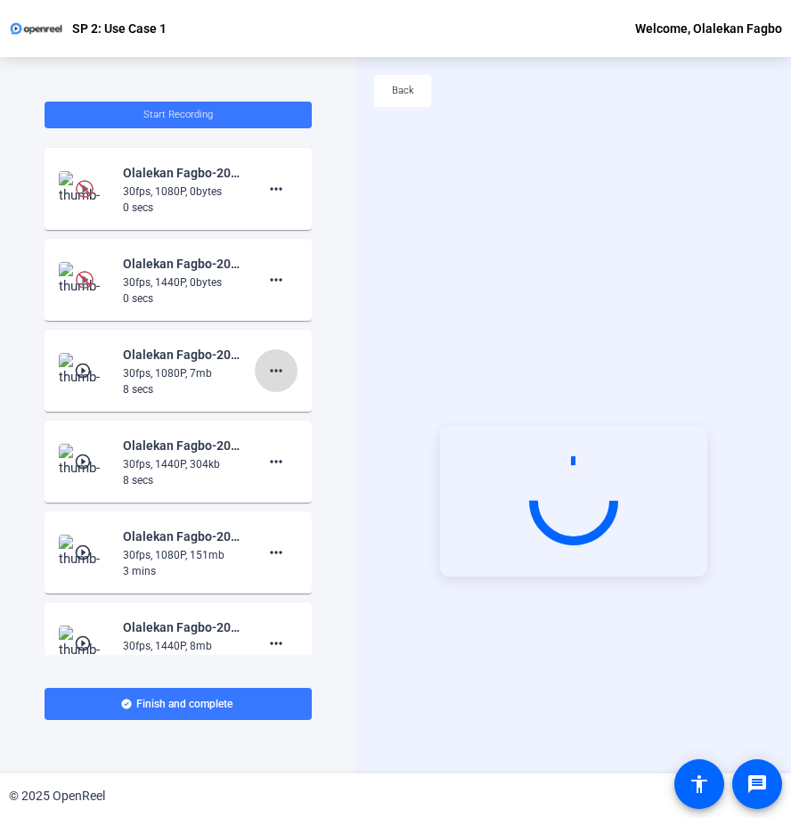
click at [283, 370] on mat-icon "more_horiz" at bounding box center [275, 370] width 21 height 21
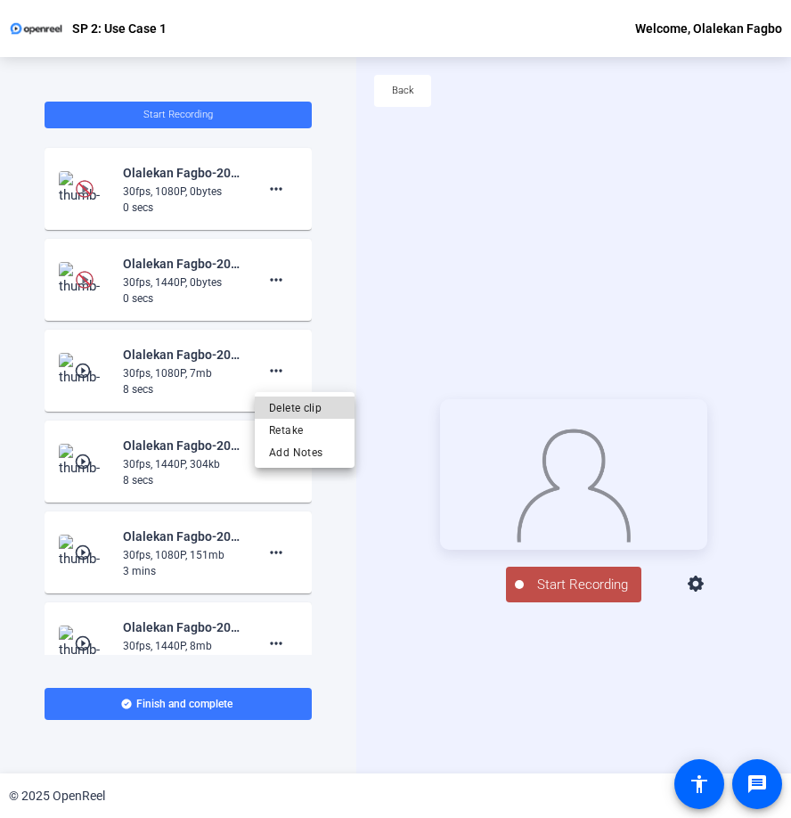
click at [289, 407] on span "Delete clip" at bounding box center [304, 407] width 71 height 21
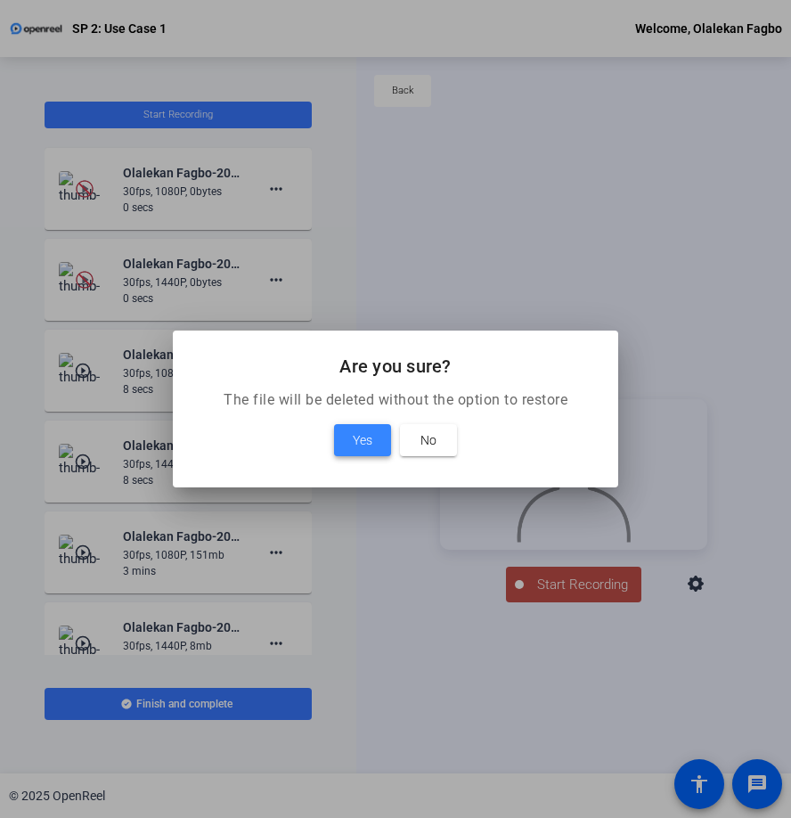
click at [362, 440] on span "Yes" at bounding box center [363, 439] width 20 height 21
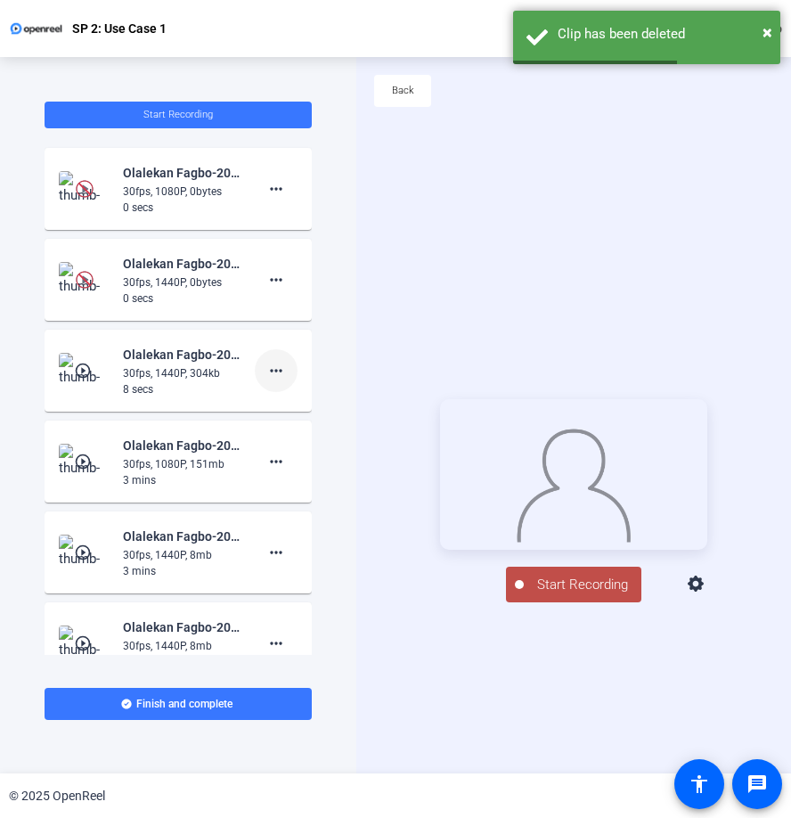
click at [281, 374] on mat-icon "more_horiz" at bounding box center [275, 370] width 21 height 21
click at [281, 403] on span "Delete clip" at bounding box center [304, 407] width 71 height 21
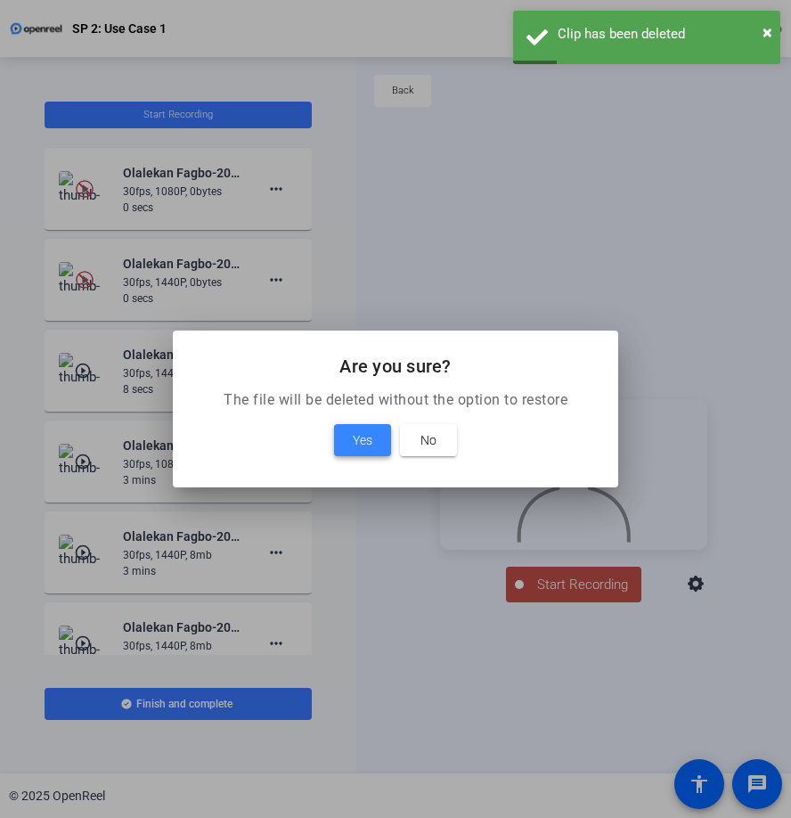
click at [358, 435] on span "Yes" at bounding box center [363, 439] width 20 height 21
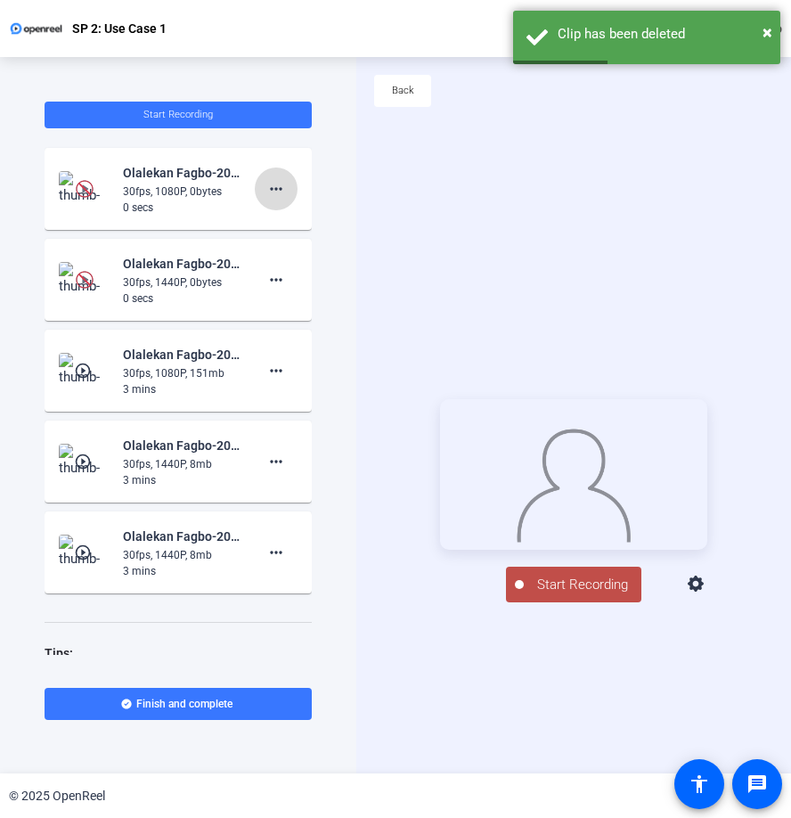
click at [279, 188] on mat-icon "more_horiz" at bounding box center [275, 188] width 21 height 21
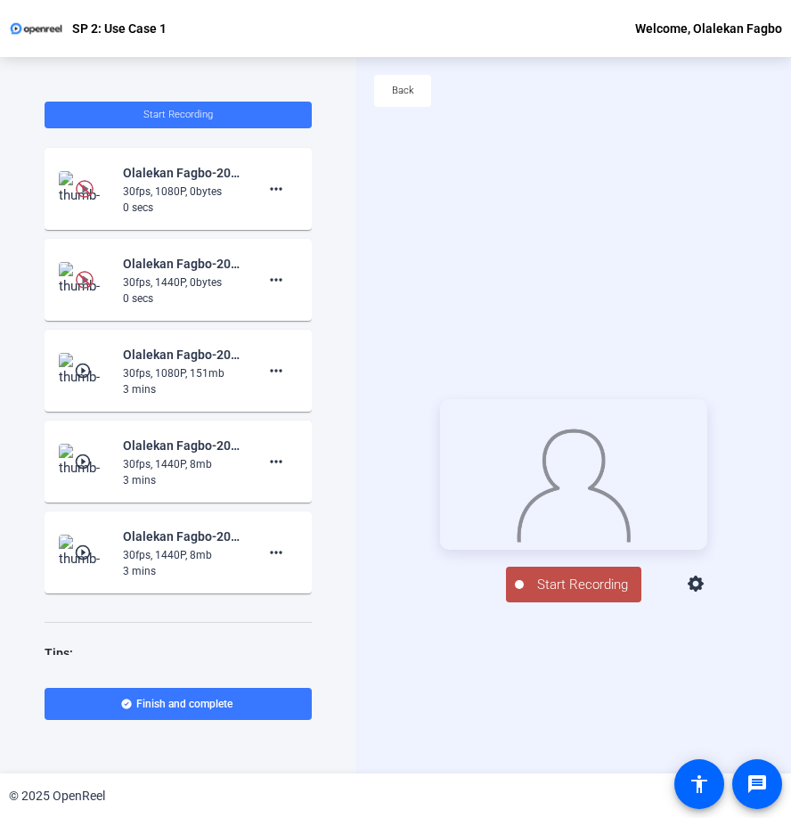
click at [704, 591] on icon at bounding box center [696, 583] width 16 height 16
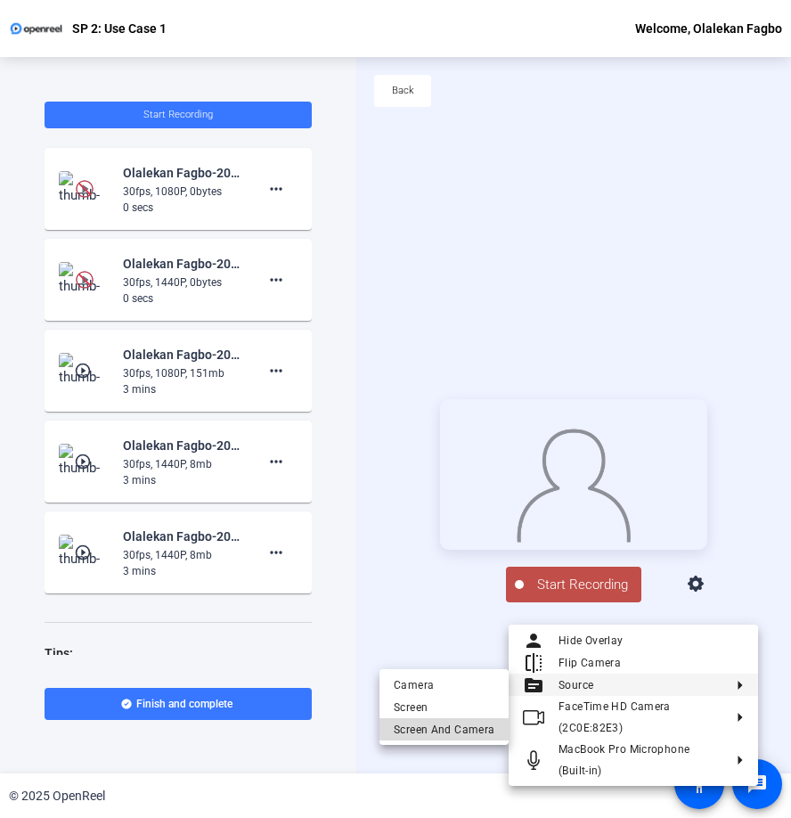
click at [469, 728] on span "Screen And Camera" at bounding box center [444, 729] width 101 height 21
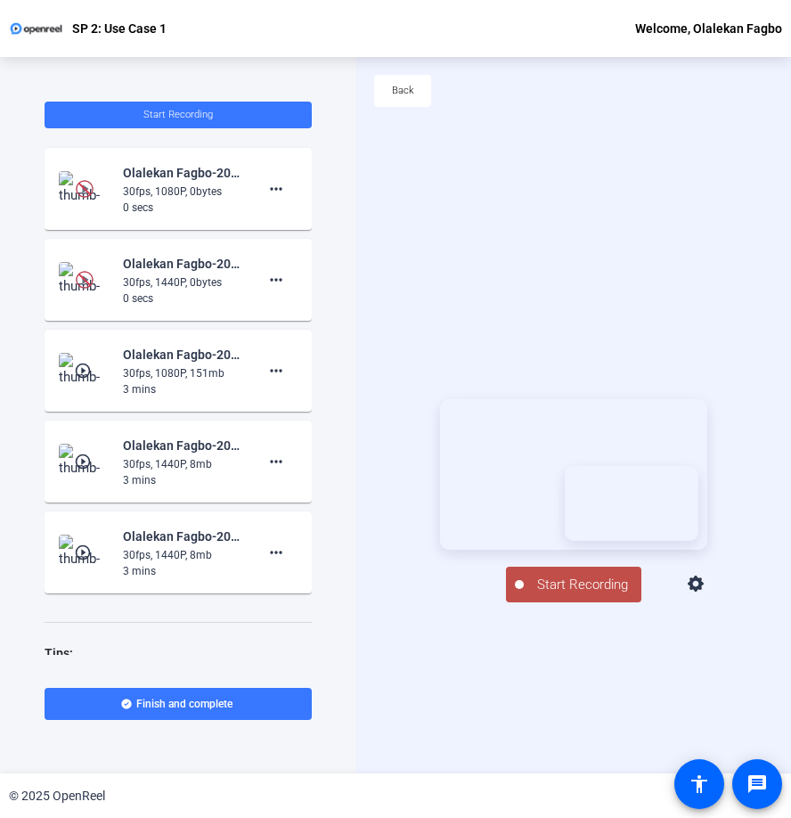
click at [564, 595] on span "Start Recording" at bounding box center [583, 584] width 118 height 20
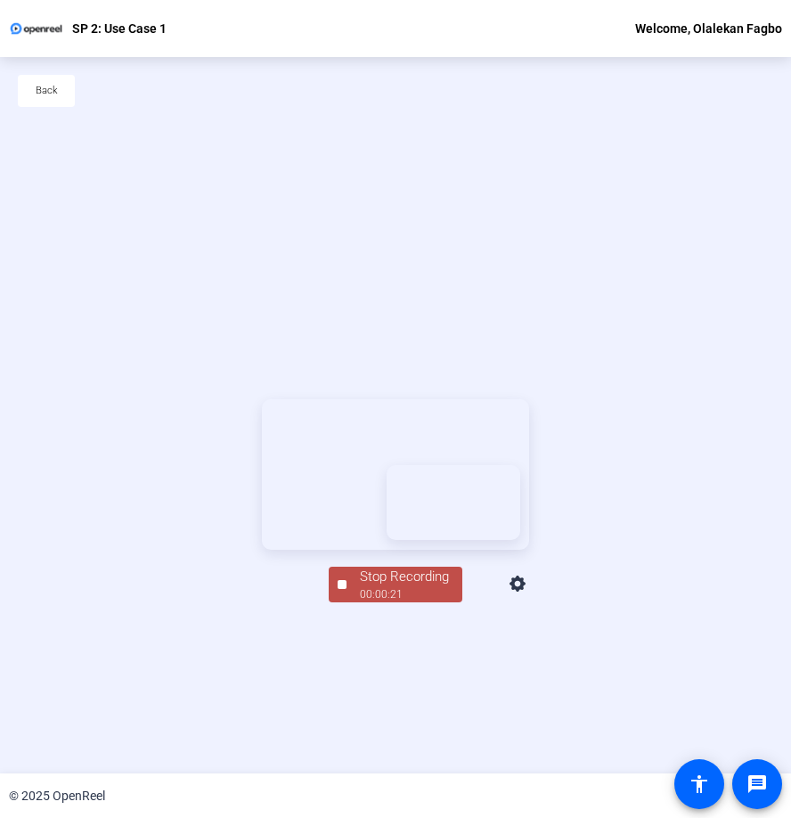
click at [404, 587] on div "Stop Recording" at bounding box center [404, 576] width 89 height 20
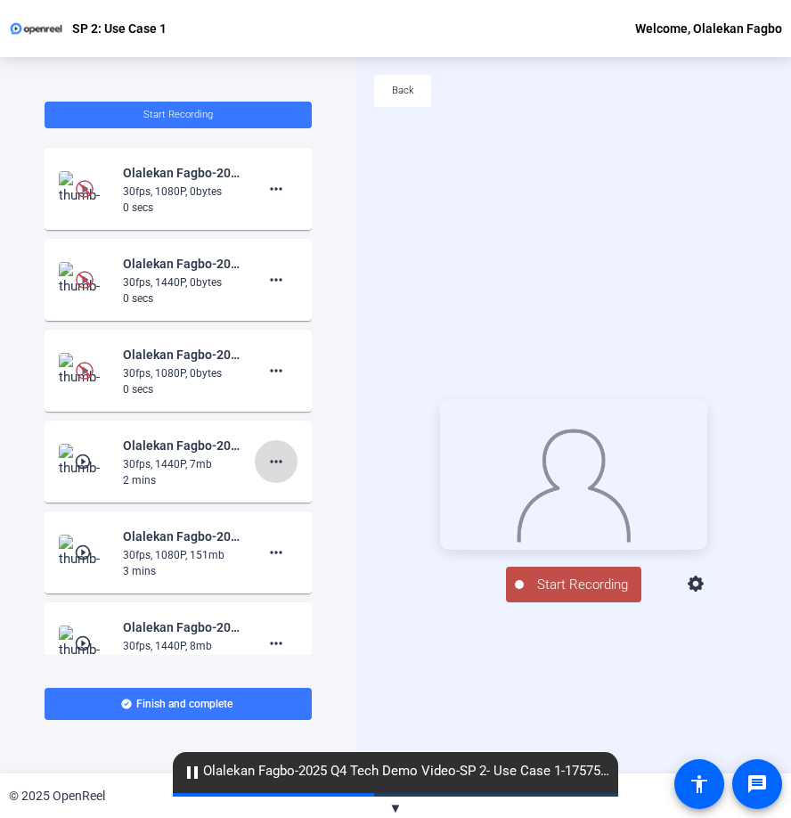
click at [291, 456] on span at bounding box center [276, 461] width 43 height 43
click at [282, 496] on span "Delete clip" at bounding box center [304, 498] width 71 height 21
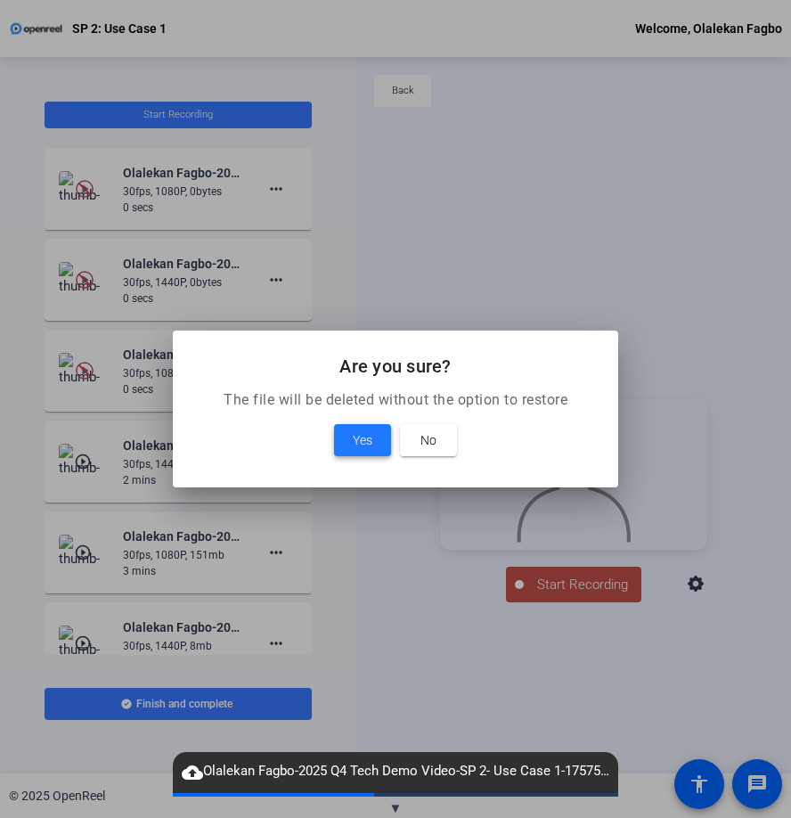
click at [351, 442] on span at bounding box center [362, 440] width 57 height 43
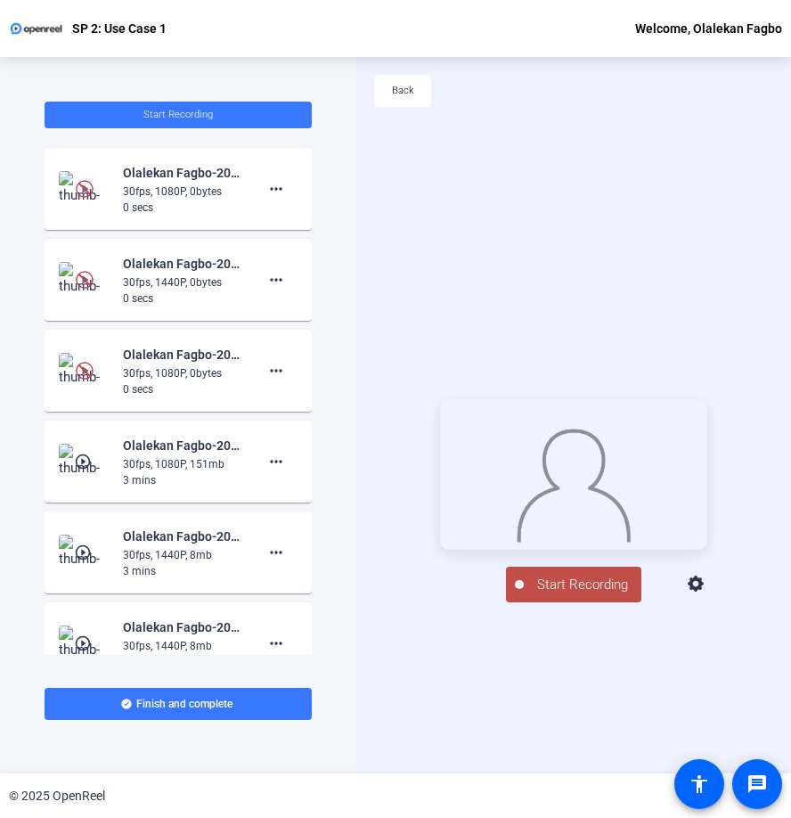
click at [707, 595] on icon at bounding box center [696, 584] width 21 height 21
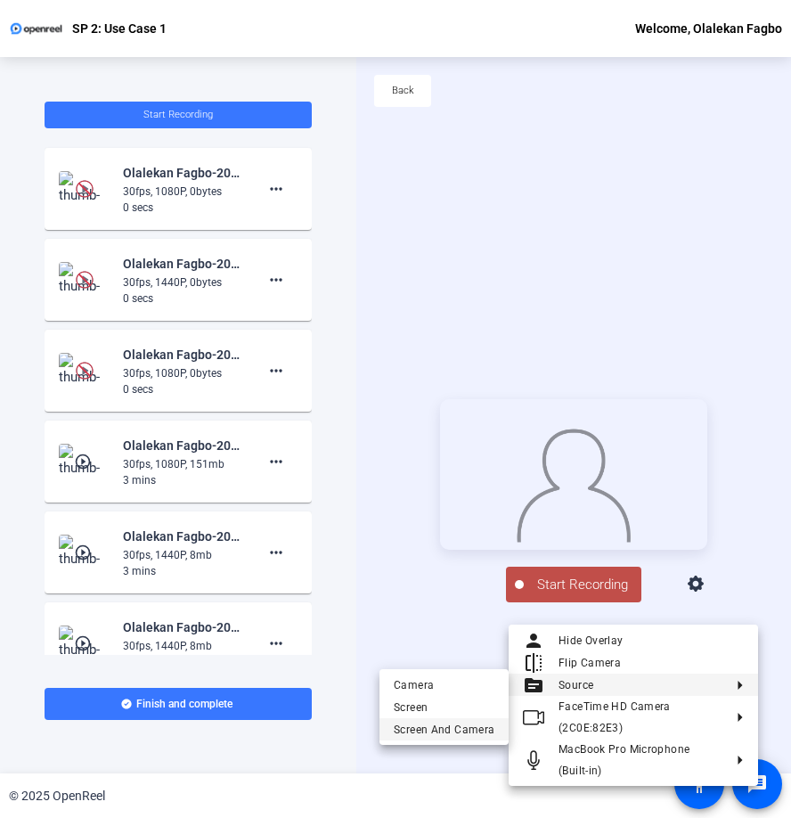
click at [459, 723] on span "Screen And Camera" at bounding box center [444, 729] width 101 height 21
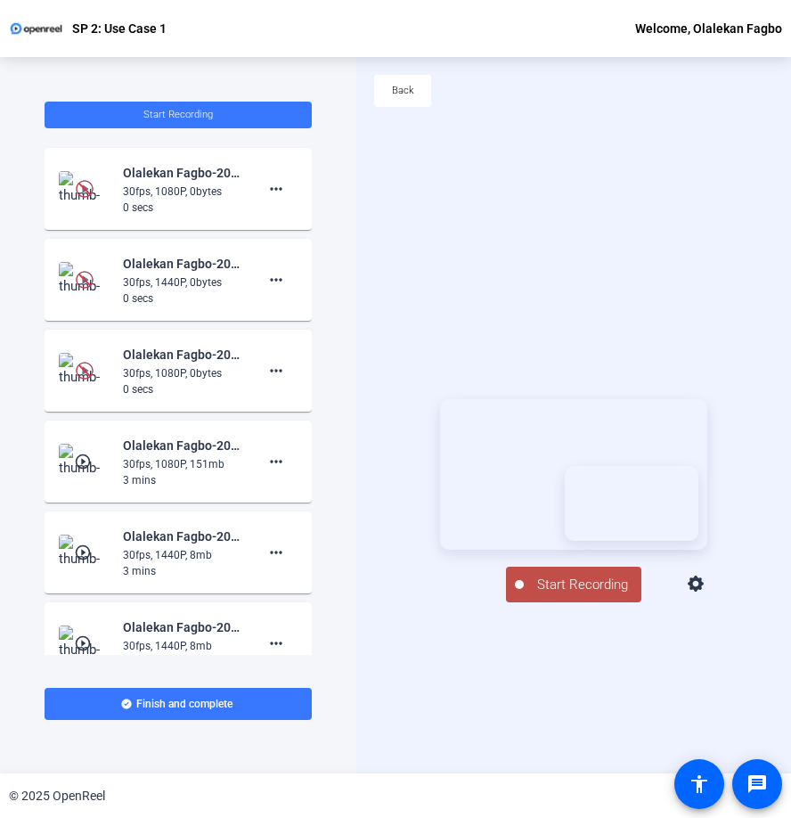
click at [590, 595] on span "Start Recording" at bounding box center [583, 584] width 118 height 20
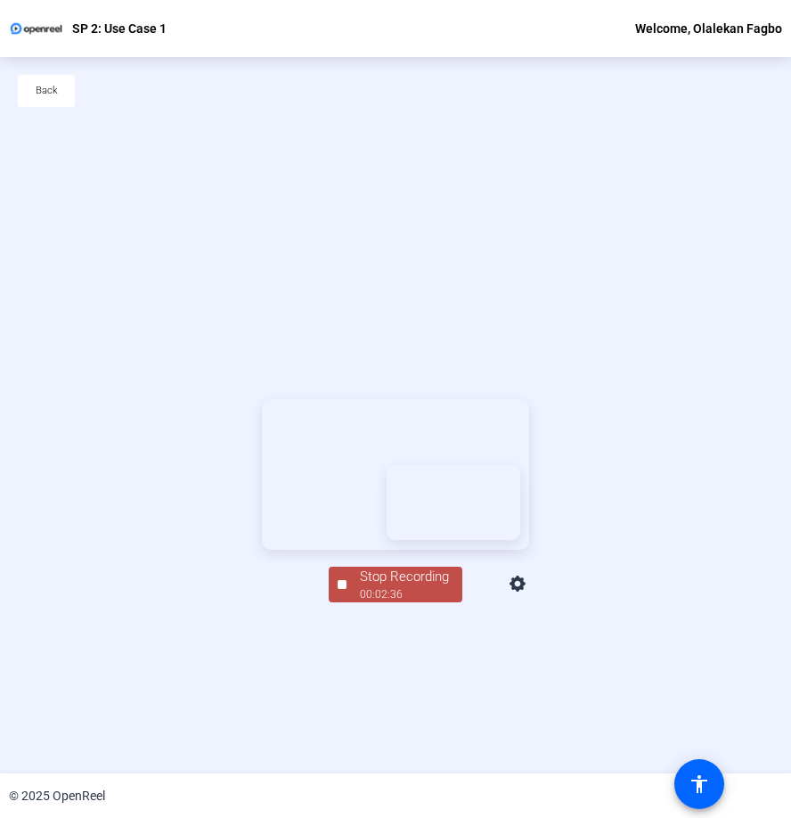
click at [415, 602] on div "00:02:36" at bounding box center [404, 594] width 89 height 16
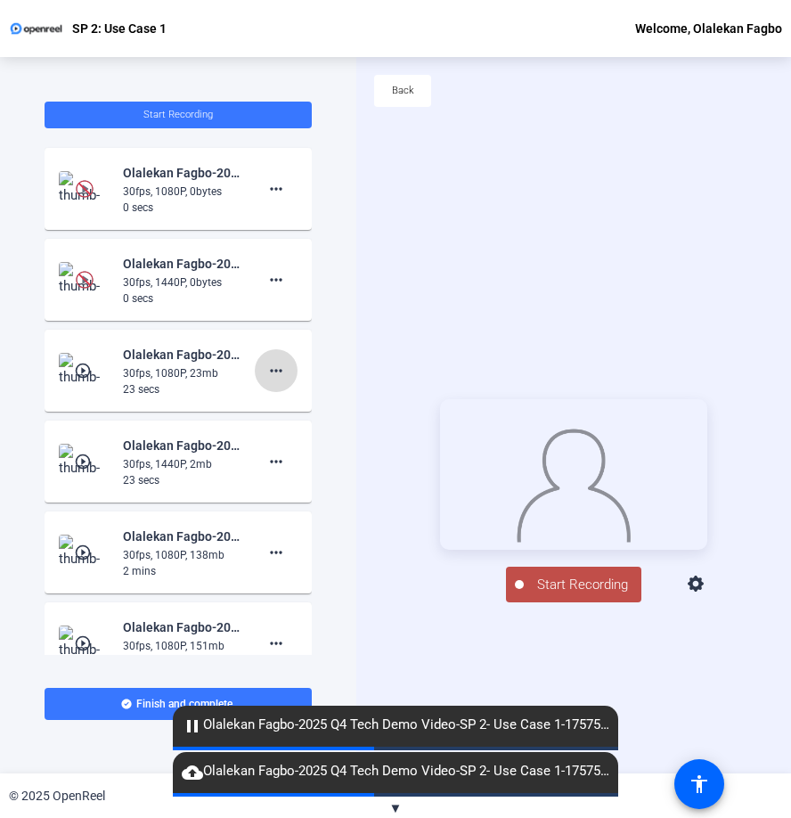
click at [281, 368] on mat-icon "more_horiz" at bounding box center [275, 370] width 21 height 21
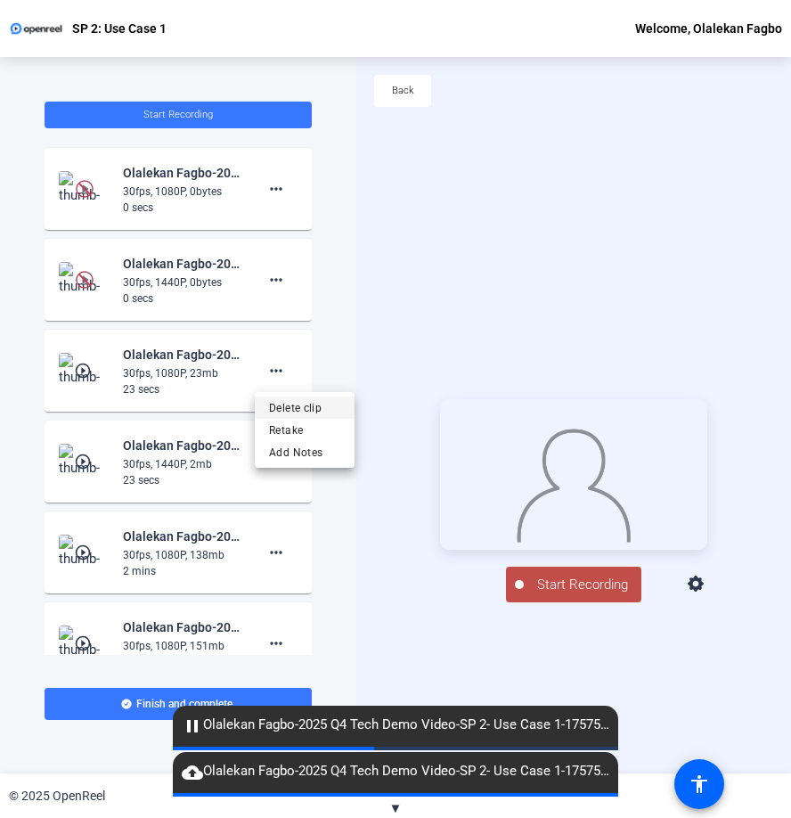
click at [309, 411] on span "Delete clip" at bounding box center [304, 407] width 71 height 21
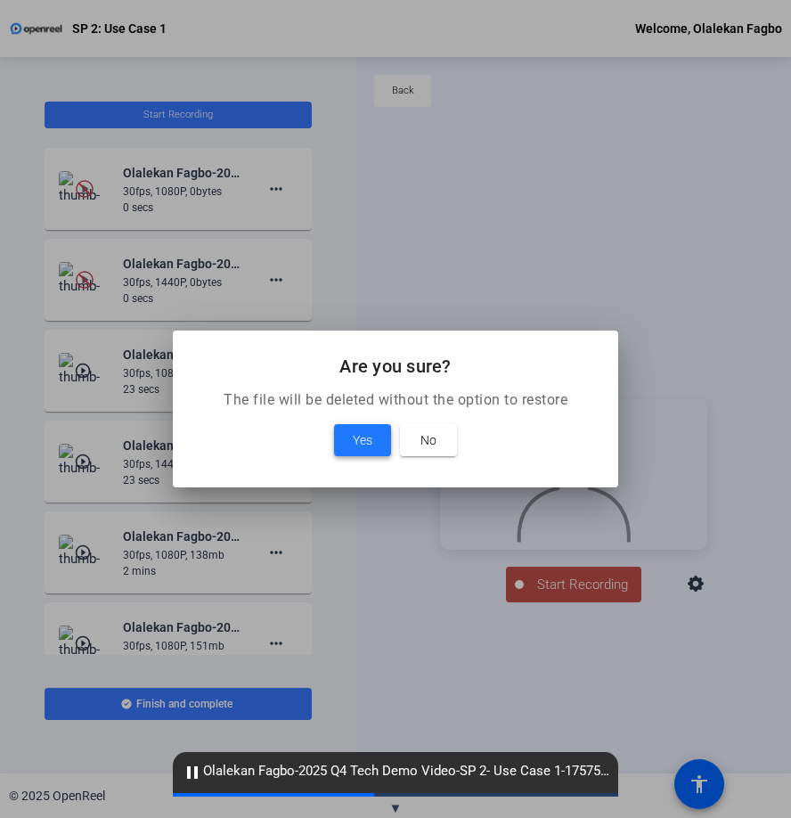
click at [364, 440] on span "Yes" at bounding box center [363, 439] width 20 height 21
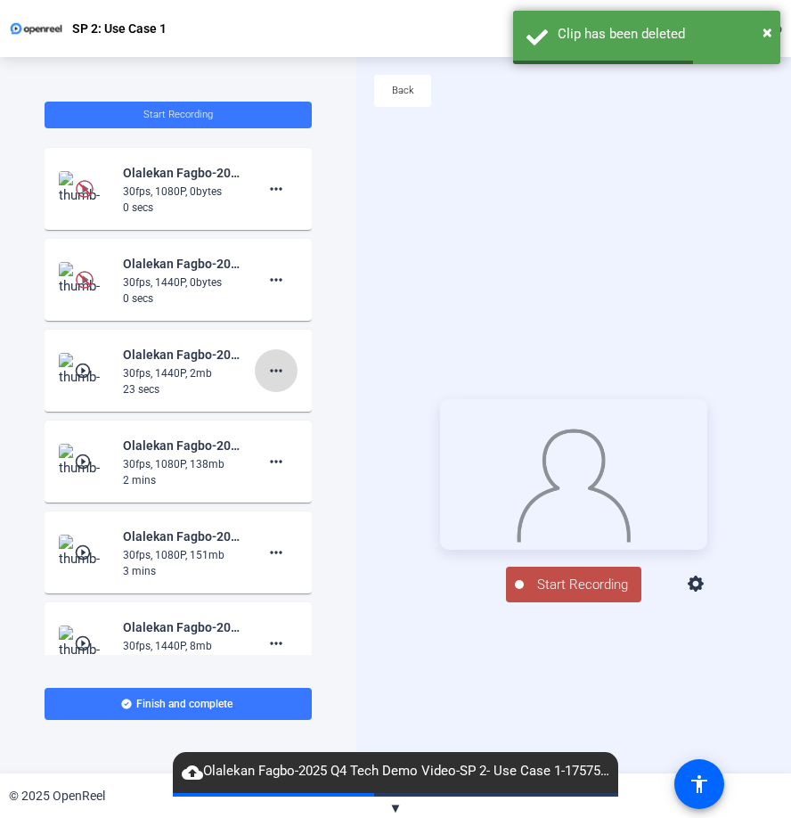
click at [276, 371] on mat-icon "more_horiz" at bounding box center [275, 370] width 21 height 21
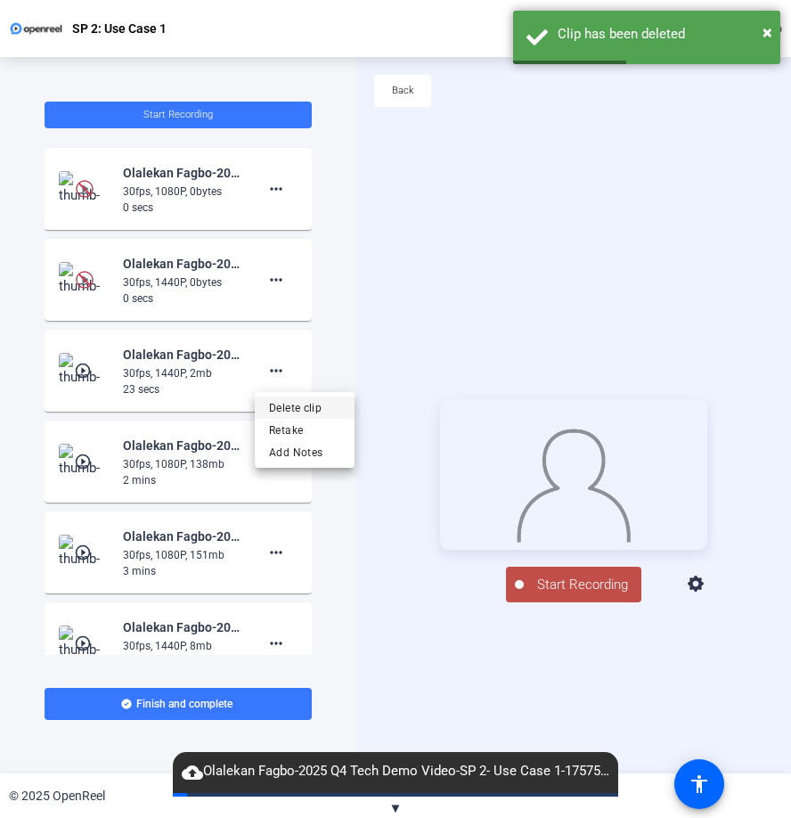
click at [293, 409] on span "Delete clip" at bounding box center [304, 407] width 71 height 21
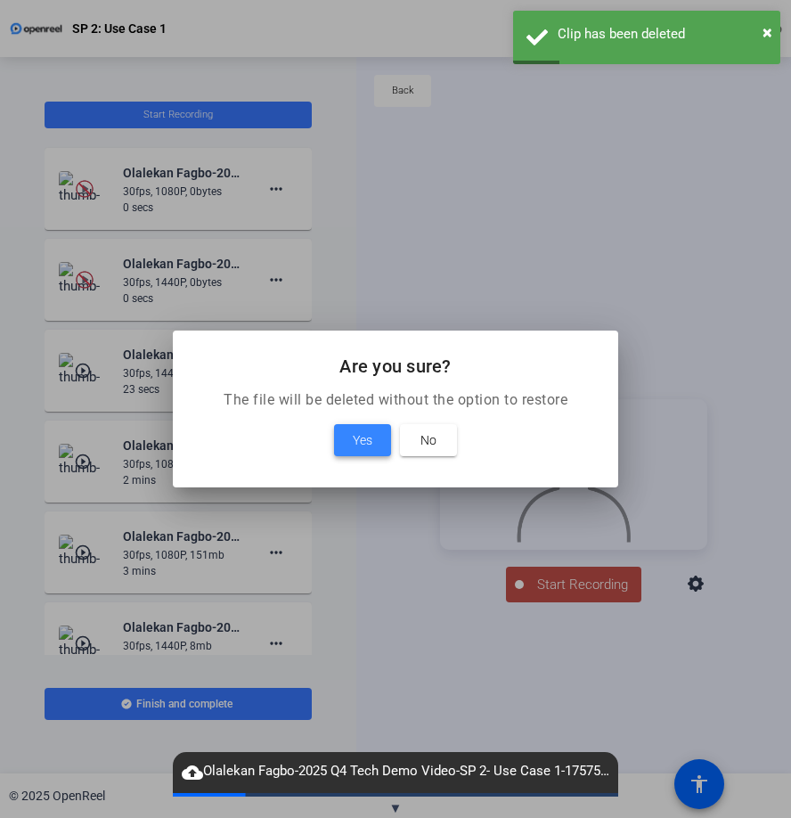
click at [355, 430] on span "Yes" at bounding box center [363, 439] width 20 height 21
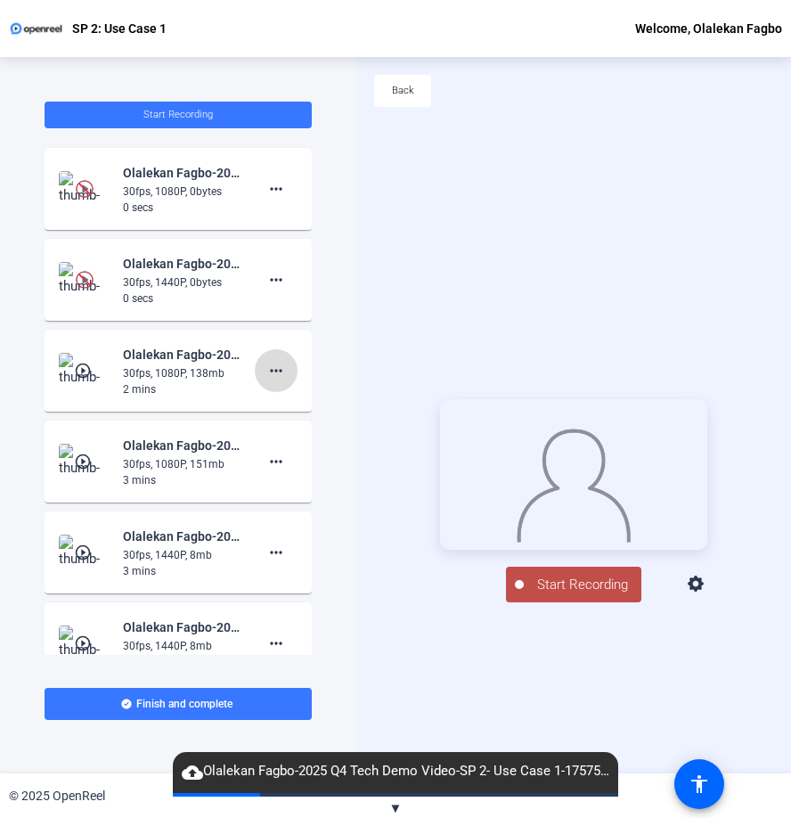
click at [283, 360] on mat-icon "more_horiz" at bounding box center [275, 370] width 21 height 21
click at [298, 400] on span "Delete clip" at bounding box center [304, 407] width 71 height 21
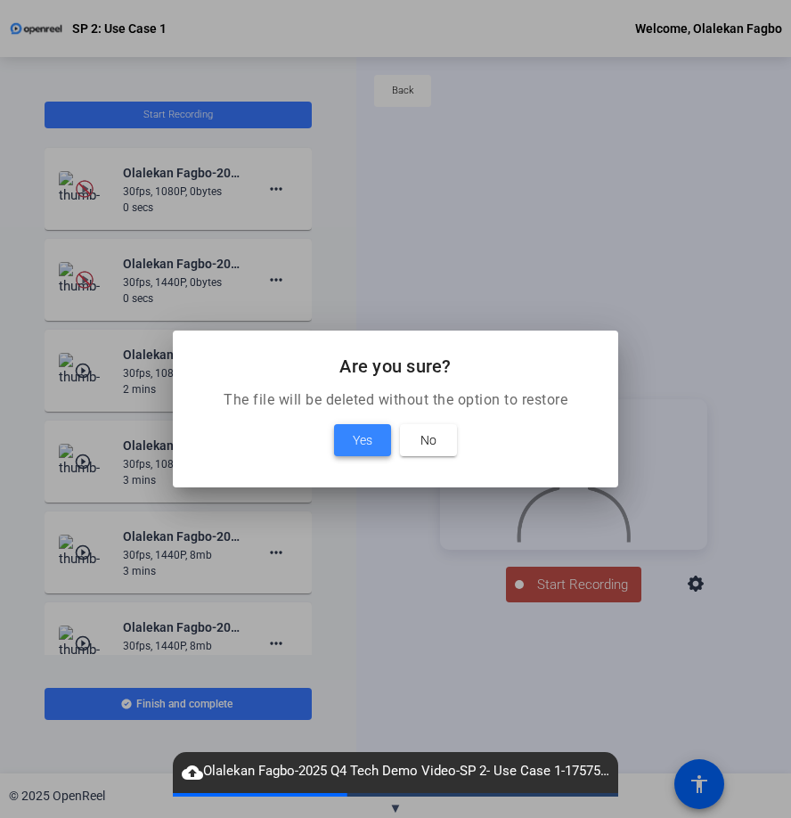
click at [354, 429] on span "Yes" at bounding box center [363, 439] width 20 height 21
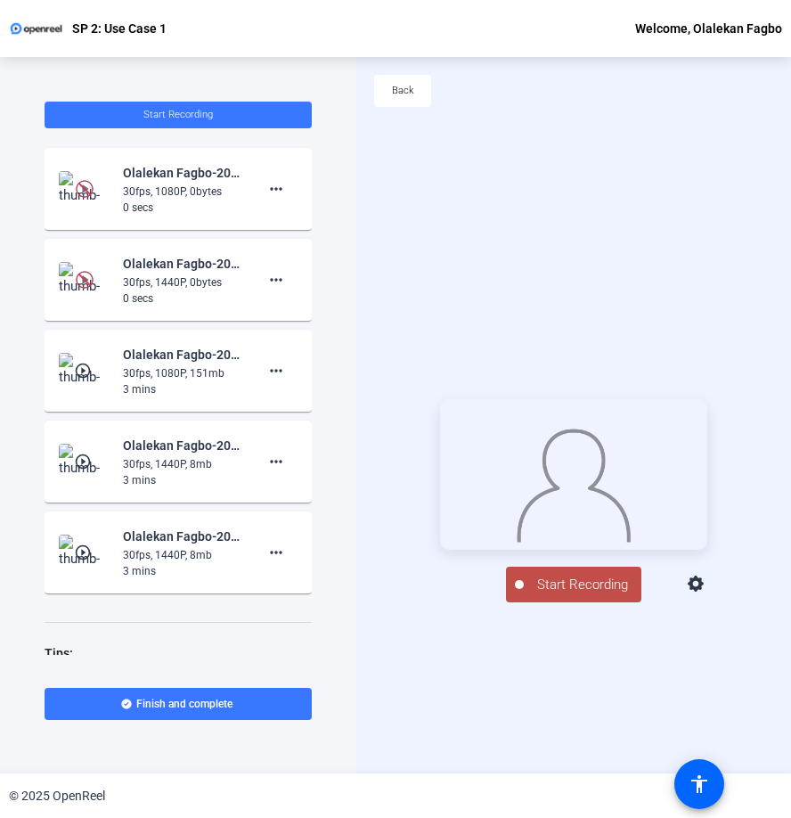
click at [107, 266] on img at bounding box center [85, 280] width 53 height 36
click at [109, 273] on img at bounding box center [85, 280] width 53 height 36
click at [81, 281] on img at bounding box center [85, 280] width 18 height 18
click at [88, 190] on img at bounding box center [85, 189] width 18 height 18
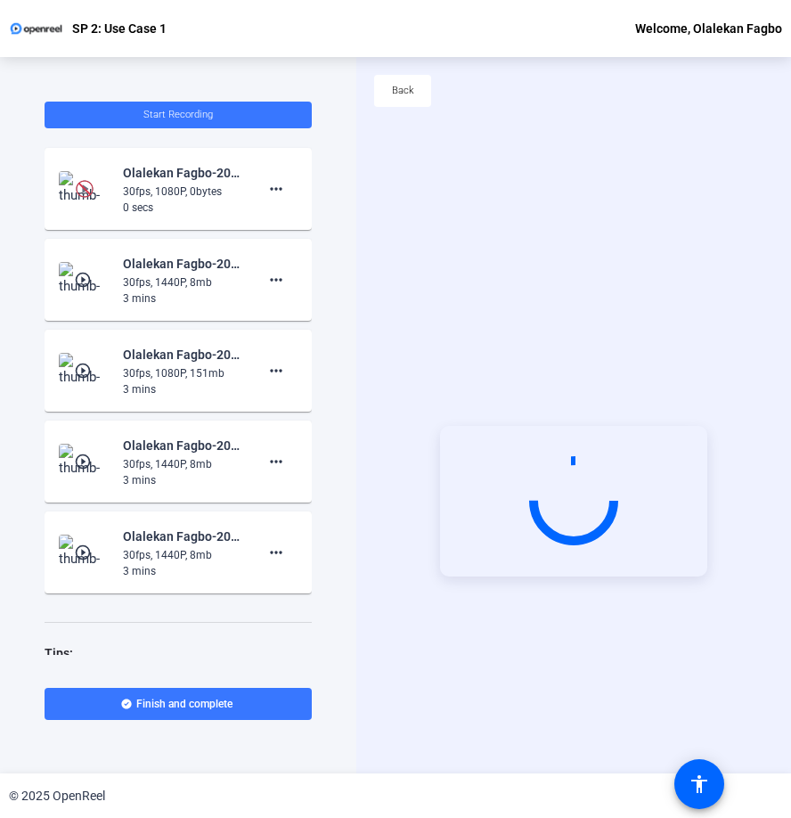
click at [92, 281] on mat-icon "play_circle_outline" at bounding box center [84, 280] width 21 height 18
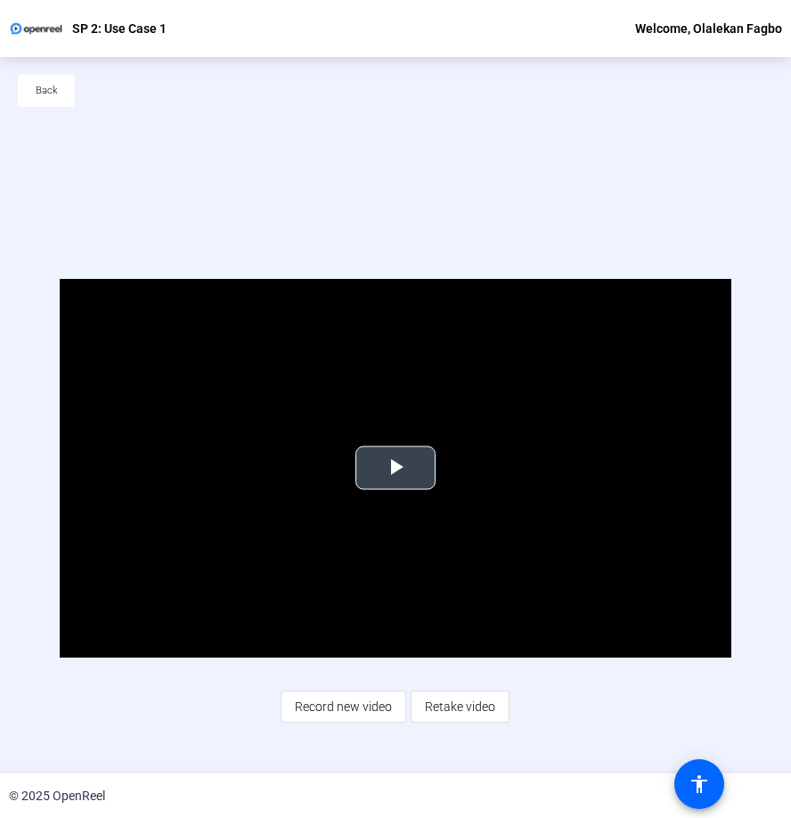
click at [395, 468] on span "Video Player" at bounding box center [395, 468] width 0 height 0
click at [53, 91] on span "Back" at bounding box center [47, 90] width 22 height 27
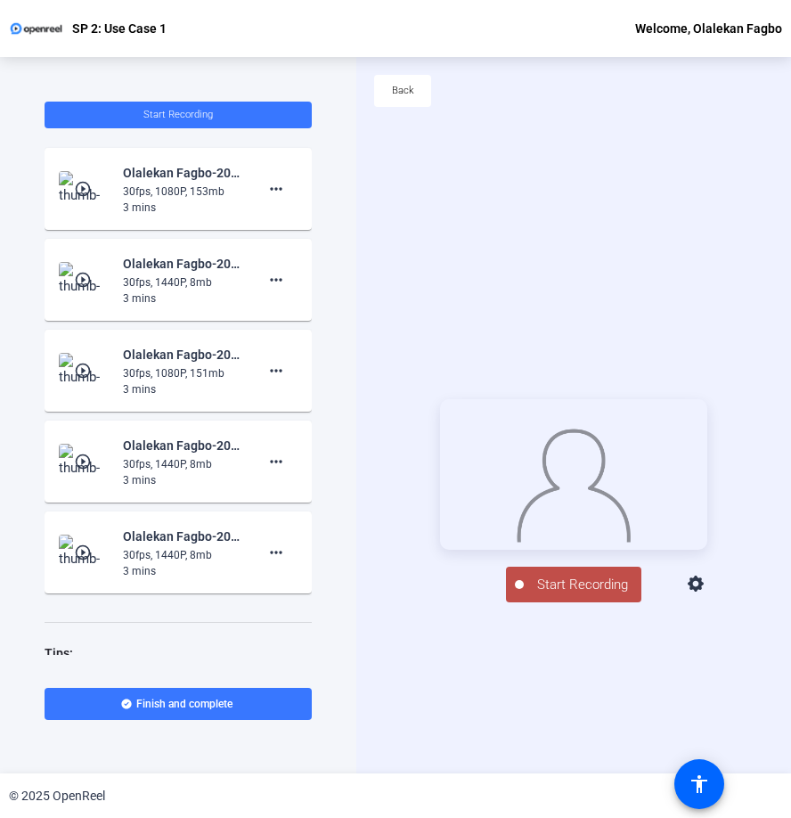
click at [575, 595] on span "Start Recording" at bounding box center [583, 584] width 118 height 20
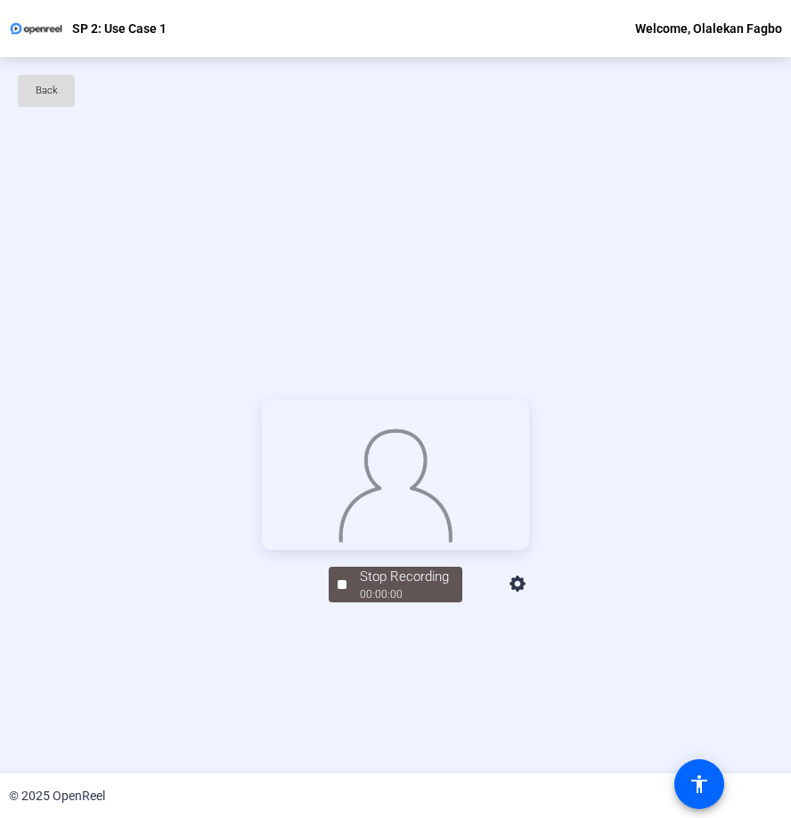
click at [67, 87] on span at bounding box center [46, 90] width 57 height 43
click at [403, 587] on div "Stop Recording" at bounding box center [404, 576] width 89 height 20
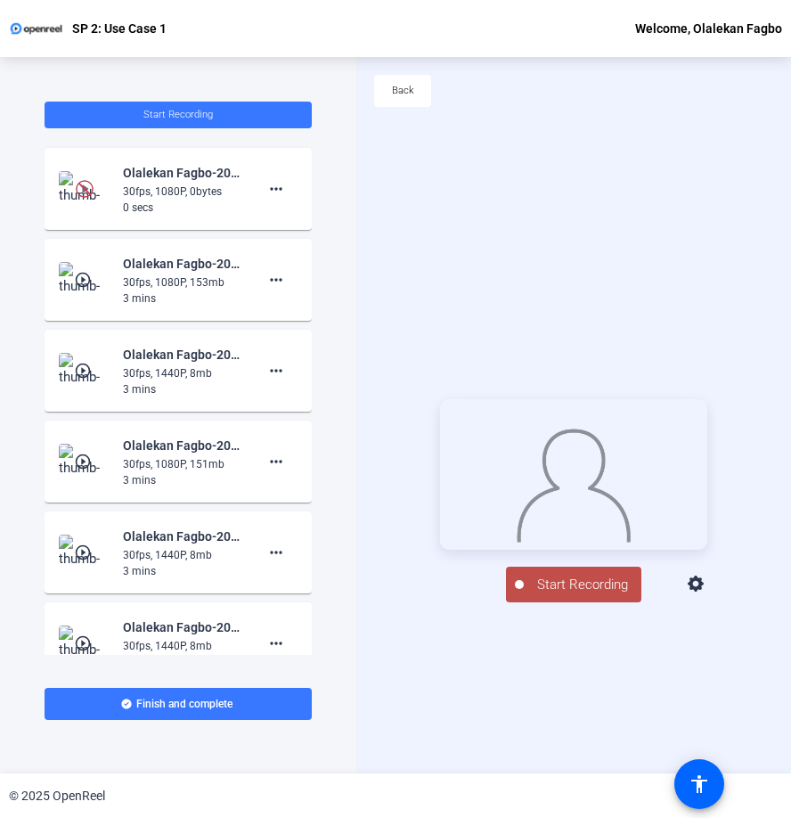
click at [704, 591] on icon at bounding box center [696, 583] width 16 height 16
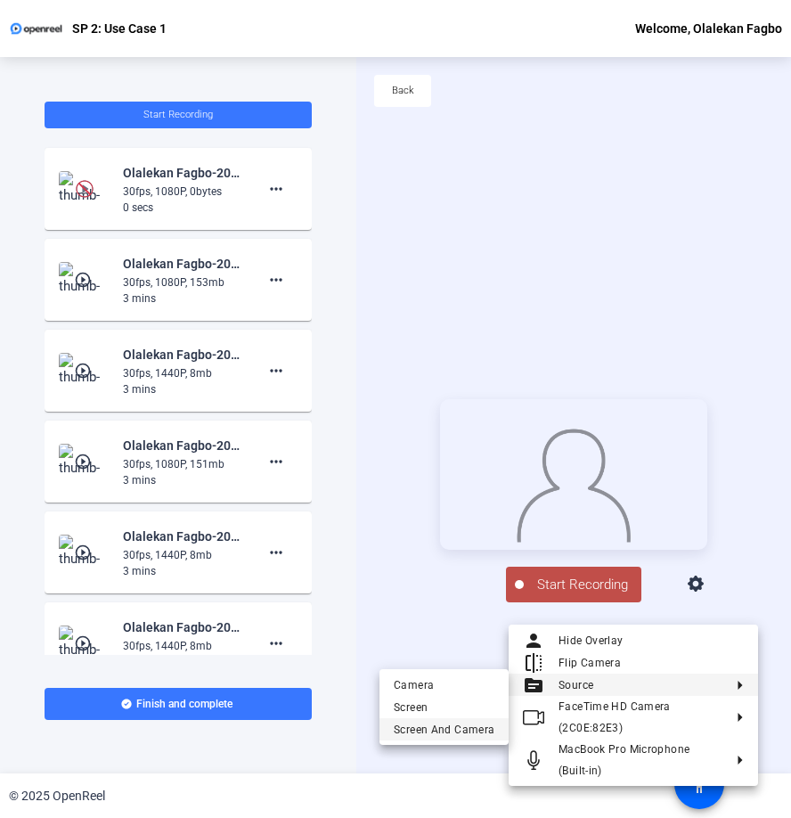
click at [461, 728] on span "Screen And Camera" at bounding box center [444, 729] width 101 height 21
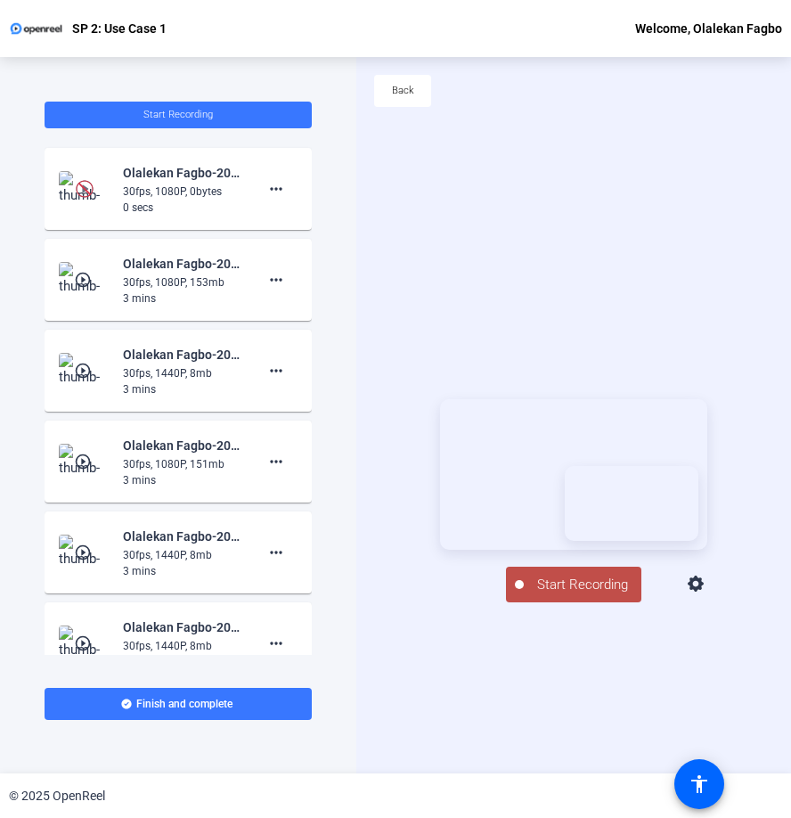
click at [579, 595] on span "Start Recording" at bounding box center [583, 584] width 118 height 20
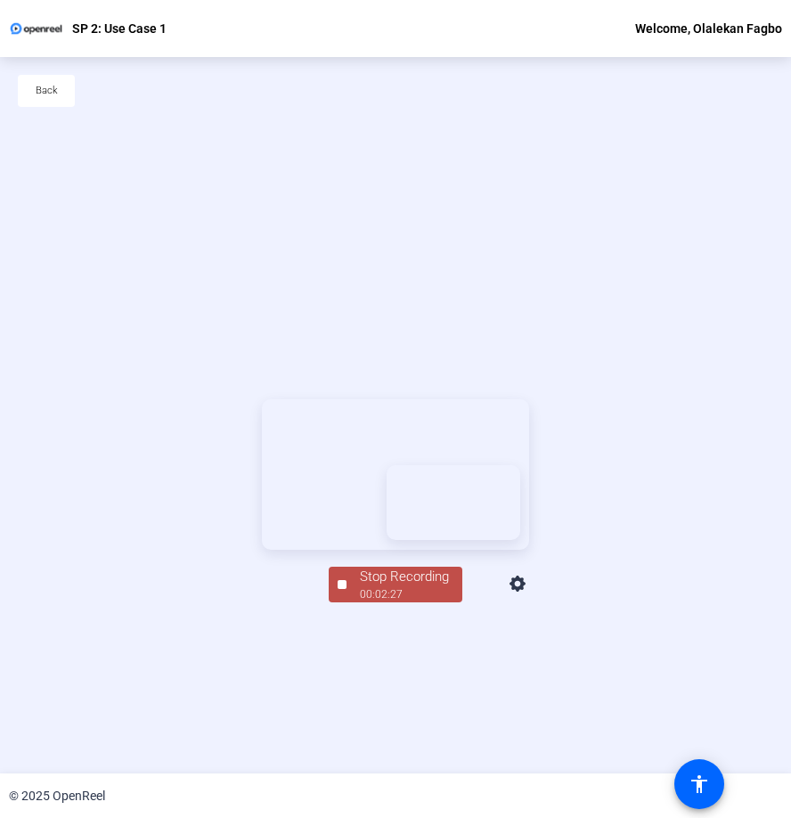
click at [397, 587] on div "Stop Recording" at bounding box center [404, 576] width 89 height 20
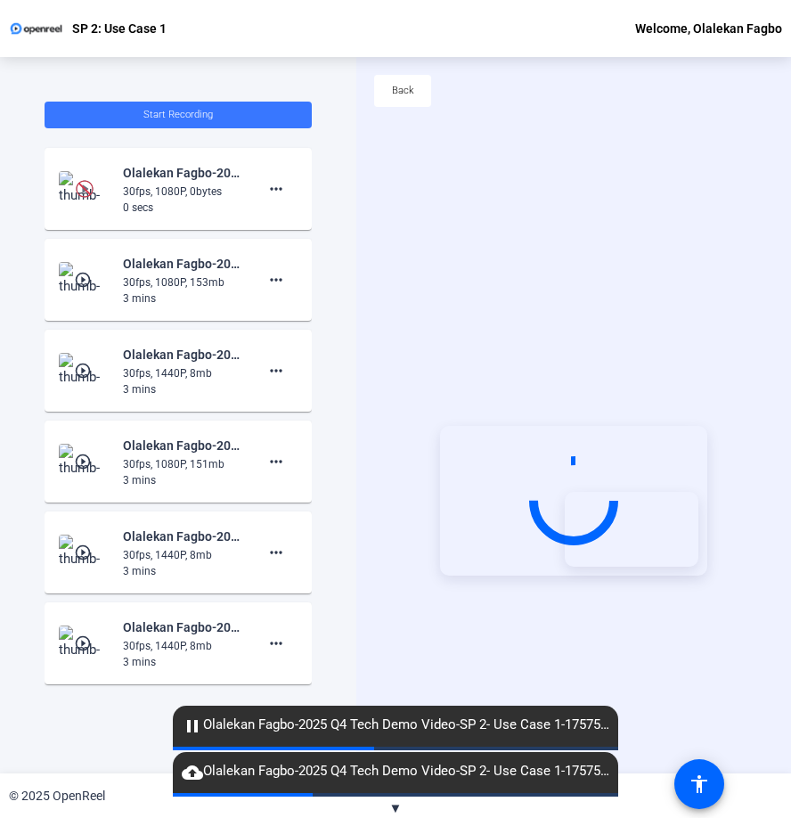
click at [269, 240] on mat-card-content "play_circle_outline Olalekan Fagbo-2025 Q4 Tech Demo Video-SP 2- Use Case 1-175…" at bounding box center [178, 280] width 267 height 82
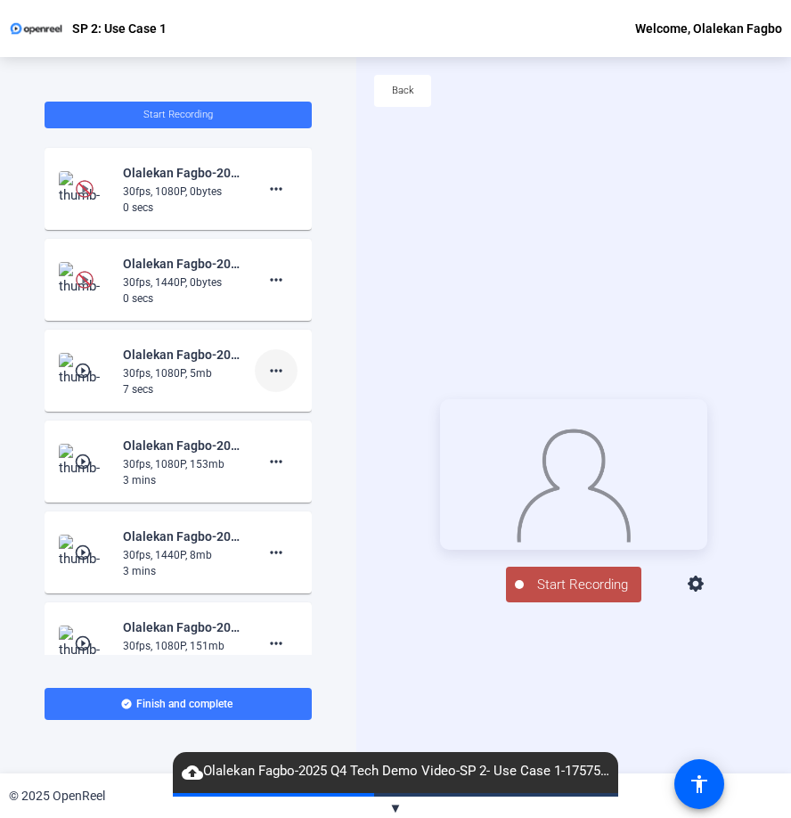
click at [281, 378] on mat-icon "more_horiz" at bounding box center [275, 370] width 21 height 21
click at [304, 408] on span "Delete clip" at bounding box center [304, 407] width 71 height 21
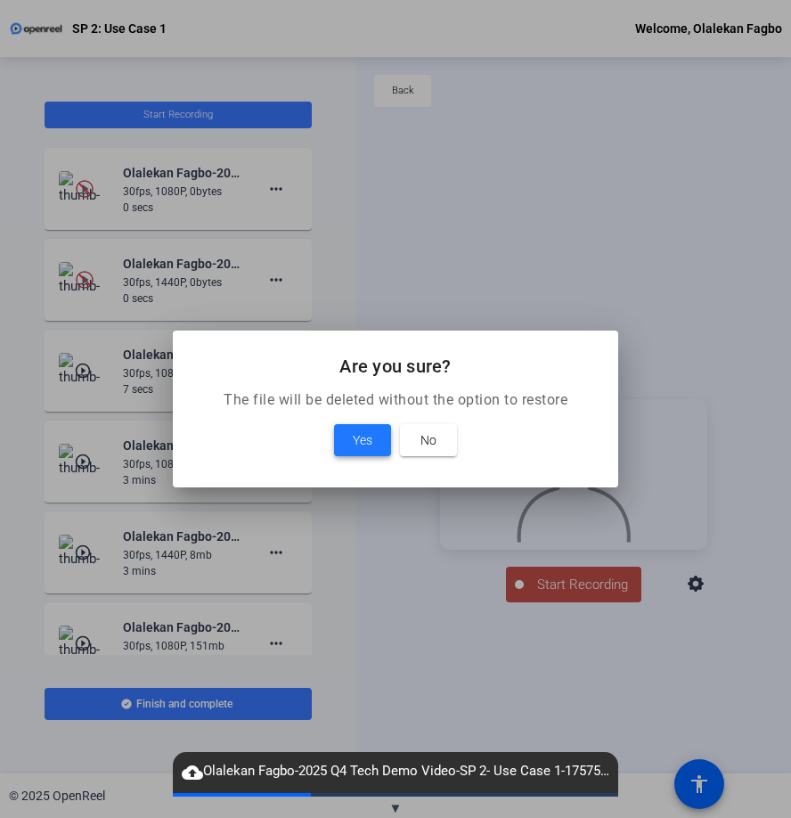
click at [364, 439] on span "Yes" at bounding box center [363, 439] width 20 height 21
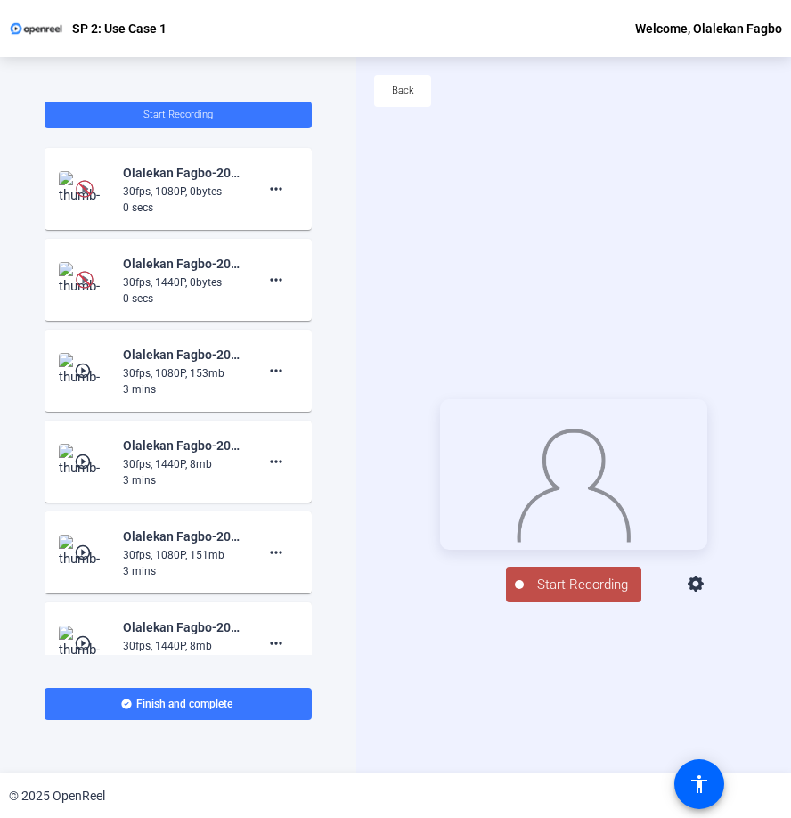
click at [83, 371] on mat-icon "play_circle_outline" at bounding box center [84, 371] width 21 height 18
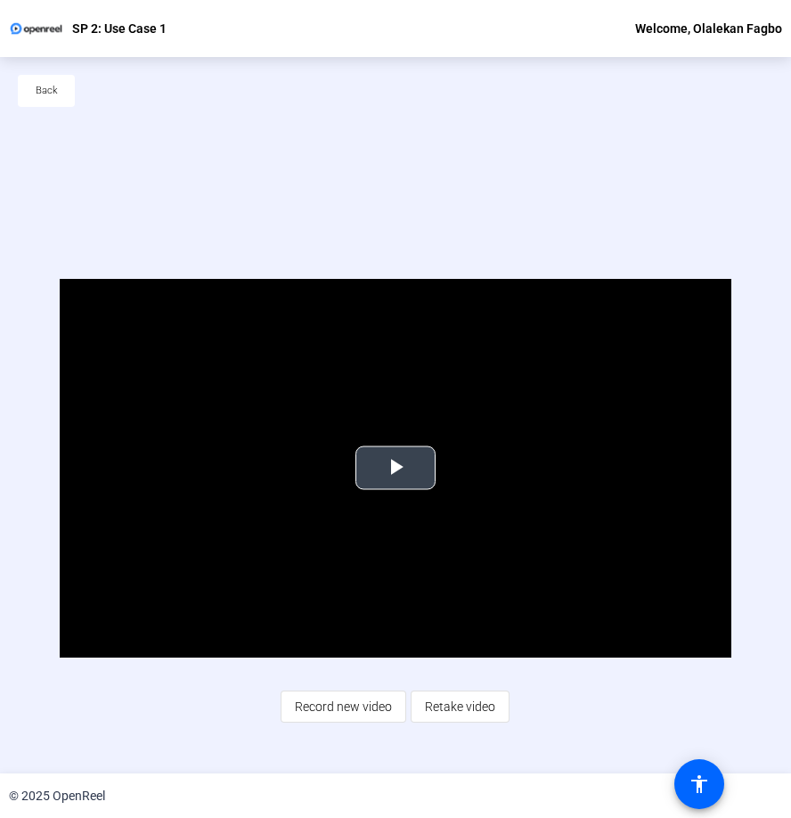
click at [395, 468] on span "Video Player" at bounding box center [395, 468] width 0 height 0
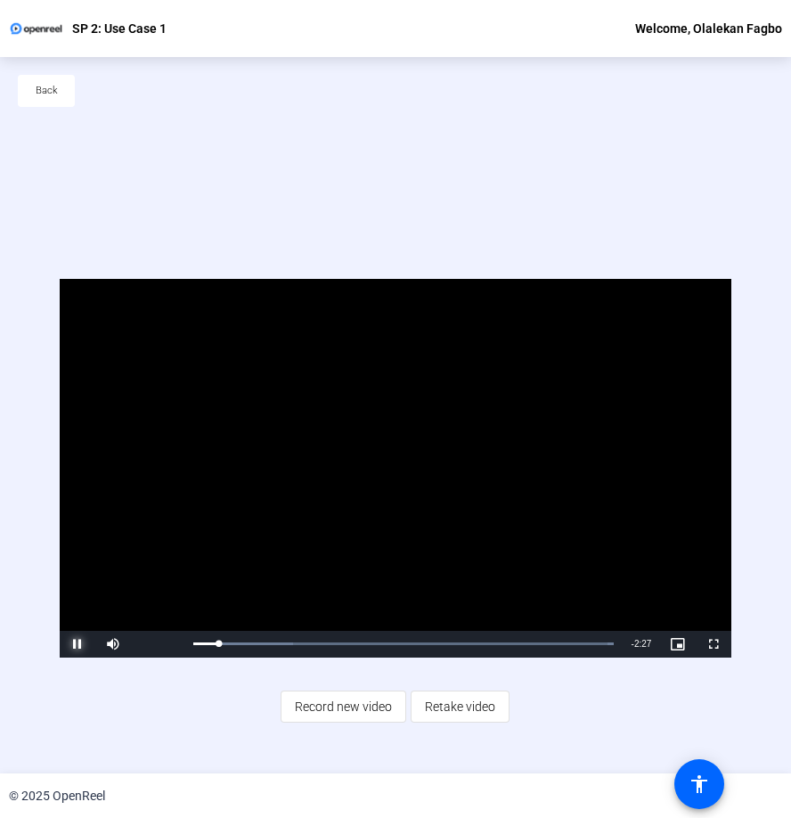
click at [77, 644] on span "Video Player" at bounding box center [78, 644] width 36 height 0
click at [47, 83] on span "Back" at bounding box center [47, 90] width 22 height 27
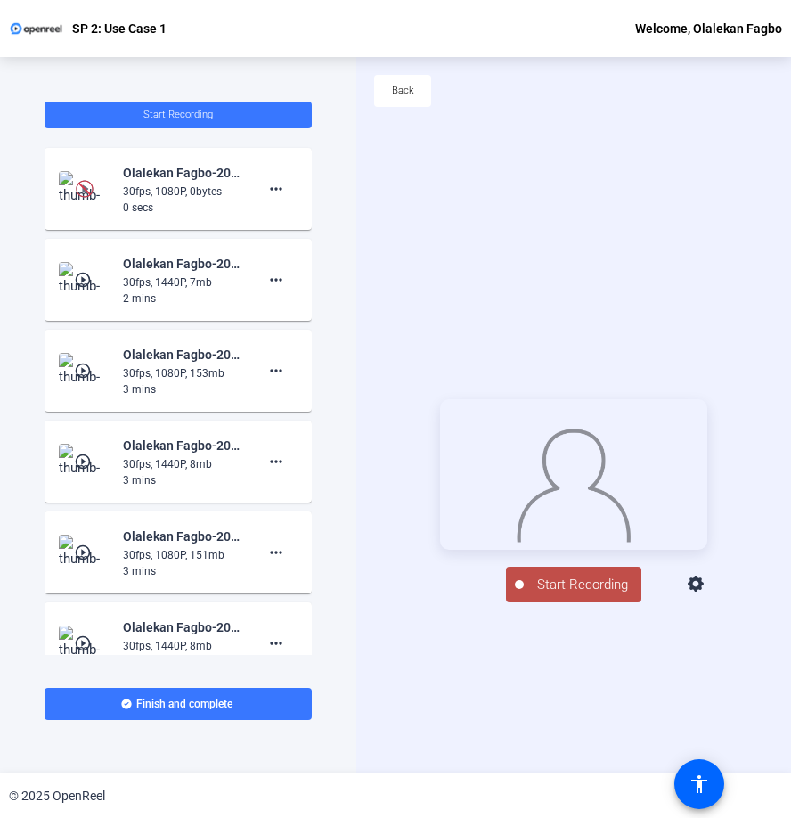
click at [81, 277] on mat-icon "play_circle_outline" at bounding box center [84, 280] width 21 height 18
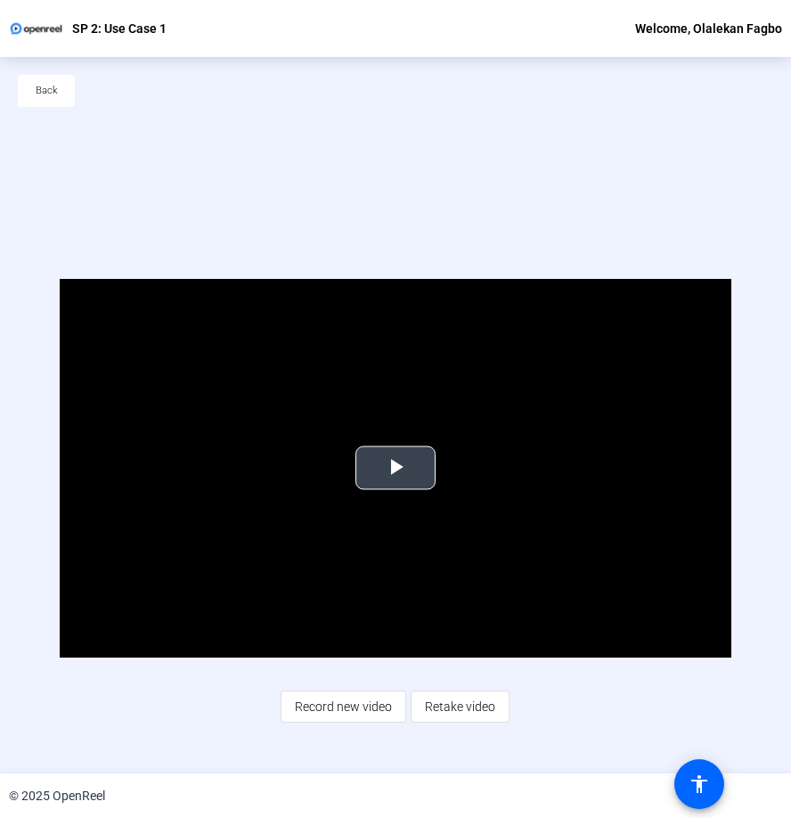
click at [395, 468] on span "Video Player" at bounding box center [395, 468] width 0 height 0
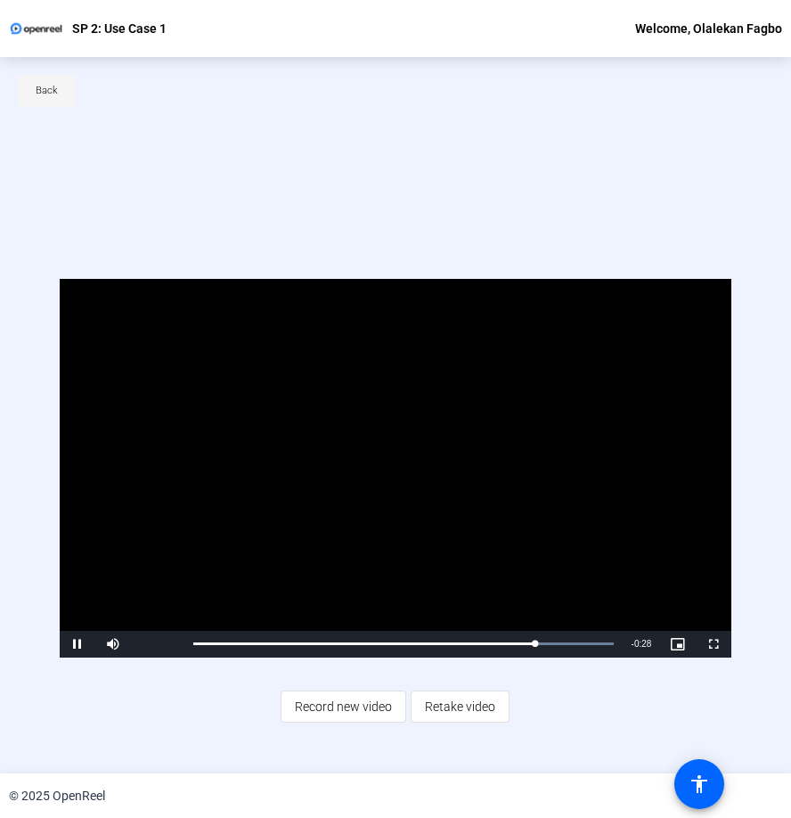
click at [57, 94] on span at bounding box center [46, 90] width 57 height 43
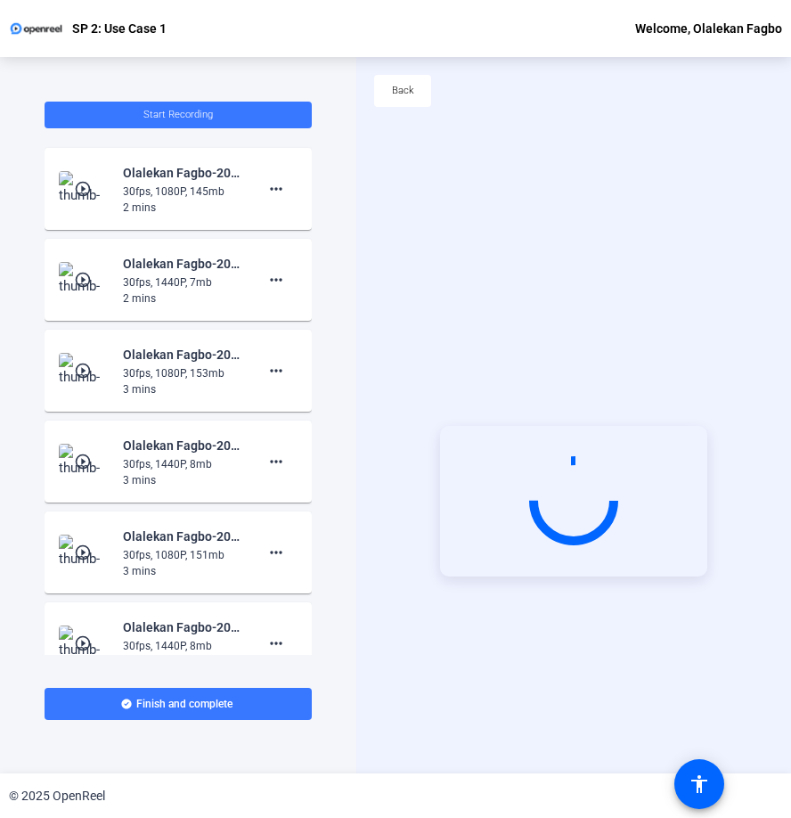
click at [85, 188] on mat-icon "play_circle_outline" at bounding box center [84, 189] width 21 height 18
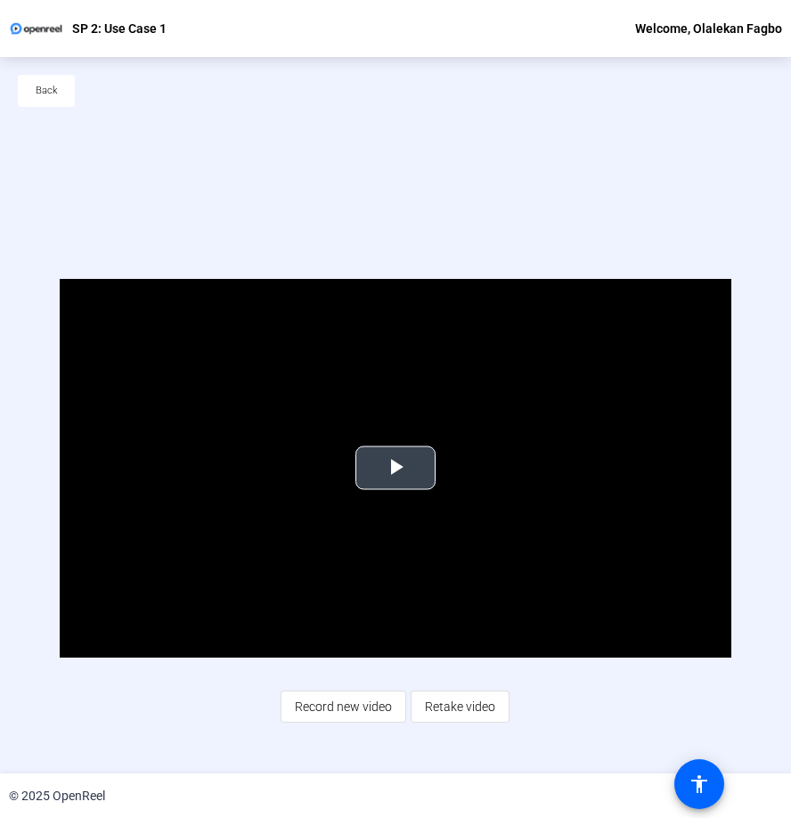
click at [395, 468] on span "Video Player" at bounding box center [395, 468] width 0 height 0
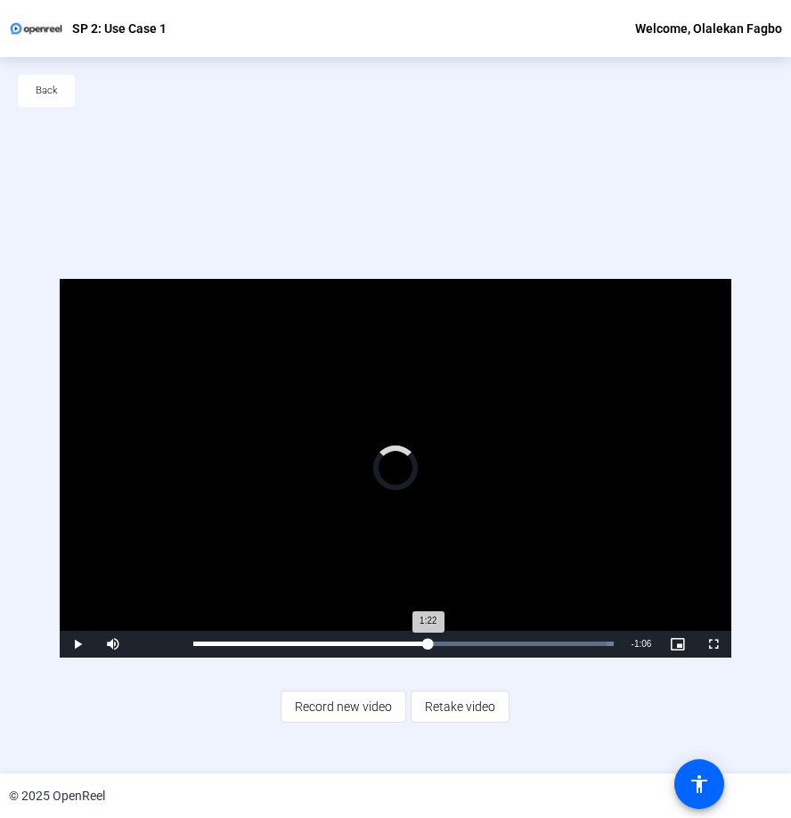
click at [427, 641] on div "Loaded : 100.00% 1:22 1:22" at bounding box center [403, 643] width 420 height 4
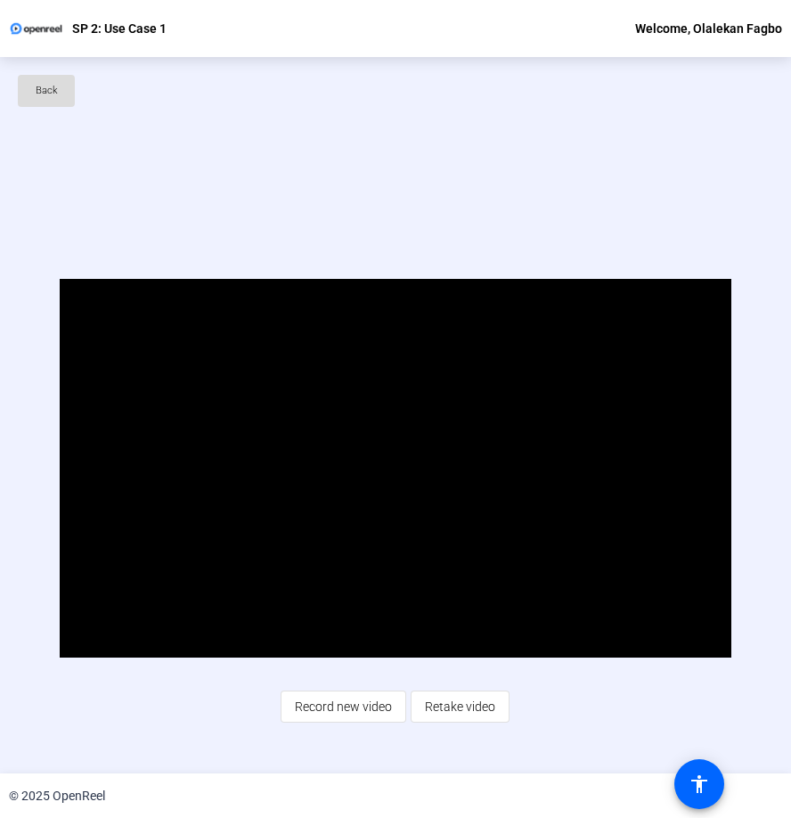
click at [42, 98] on span "Back" at bounding box center [47, 90] width 22 height 27
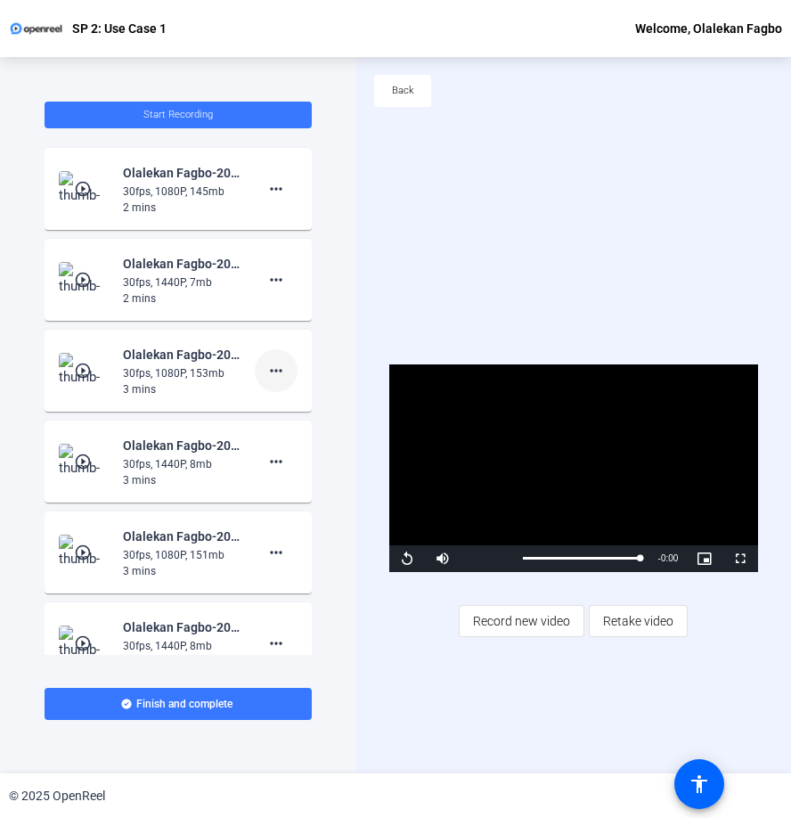
click at [270, 373] on mat-icon "more_horiz" at bounding box center [275, 370] width 21 height 21
click at [289, 407] on span "Delete clip" at bounding box center [304, 407] width 71 height 21
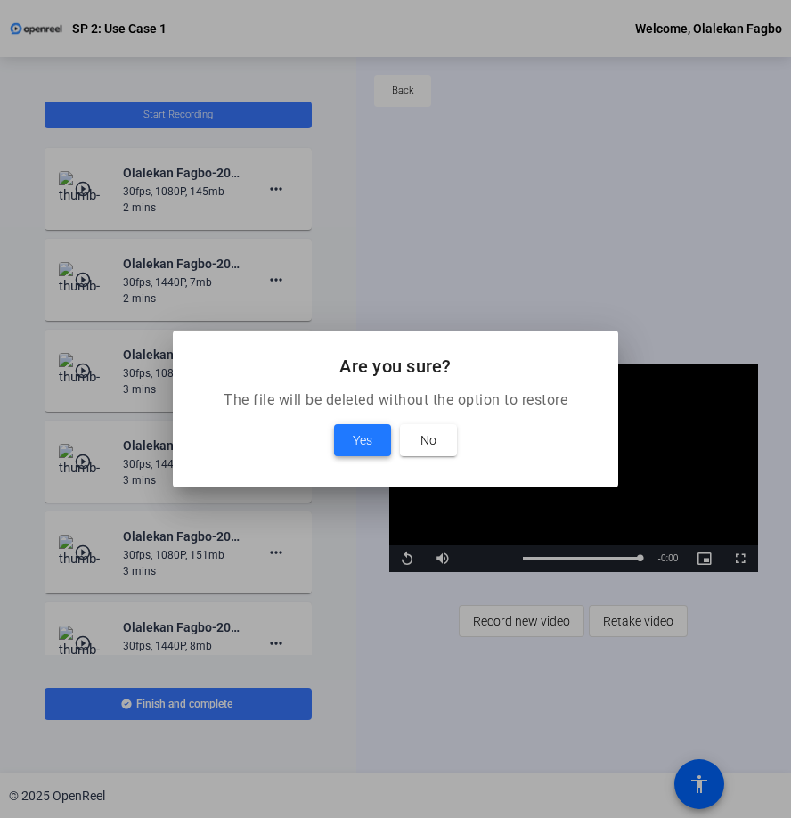
click at [370, 441] on span "Yes" at bounding box center [363, 439] width 20 height 21
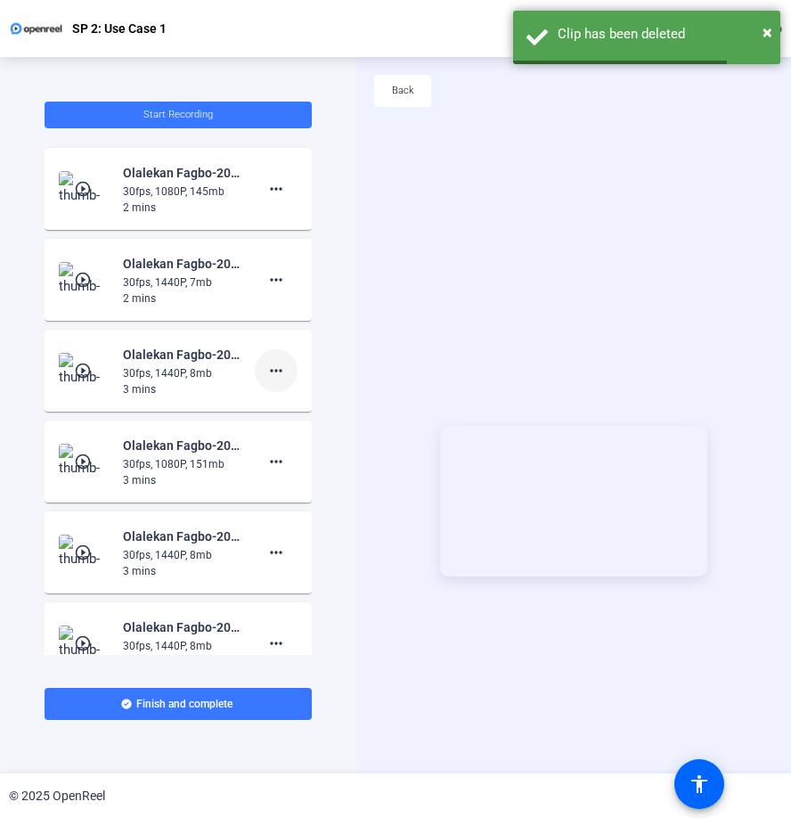
click at [271, 381] on span at bounding box center [276, 370] width 43 height 43
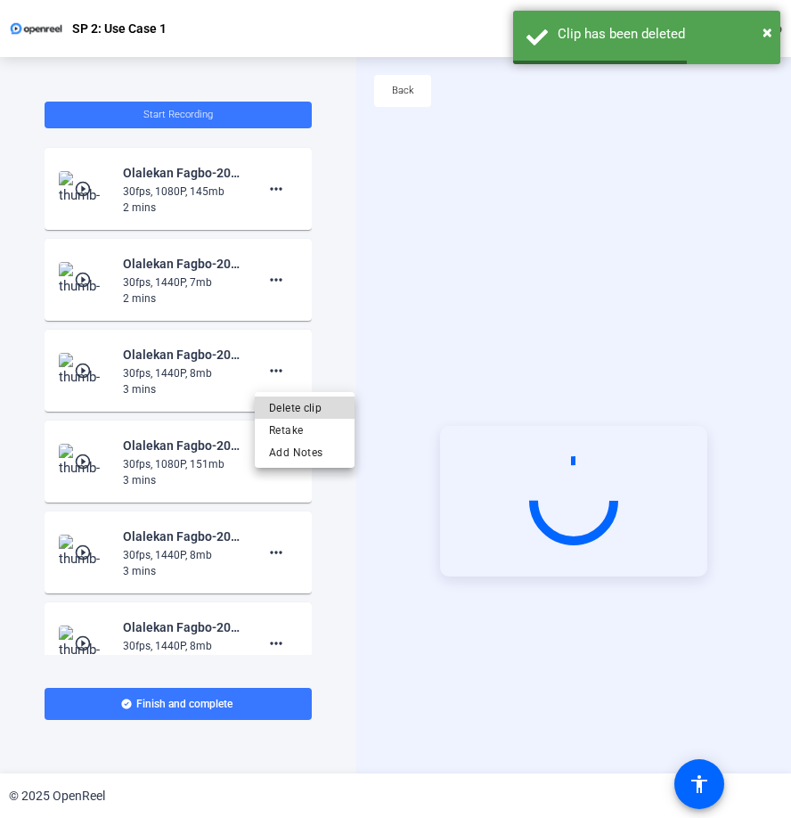
click at [287, 401] on span "Delete clip" at bounding box center [304, 407] width 71 height 21
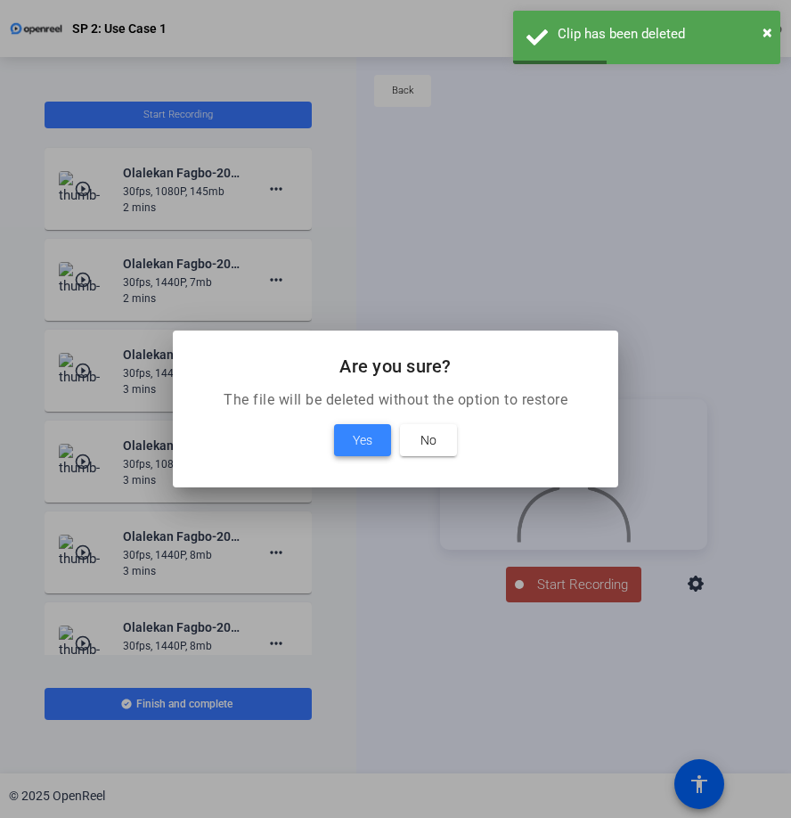
click at [364, 438] on span "Yes" at bounding box center [363, 439] width 20 height 21
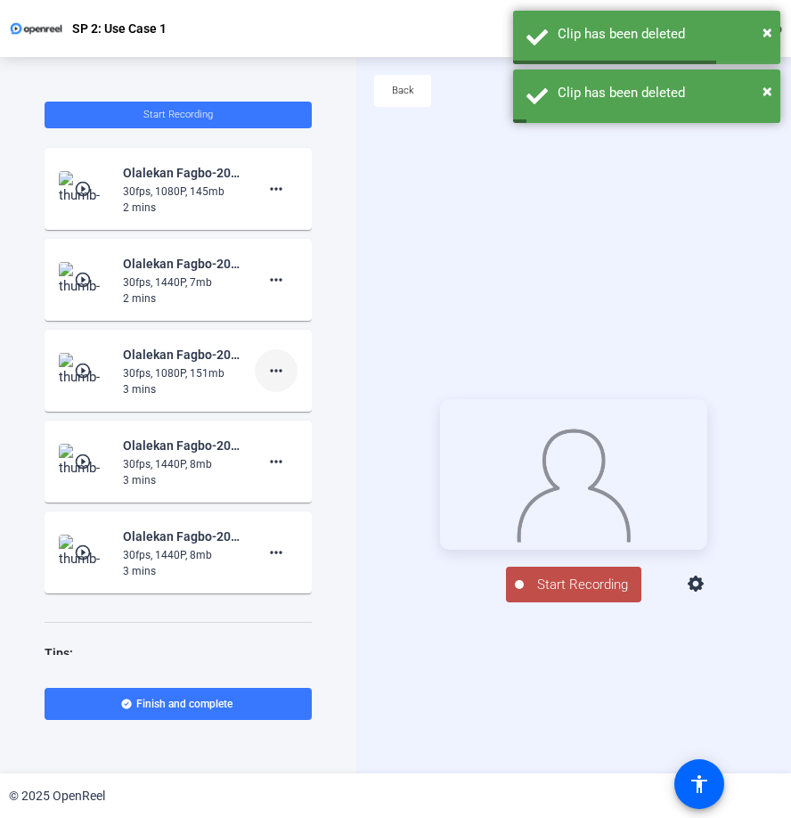
click at [269, 375] on mat-icon "more_horiz" at bounding box center [275, 370] width 21 height 21
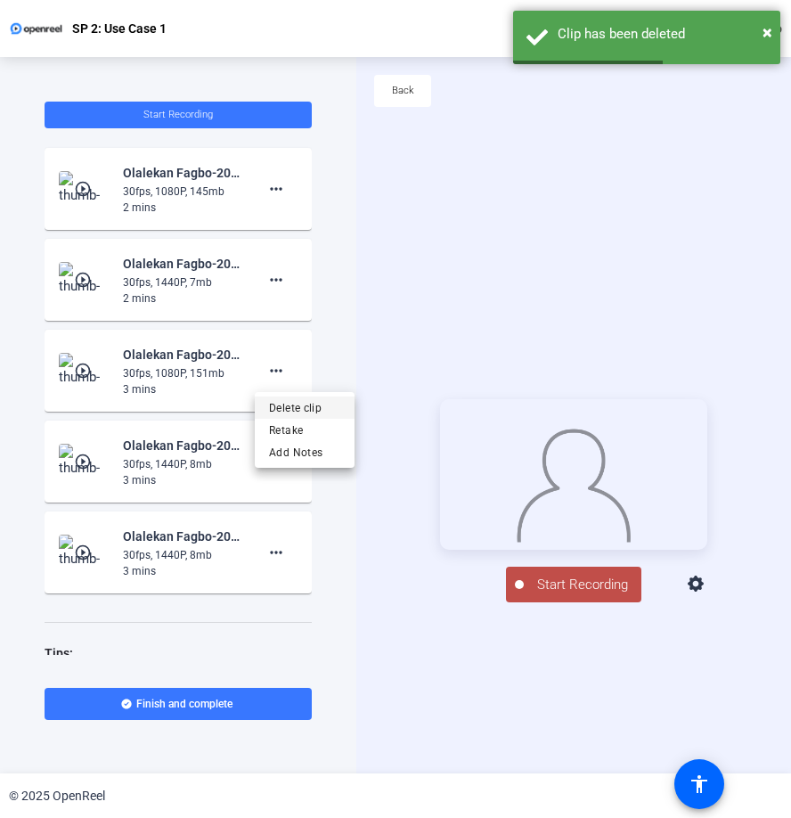
click at [299, 412] on span "Delete clip" at bounding box center [304, 407] width 71 height 21
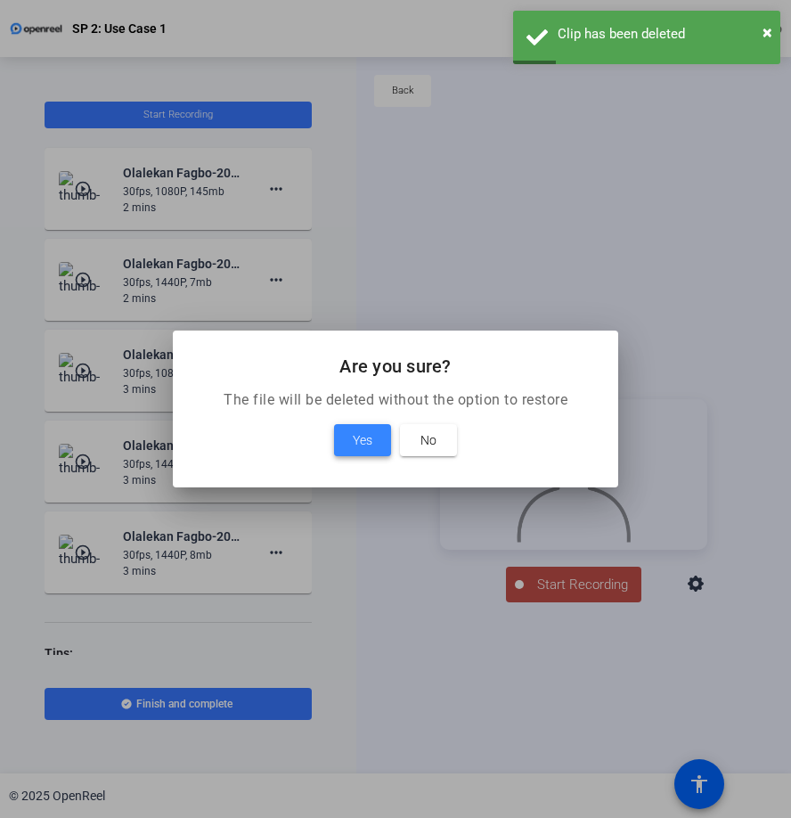
click at [354, 436] on span "Yes" at bounding box center [363, 439] width 20 height 21
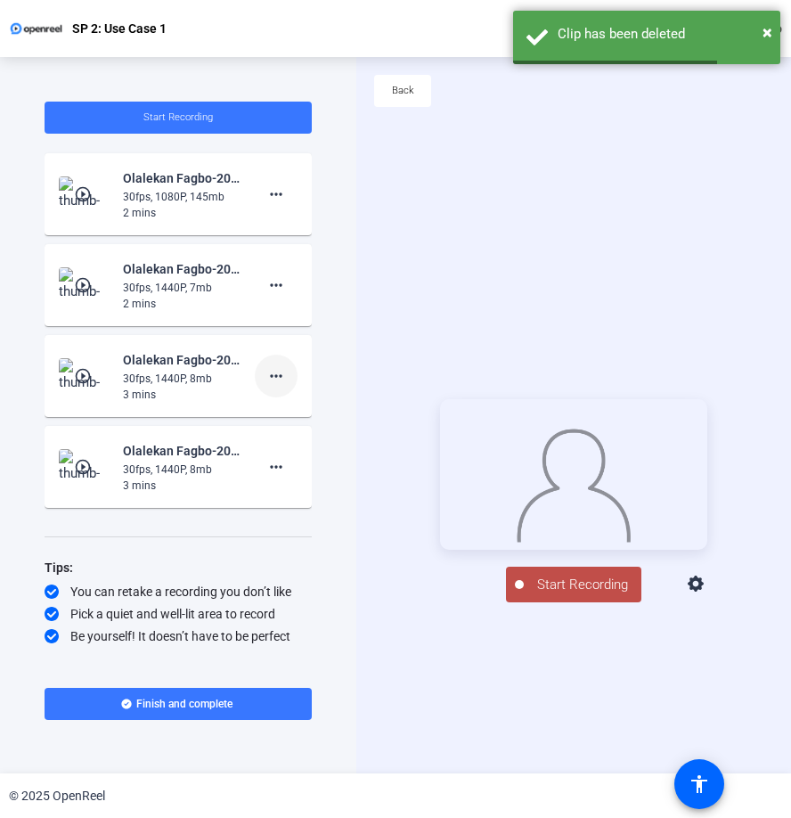
click at [274, 378] on mat-icon "more_horiz" at bounding box center [275, 375] width 21 height 21
click at [296, 412] on span "Delete clip" at bounding box center [304, 413] width 71 height 21
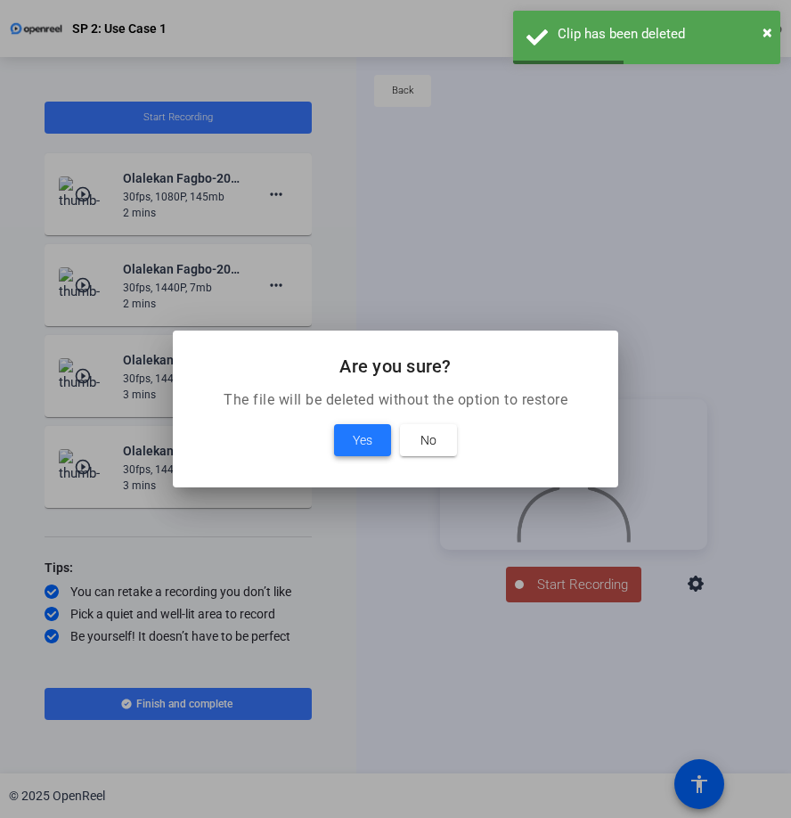
click at [366, 427] on span at bounding box center [362, 440] width 57 height 43
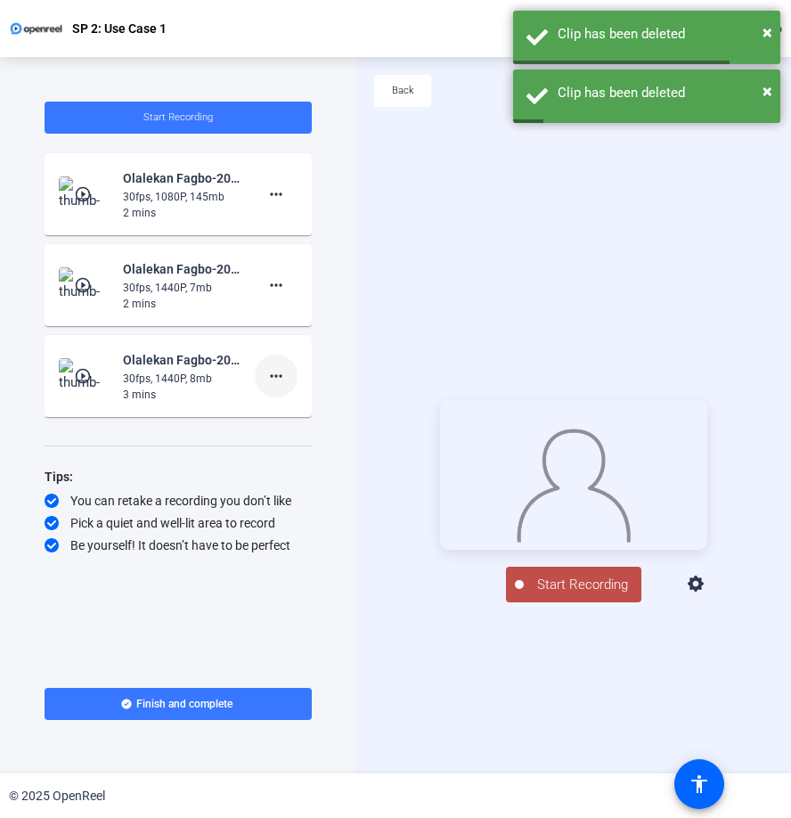
click at [276, 378] on mat-icon "more_horiz" at bounding box center [275, 375] width 21 height 21
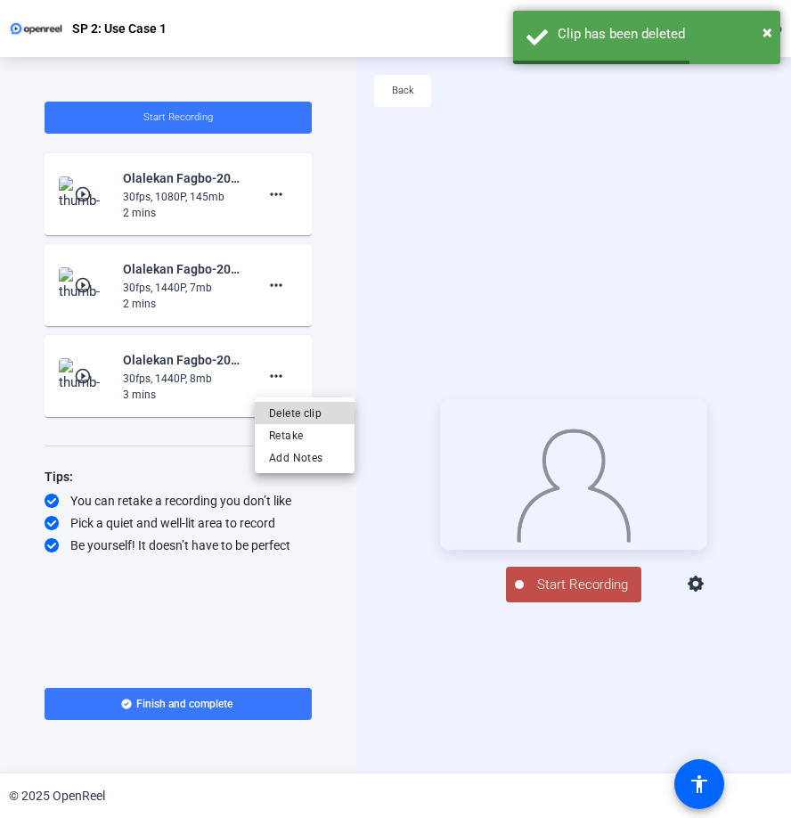
click at [293, 413] on span "Delete clip" at bounding box center [304, 413] width 71 height 21
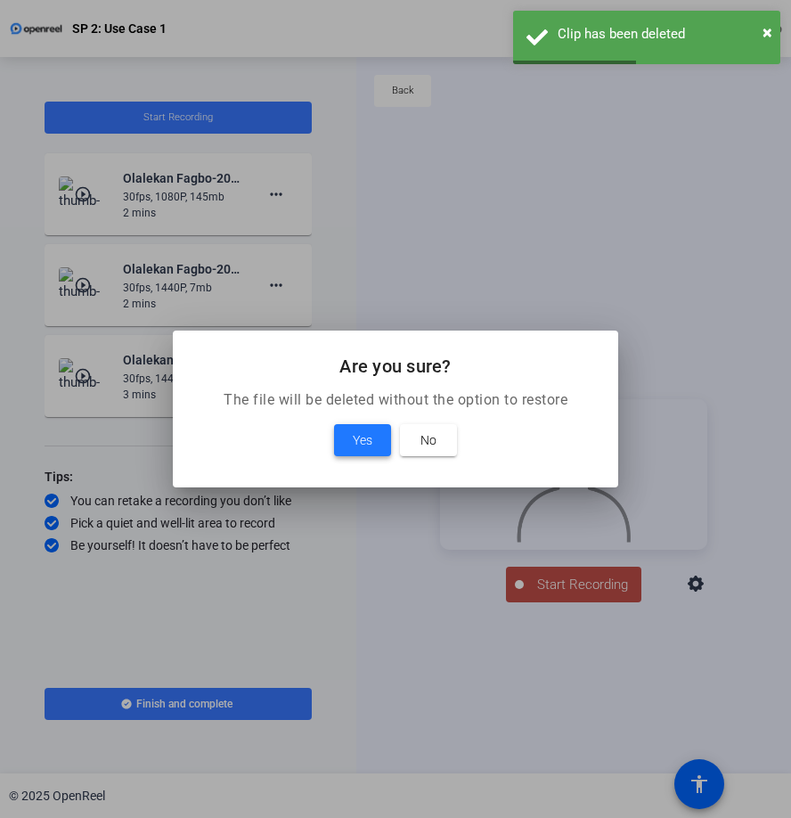
click at [363, 429] on span "Yes" at bounding box center [363, 439] width 20 height 21
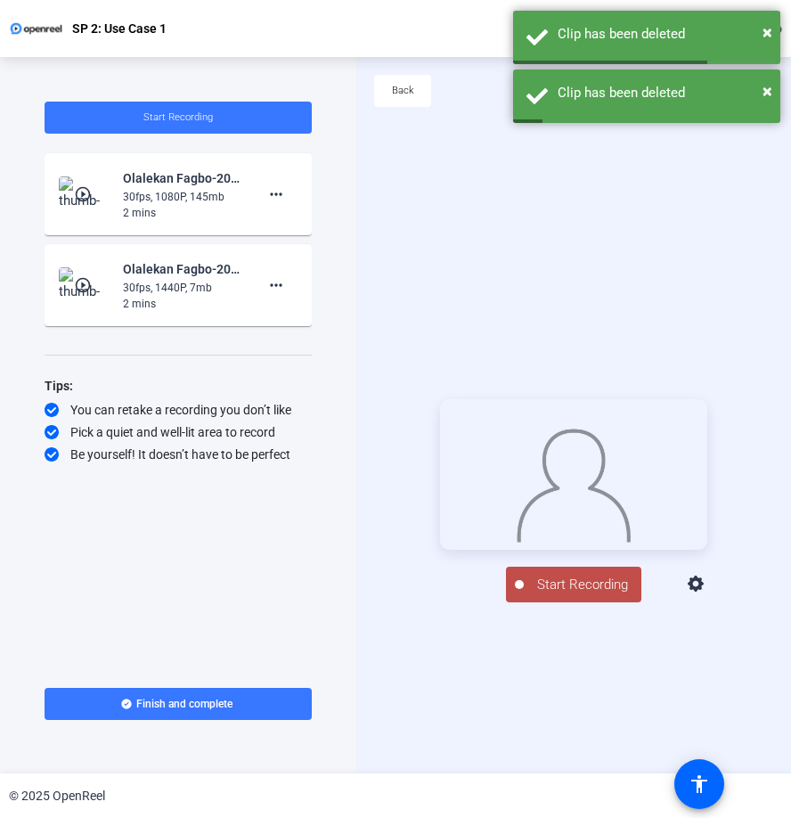
click at [240, 338] on div "Start Recording play_circle_outline Olalekan Fagbo-2025 Q4 Tech Demo Video-SP 2…" at bounding box center [178, 378] width 267 height 553
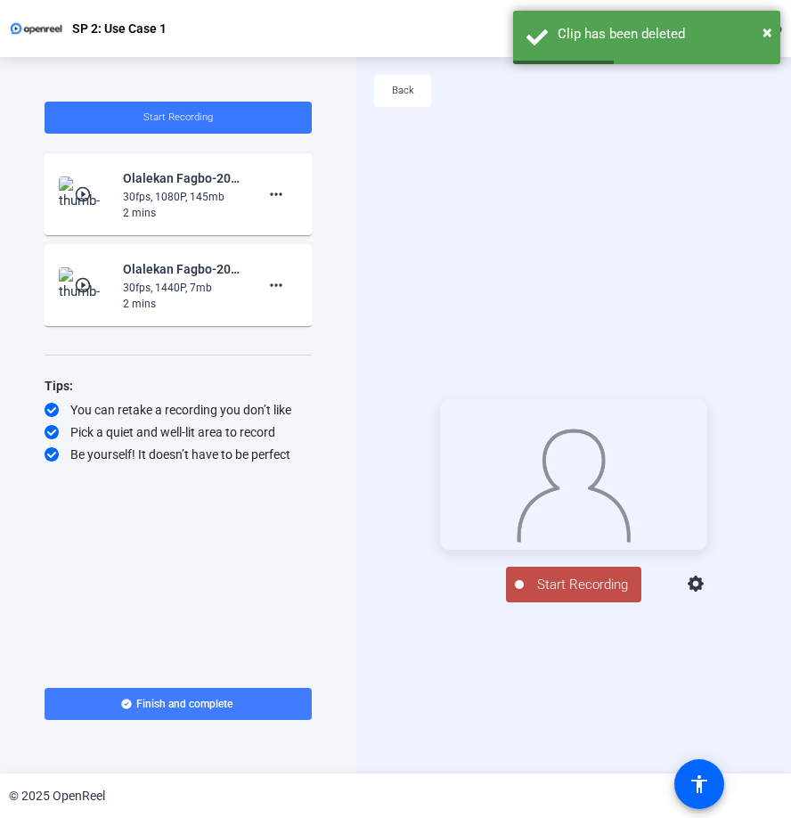
click at [202, 704] on span "Finish and complete" at bounding box center [184, 703] width 96 height 14
